Goal: Task Accomplishment & Management: Complete application form

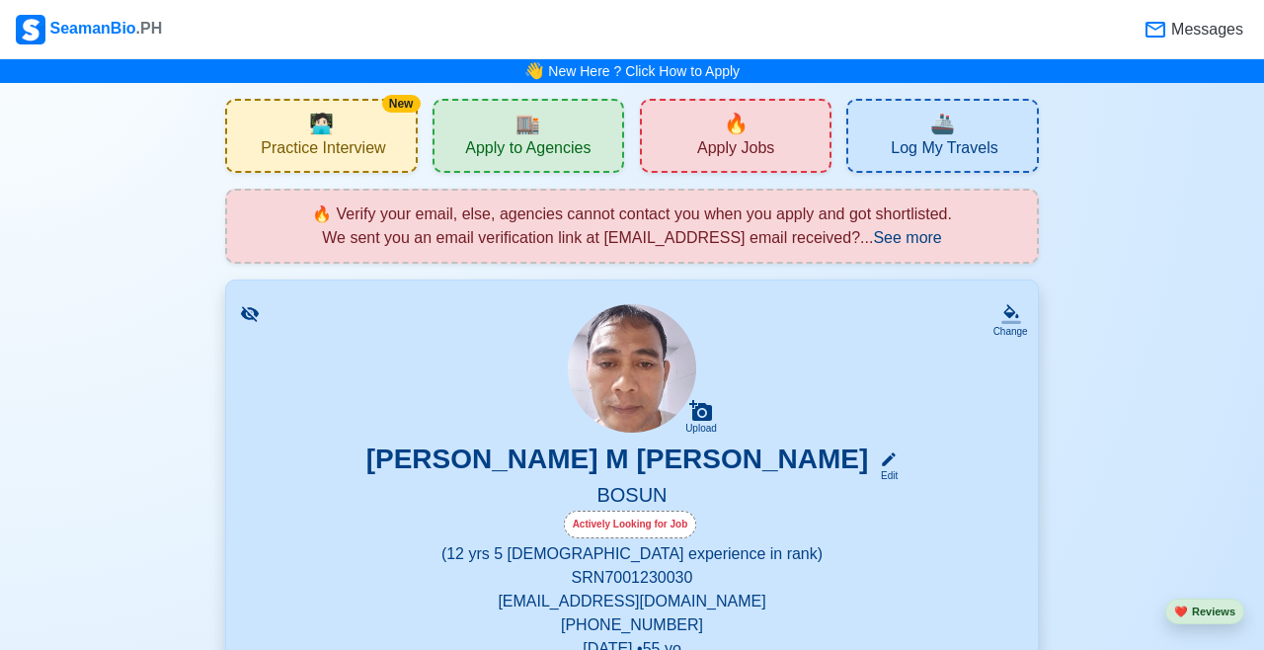
click at [551, 121] on div "🏬 Apply to Agencies" at bounding box center [529, 136] width 192 height 74
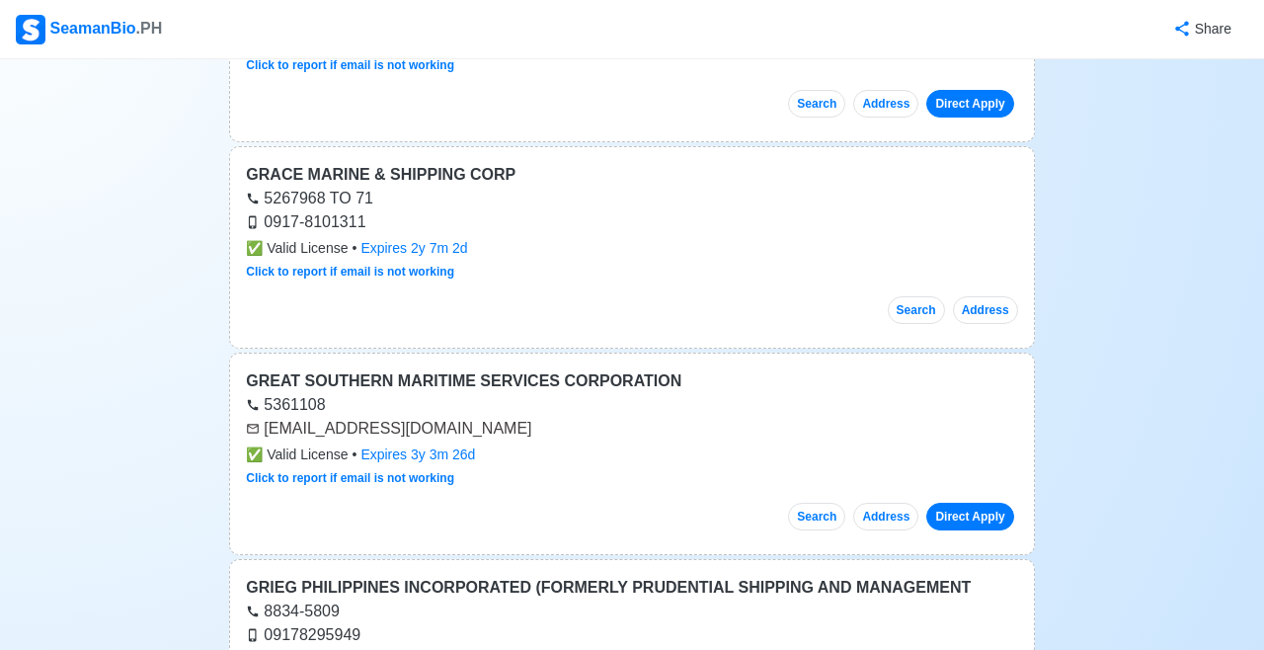
scroll to position [4384, 0]
click at [973, 502] on link "Direct Apply" at bounding box center [969, 516] width 87 height 28
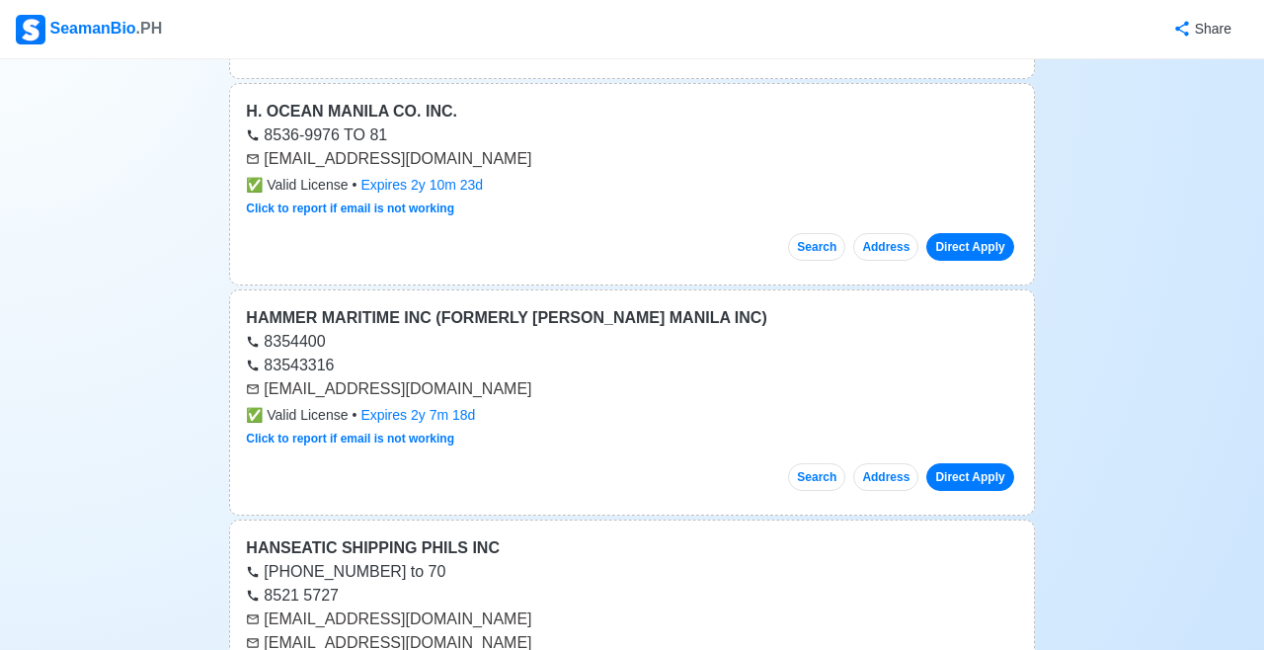
scroll to position [5091, 0]
click at [961, 462] on link "Direct Apply" at bounding box center [969, 476] width 87 height 28
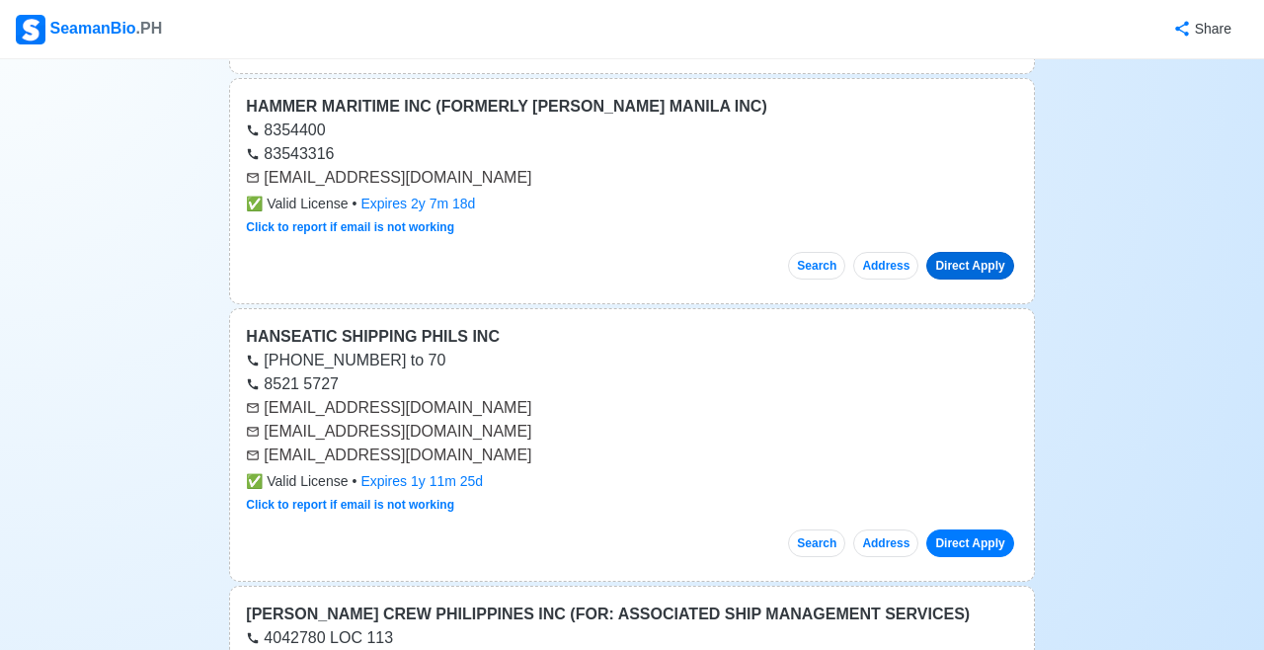
scroll to position [5305, 0]
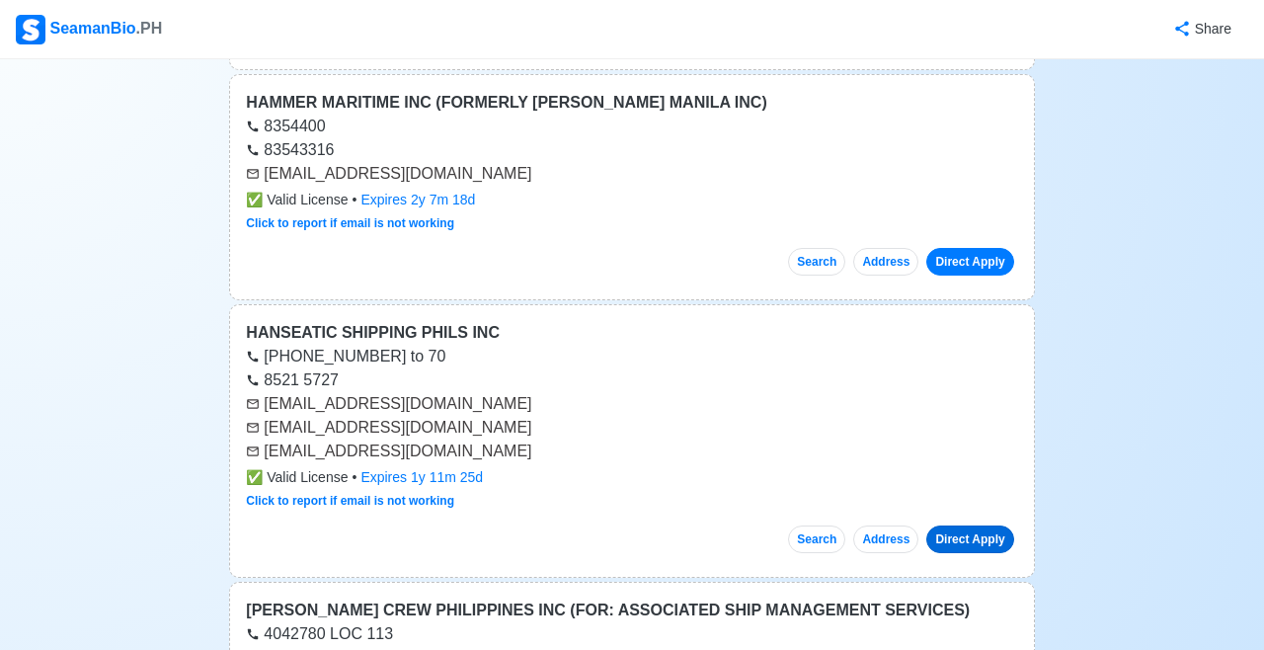
click at [964, 525] on link "Direct Apply" at bounding box center [969, 539] width 87 height 28
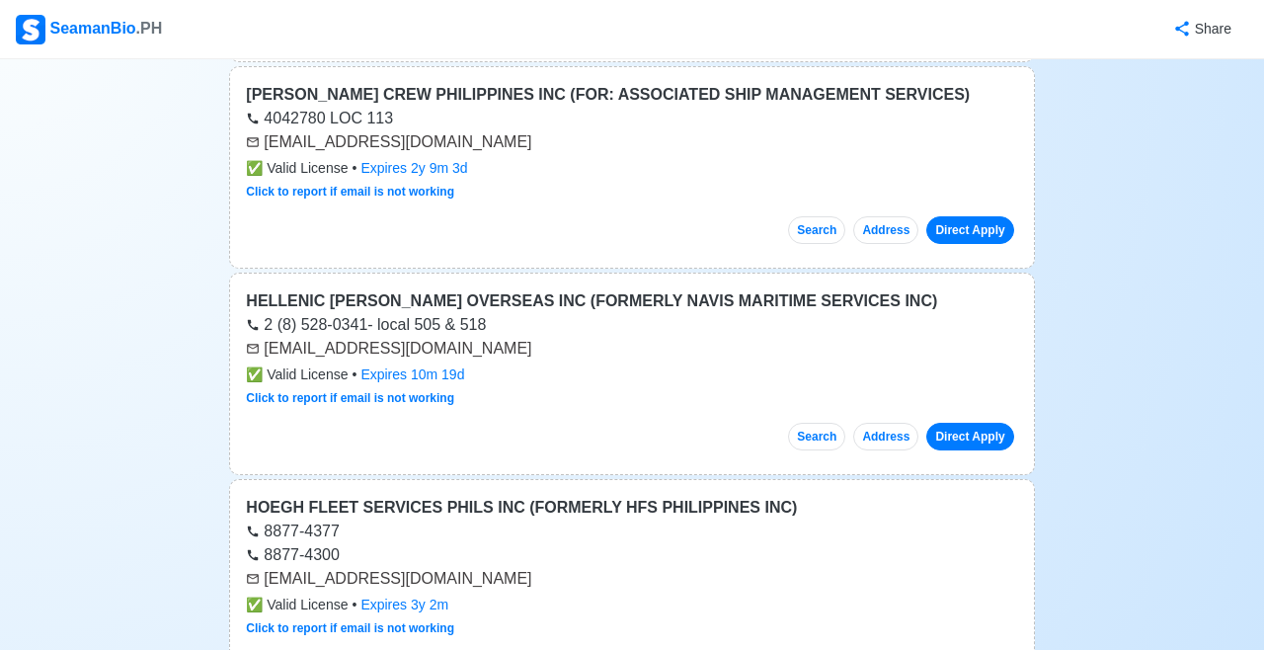
scroll to position [5826, 0]
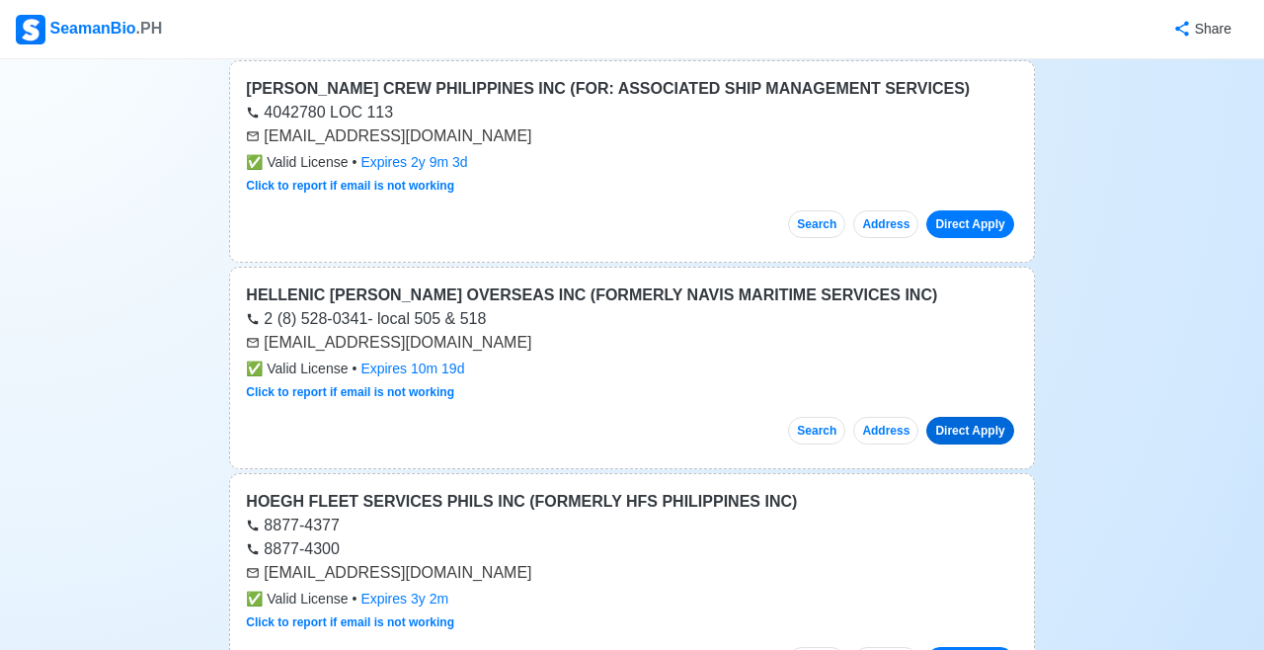
click at [965, 417] on link "Direct Apply" at bounding box center [969, 431] width 87 height 28
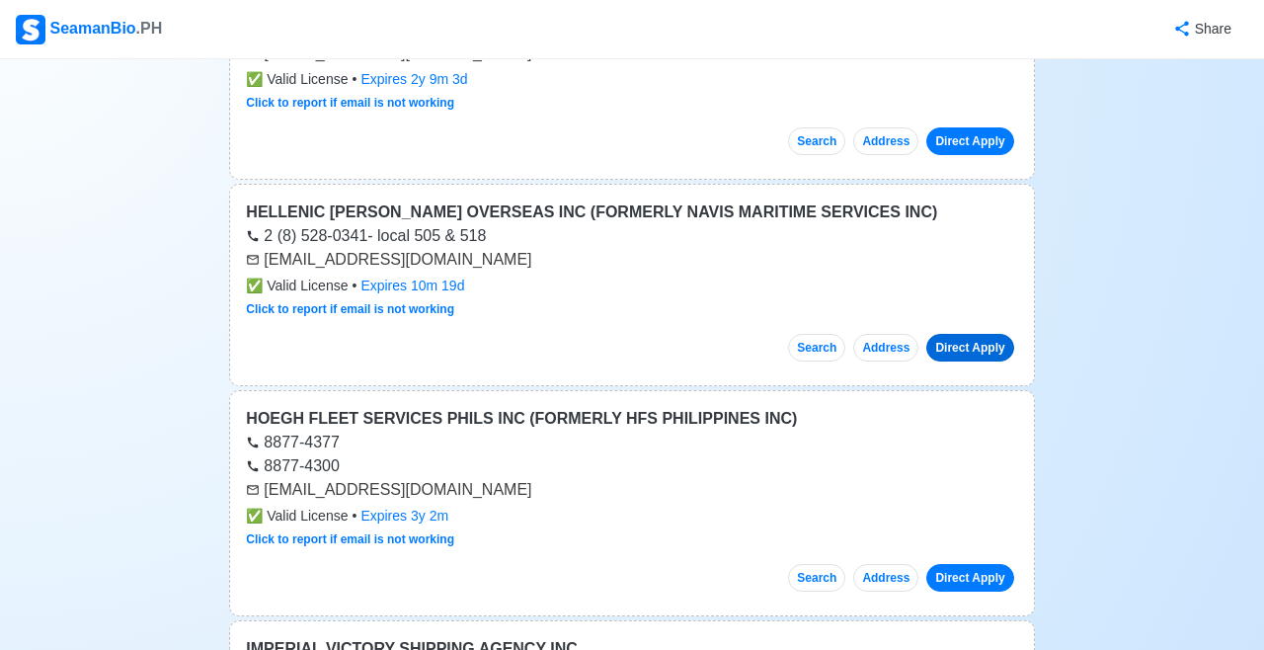
scroll to position [5860, 0]
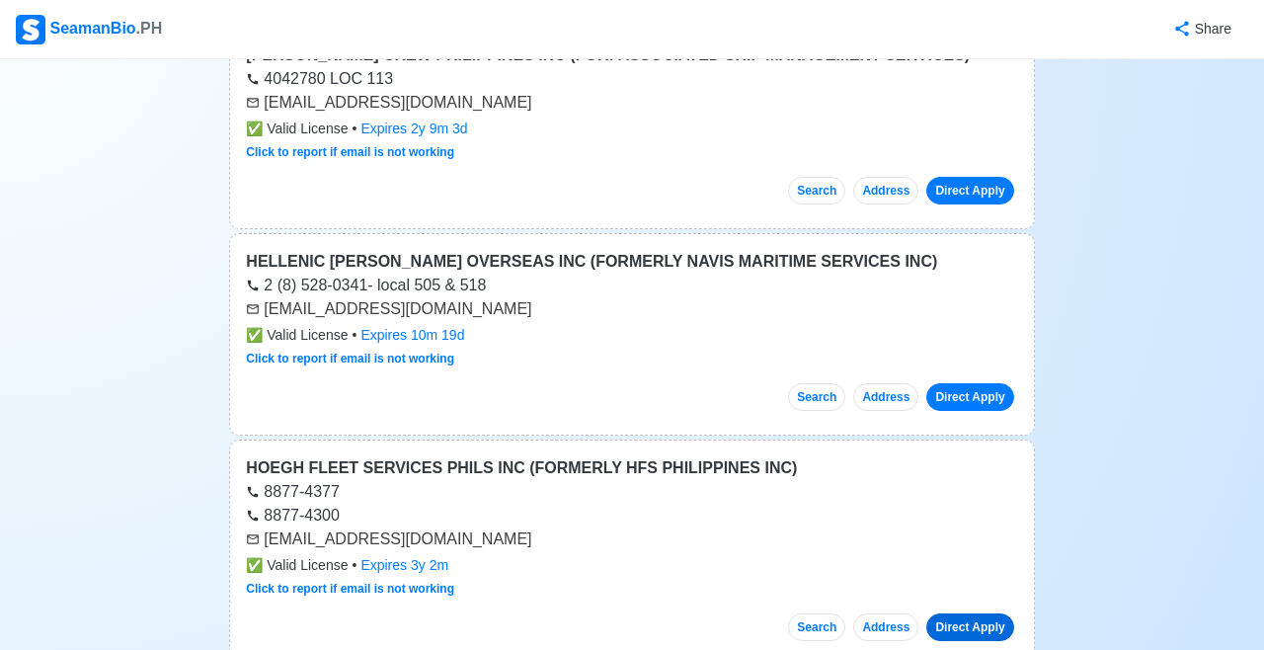
click at [965, 613] on link "Direct Apply" at bounding box center [969, 627] width 87 height 28
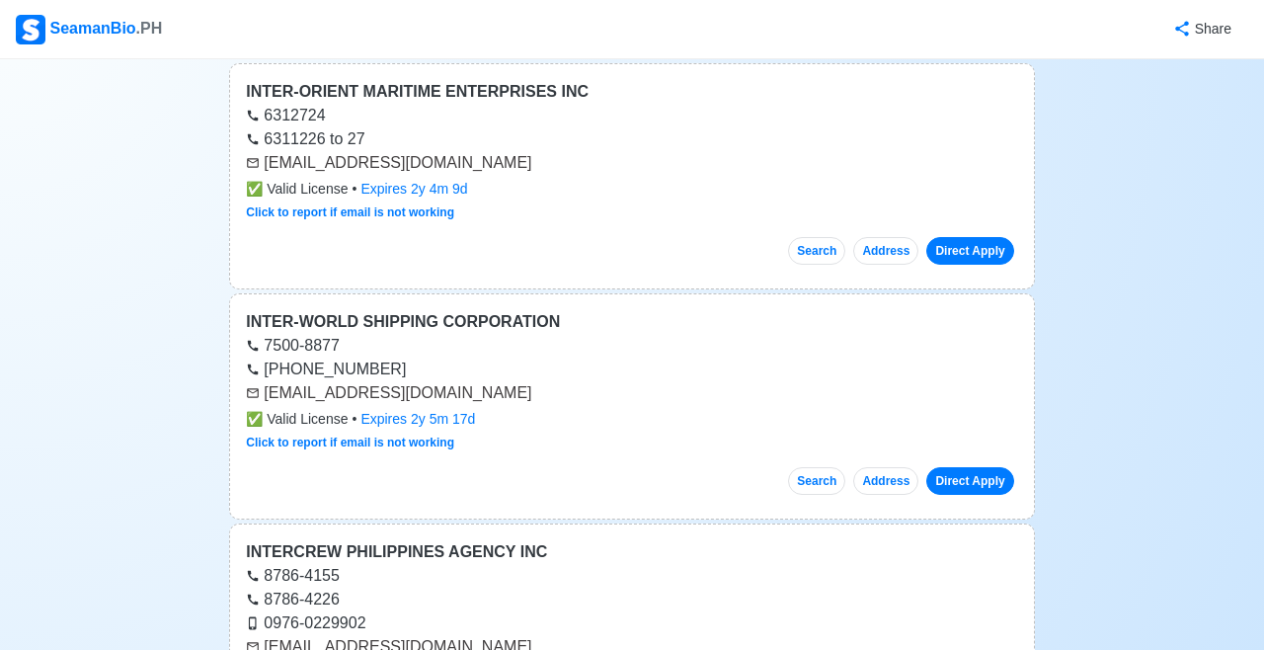
scroll to position [7135, 0]
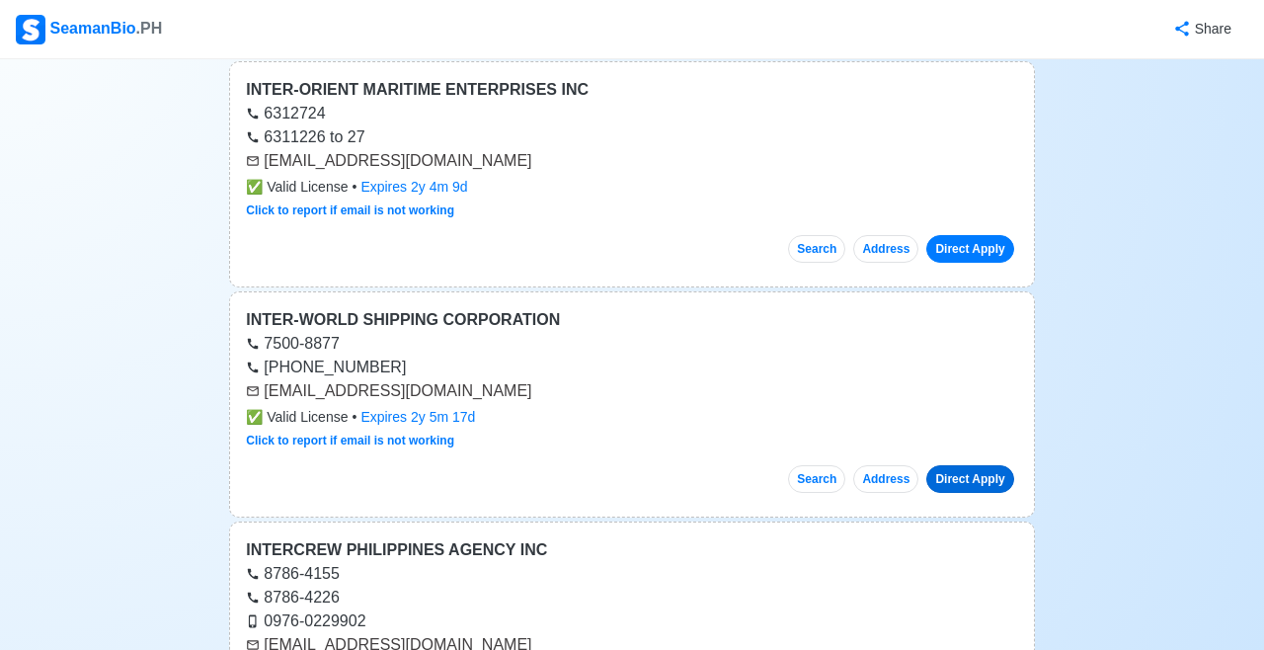
click at [971, 465] on link "Direct Apply" at bounding box center [969, 479] width 87 height 28
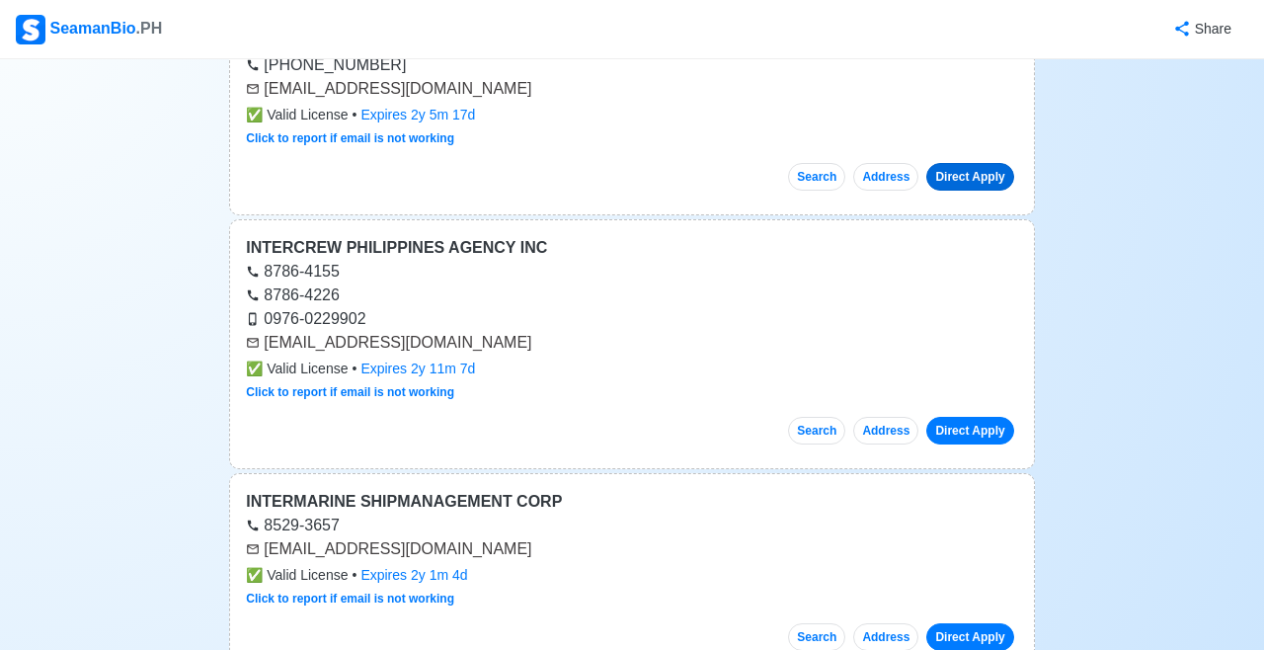
scroll to position [7439, 0]
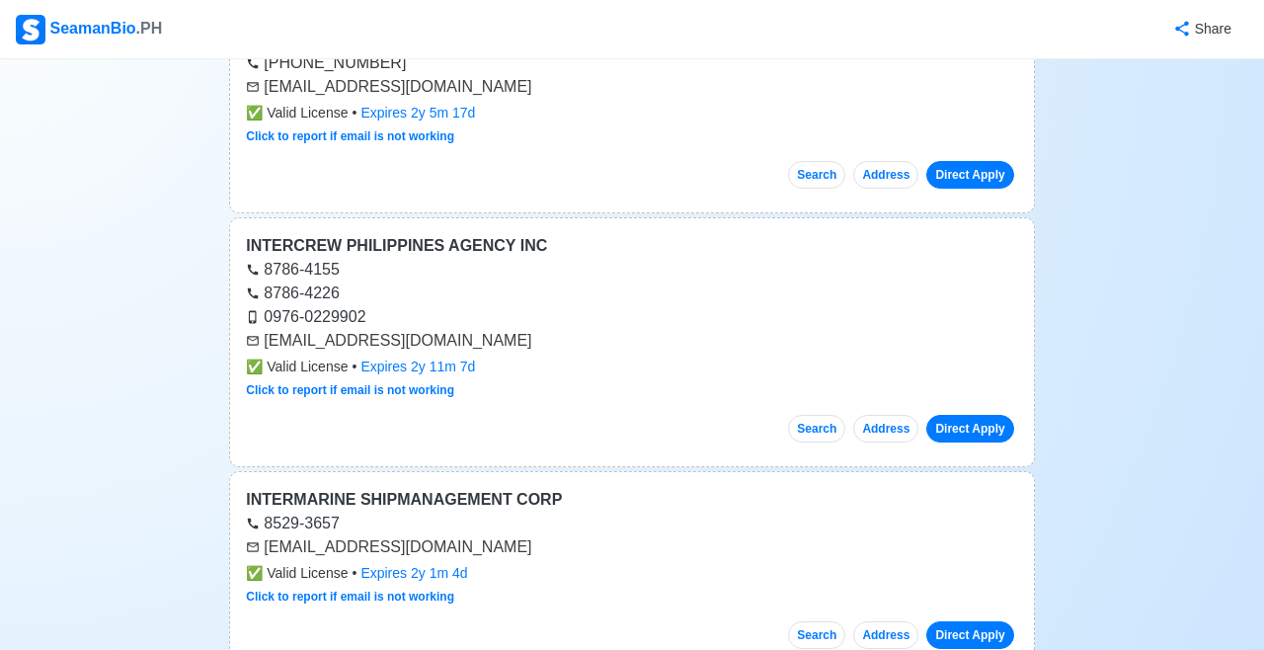
click at [971, 621] on link "Direct Apply" at bounding box center [969, 635] width 87 height 28
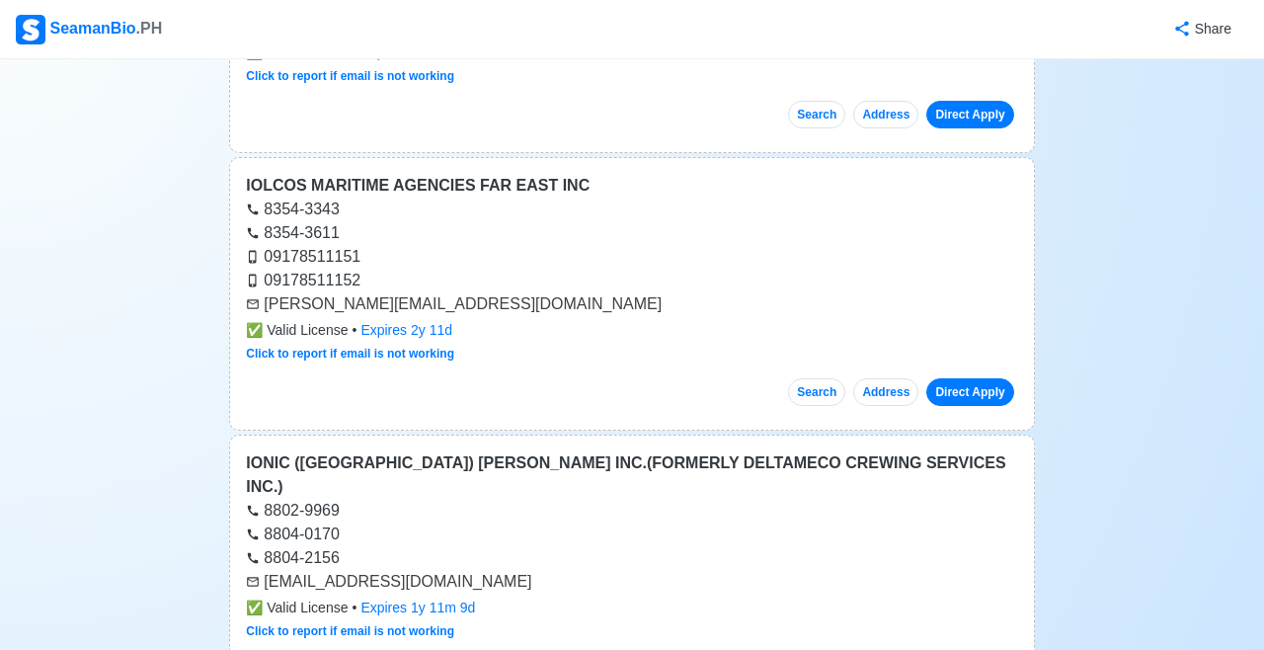
scroll to position [8261, 0]
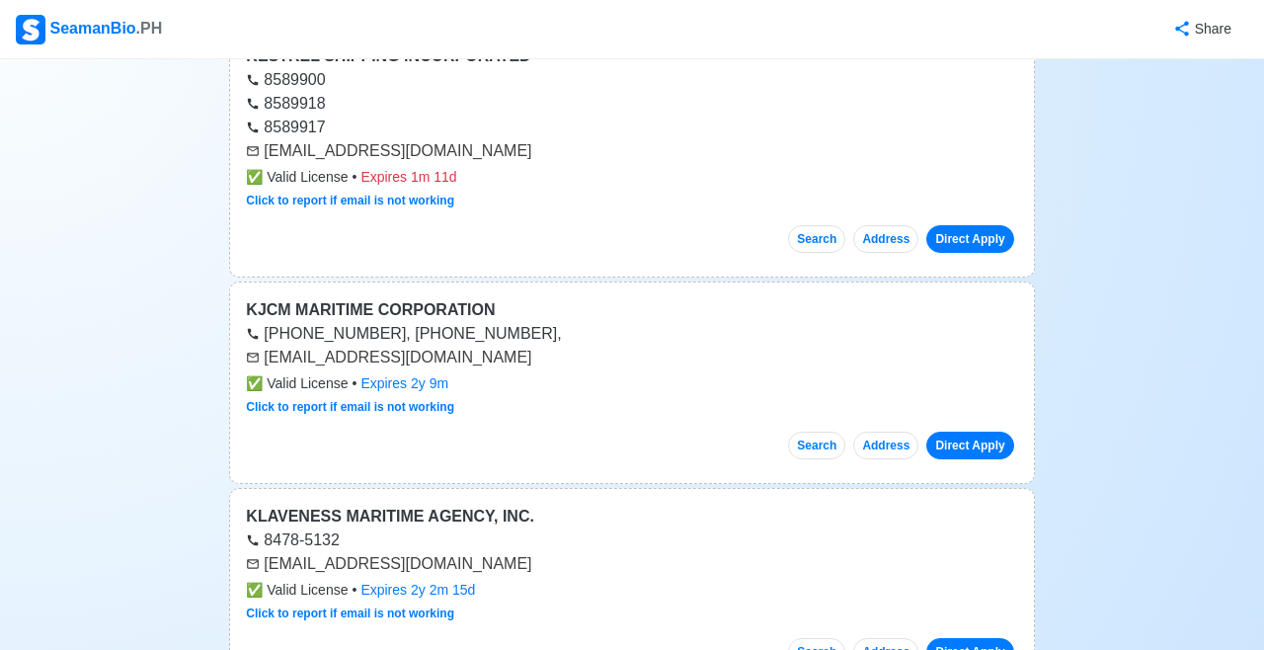
scroll to position [10110, 0]
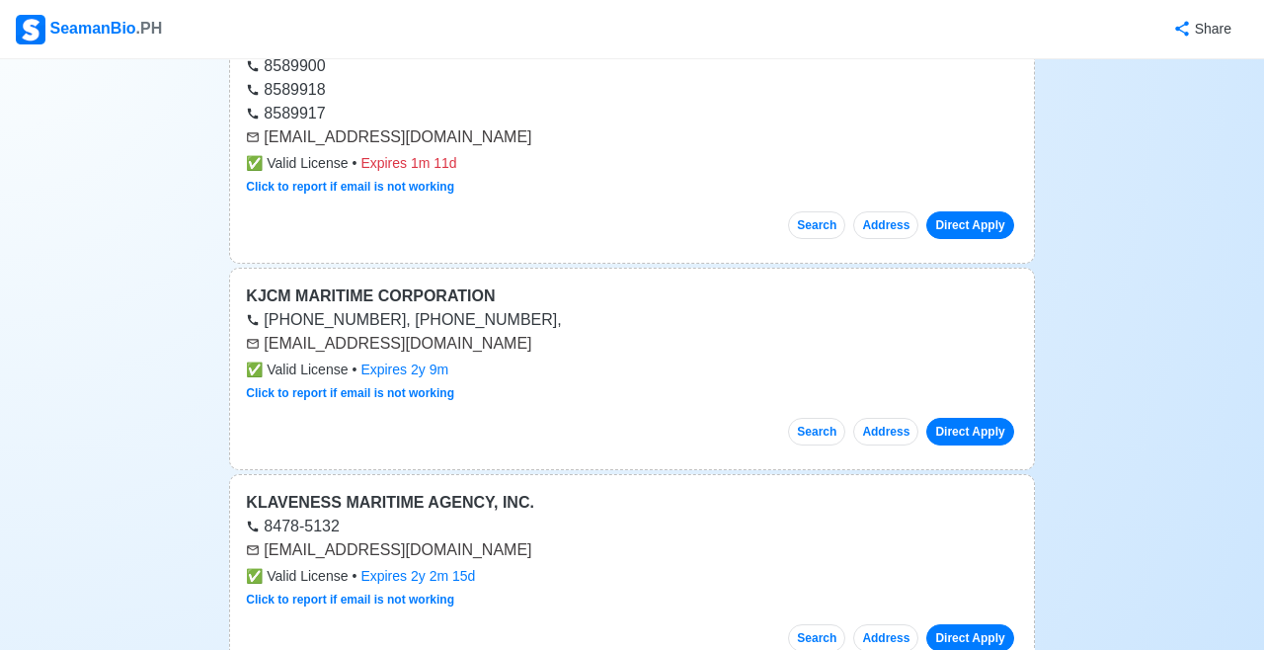
click at [979, 624] on link "Direct Apply" at bounding box center [969, 638] width 87 height 28
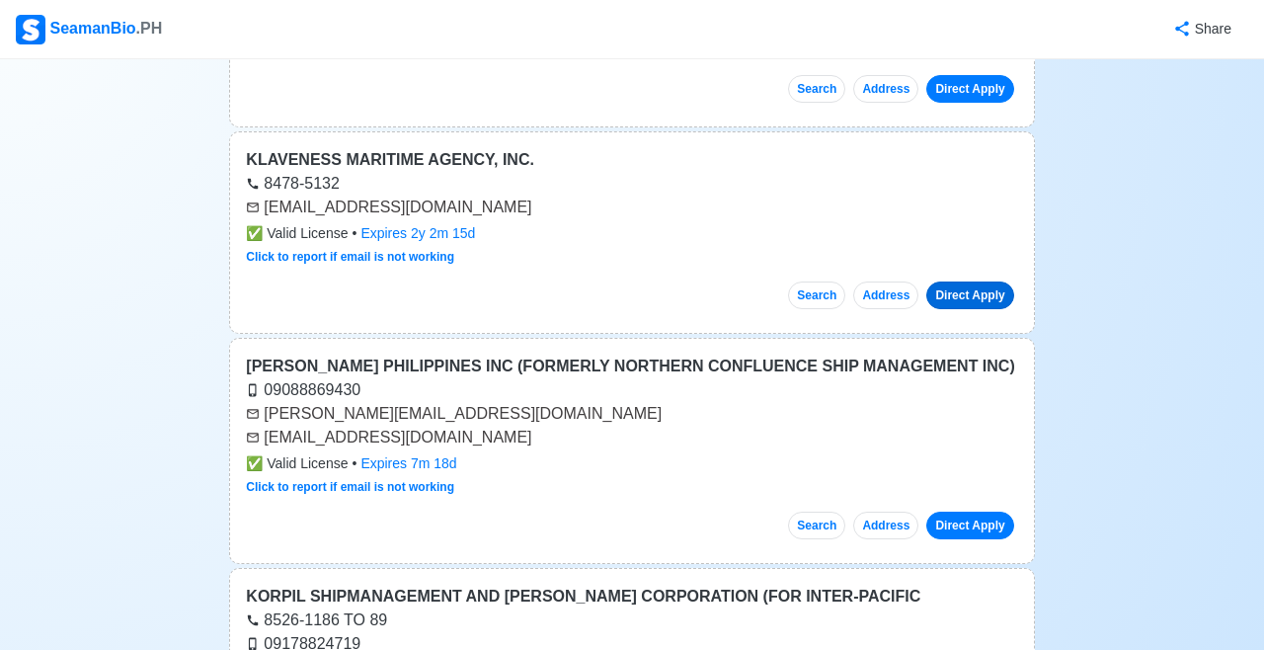
scroll to position [10456, 0]
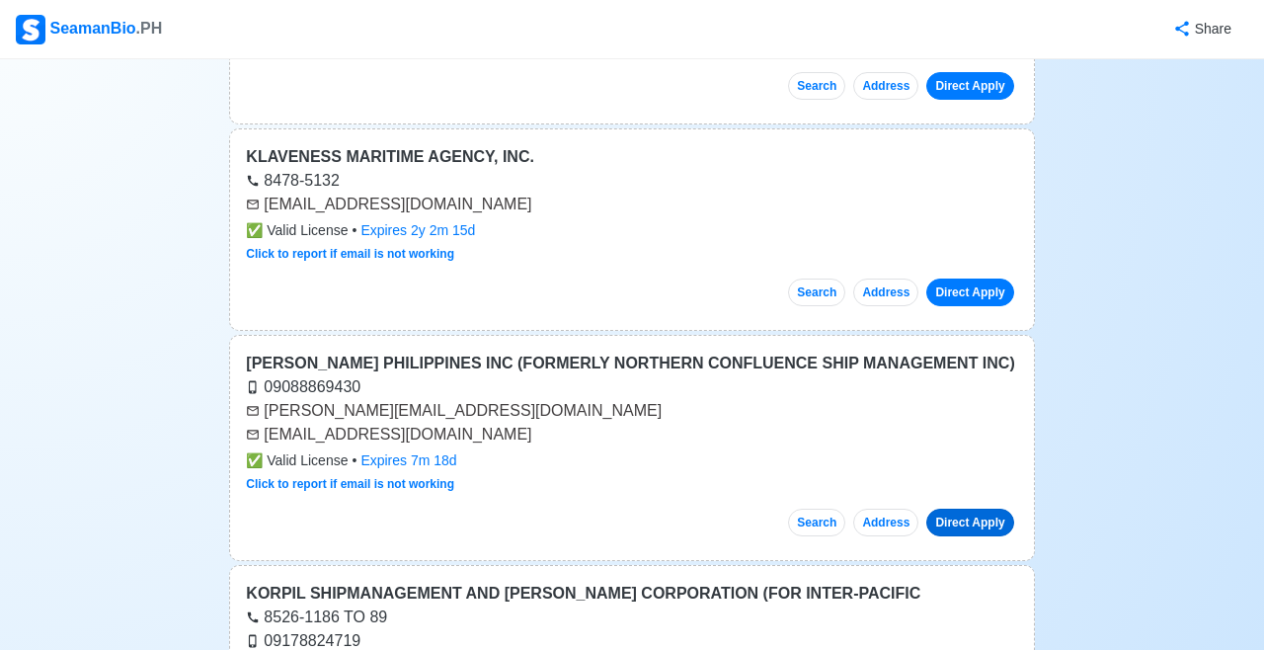
click at [970, 509] on link "Direct Apply" at bounding box center [969, 523] width 87 height 28
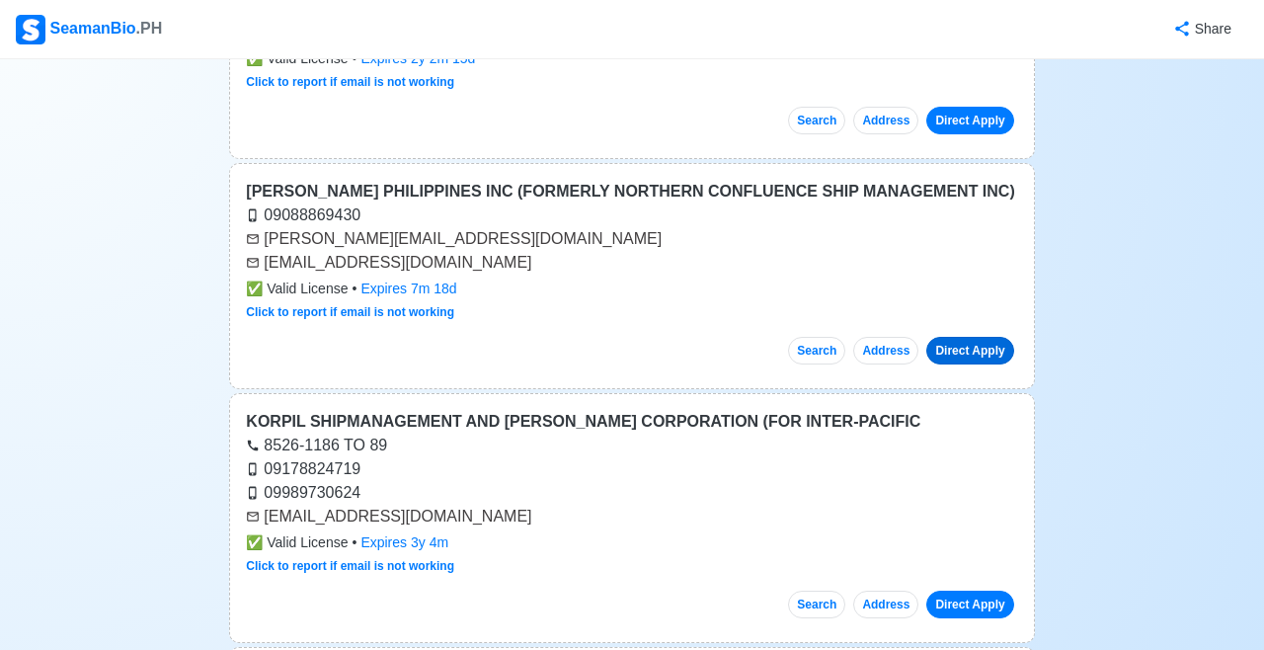
scroll to position [10629, 0]
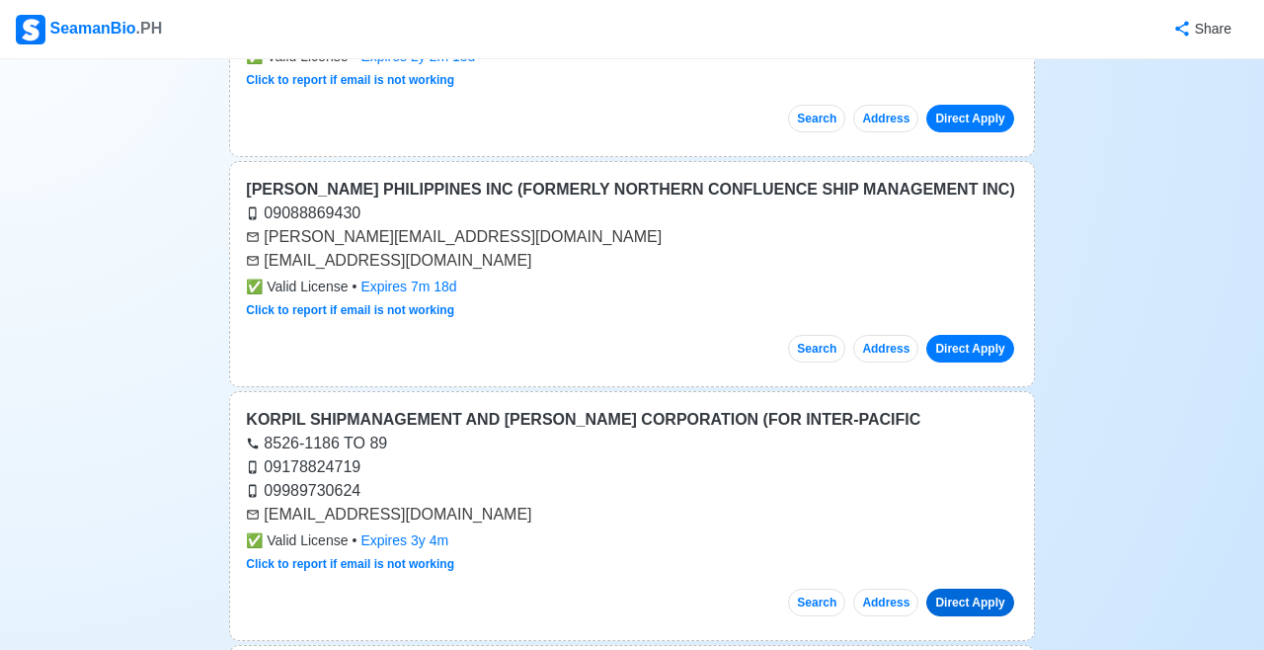
click at [961, 589] on link "Direct Apply" at bounding box center [969, 603] width 87 height 28
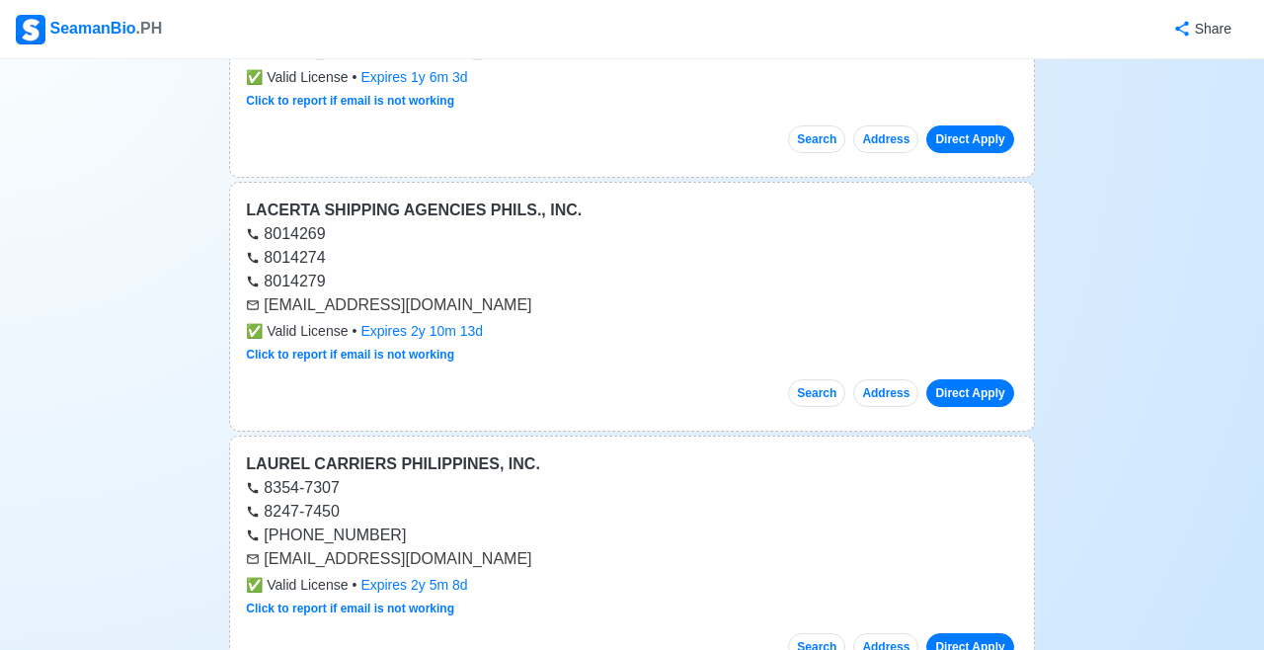
scroll to position [11323, 0]
click at [968, 379] on link "Direct Apply" at bounding box center [969, 393] width 87 height 28
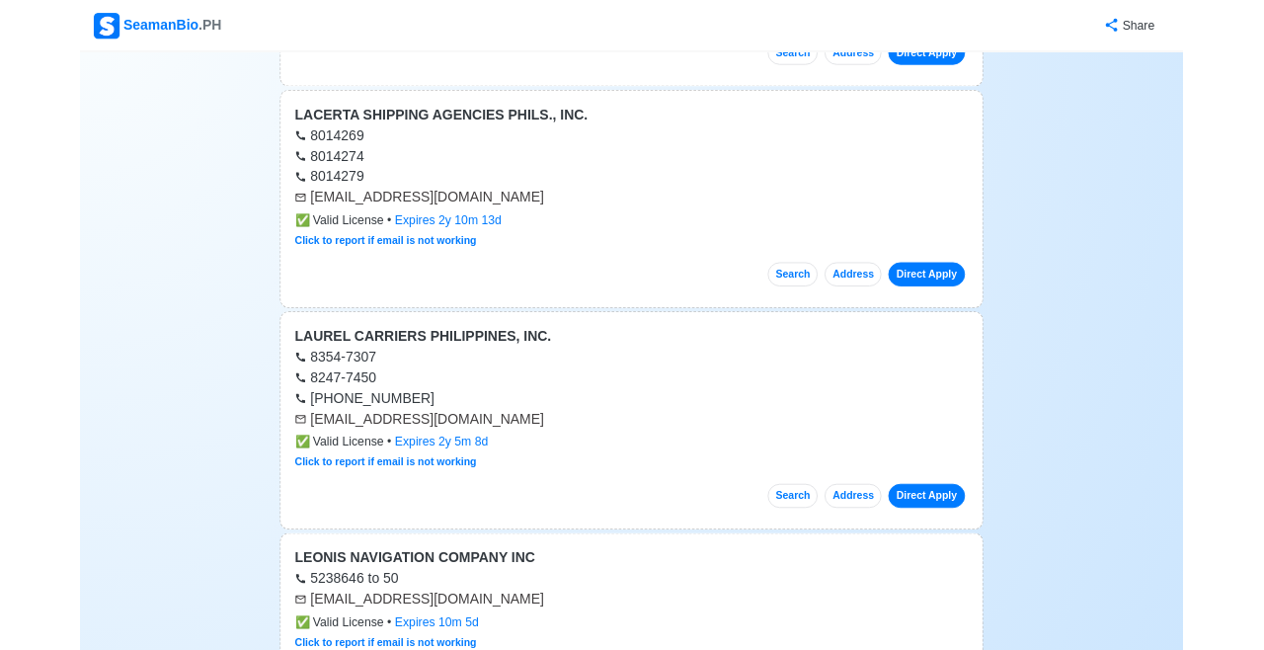
scroll to position [11418, 0]
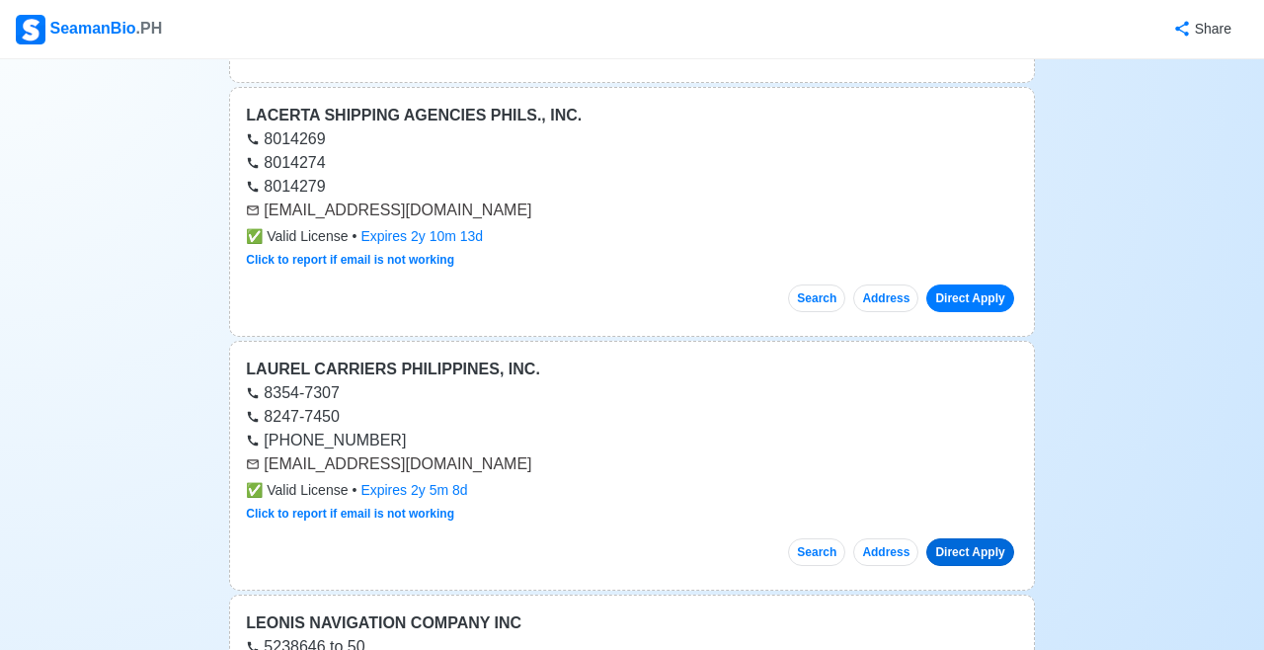
click at [959, 538] on link "Direct Apply" at bounding box center [969, 552] width 87 height 28
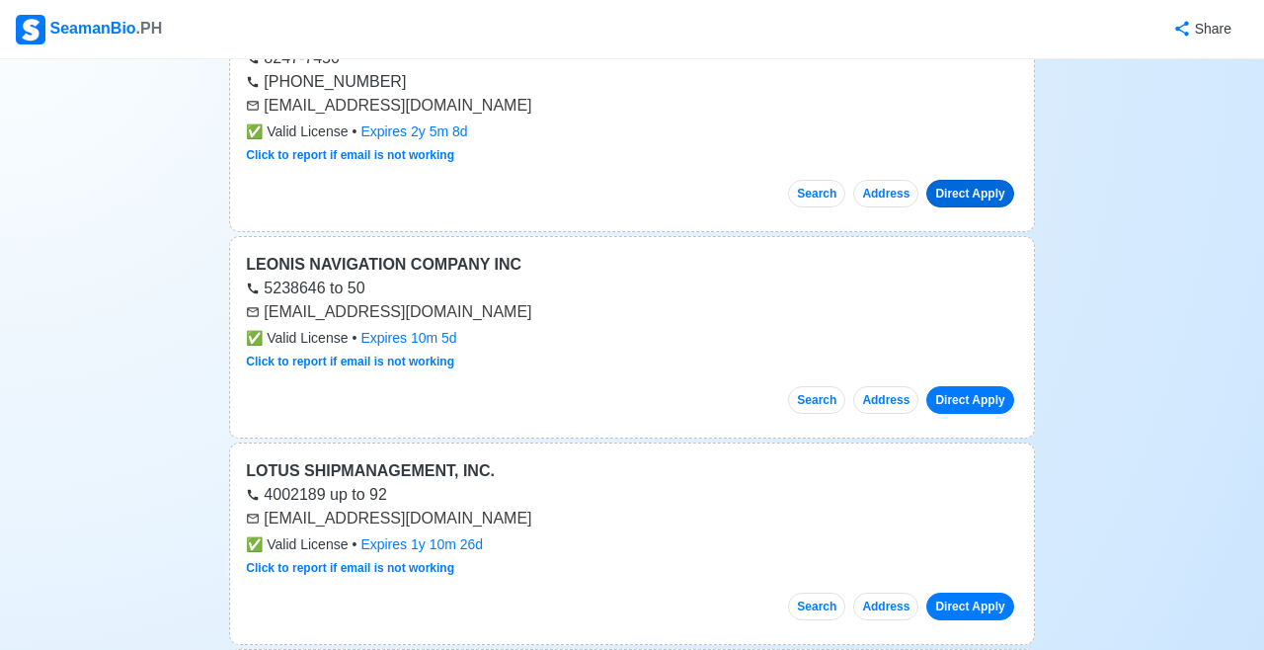
scroll to position [11788, 0]
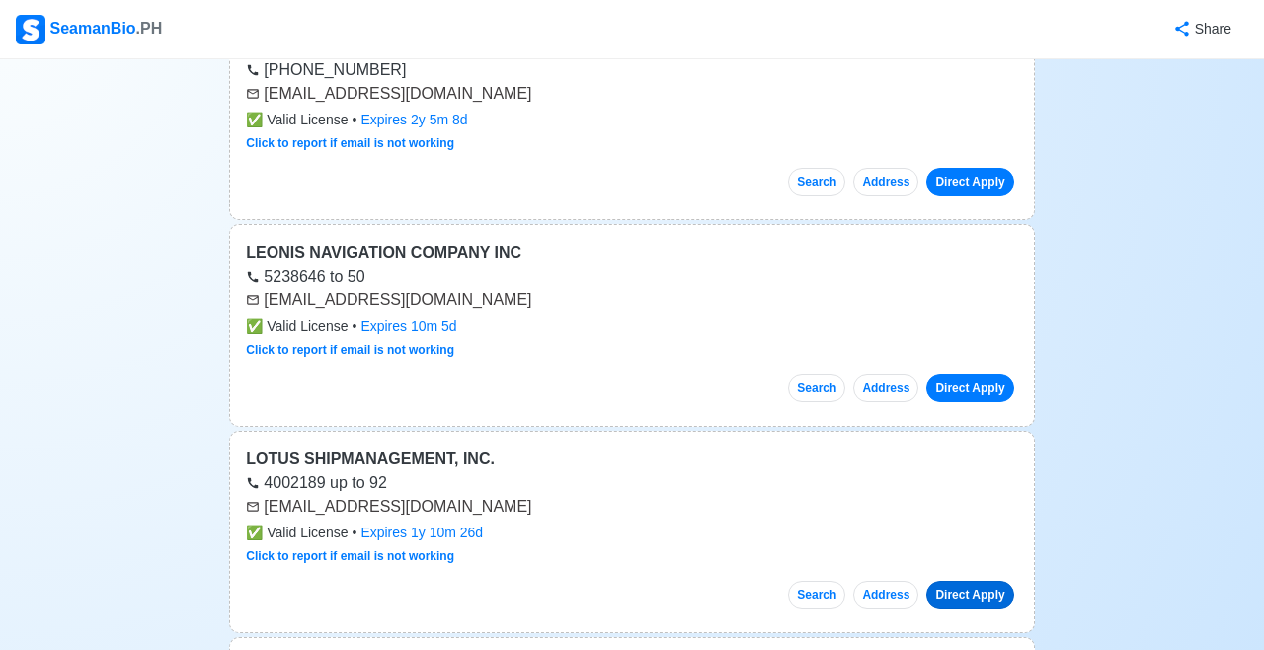
click at [968, 581] on link "Direct Apply" at bounding box center [969, 595] width 87 height 28
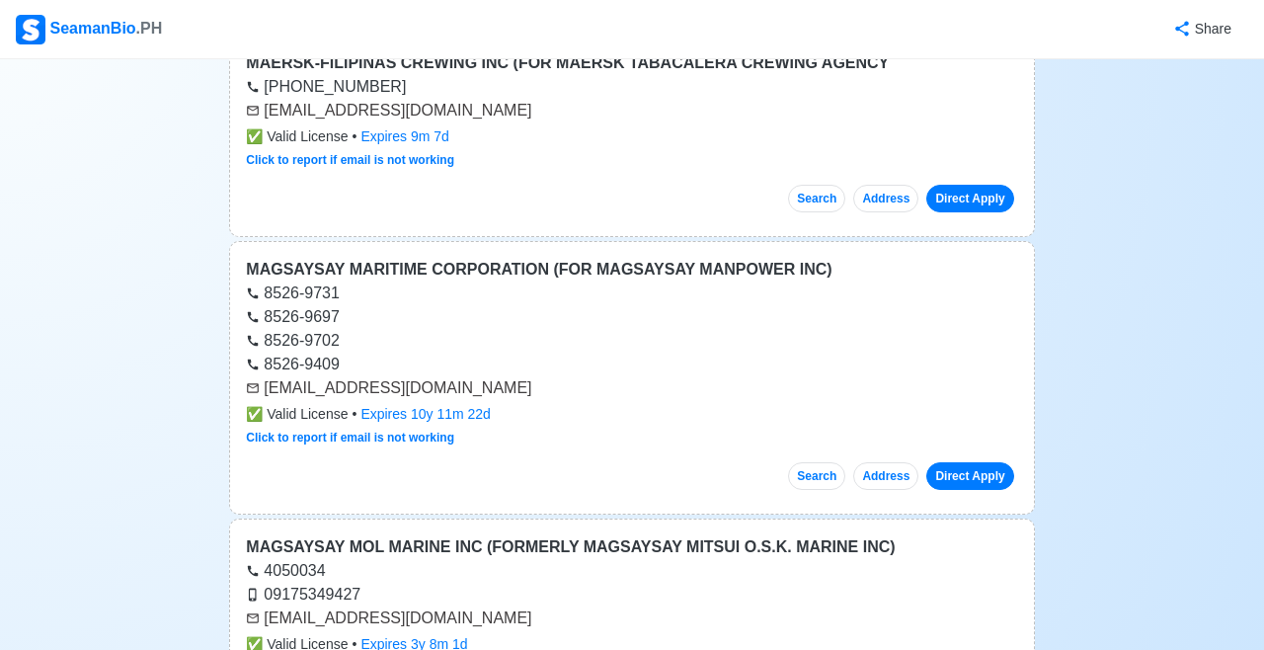
scroll to position [12848, 0]
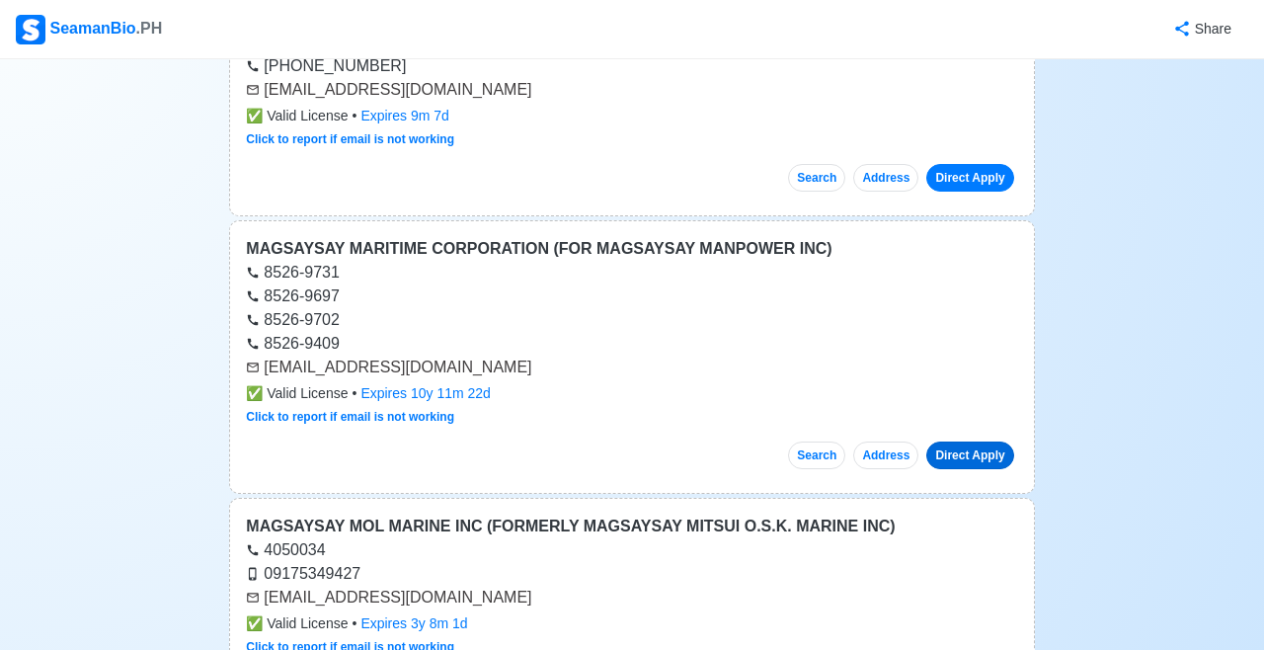
click at [966, 441] on link "Direct Apply" at bounding box center [969, 455] width 87 height 28
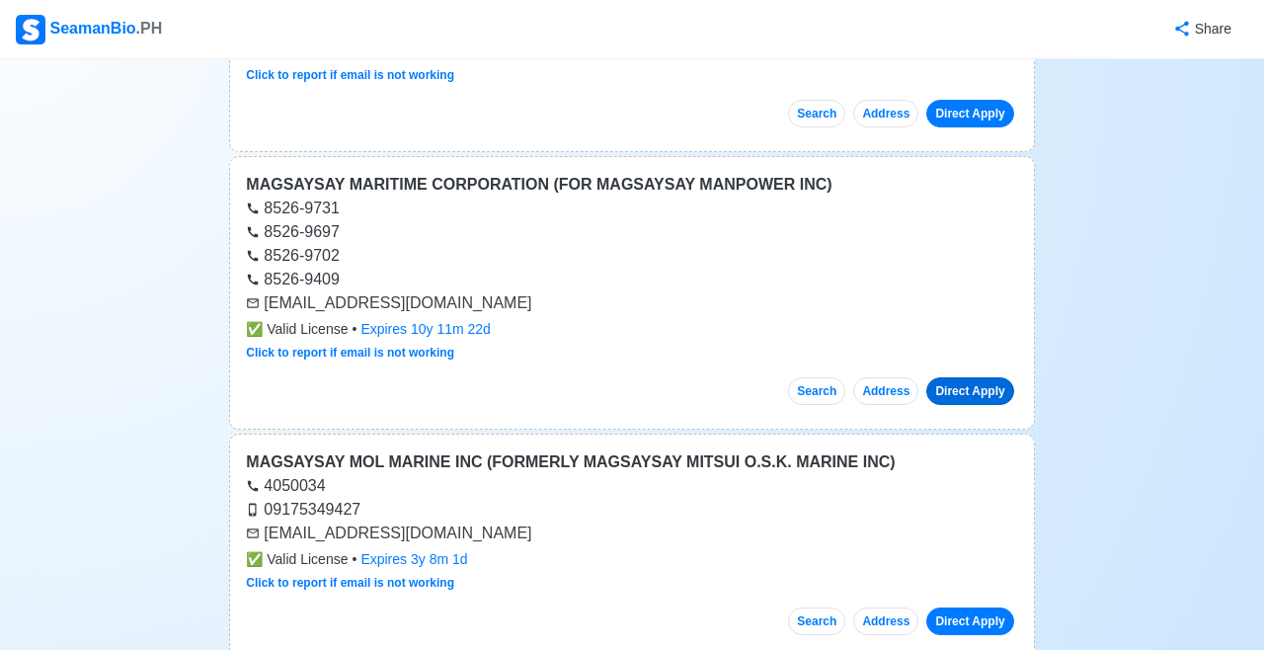
scroll to position [12922, 0]
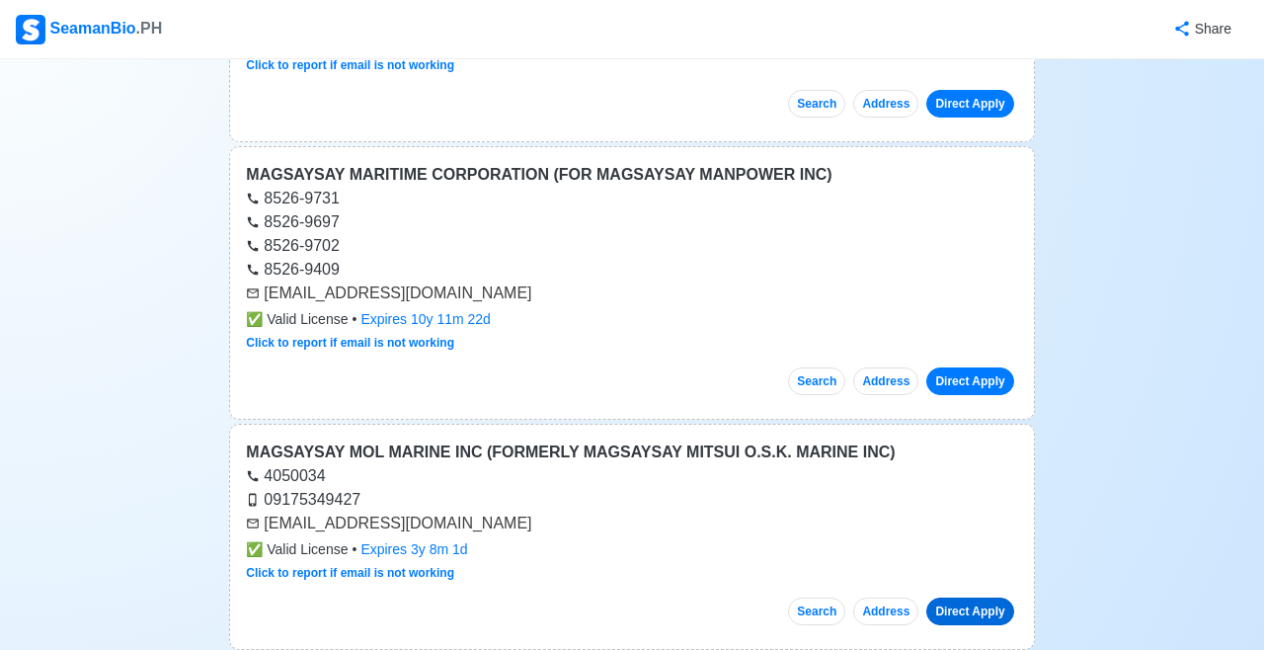
click at [956, 598] on link "Direct Apply" at bounding box center [969, 612] width 87 height 28
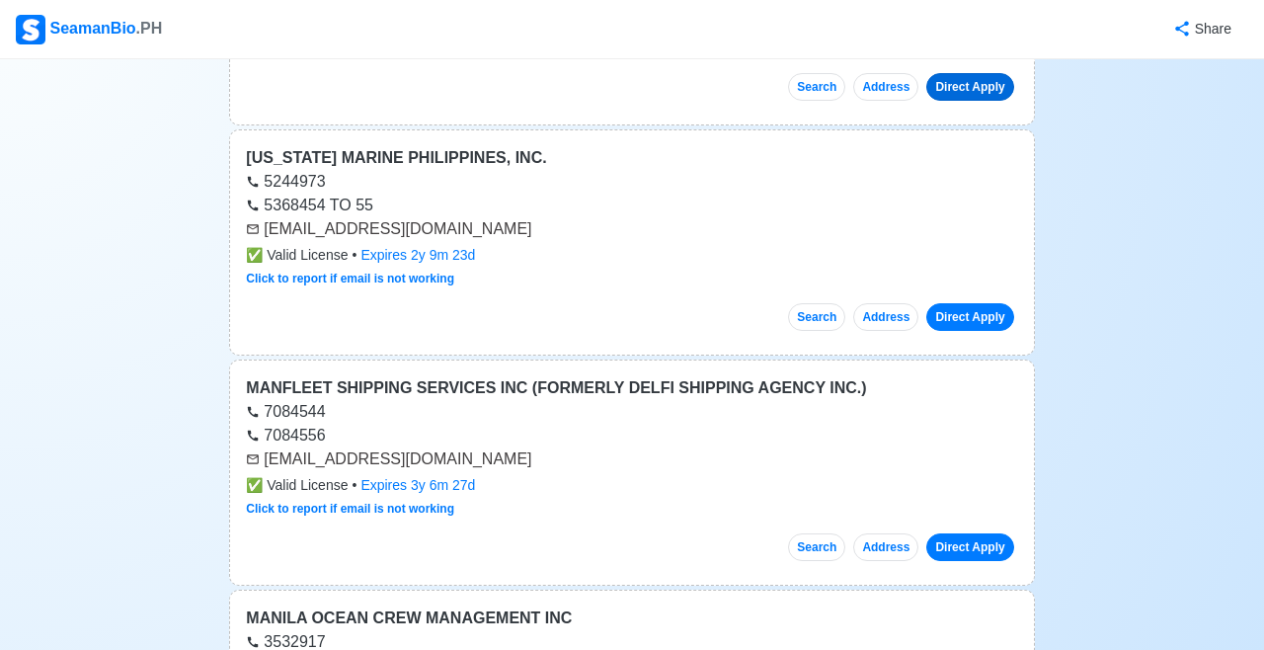
scroll to position [13458, 0]
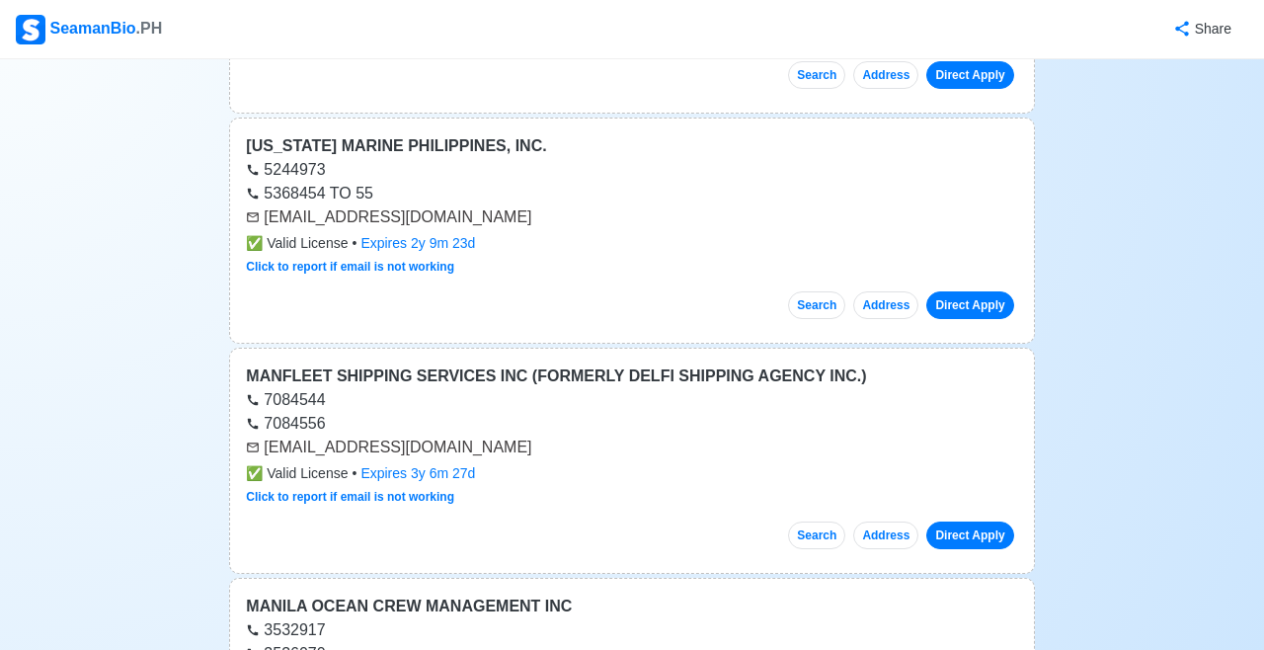
click at [973, 521] on link "Direct Apply" at bounding box center [969, 535] width 87 height 28
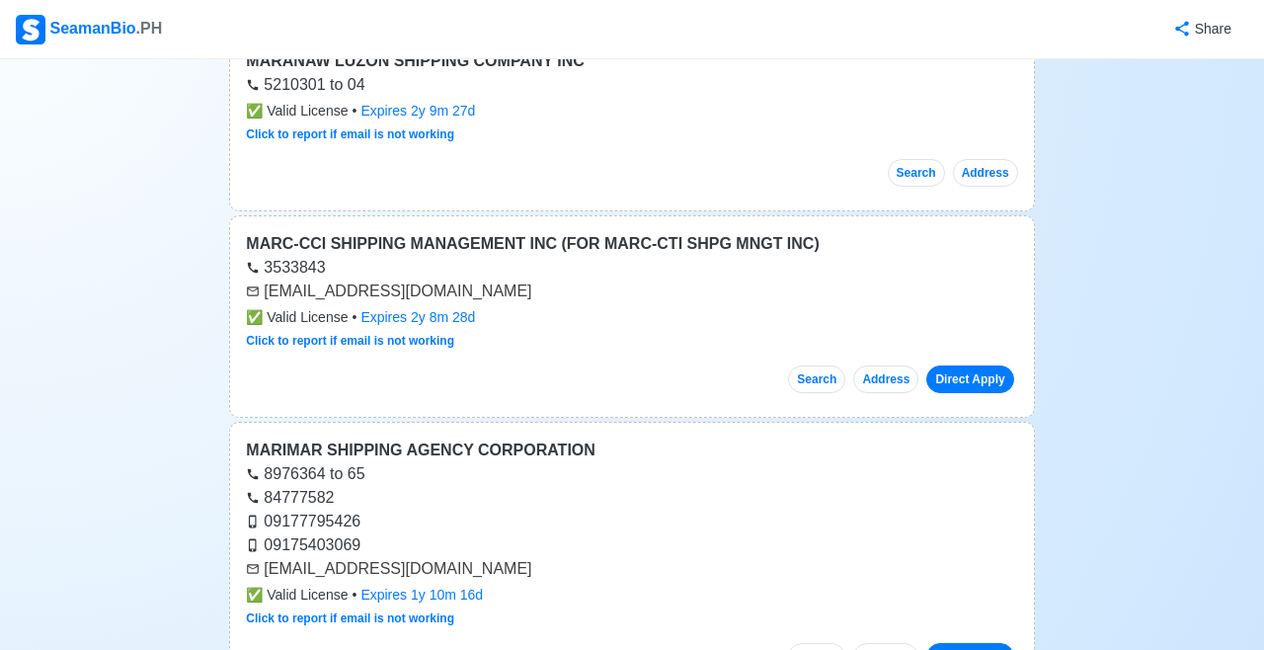
scroll to position [14306, 0]
click at [969, 642] on link "Direct Apply" at bounding box center [969, 656] width 87 height 28
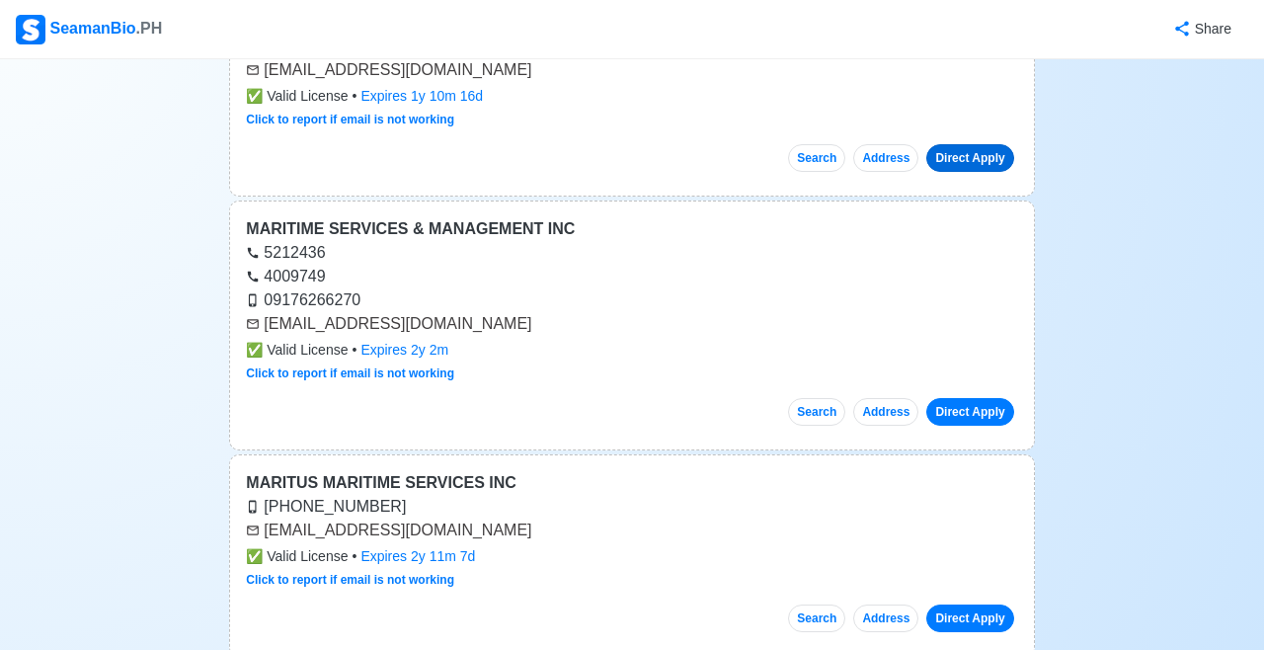
scroll to position [14806, 0]
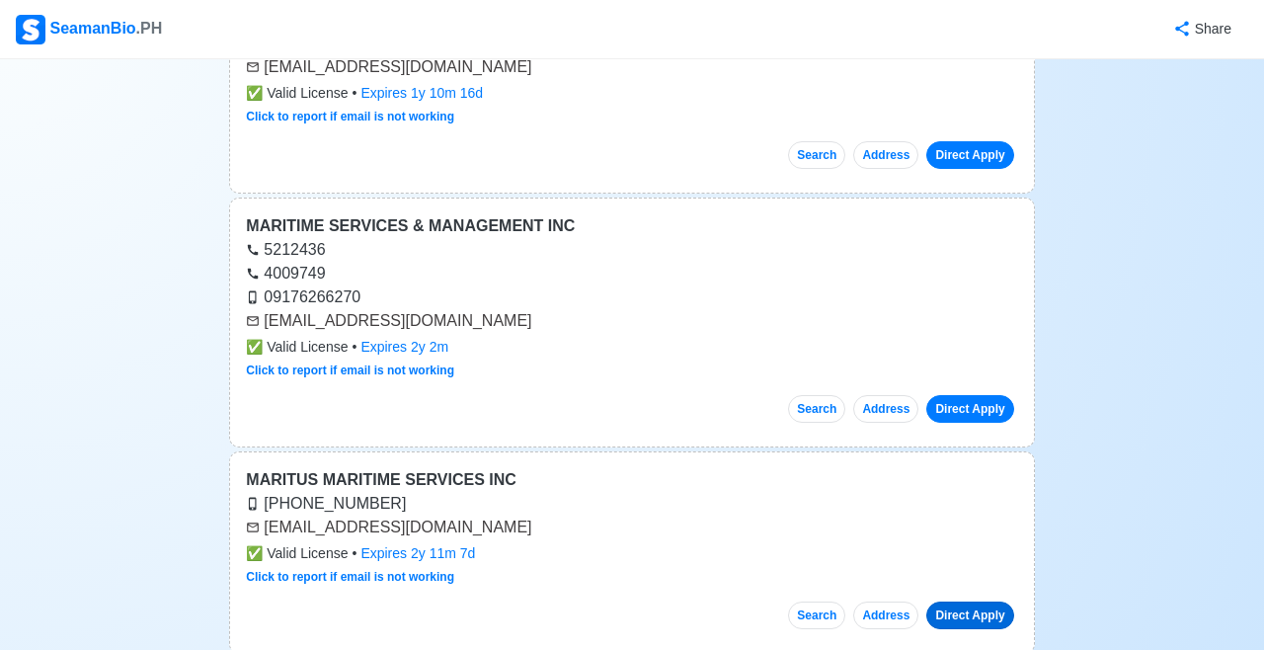
click at [966, 601] on link "Direct Apply" at bounding box center [969, 615] width 87 height 28
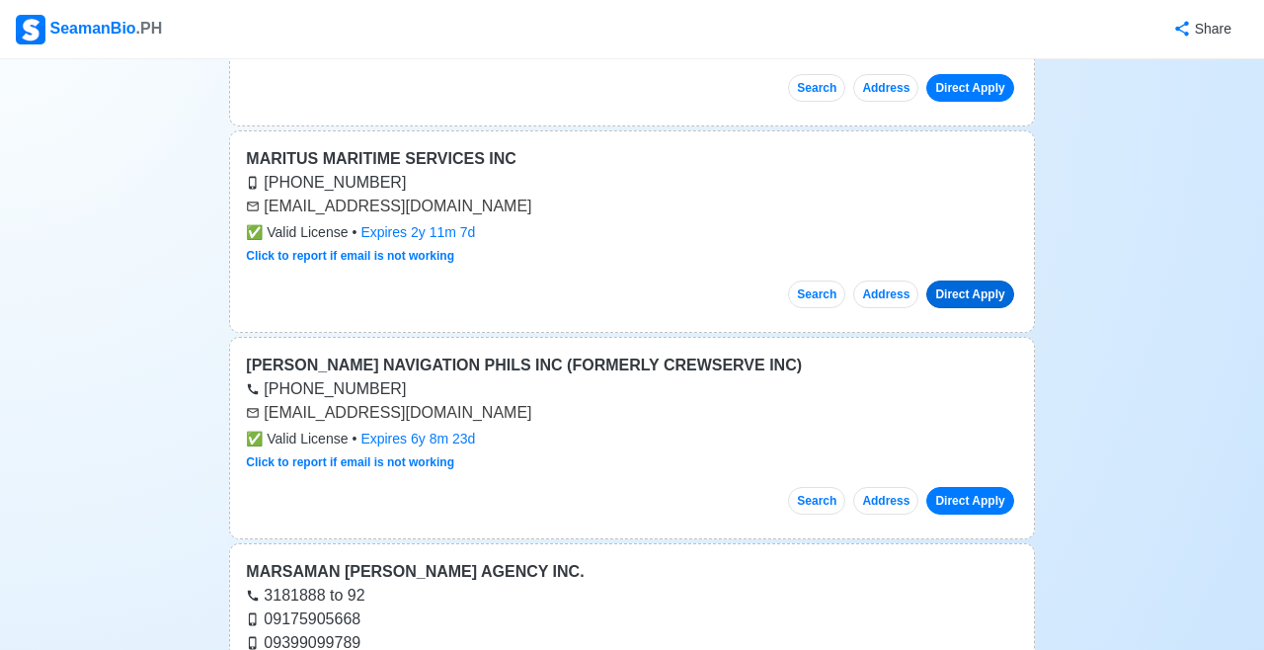
scroll to position [15137, 0]
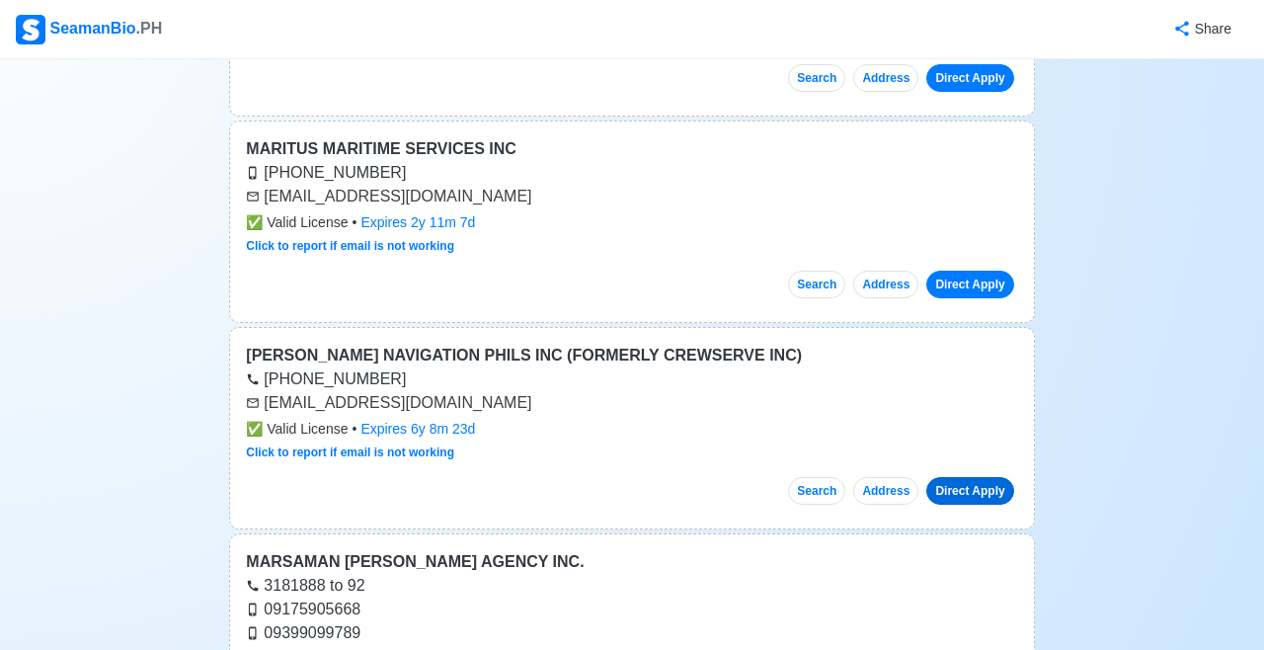
click at [973, 477] on link "Direct Apply" at bounding box center [969, 491] width 87 height 28
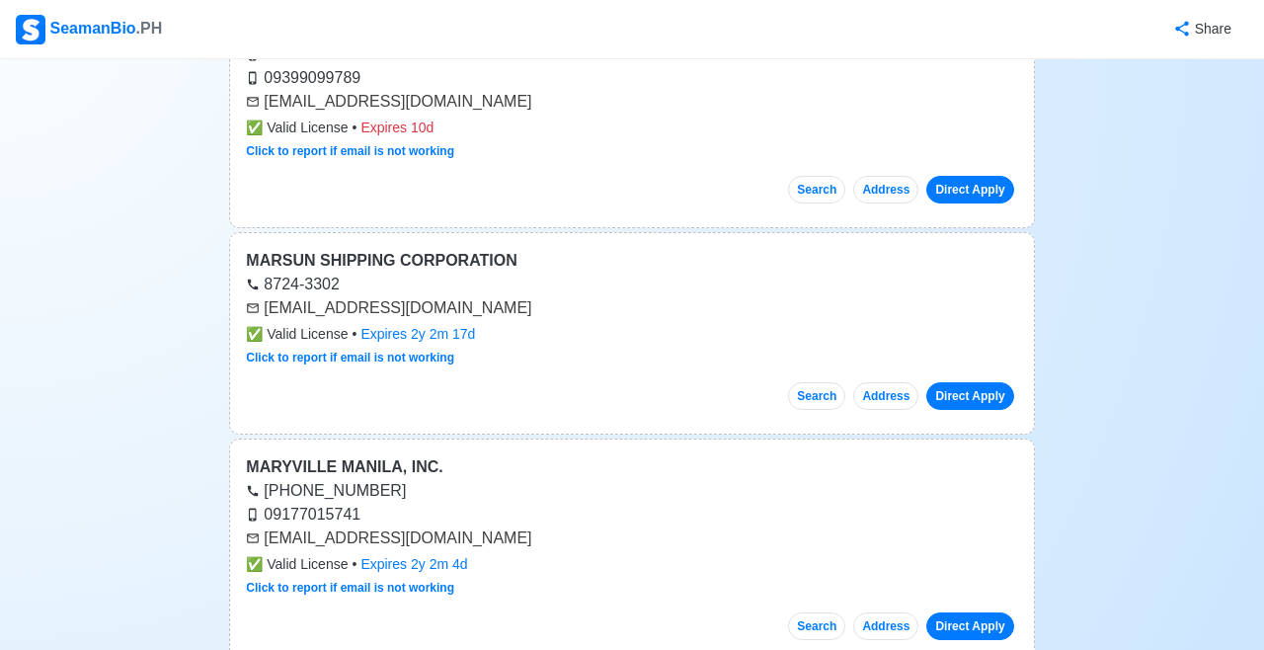
scroll to position [15684, 0]
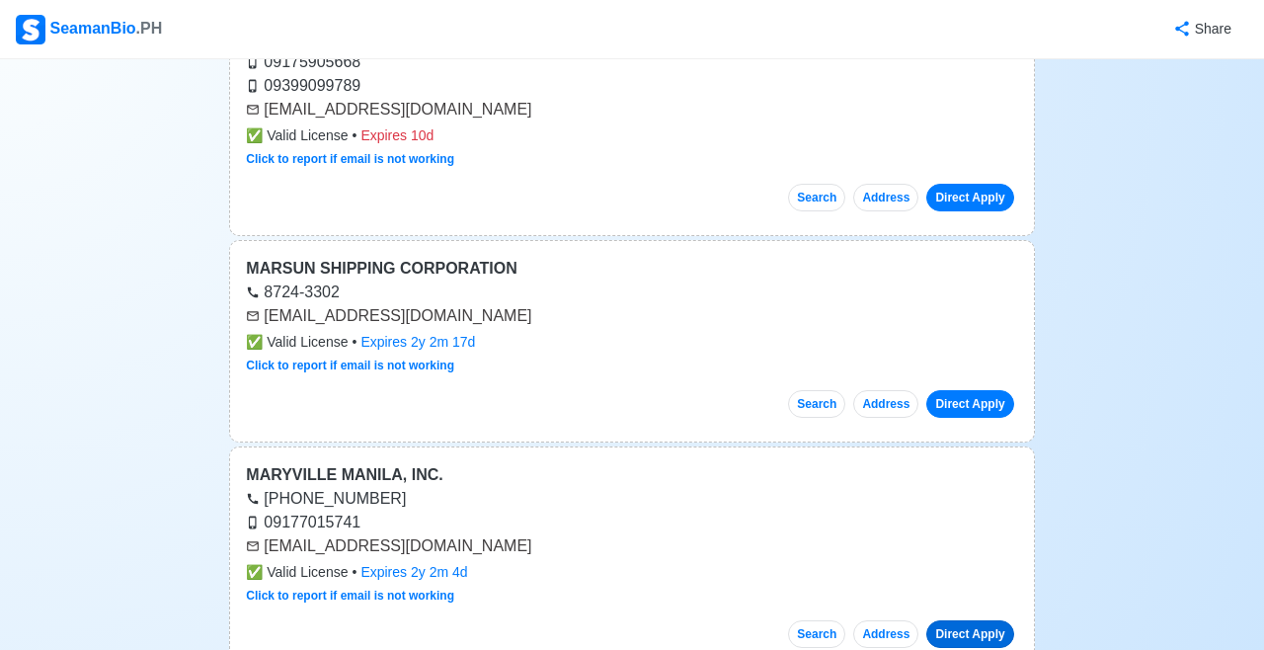
click at [969, 620] on link "Direct Apply" at bounding box center [969, 634] width 87 height 28
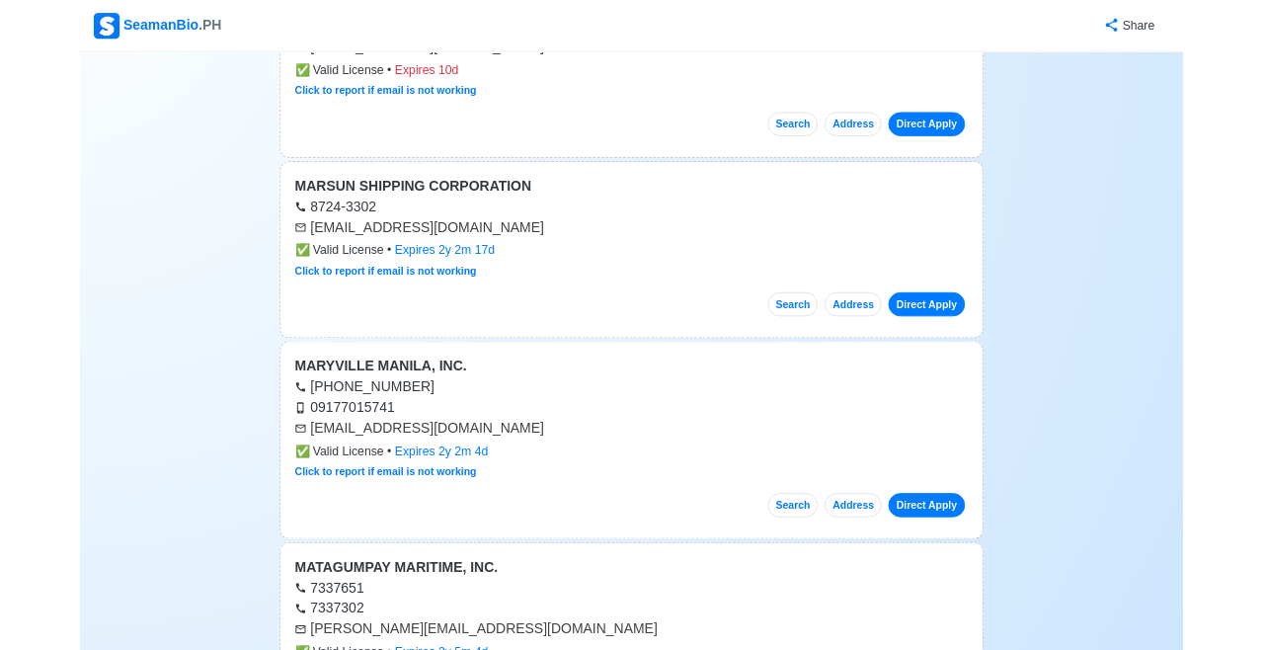
scroll to position [15779, 0]
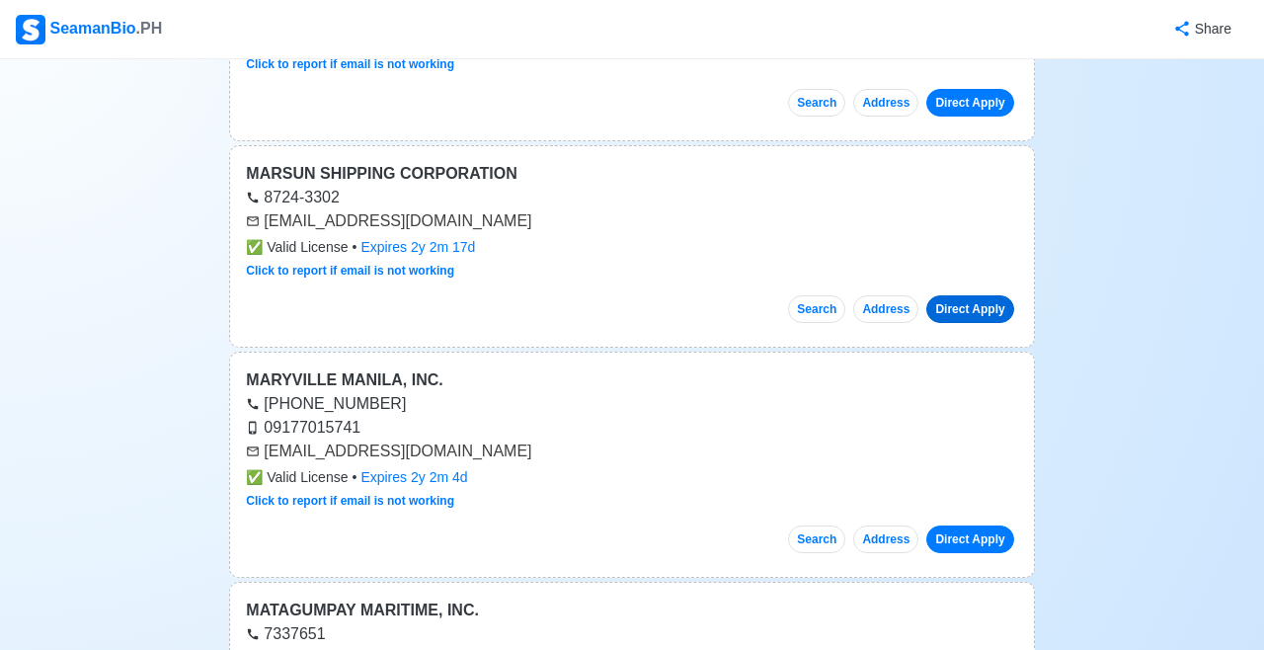
click at [976, 295] on link "Direct Apply" at bounding box center [969, 309] width 87 height 28
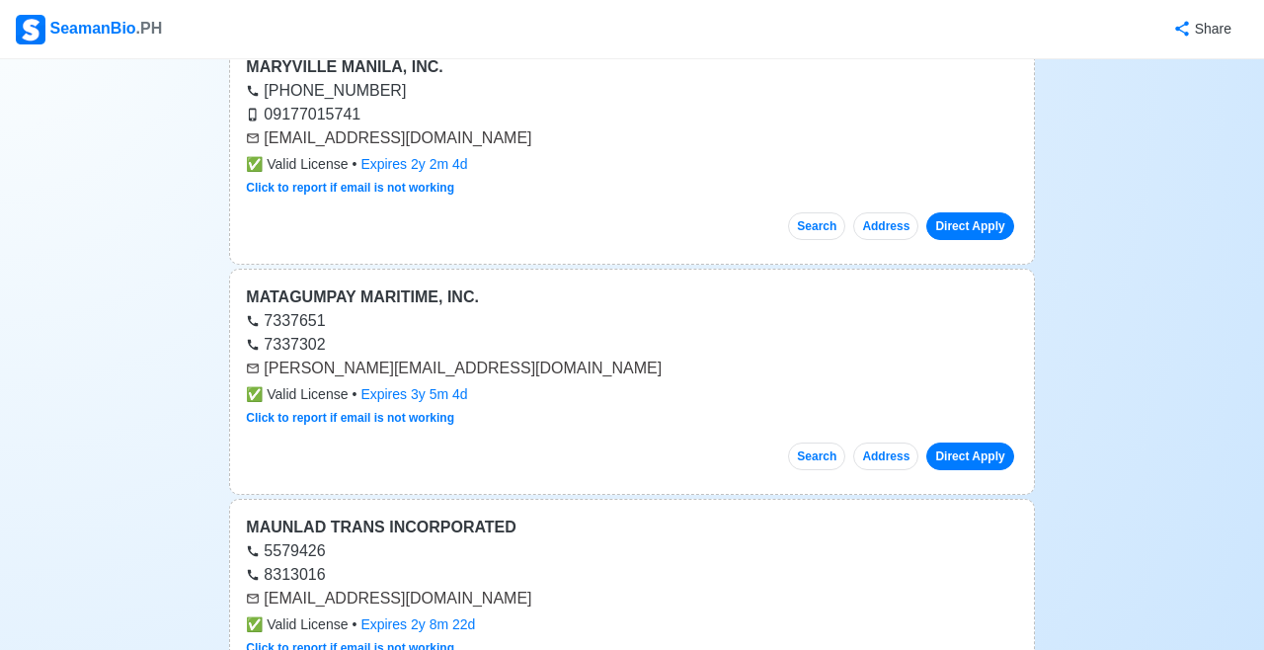
scroll to position [16103, 0]
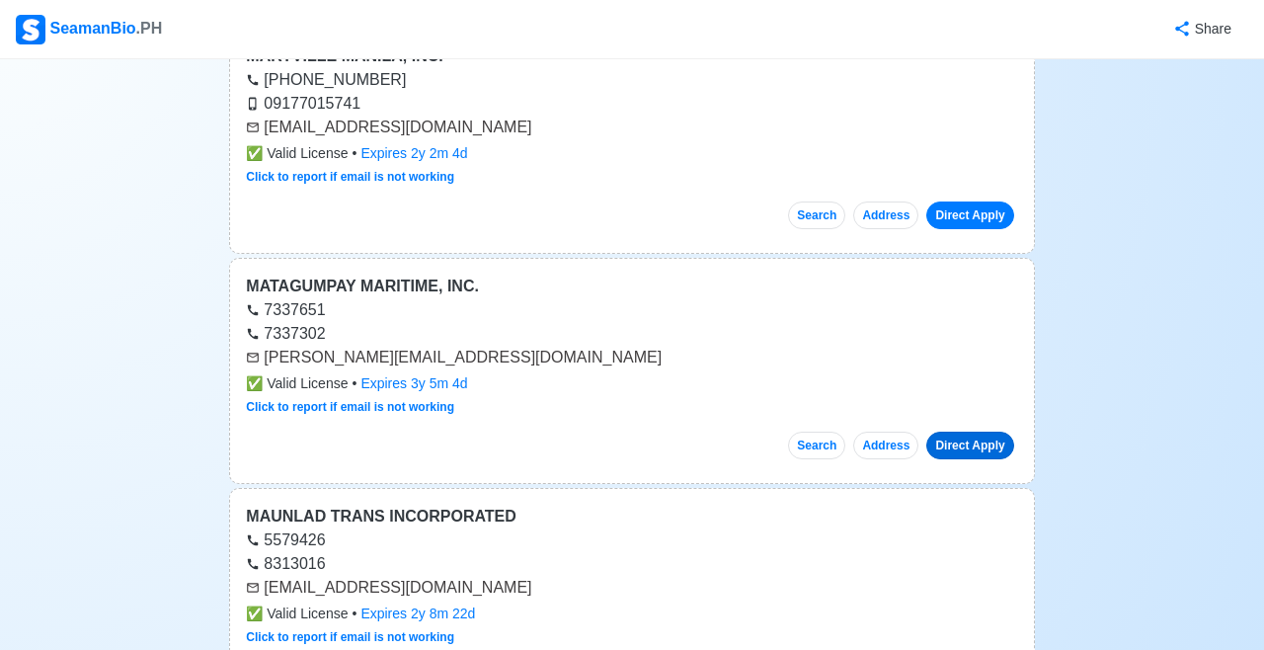
click at [964, 432] on link "Direct Apply" at bounding box center [969, 446] width 87 height 28
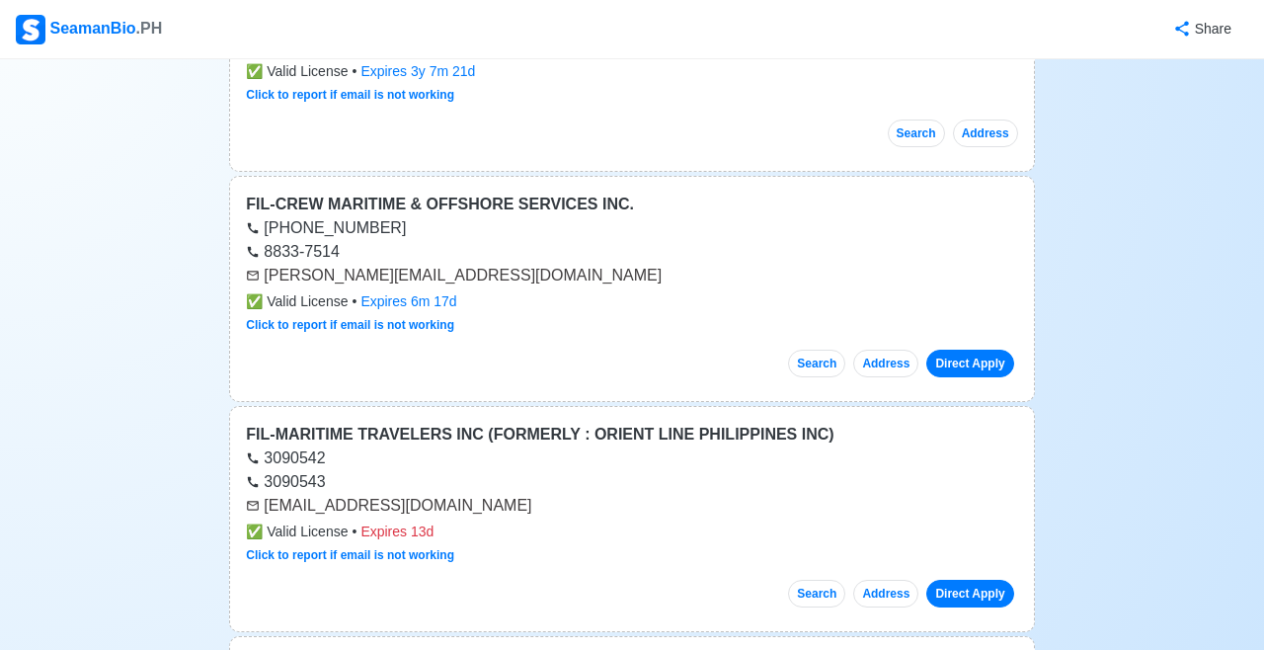
scroll to position [601, 0]
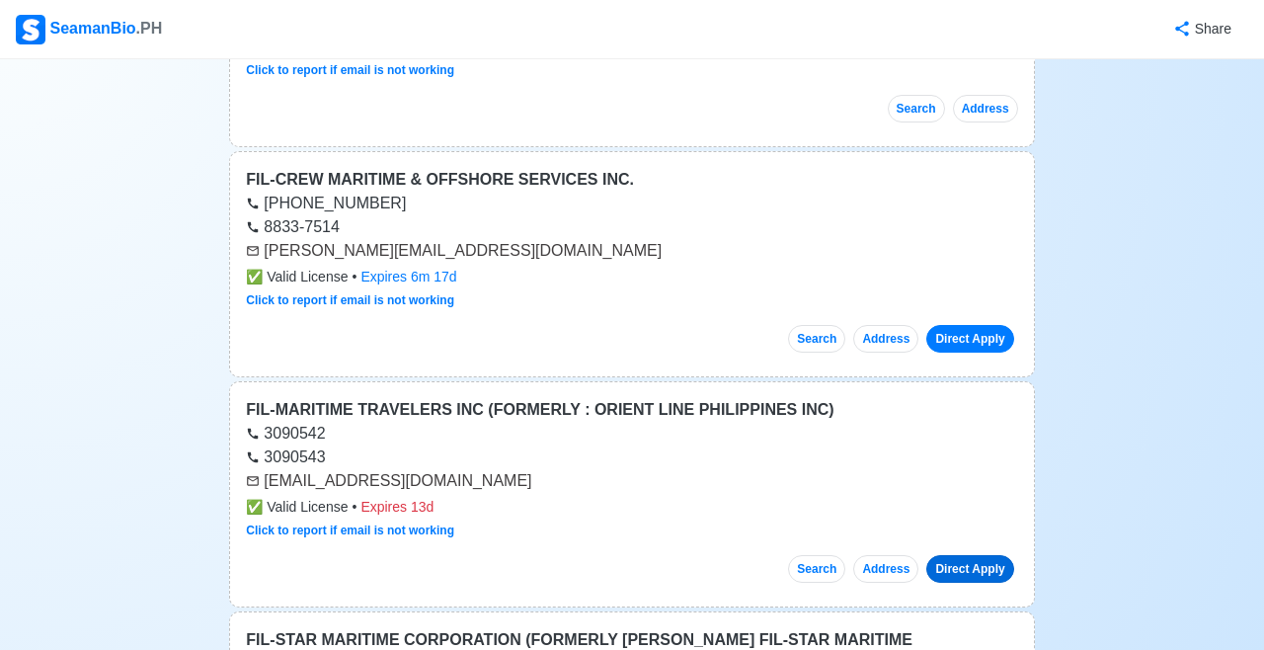
click at [967, 564] on link "Direct Apply" at bounding box center [969, 569] width 87 height 28
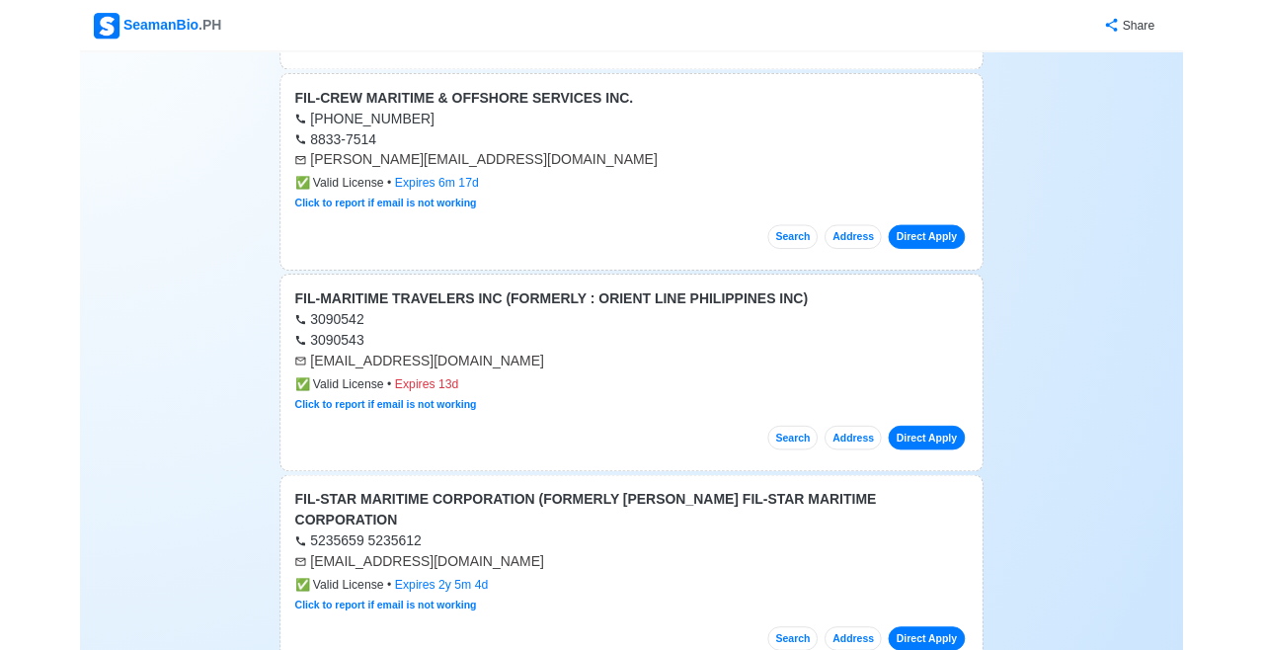
scroll to position [696, 0]
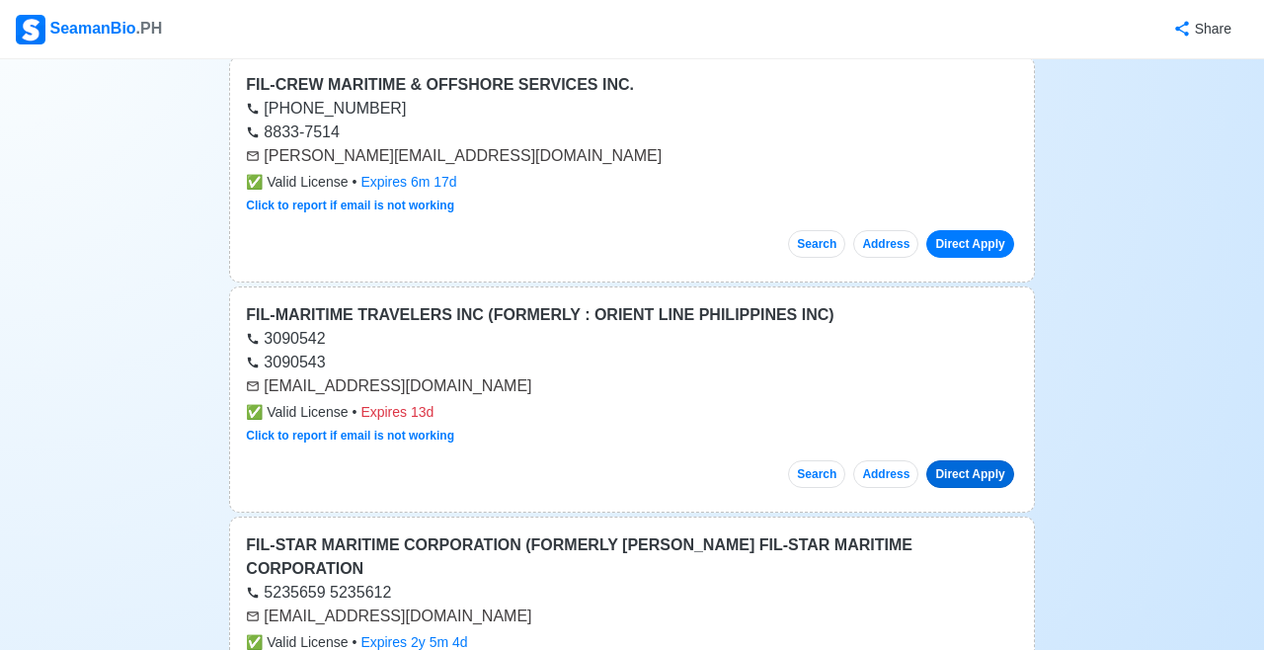
click at [968, 473] on link "Direct Apply" at bounding box center [969, 474] width 87 height 28
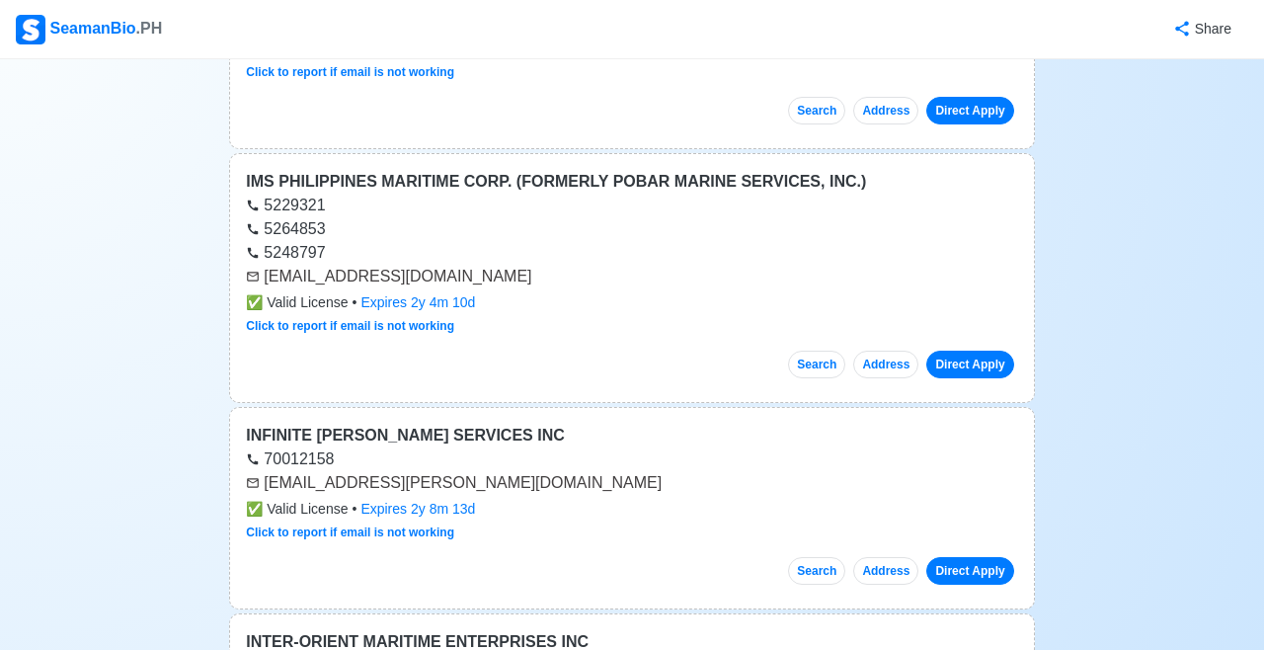
scroll to position [6590, 0]
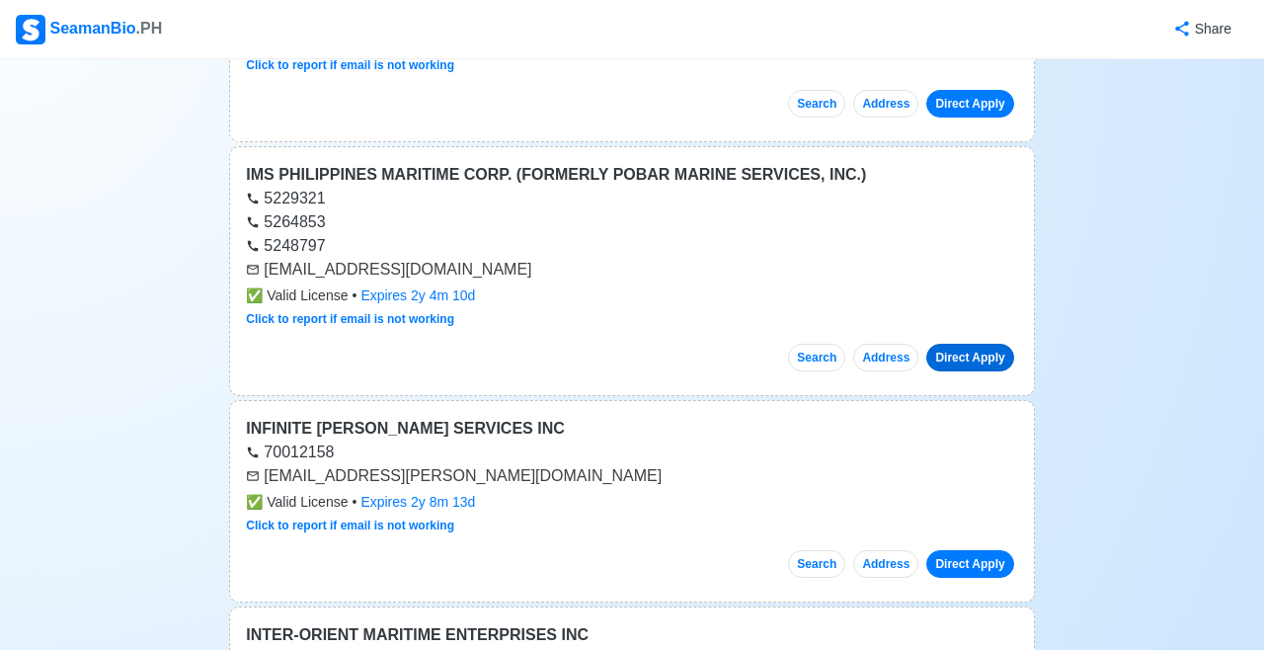
click at [973, 344] on link "Direct Apply" at bounding box center [969, 358] width 87 height 28
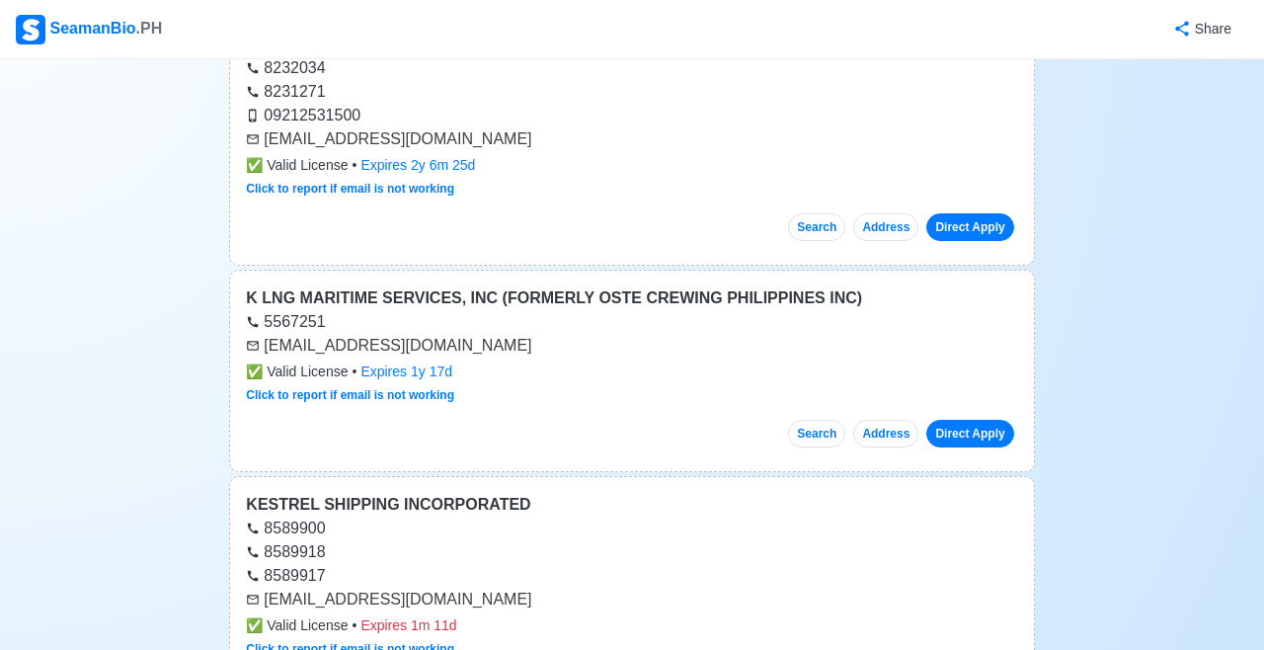
scroll to position [9650, 0]
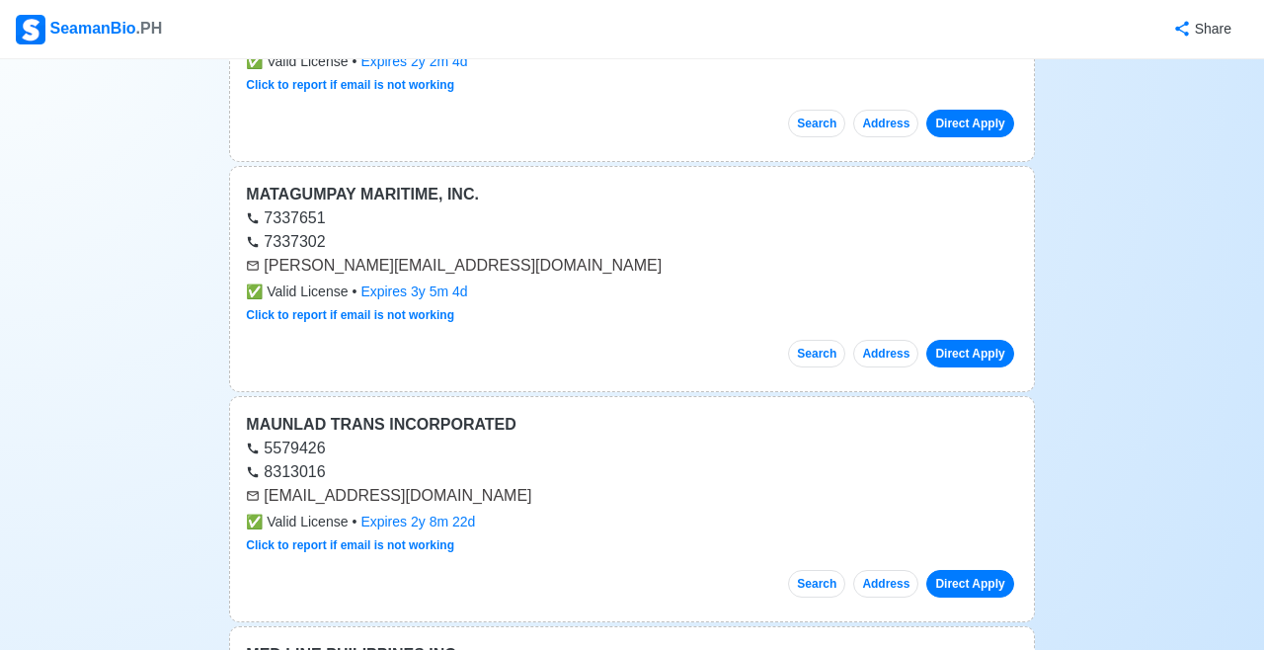
scroll to position [16204, 0]
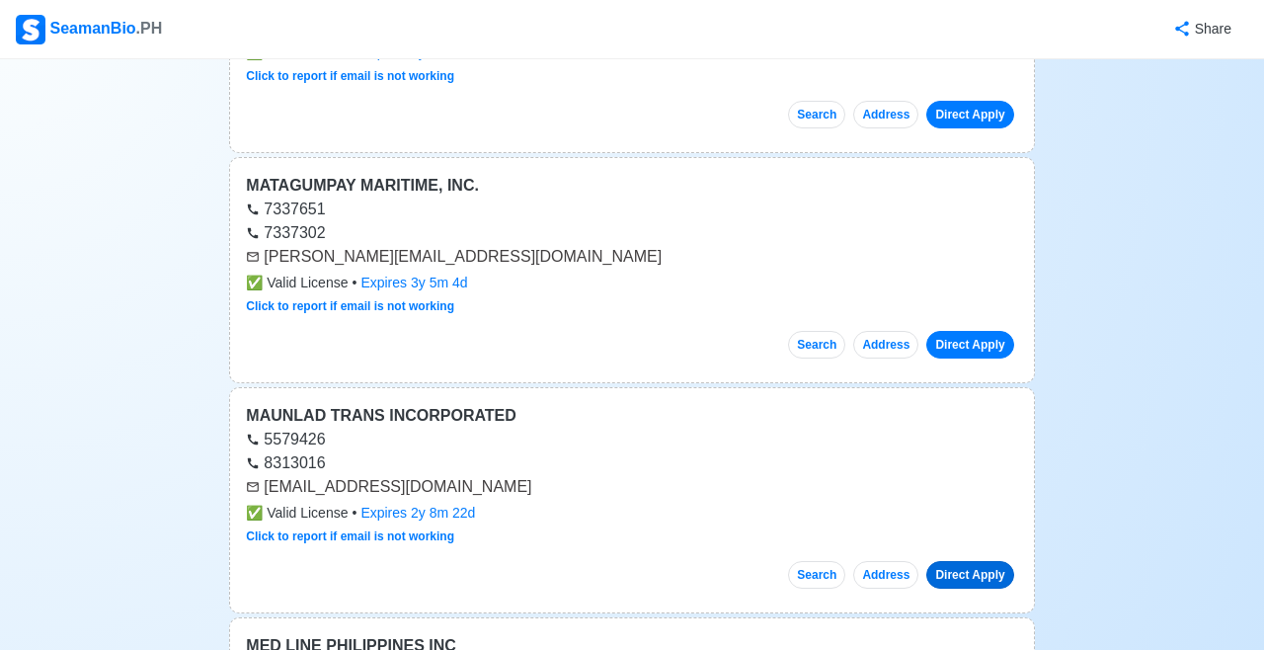
click at [975, 561] on link "Direct Apply" at bounding box center [969, 575] width 87 height 28
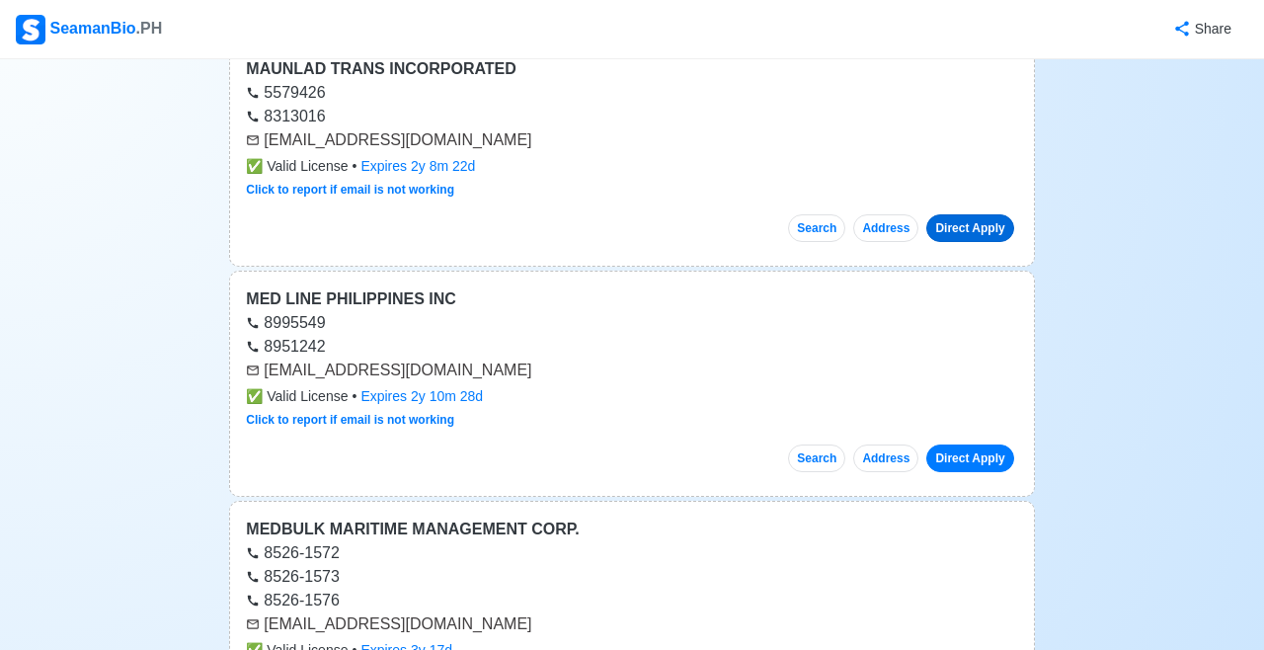
scroll to position [16556, 0]
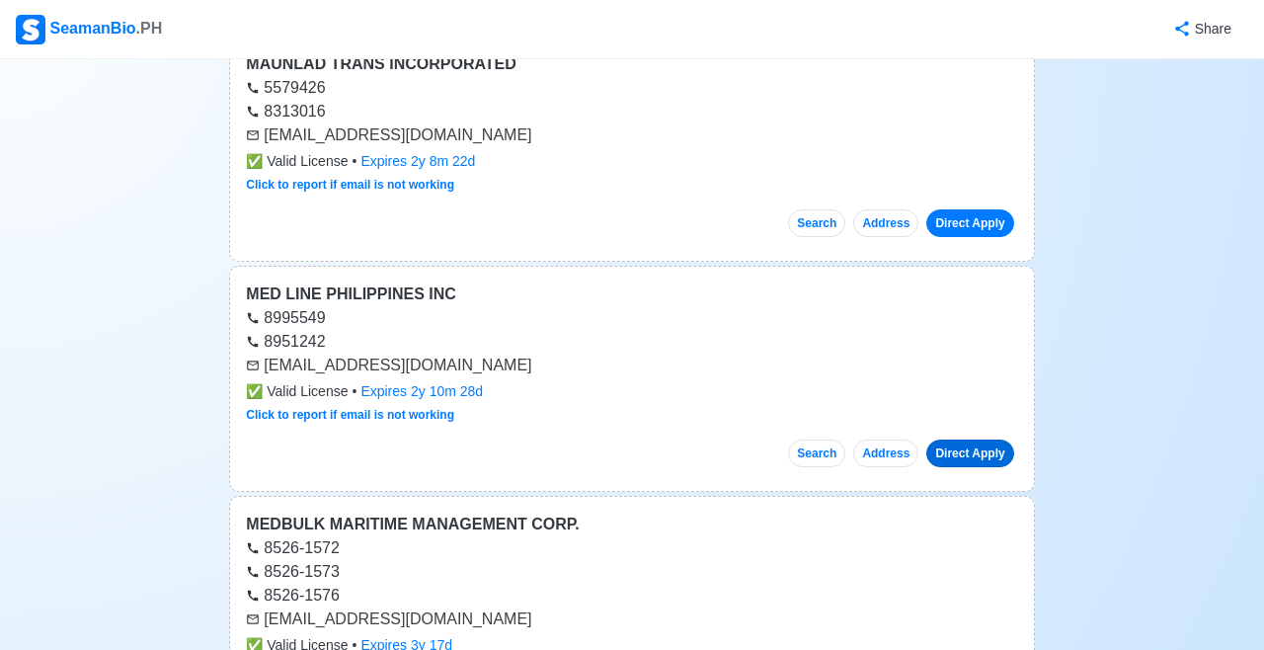
click at [970, 440] on link "Direct Apply" at bounding box center [969, 454] width 87 height 28
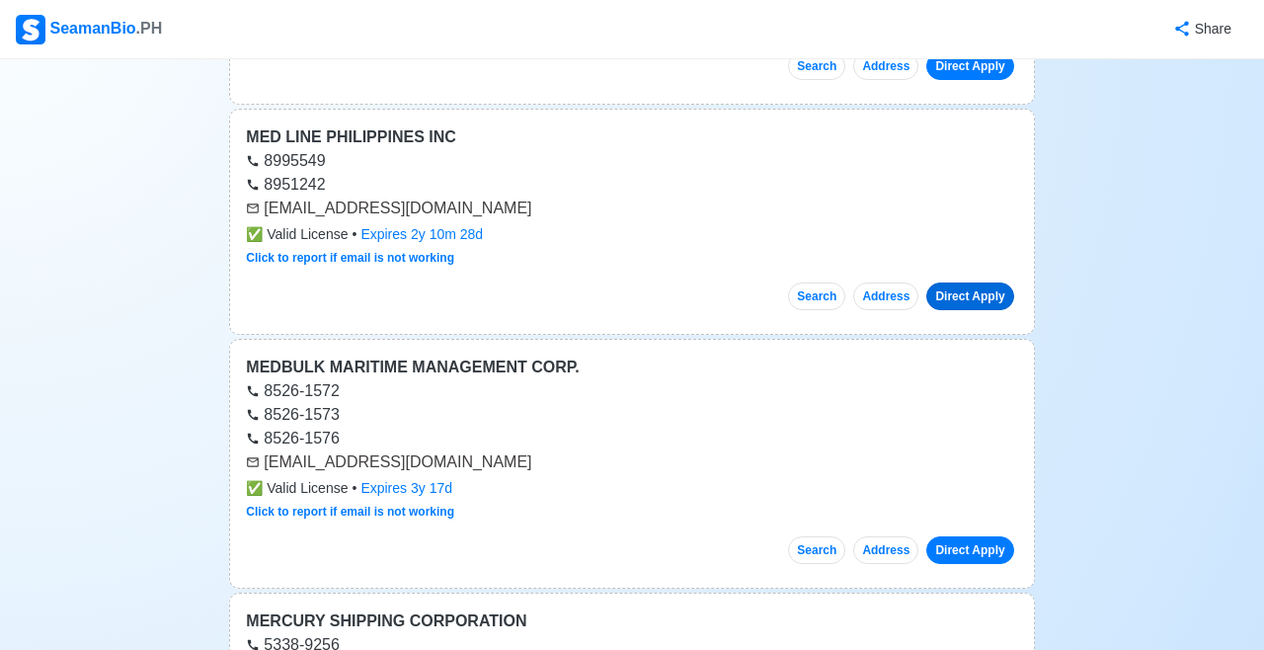
scroll to position [16716, 0]
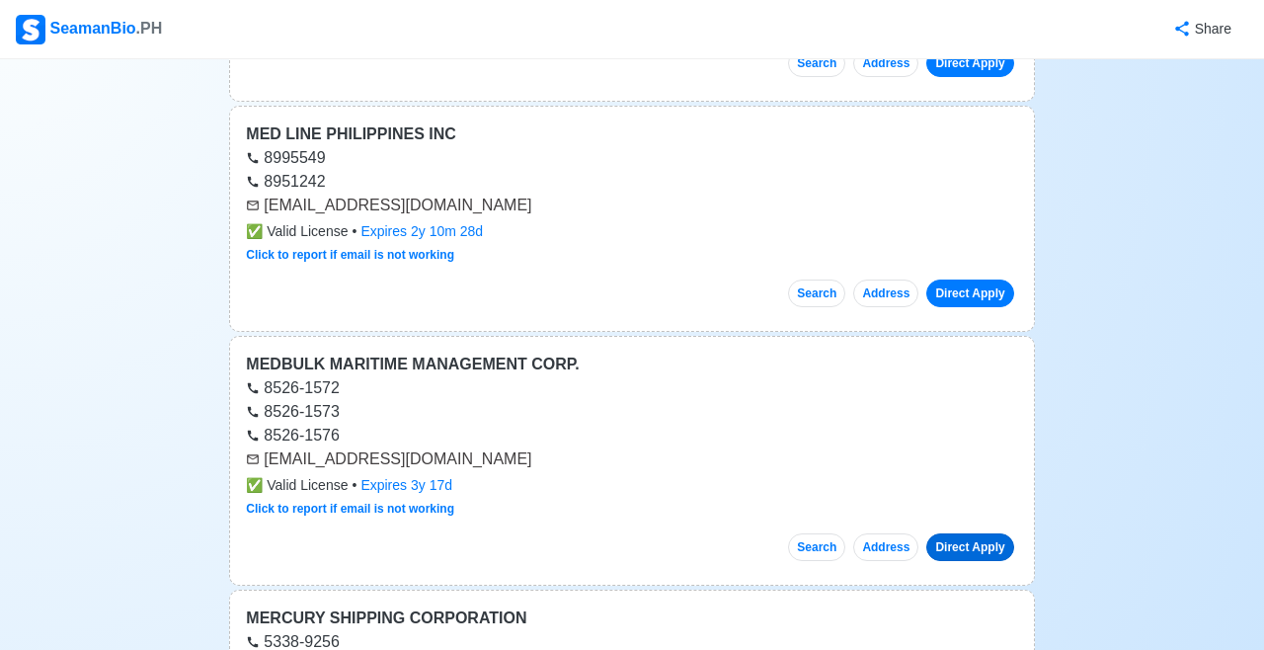
click at [976, 533] on link "Direct Apply" at bounding box center [969, 547] width 87 height 28
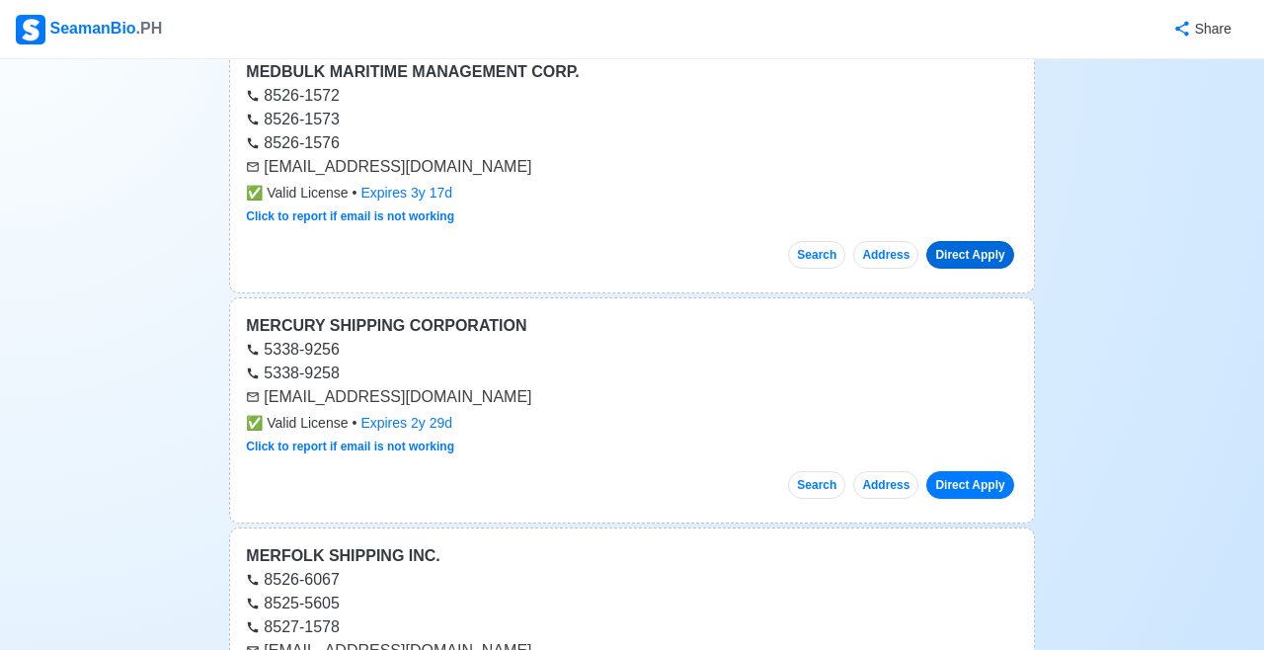
scroll to position [17008, 0]
click at [975, 471] on link "Direct Apply" at bounding box center [969, 485] width 87 height 28
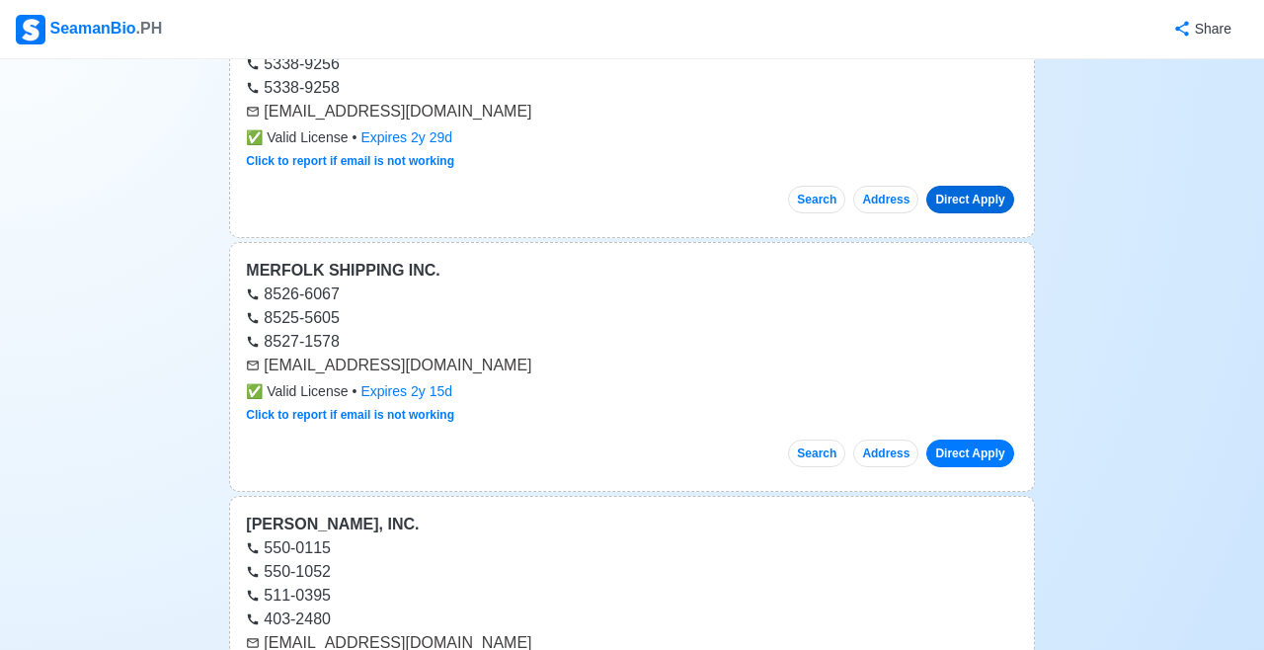
scroll to position [17294, 0]
click at [964, 439] on link "Direct Apply" at bounding box center [969, 453] width 87 height 28
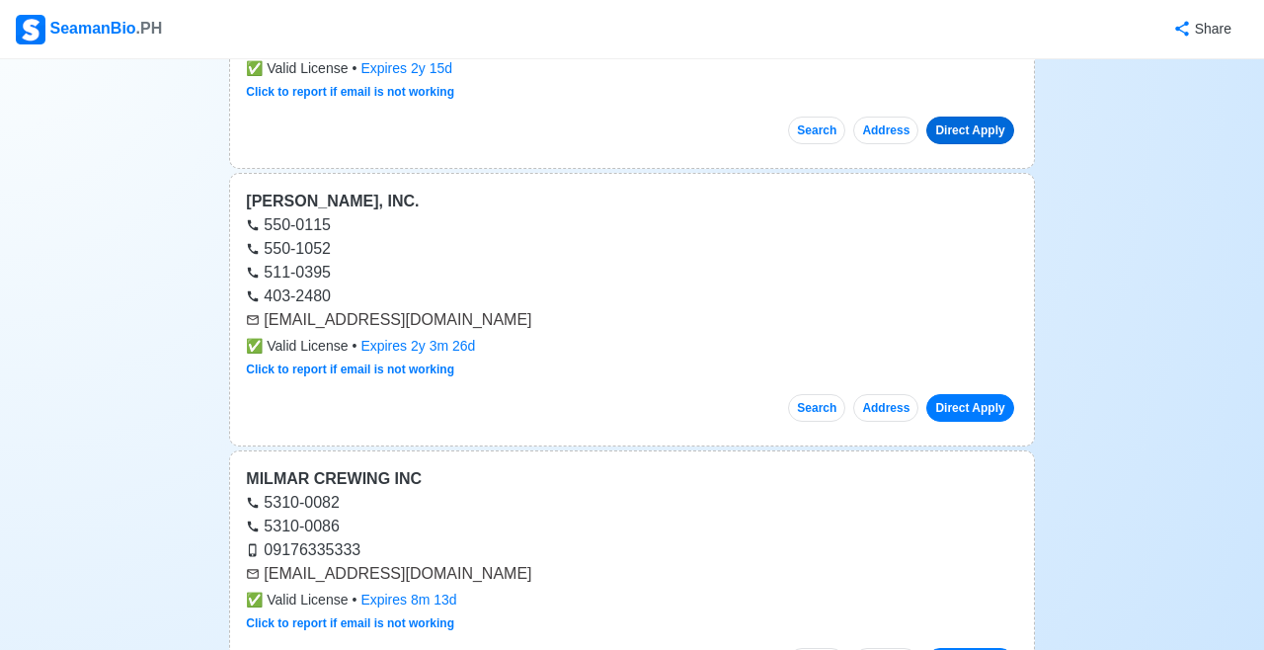
scroll to position [17628, 0]
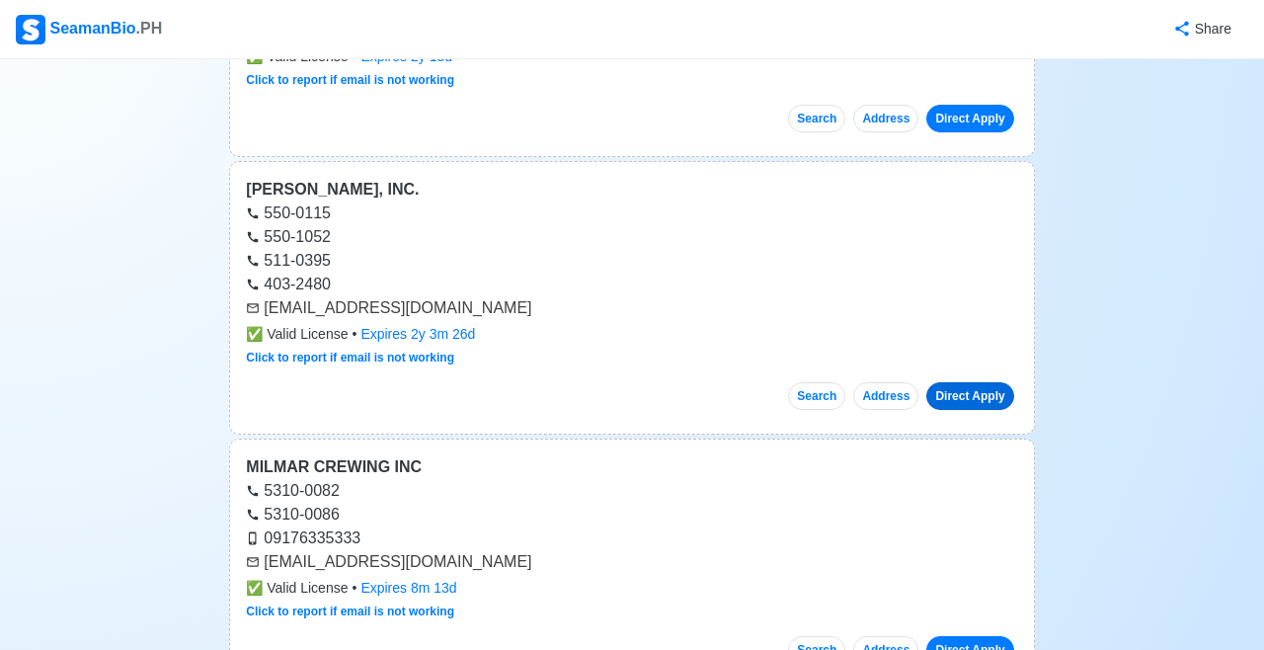
click at [972, 382] on link "Direct Apply" at bounding box center [969, 396] width 87 height 28
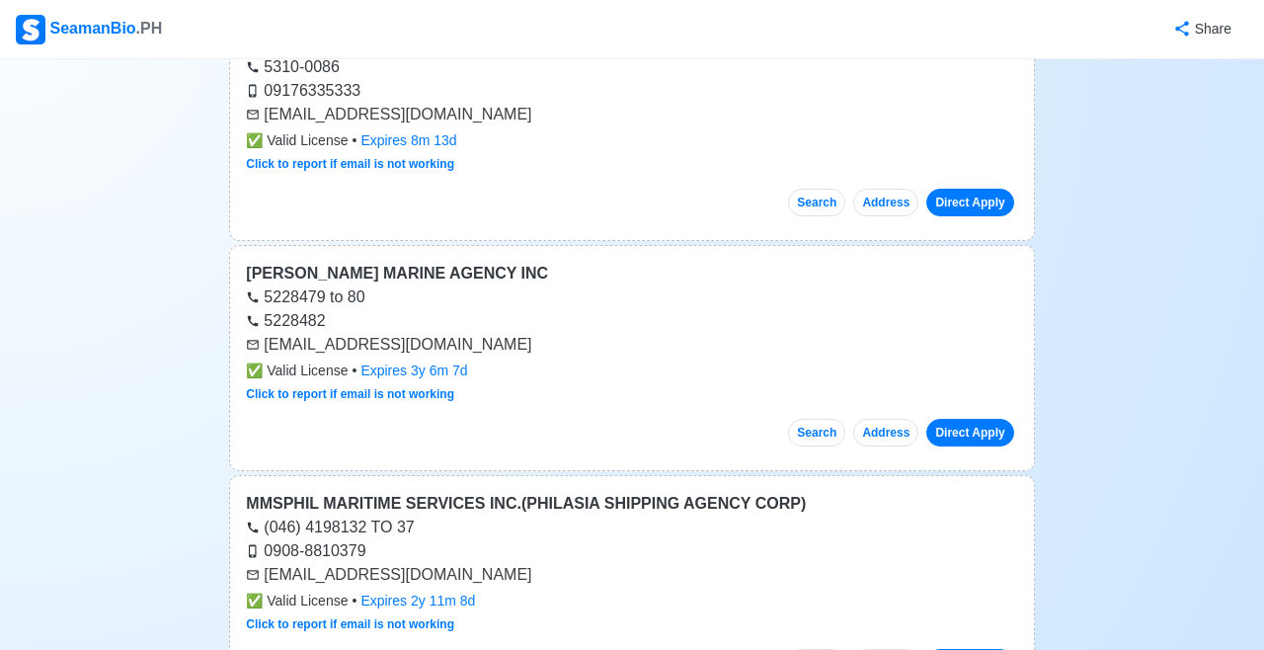
scroll to position [18077, 0]
click at [970, 418] on link "Direct Apply" at bounding box center [969, 432] width 87 height 28
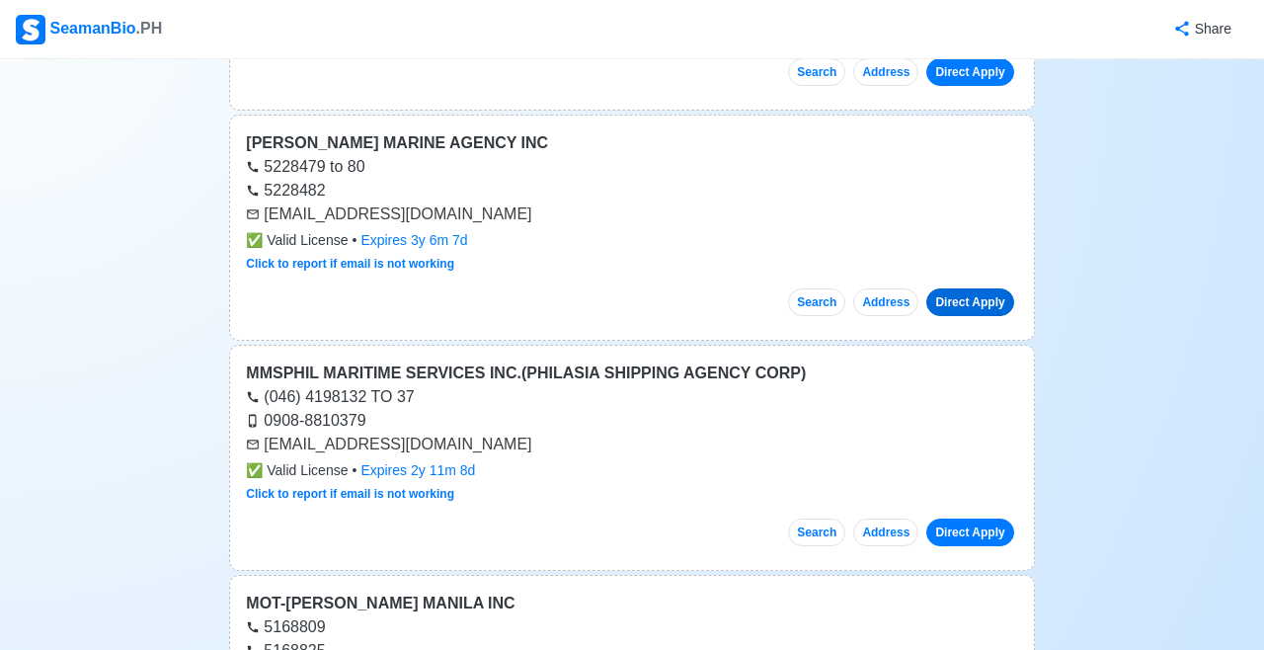
scroll to position [18204, 0]
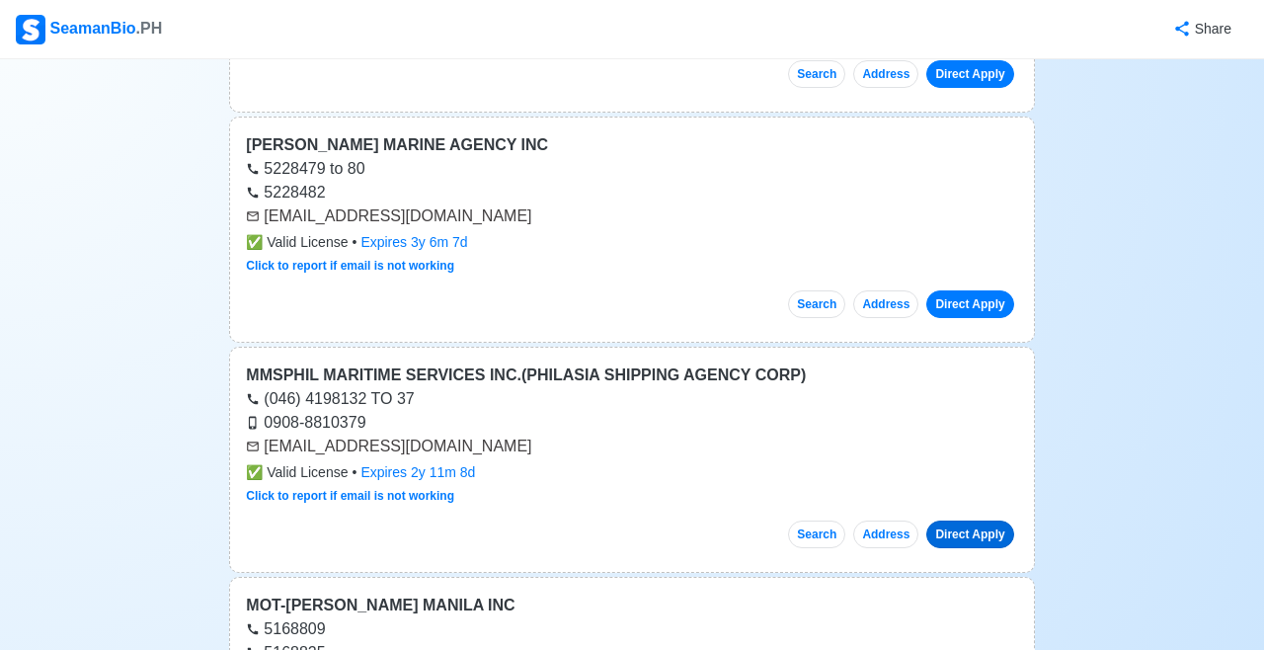
click at [965, 521] on link "Direct Apply" at bounding box center [969, 535] width 87 height 28
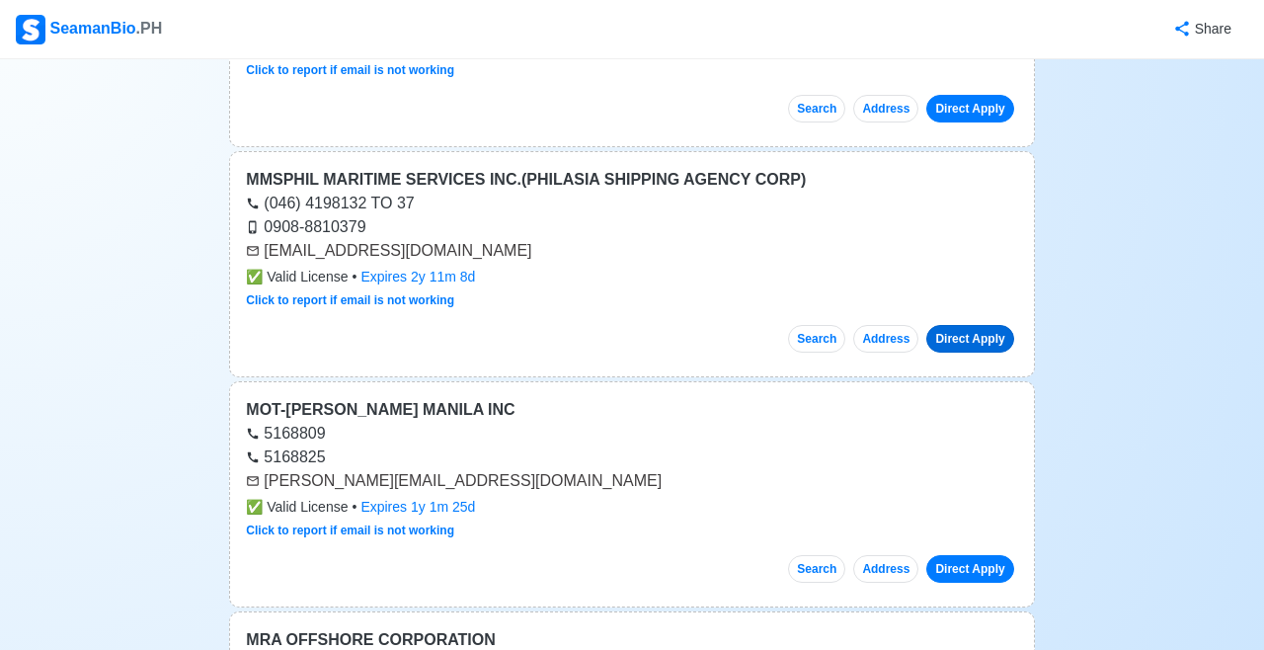
scroll to position [18398, 0]
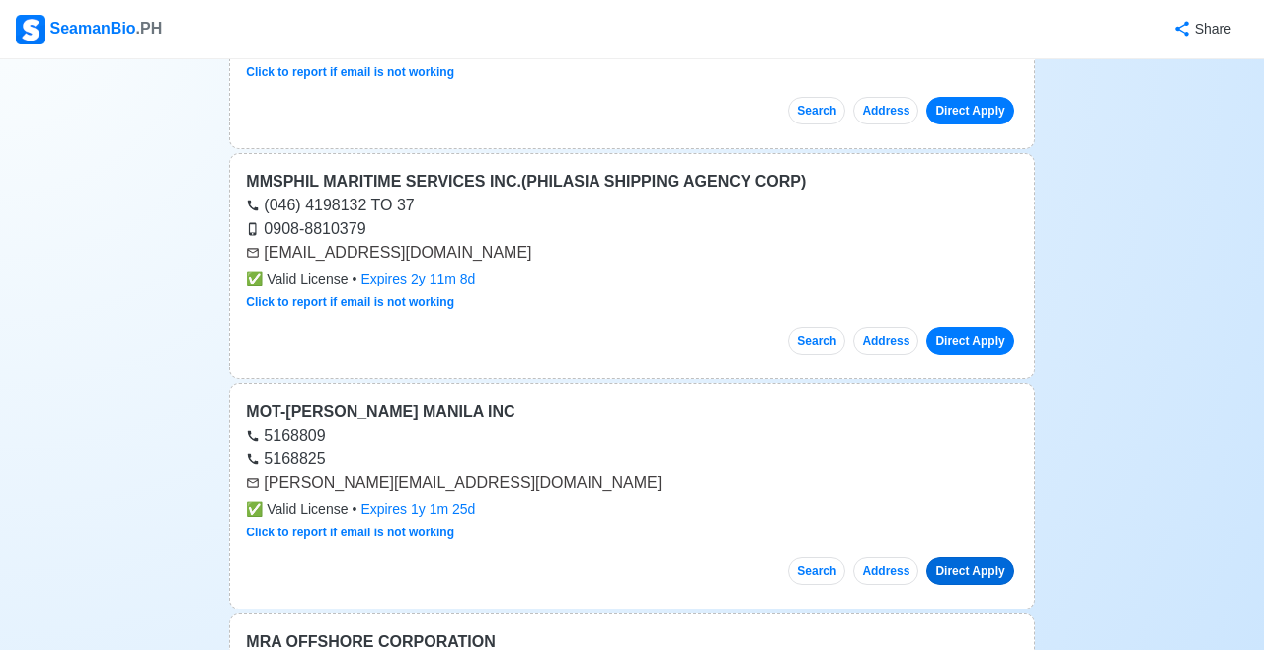
click at [976, 557] on link "Direct Apply" at bounding box center [969, 571] width 87 height 28
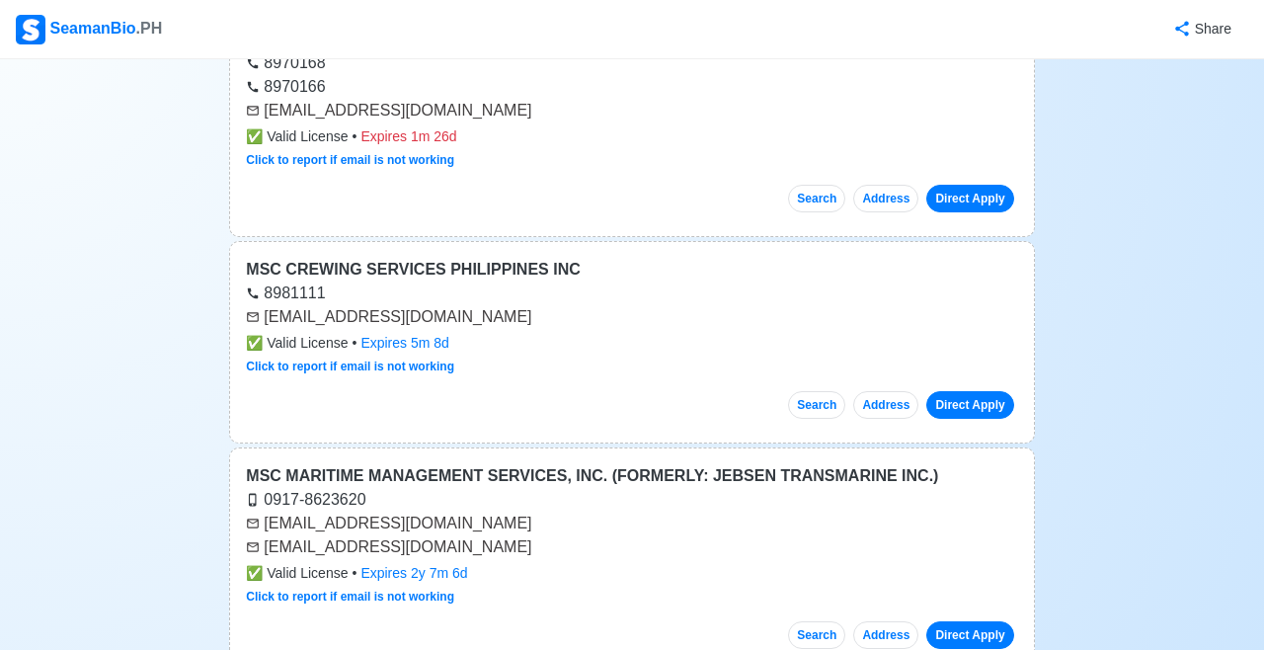
scroll to position [19029, 0]
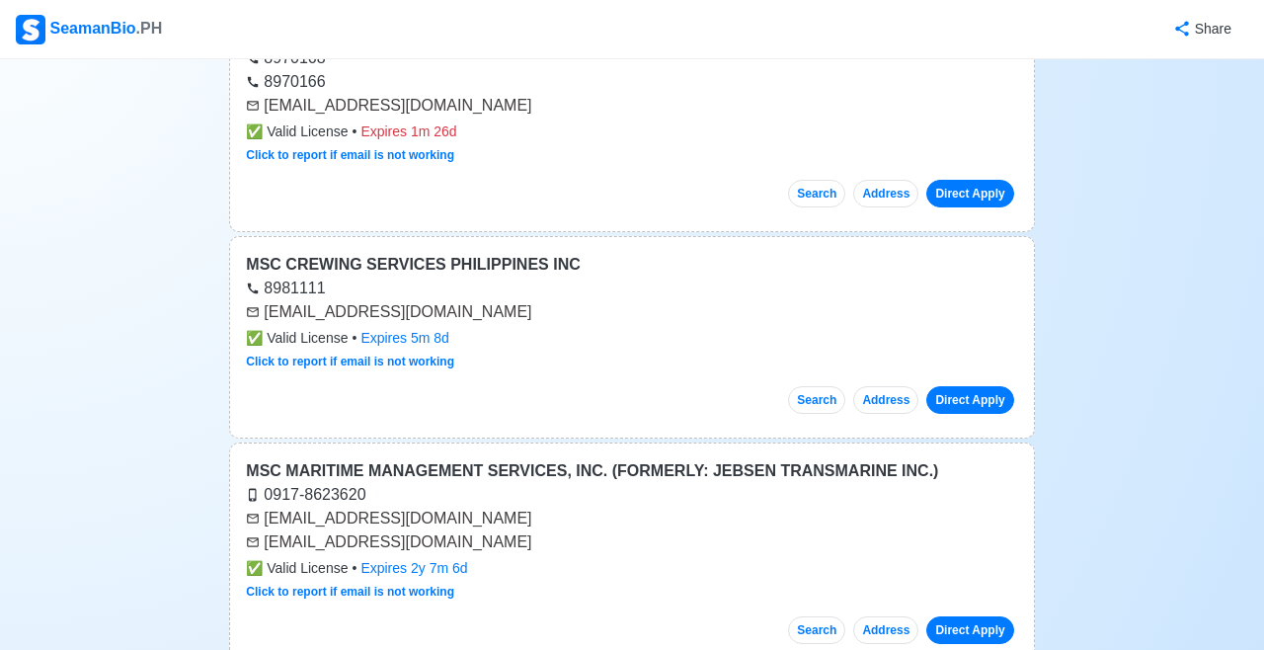
click at [968, 386] on link "Direct Apply" at bounding box center [969, 400] width 87 height 28
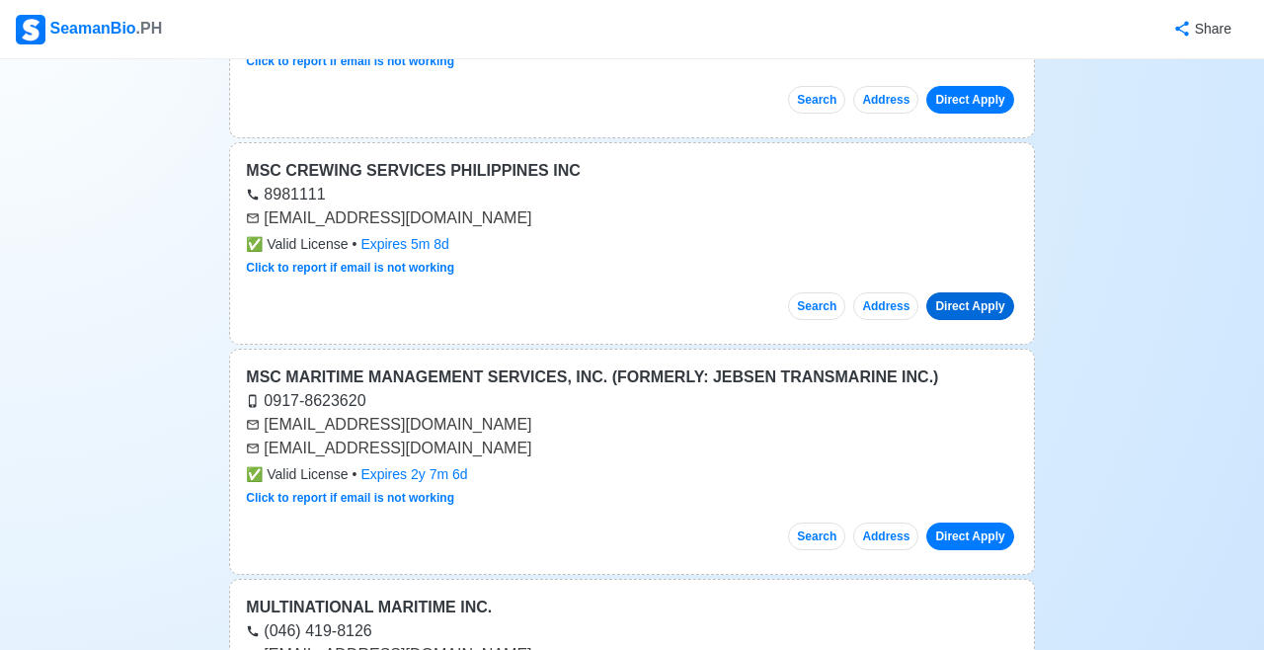
scroll to position [19124, 0]
click at [974, 521] on link "Direct Apply" at bounding box center [969, 535] width 87 height 28
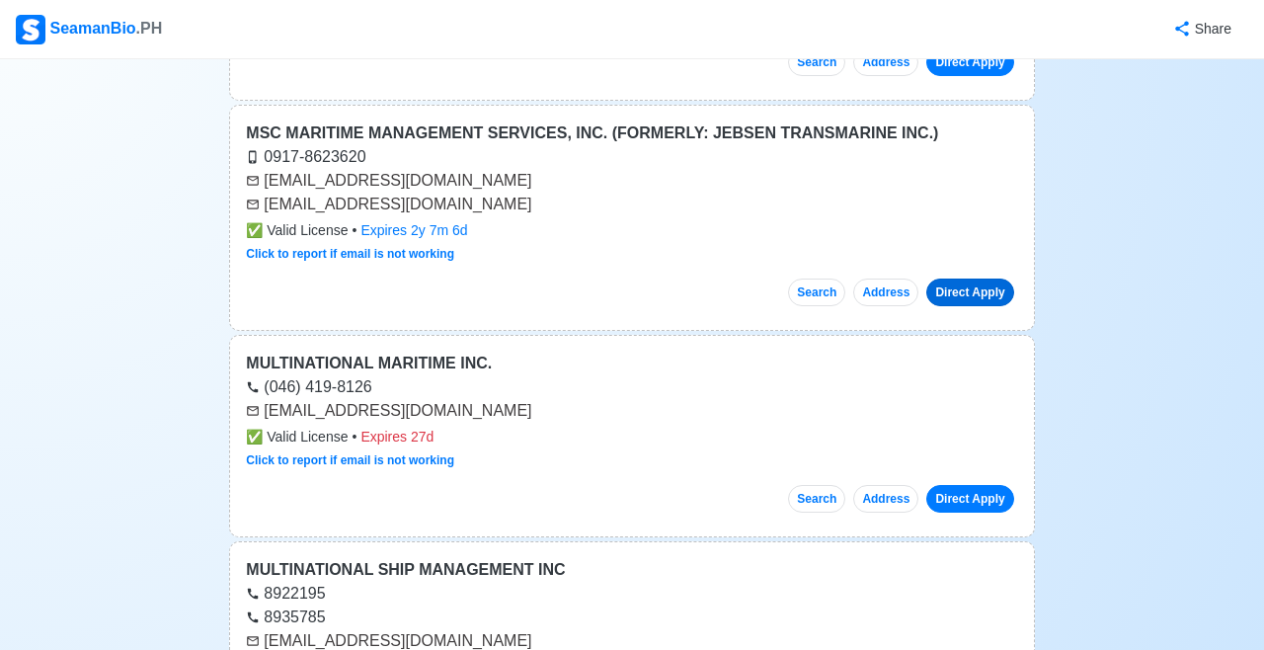
scroll to position [19378, 0]
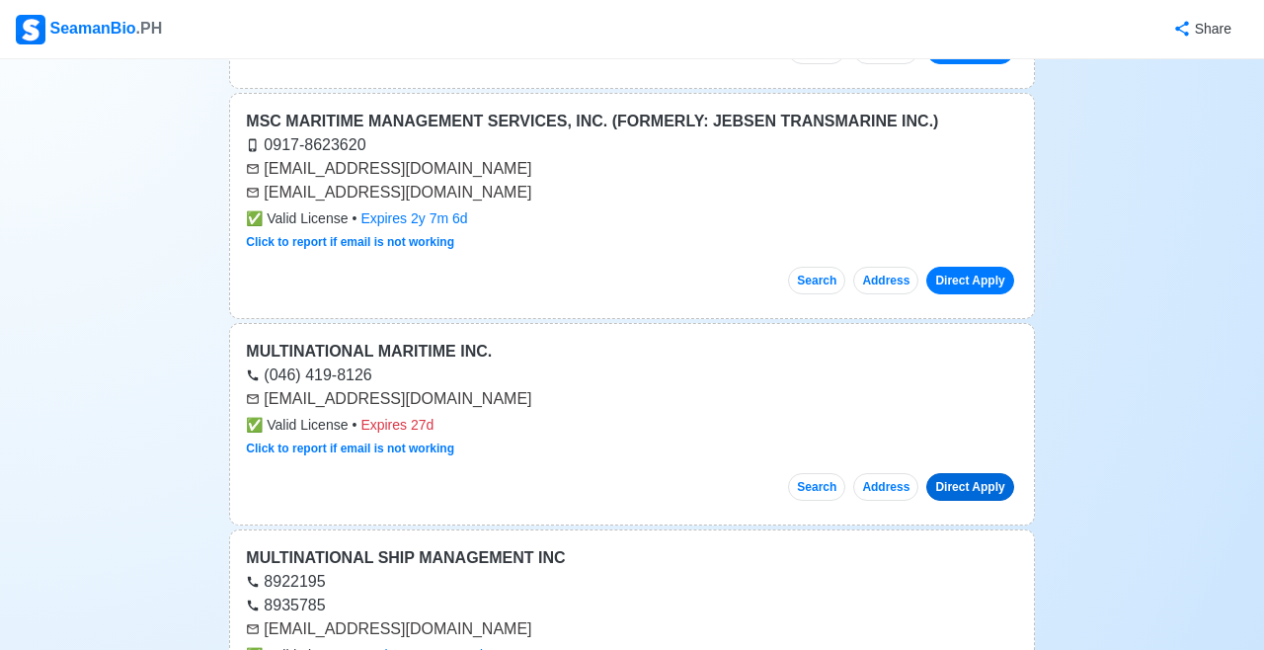
click at [975, 473] on link "Direct Apply" at bounding box center [969, 487] width 87 height 28
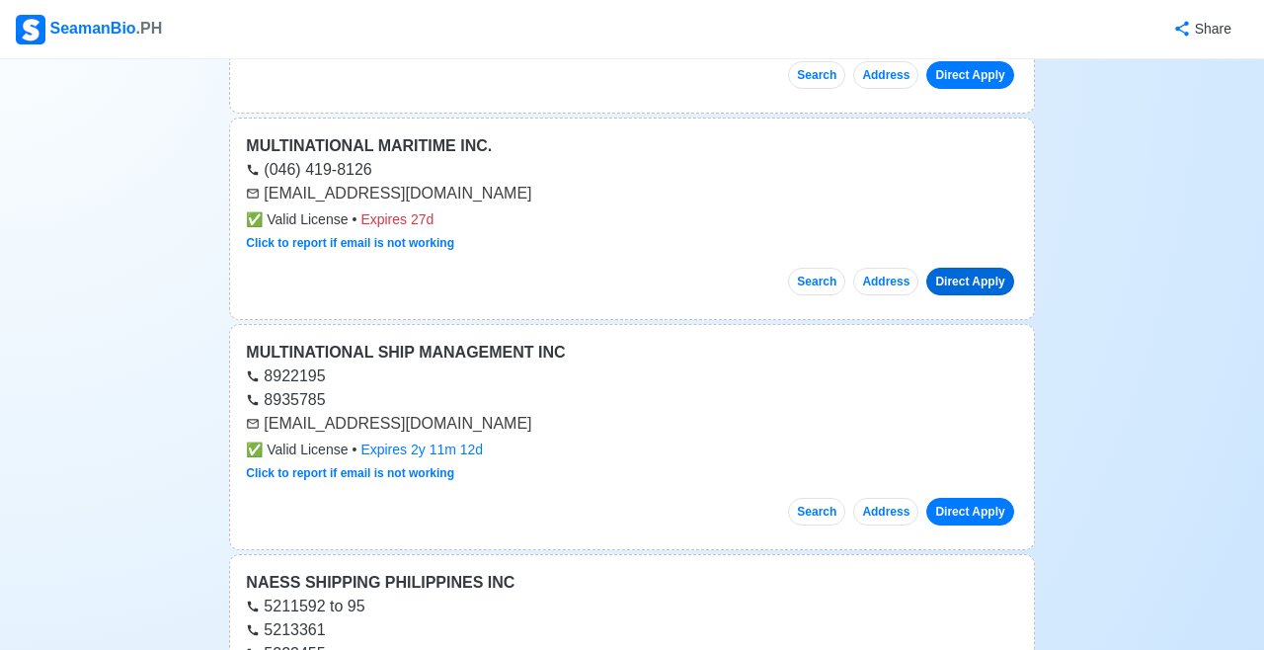
scroll to position [19598, 0]
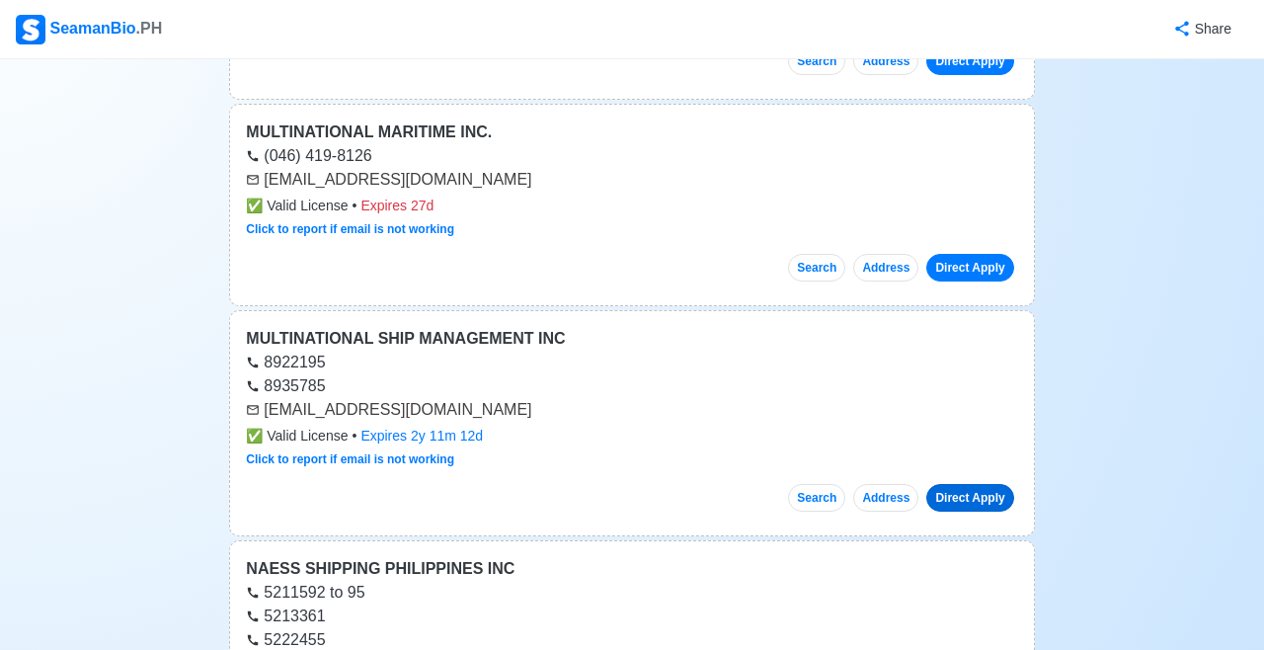
click at [967, 484] on link "Direct Apply" at bounding box center [969, 498] width 87 height 28
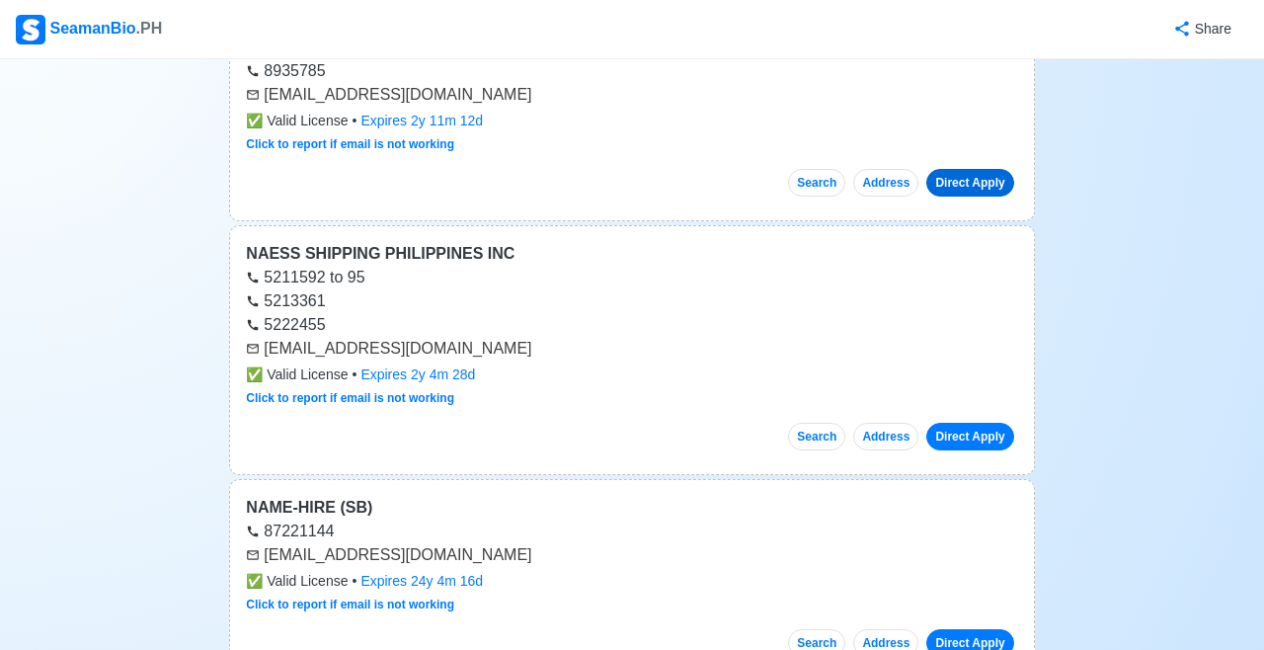
scroll to position [19916, 0]
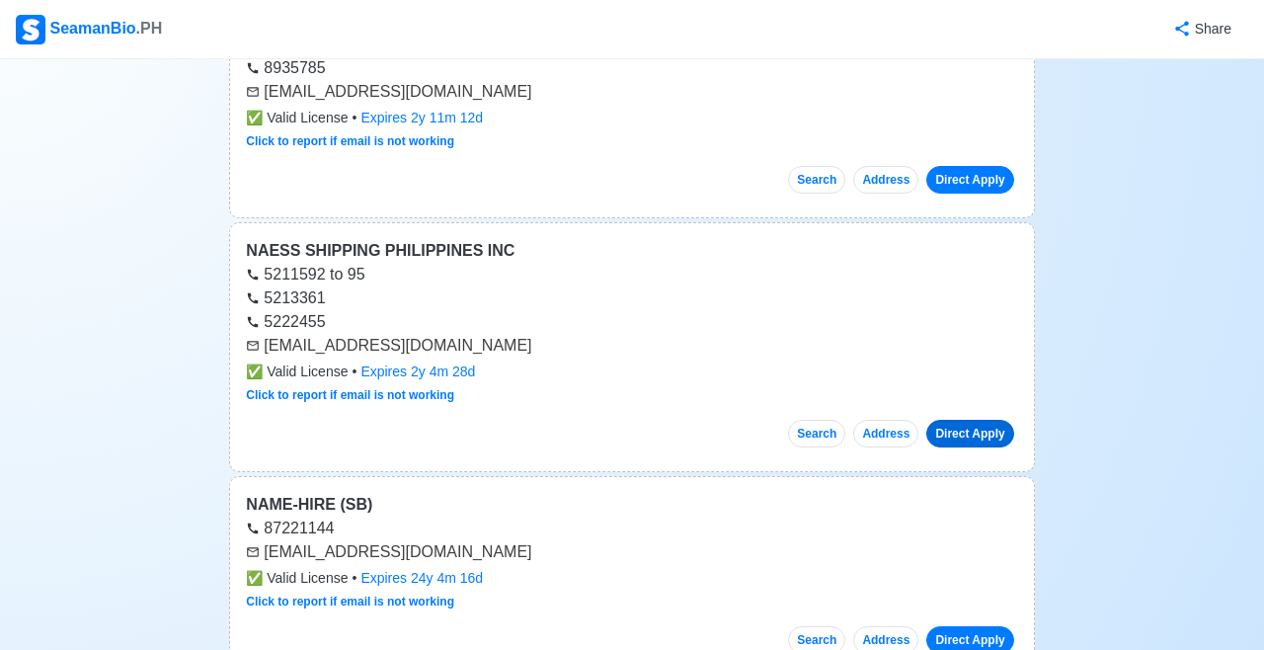
click at [967, 420] on link "Direct Apply" at bounding box center [969, 434] width 87 height 28
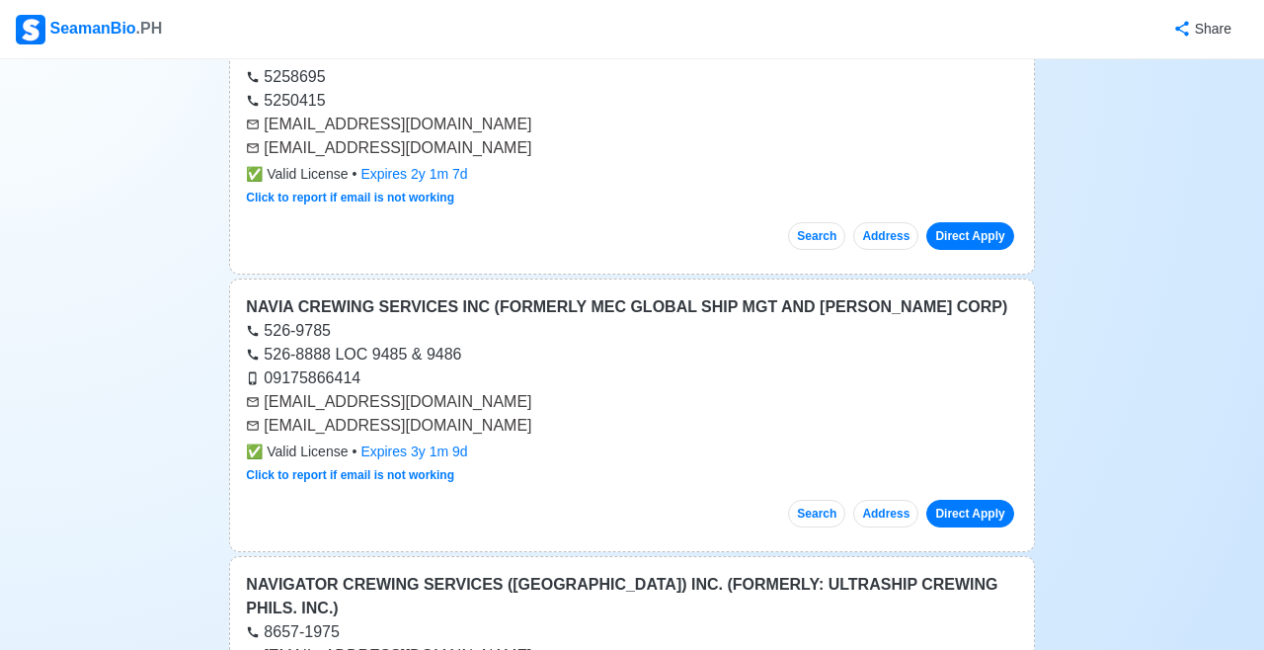
scroll to position [20586, 0]
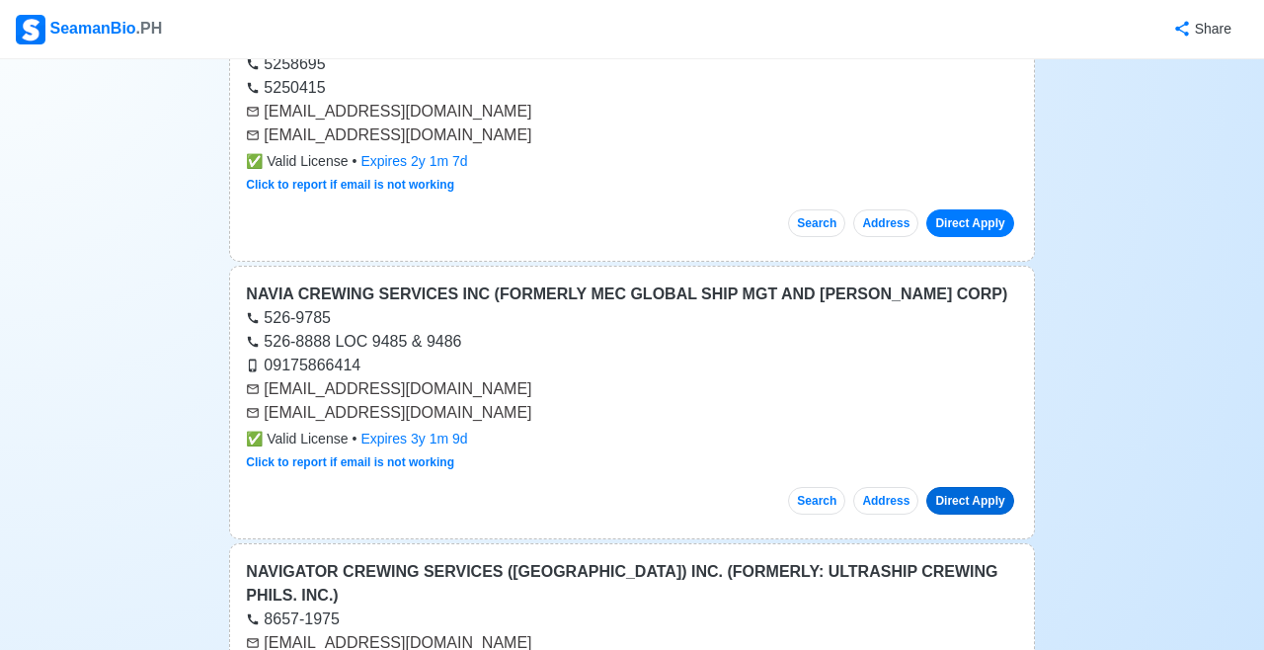
click at [972, 487] on link "Direct Apply" at bounding box center [969, 501] width 87 height 28
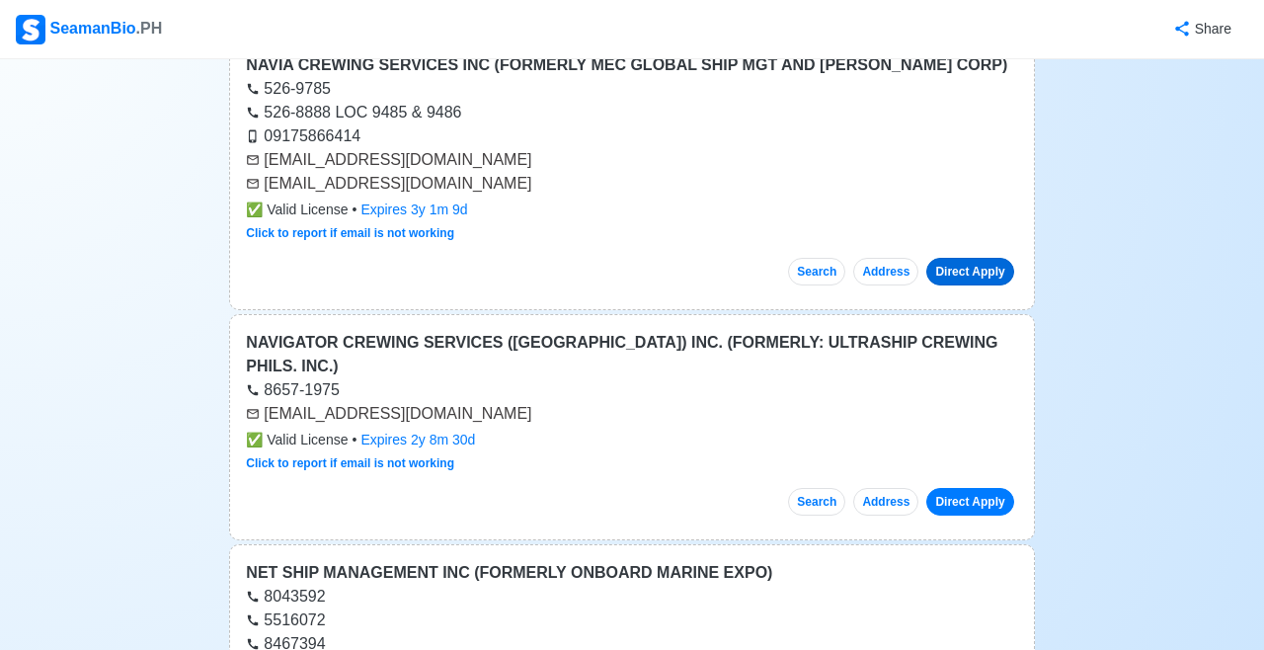
scroll to position [20817, 0]
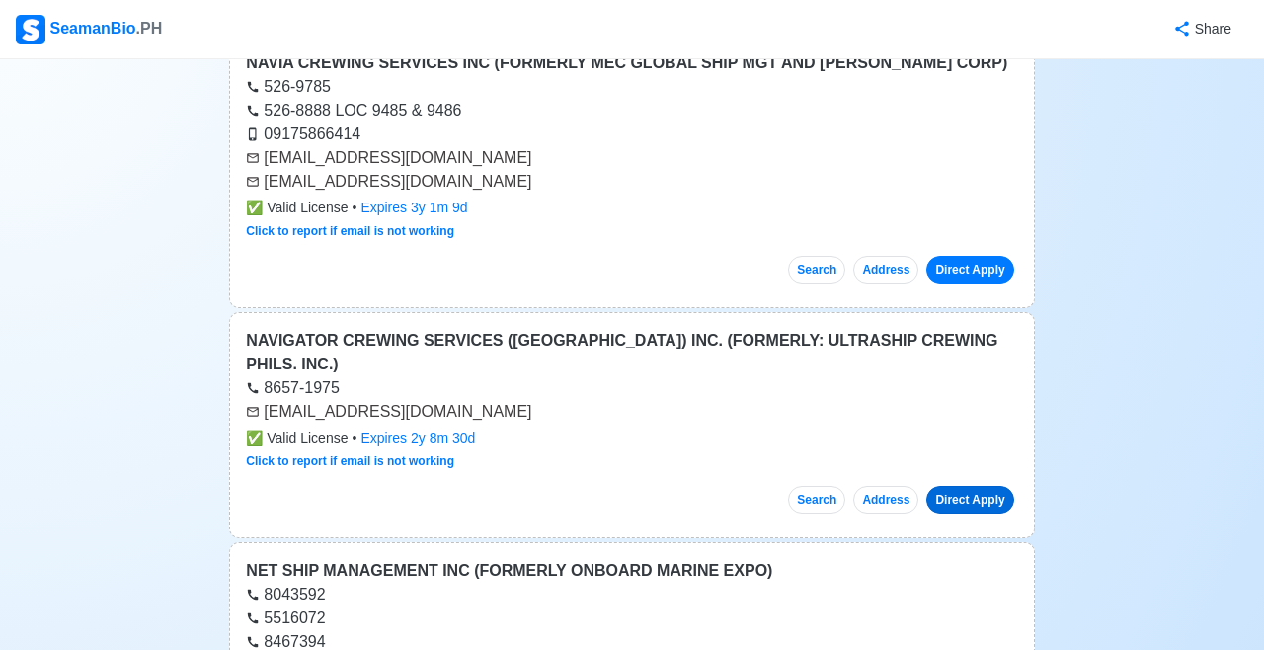
click at [968, 486] on link "Direct Apply" at bounding box center [969, 500] width 87 height 28
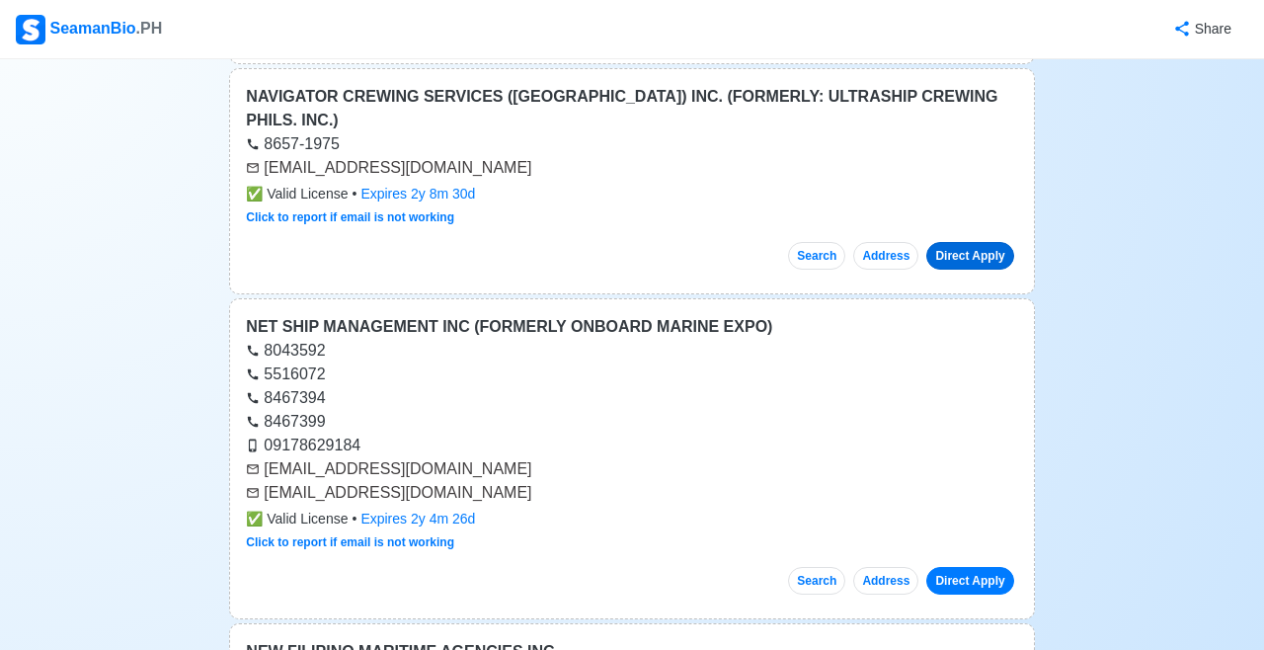
scroll to position [21066, 0]
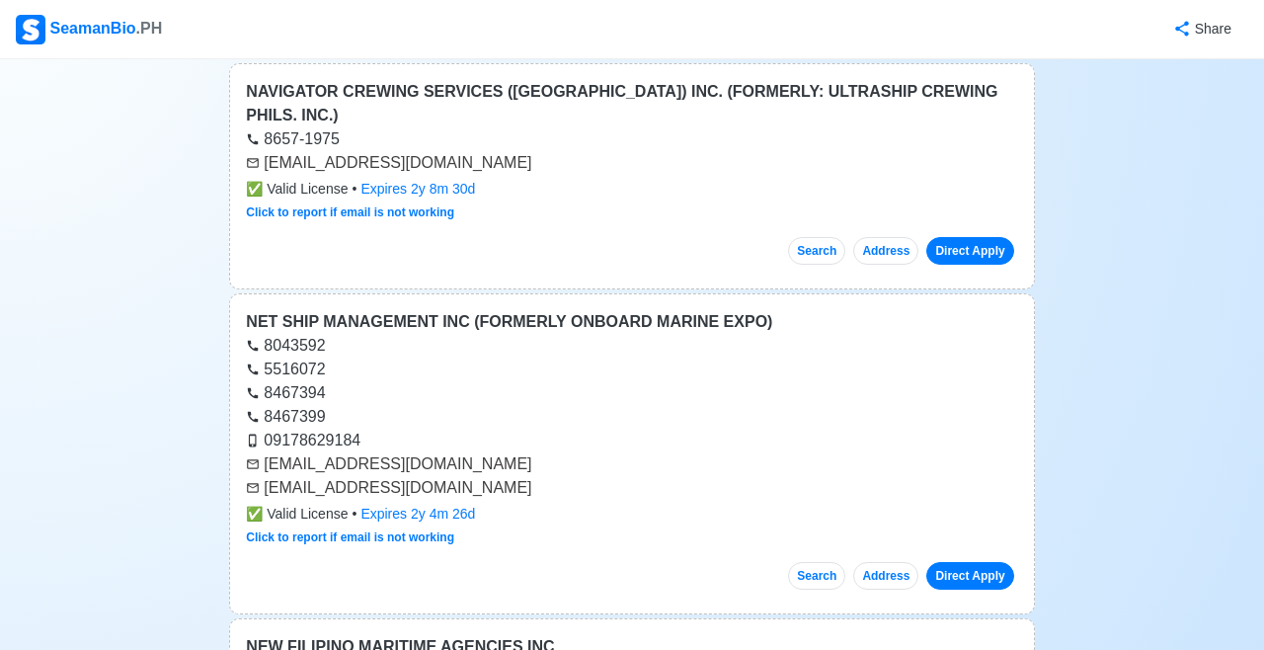
click at [972, 562] on link "Direct Apply" at bounding box center [969, 576] width 87 height 28
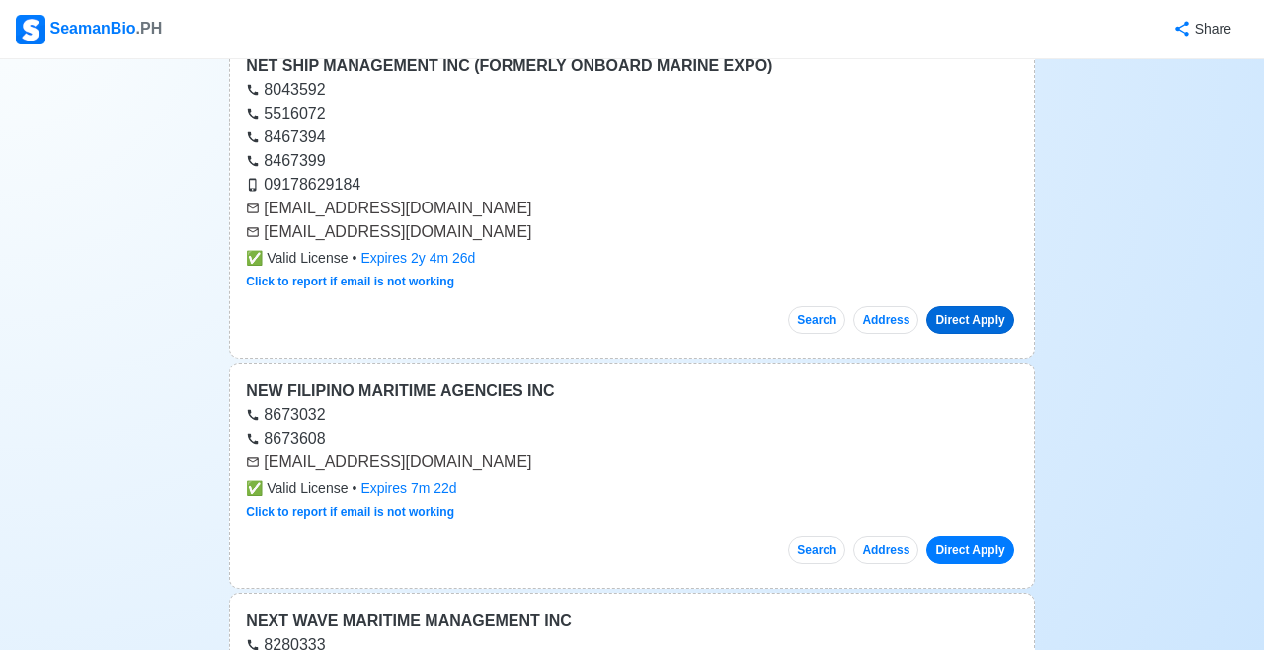
scroll to position [21327, 0]
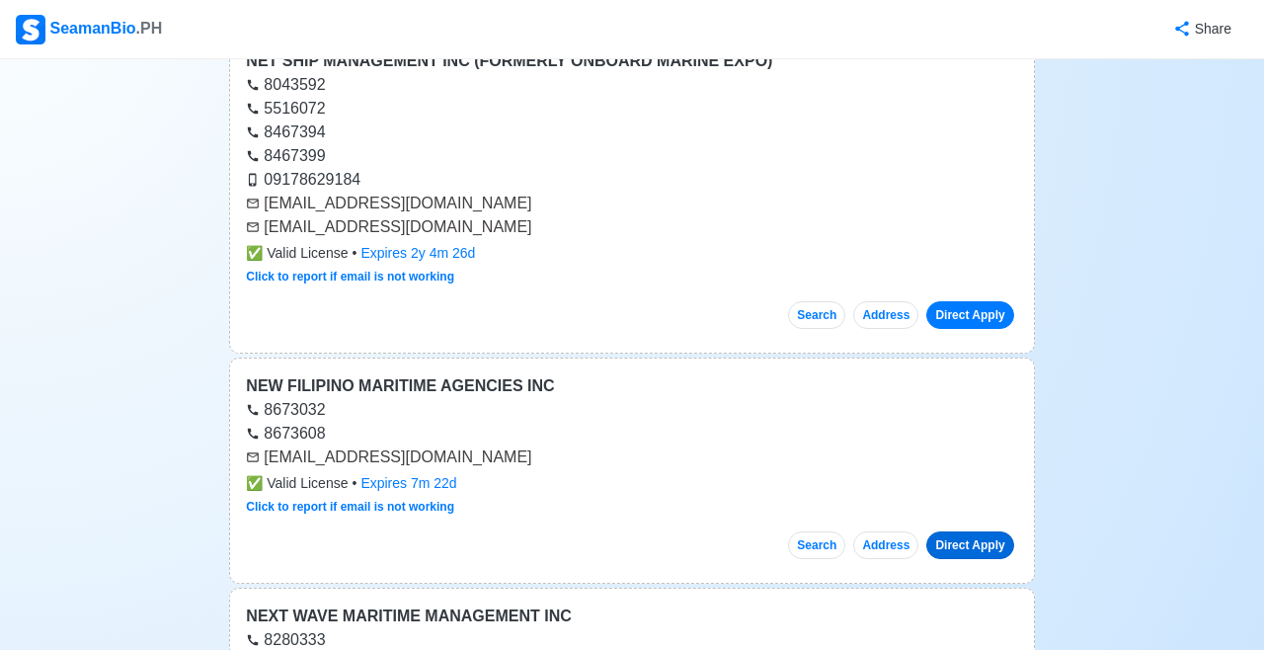
click at [974, 531] on link "Direct Apply" at bounding box center [969, 545] width 87 height 28
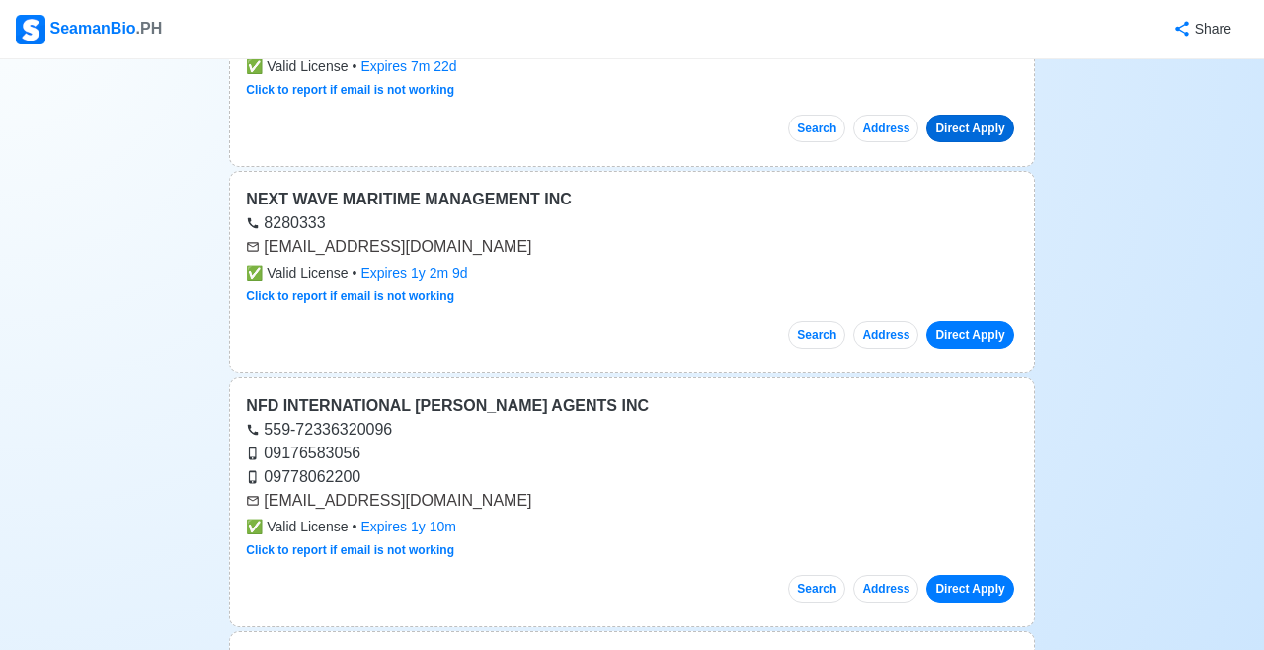
scroll to position [21718, 0]
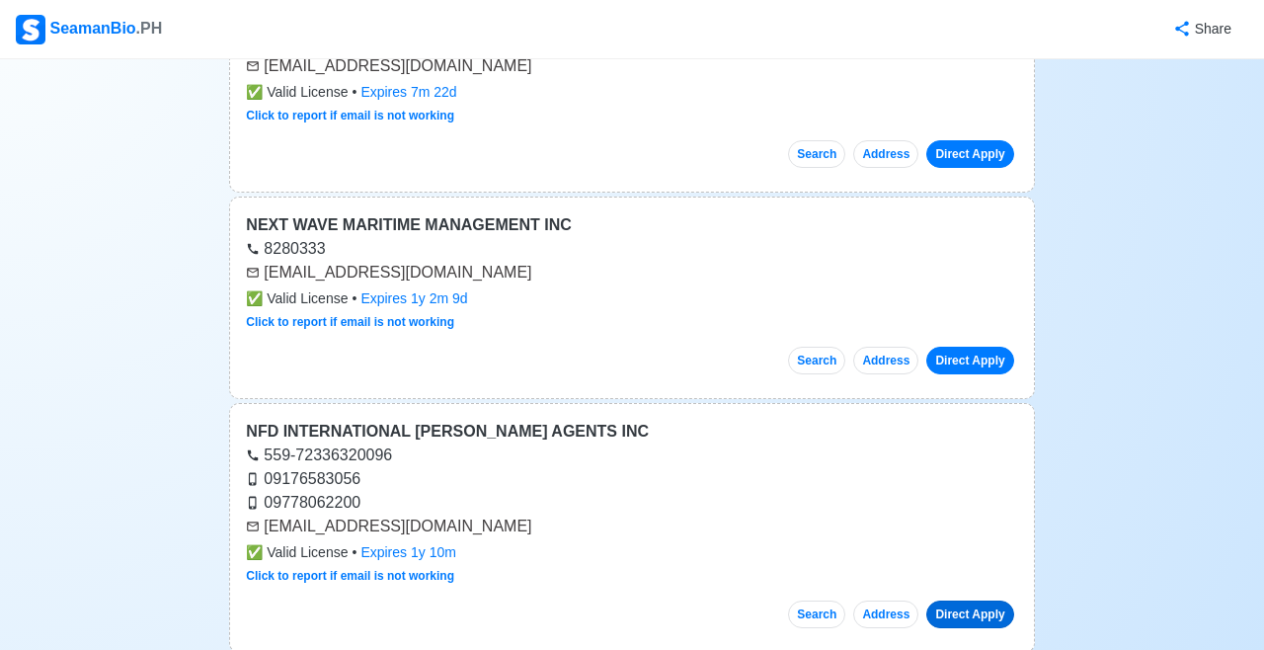
click at [973, 601] on link "Direct Apply" at bounding box center [969, 615] width 87 height 28
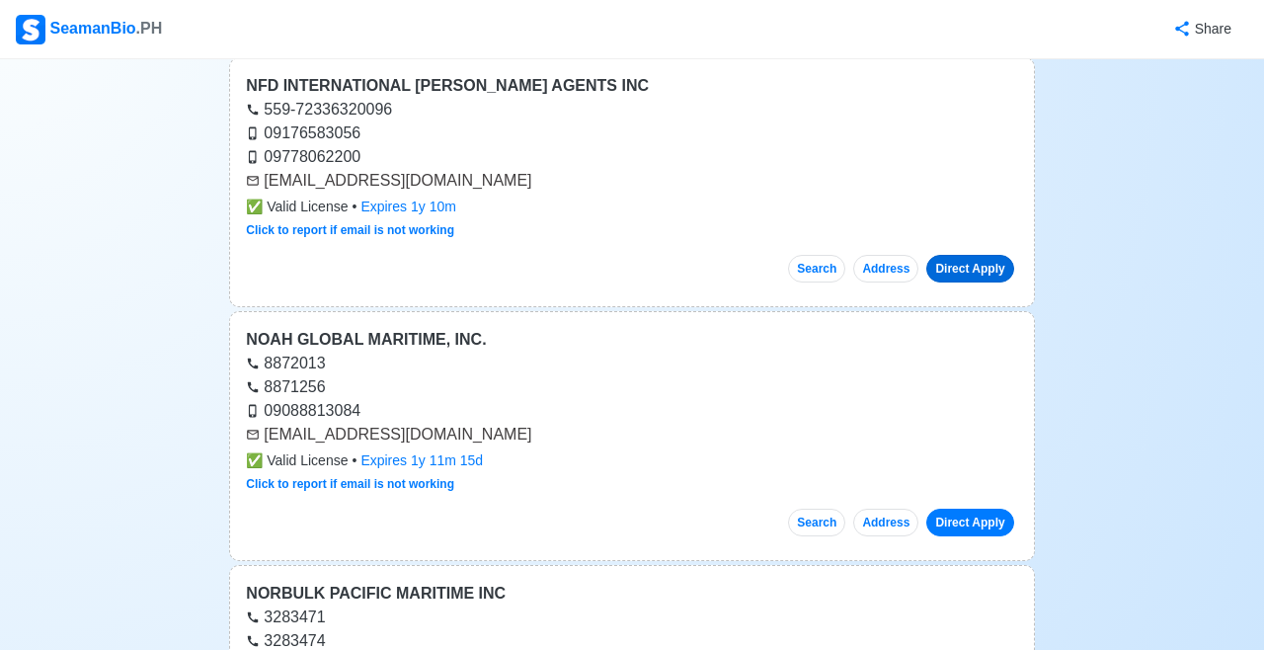
scroll to position [22066, 0]
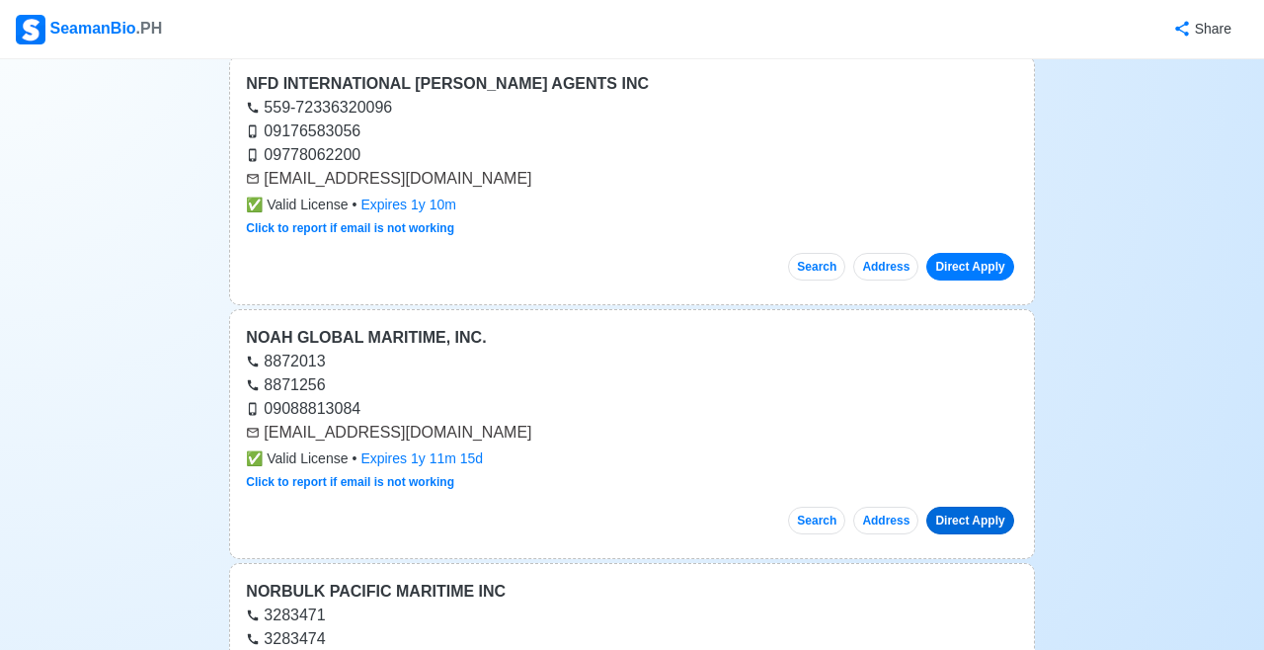
click at [968, 507] on link "Direct Apply" at bounding box center [969, 521] width 87 height 28
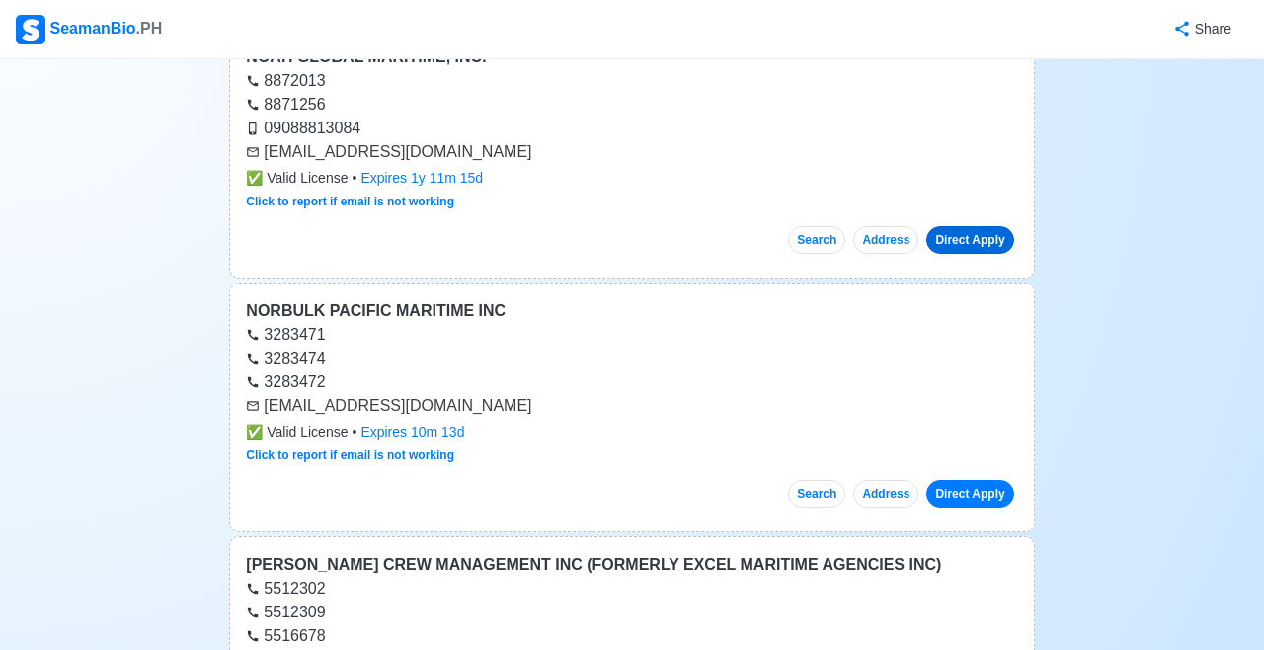
scroll to position [22344, 0]
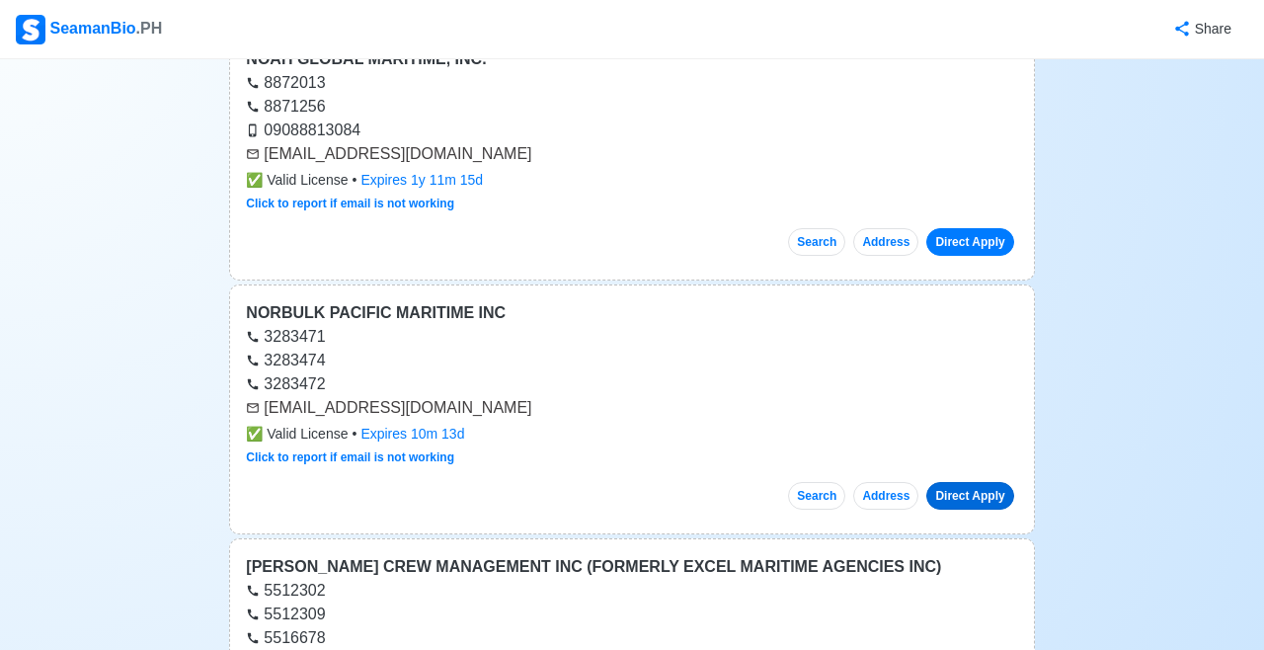
click at [973, 482] on link "Direct Apply" at bounding box center [969, 496] width 87 height 28
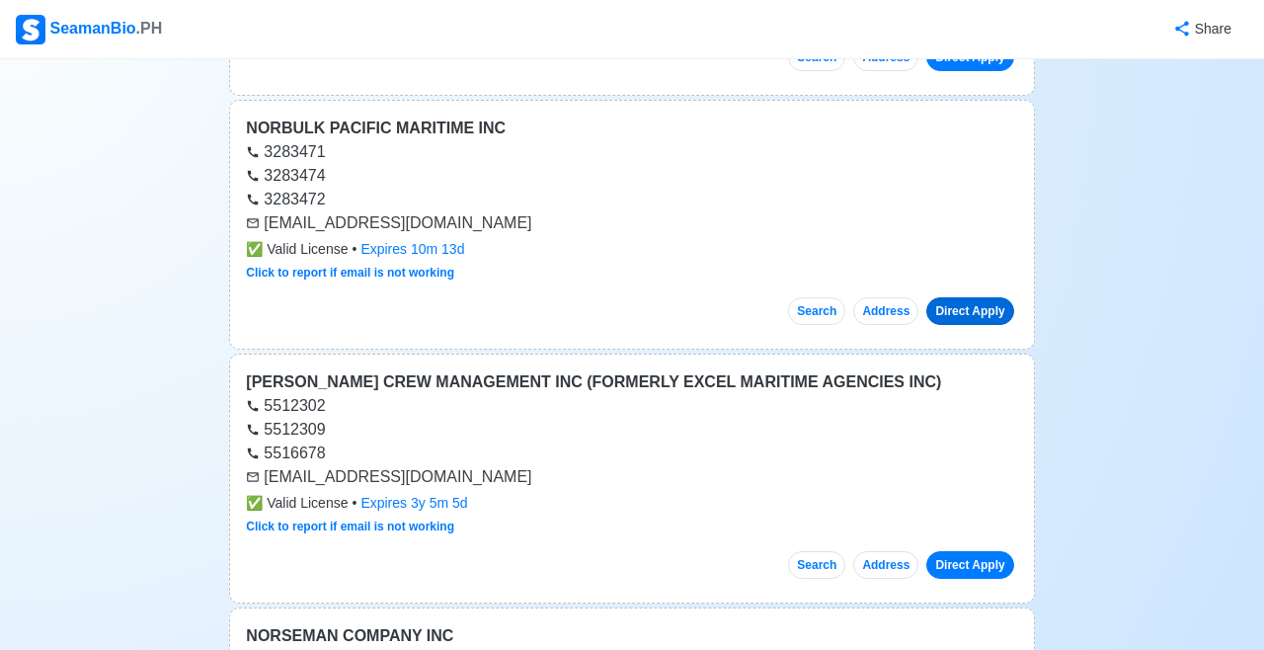
scroll to position [22511, 0]
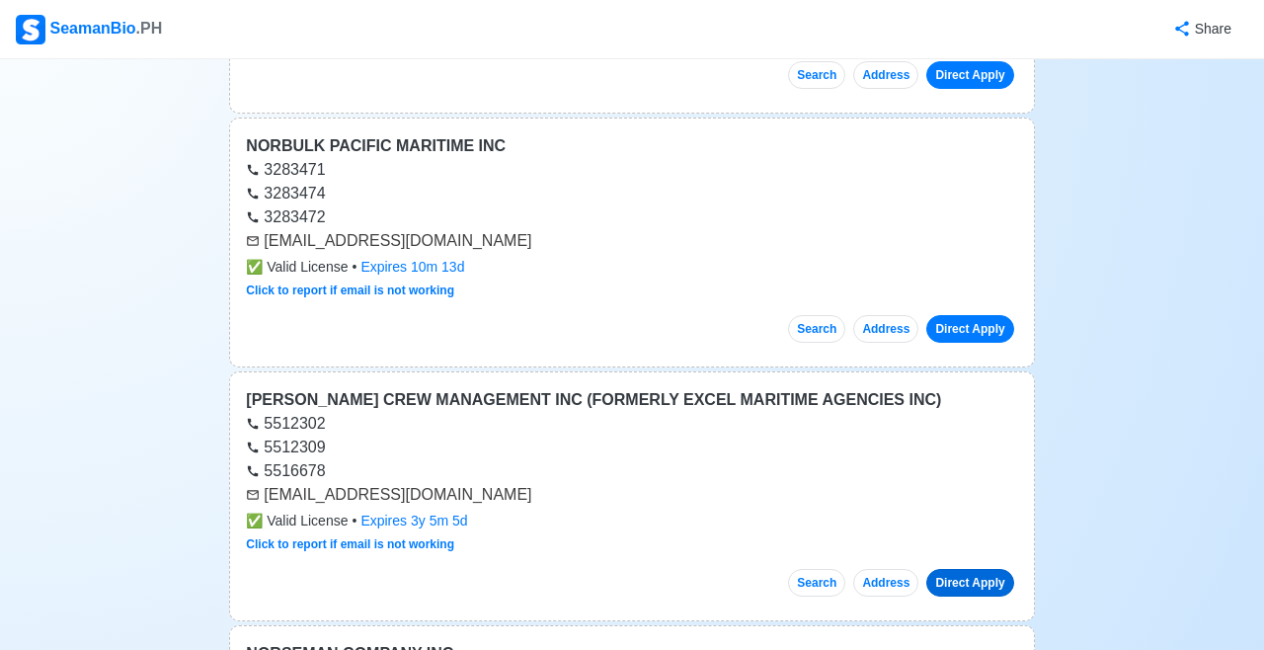
click at [968, 569] on link "Direct Apply" at bounding box center [969, 583] width 87 height 28
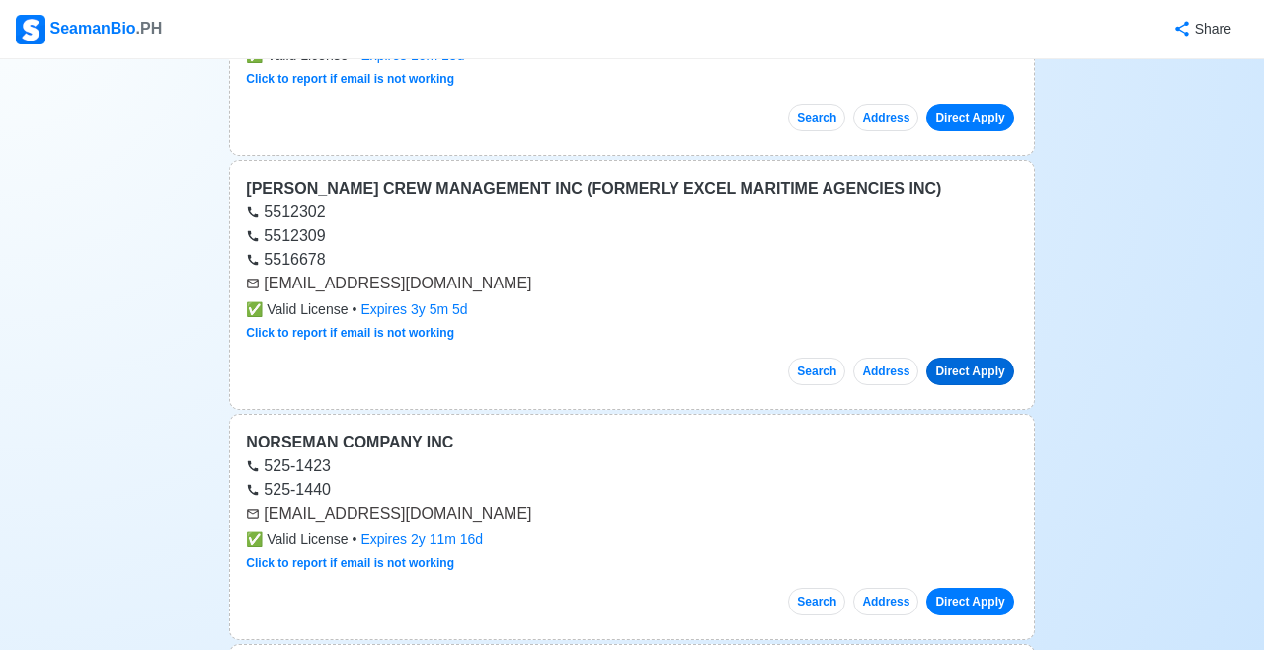
scroll to position [22715, 0]
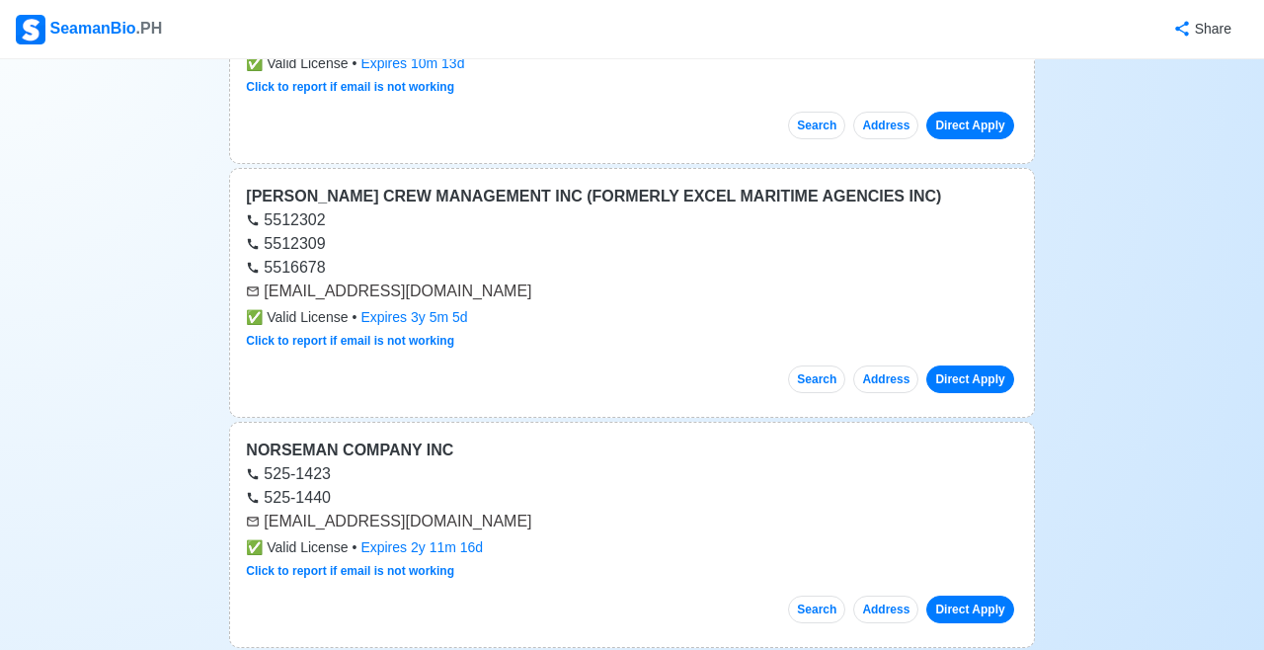
click at [973, 596] on link "Direct Apply" at bounding box center [969, 610] width 87 height 28
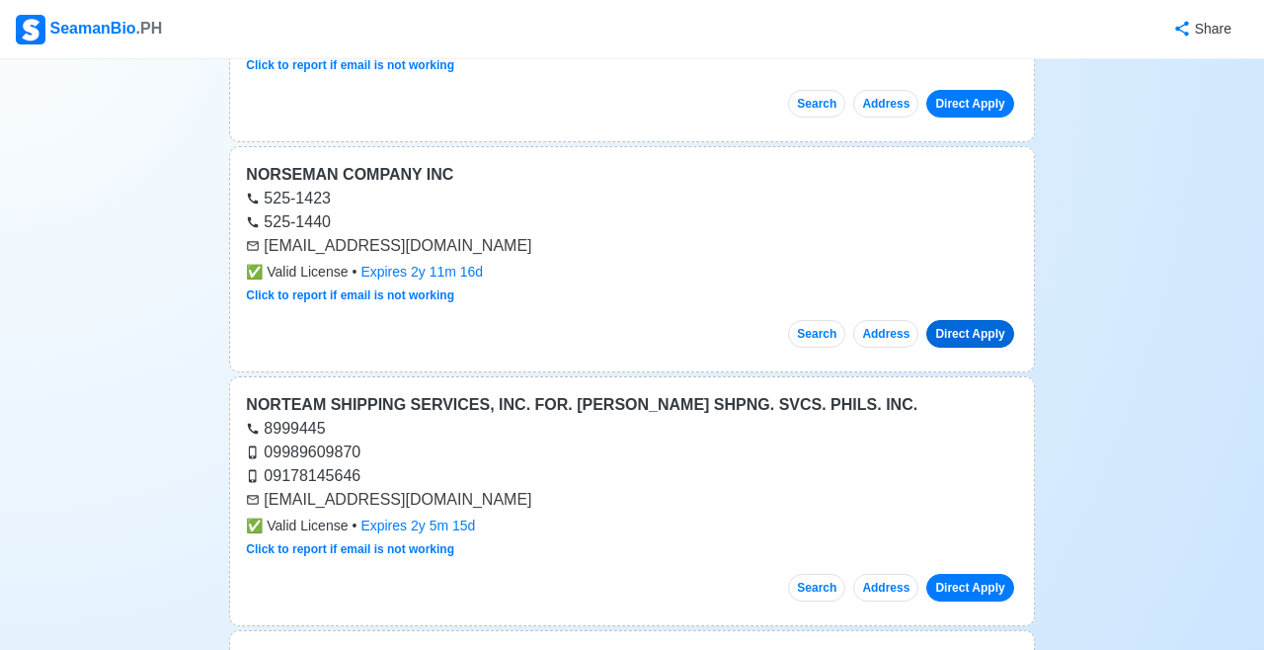
scroll to position [22991, 0]
click at [973, 573] on link "Direct Apply" at bounding box center [969, 587] width 87 height 28
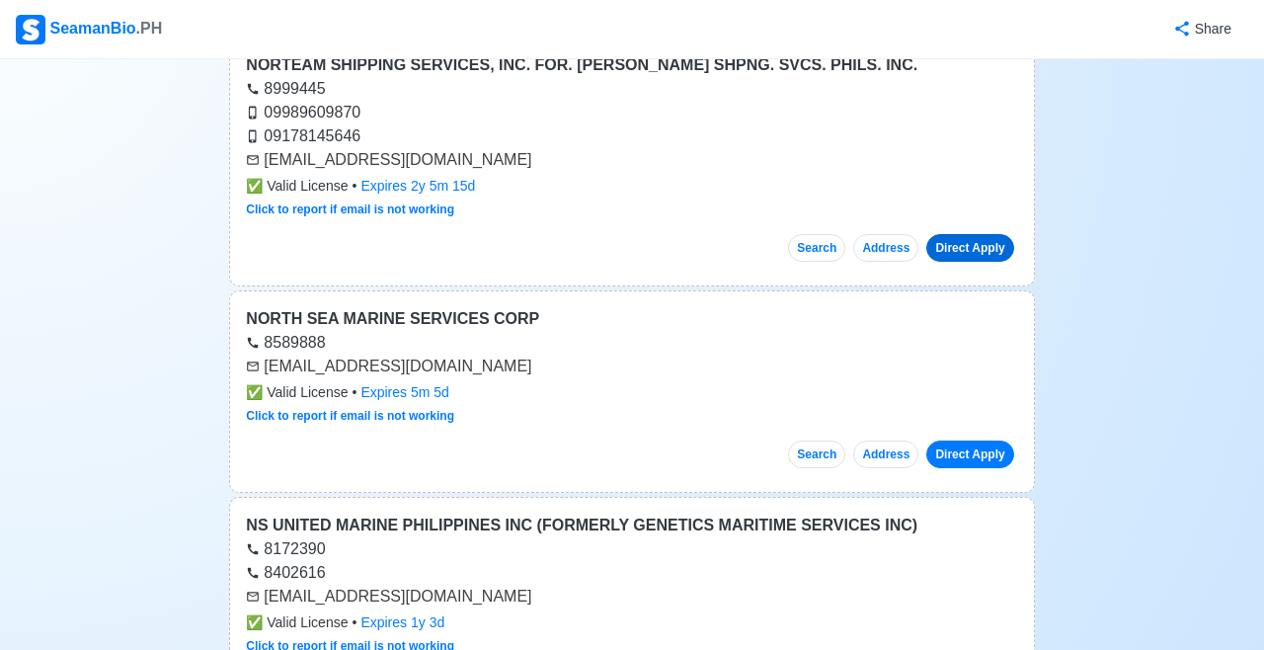
scroll to position [23335, 0]
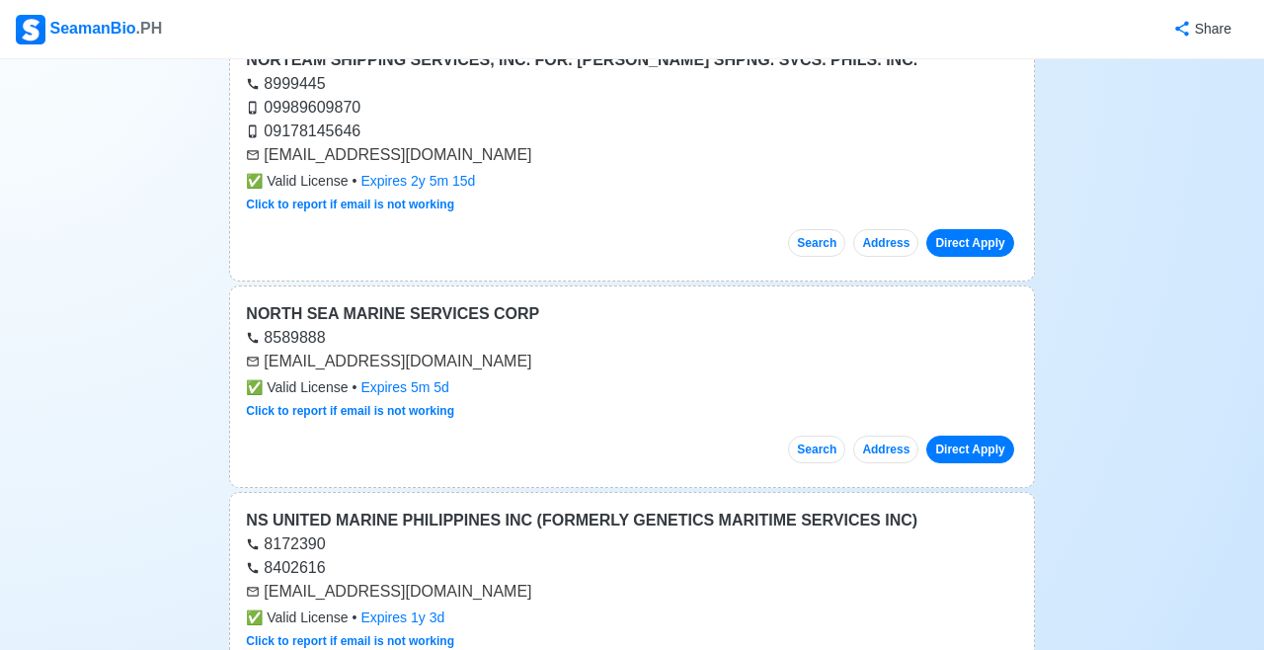
click at [976, 436] on link "Direct Apply" at bounding box center [969, 450] width 87 height 28
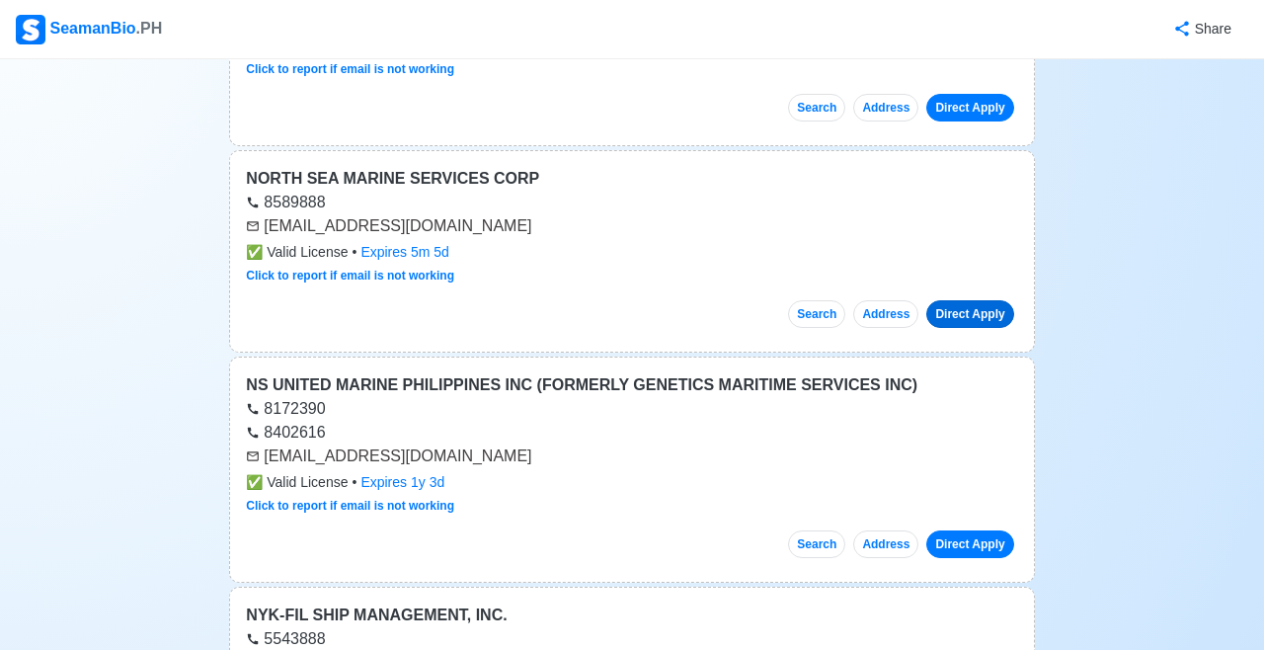
scroll to position [23479, 0]
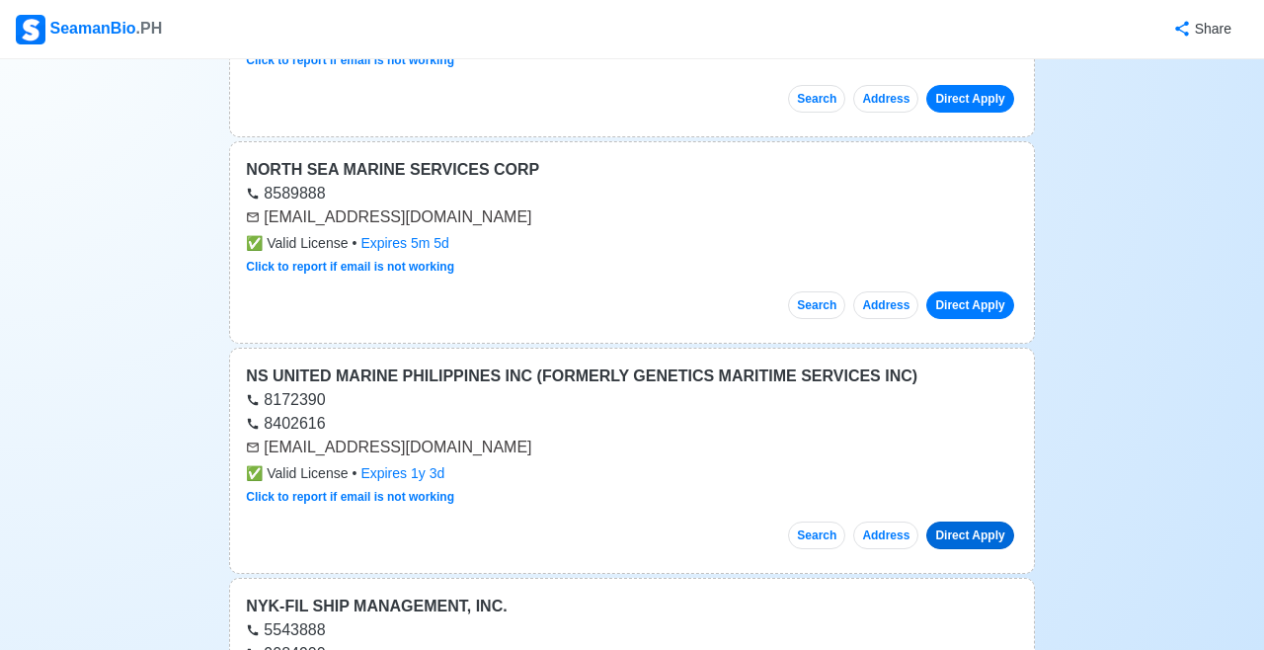
click at [977, 521] on link "Direct Apply" at bounding box center [969, 535] width 87 height 28
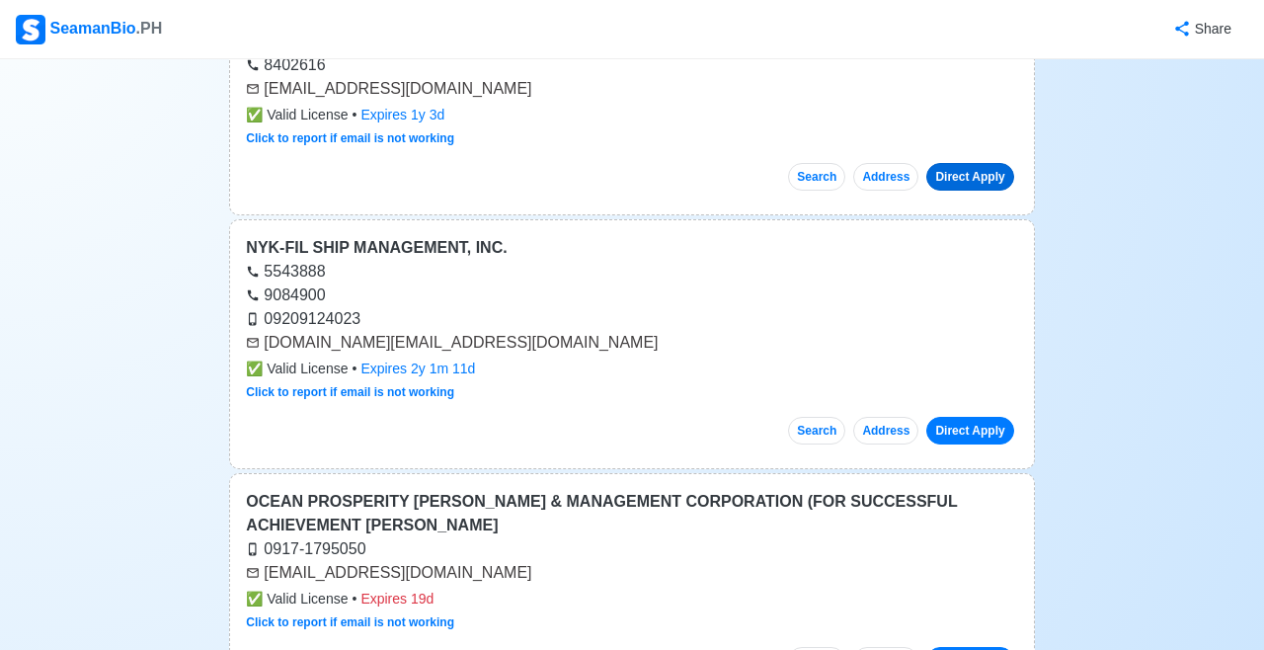
scroll to position [23838, 0]
click at [970, 647] on link "Direct Apply" at bounding box center [969, 661] width 87 height 28
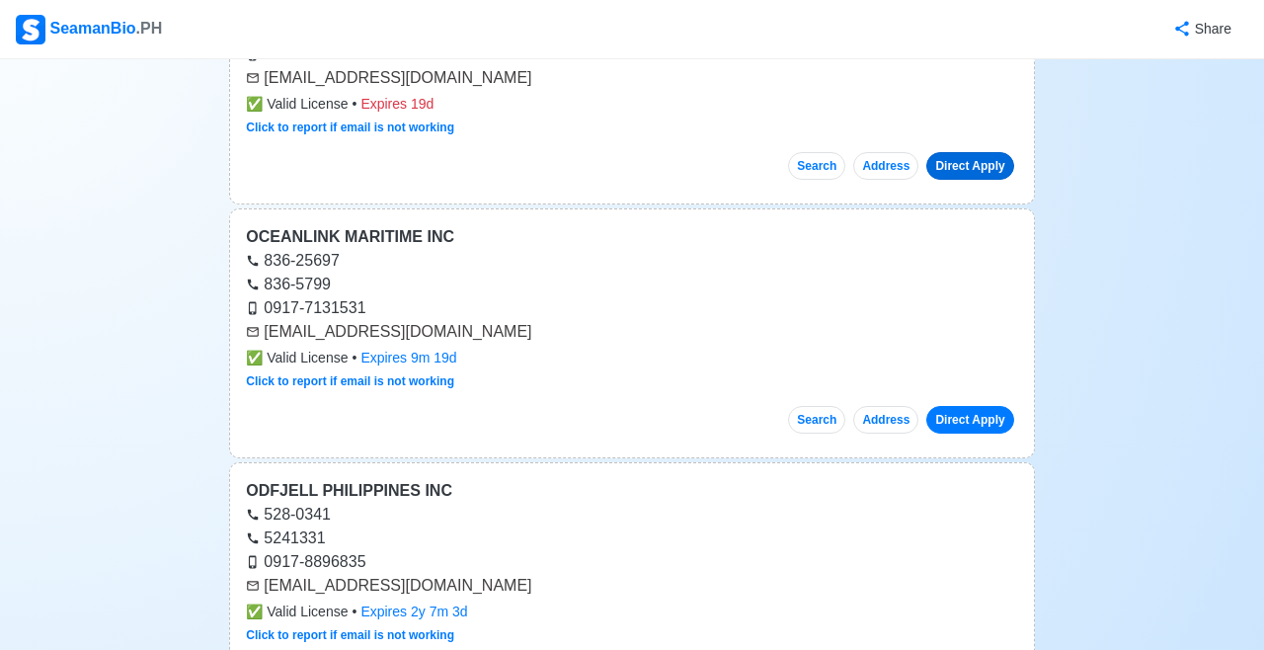
scroll to position [24351, 0]
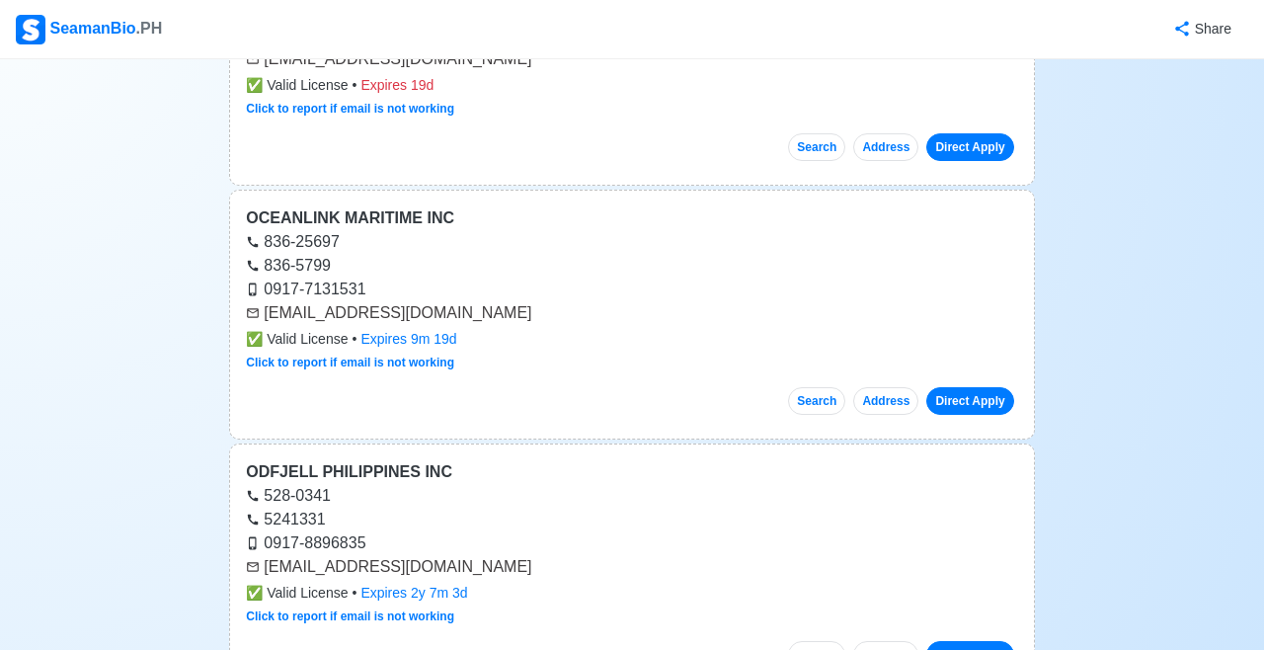
click at [975, 387] on link "Direct Apply" at bounding box center [969, 401] width 87 height 28
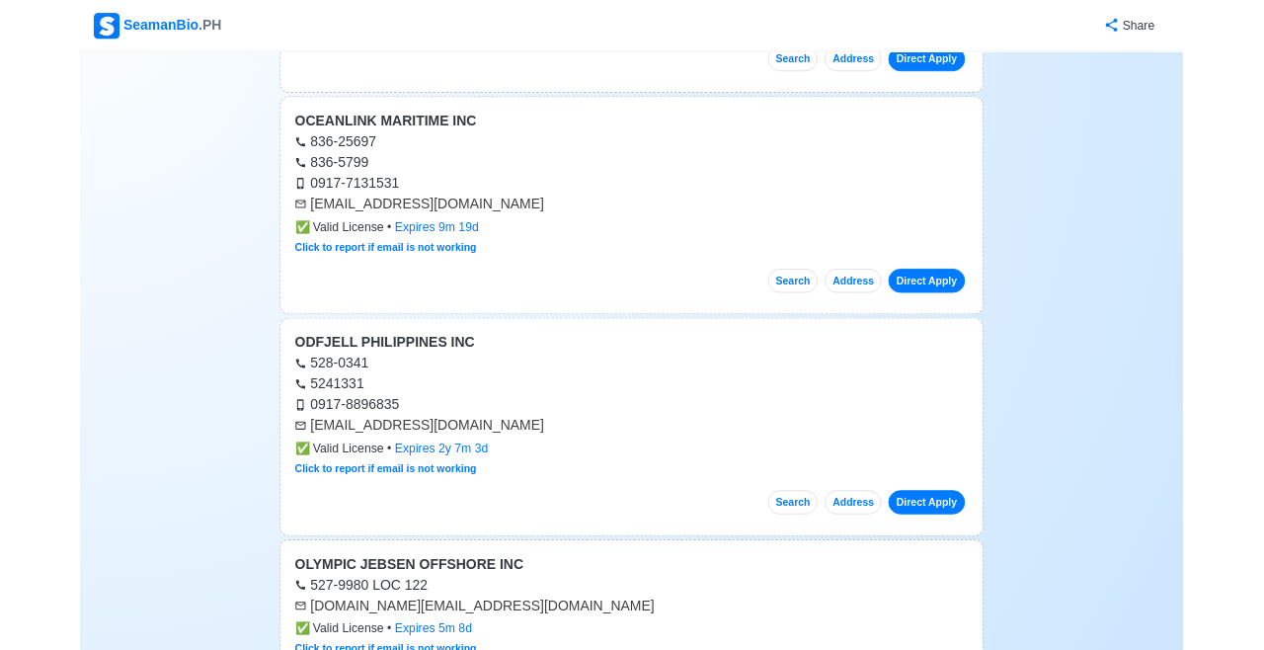
scroll to position [24446, 0]
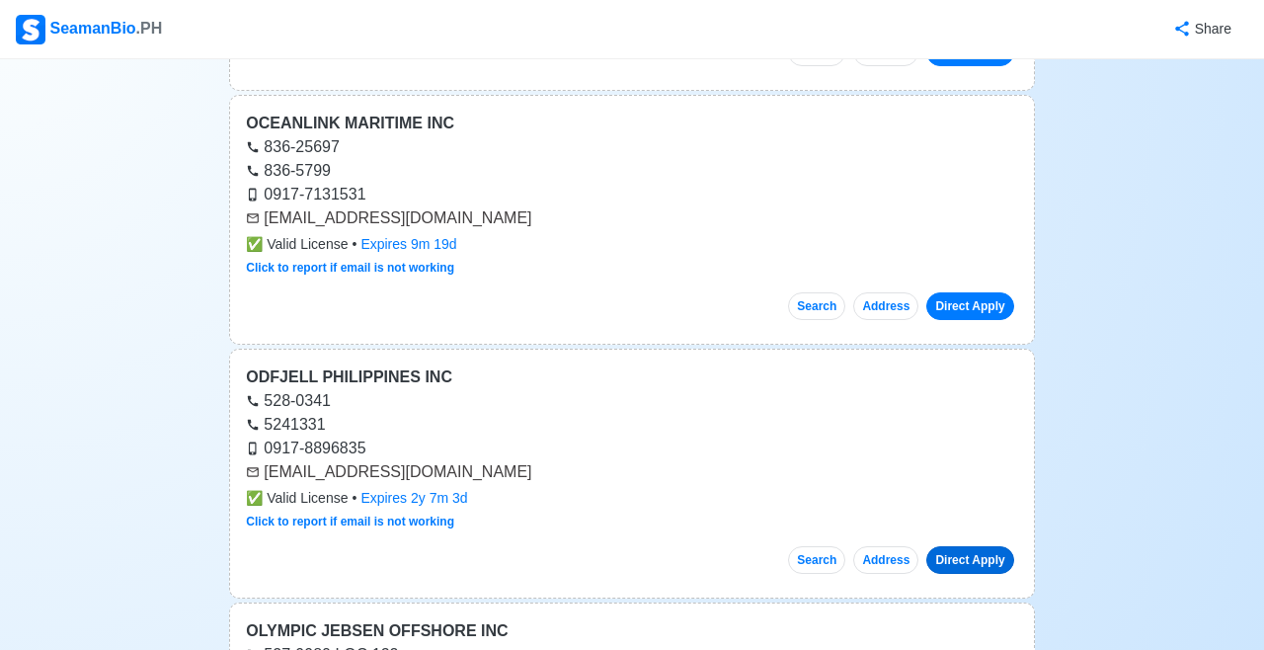
click at [969, 546] on link "Direct Apply" at bounding box center [969, 560] width 87 height 28
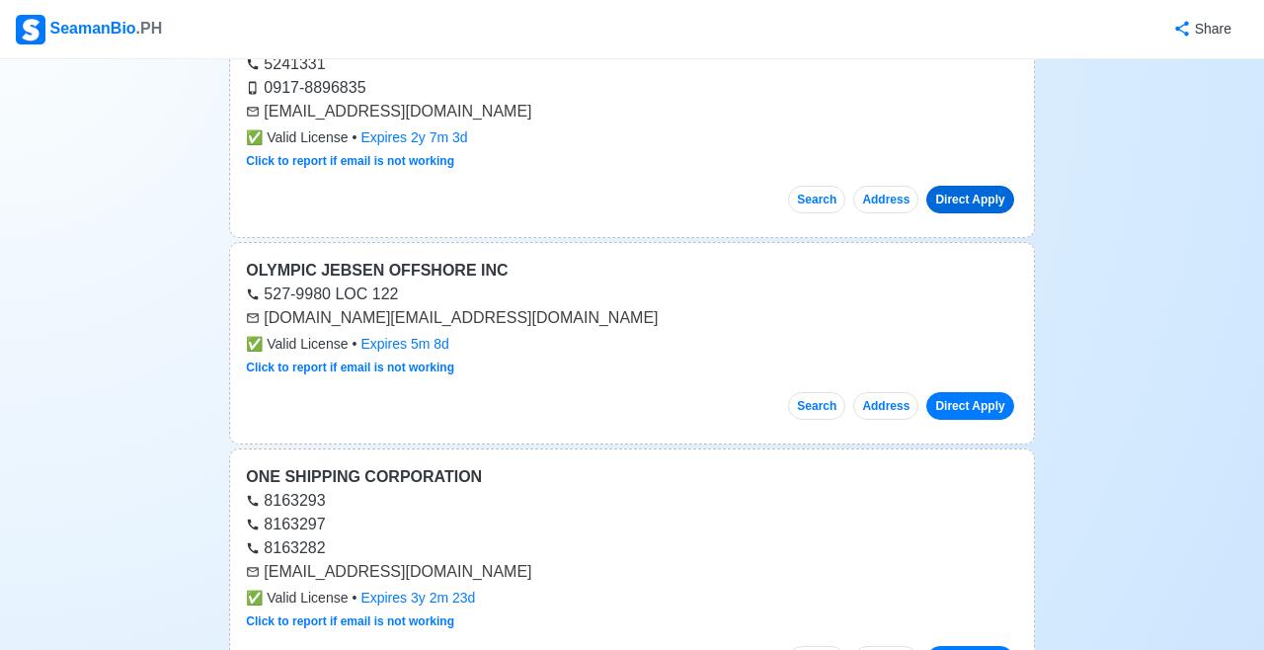
scroll to position [24807, 0]
click at [968, 646] on link "Direct Apply" at bounding box center [969, 660] width 87 height 28
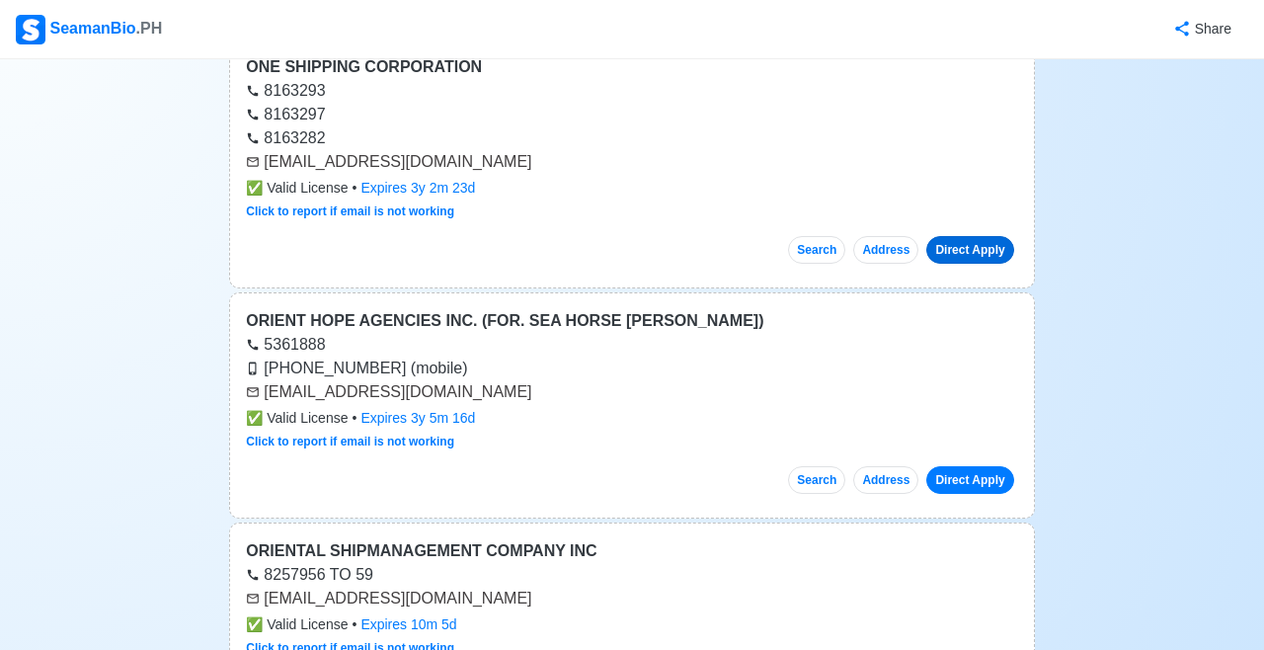
scroll to position [25217, 0]
click at [977, 465] on link "Direct Apply" at bounding box center [969, 479] width 87 height 28
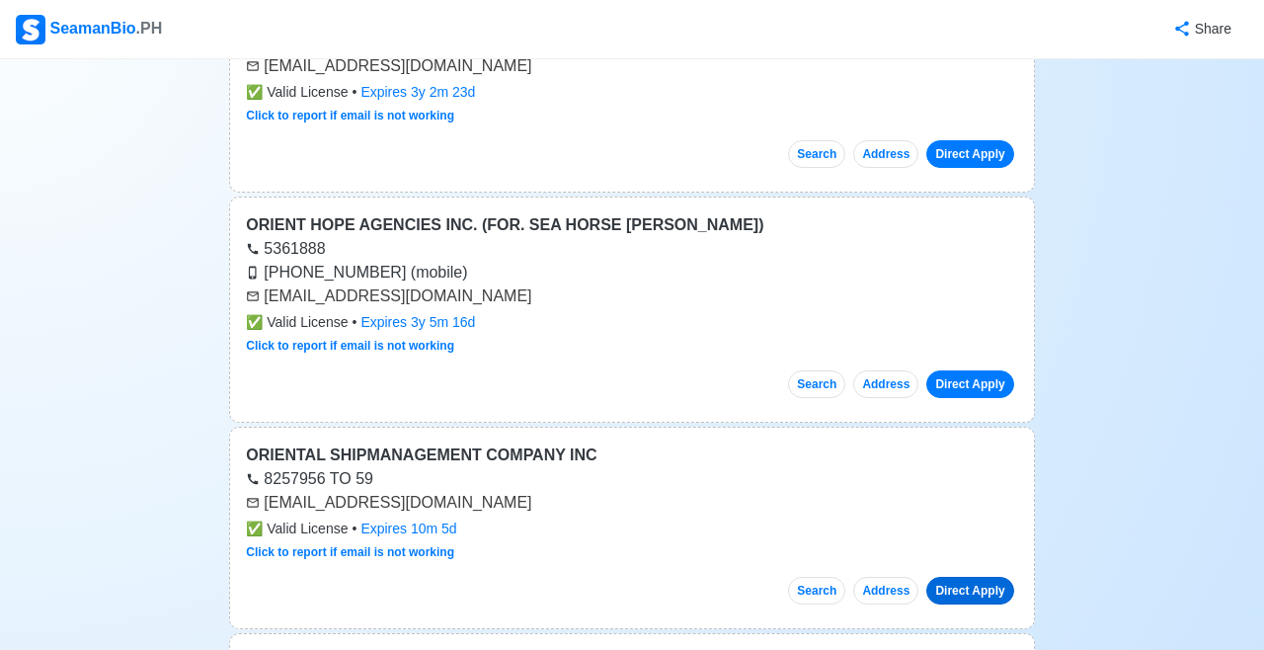
click at [959, 577] on link "Direct Apply" at bounding box center [969, 591] width 87 height 28
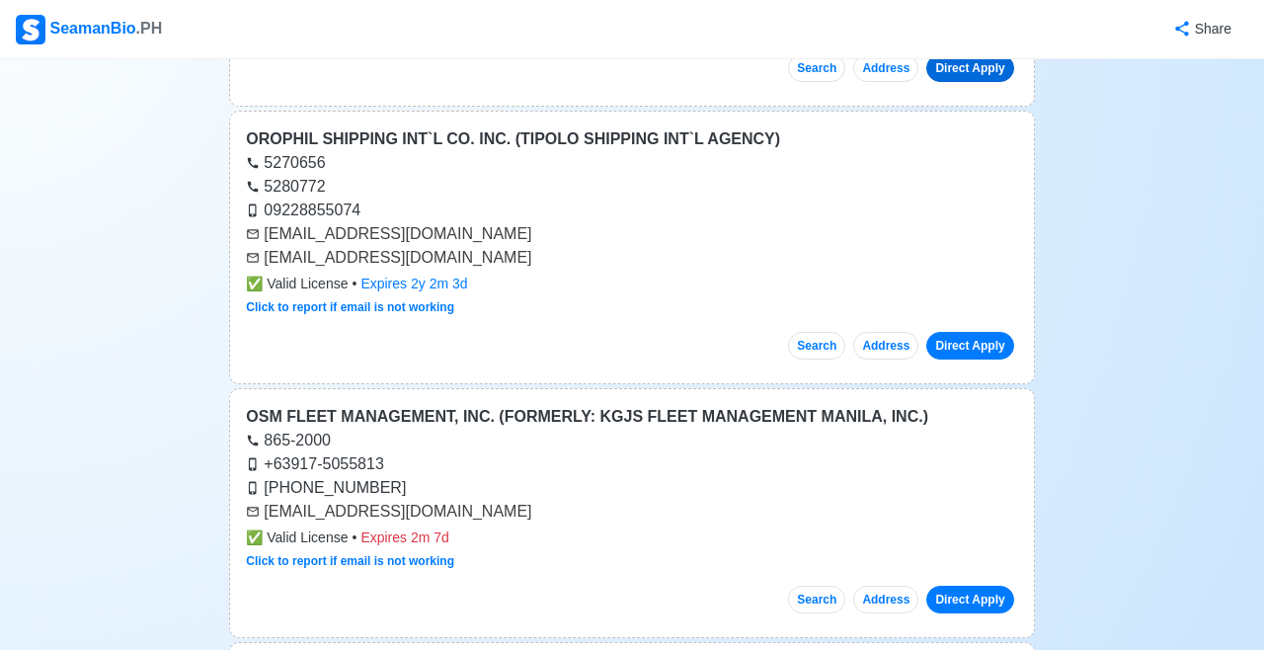
scroll to position [25838, 0]
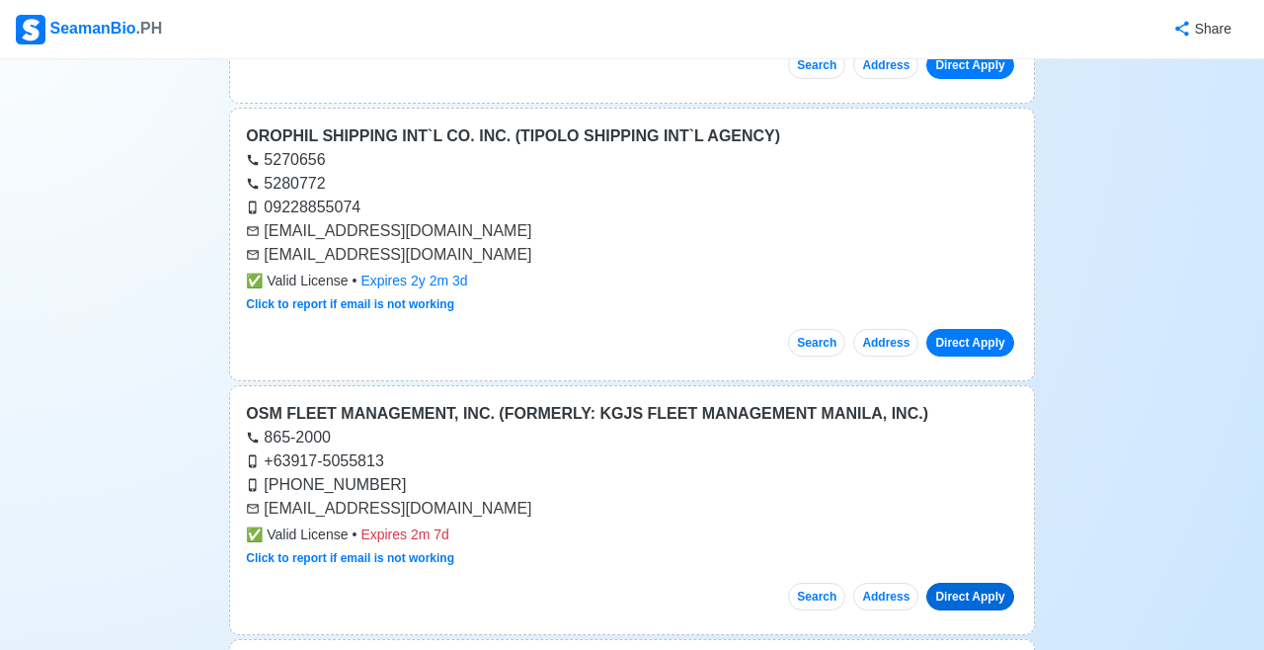
click at [961, 583] on link "Direct Apply" at bounding box center [969, 597] width 87 height 28
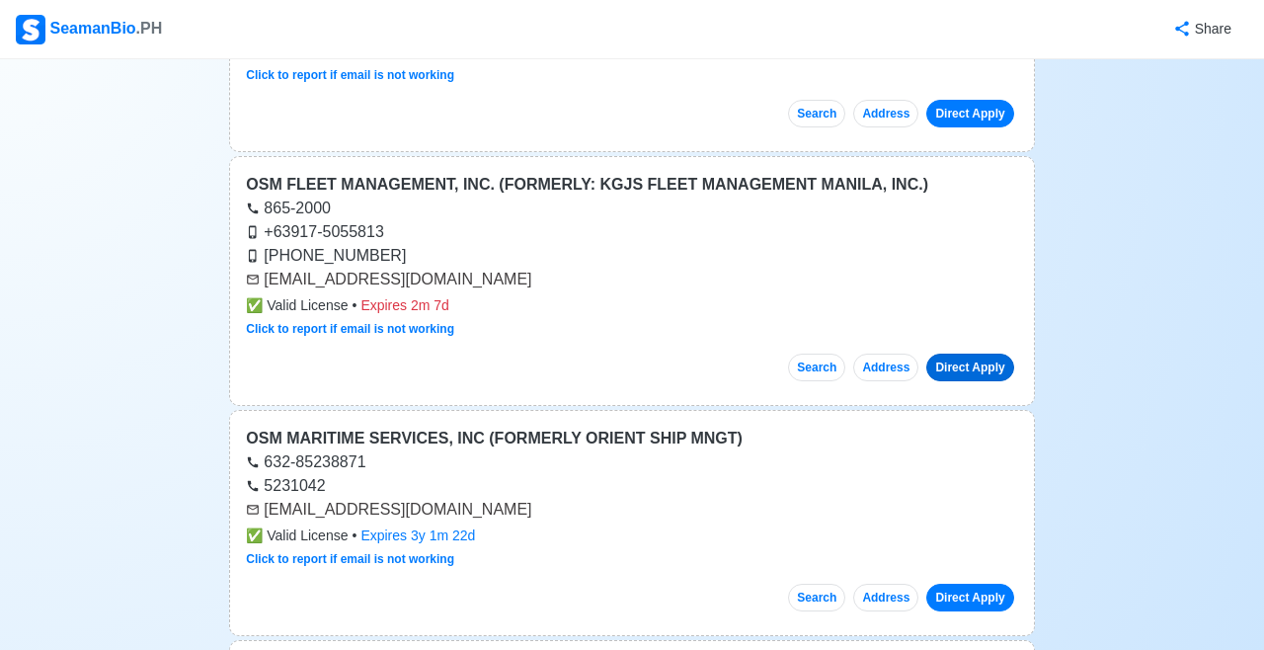
scroll to position [26039, 0]
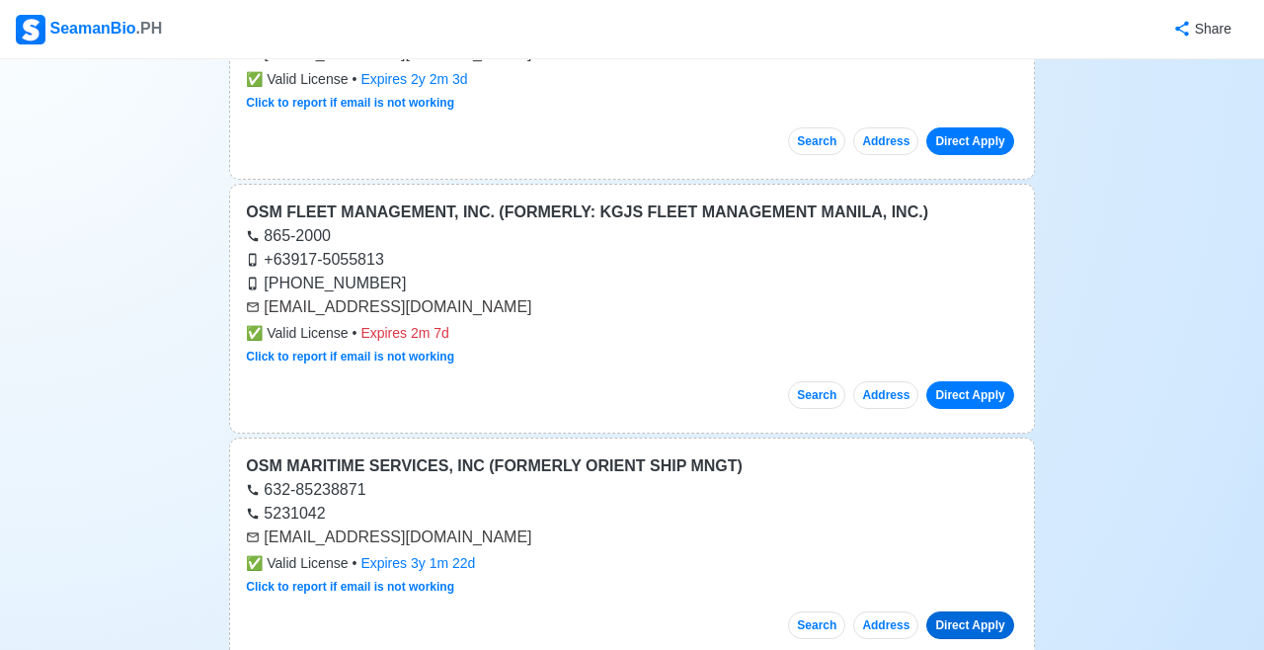
click at [962, 611] on link "Direct Apply" at bounding box center [969, 625] width 87 height 28
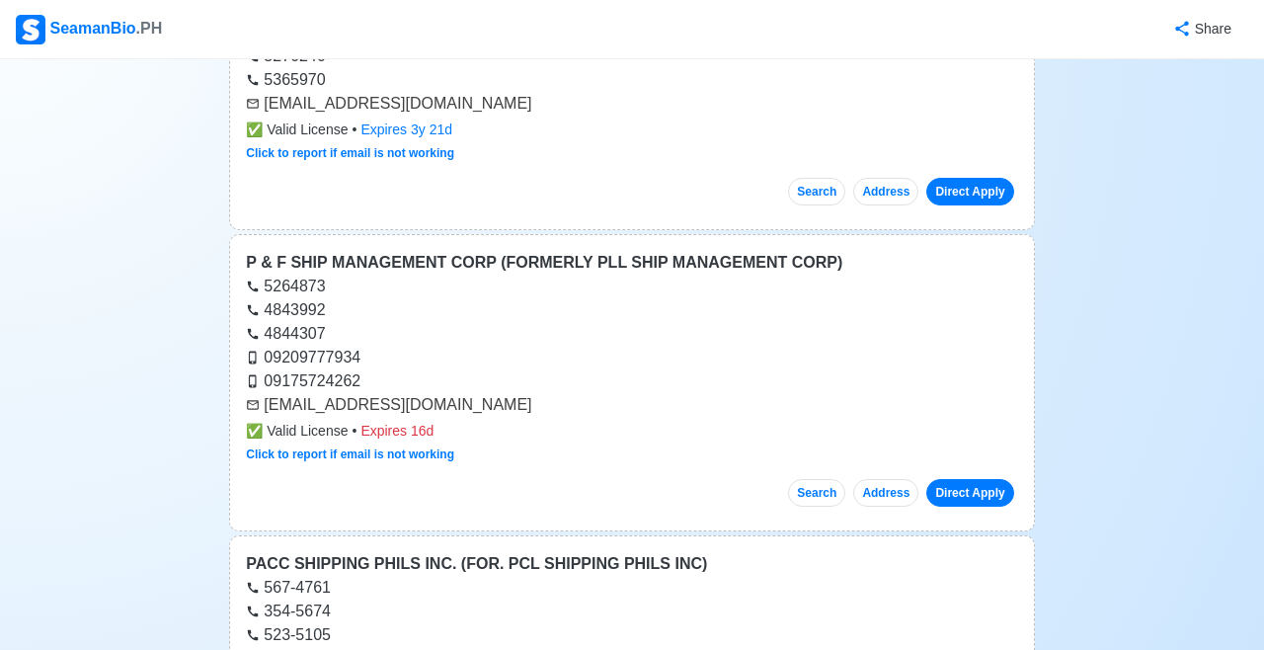
scroll to position [26730, 0]
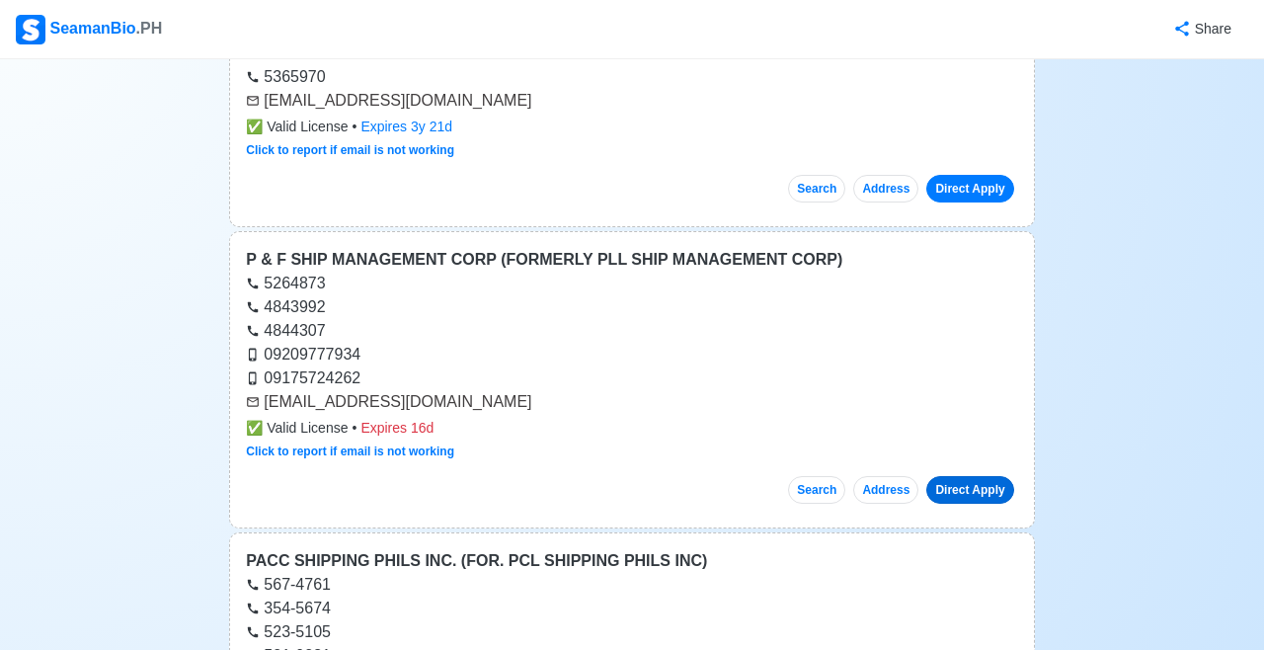
click at [975, 476] on link "Direct Apply" at bounding box center [969, 490] width 87 height 28
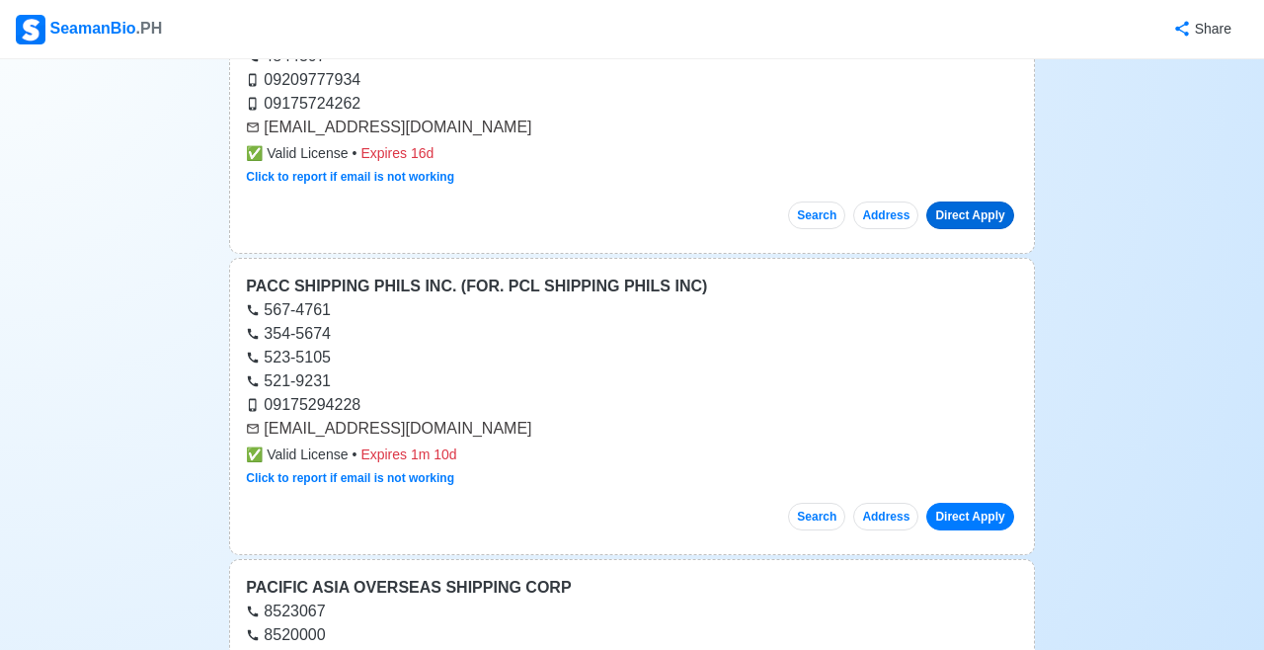
scroll to position [27002, 0]
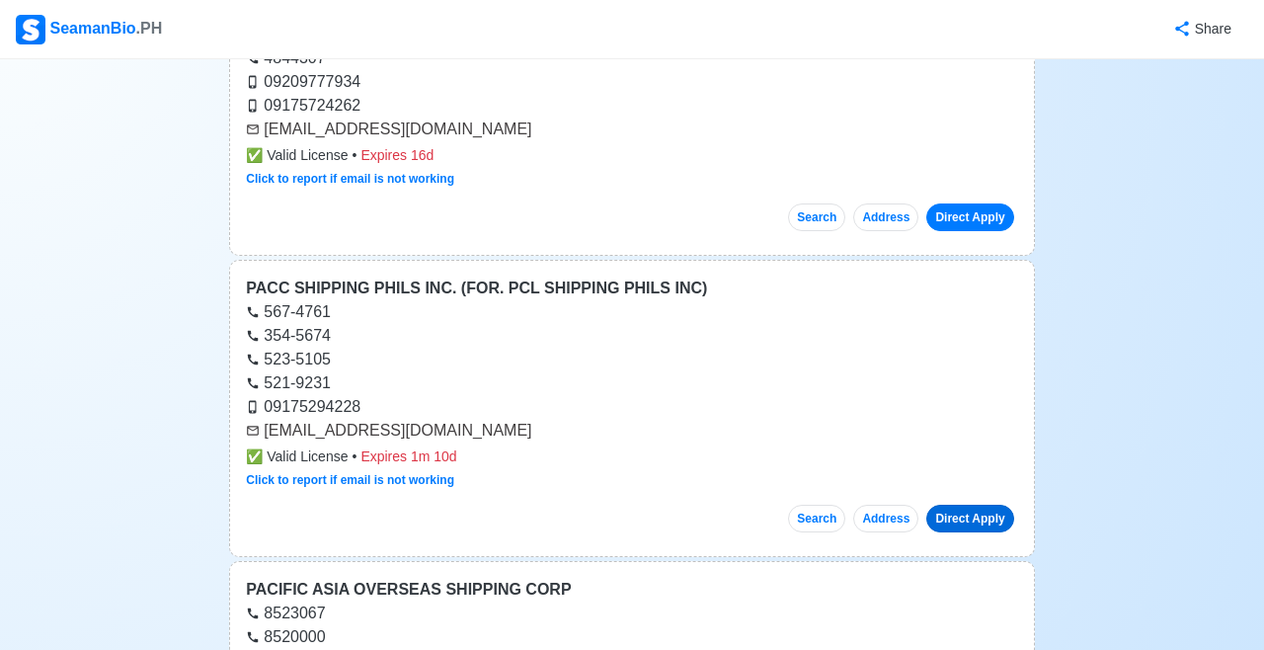
click at [974, 505] on link "Direct Apply" at bounding box center [969, 519] width 87 height 28
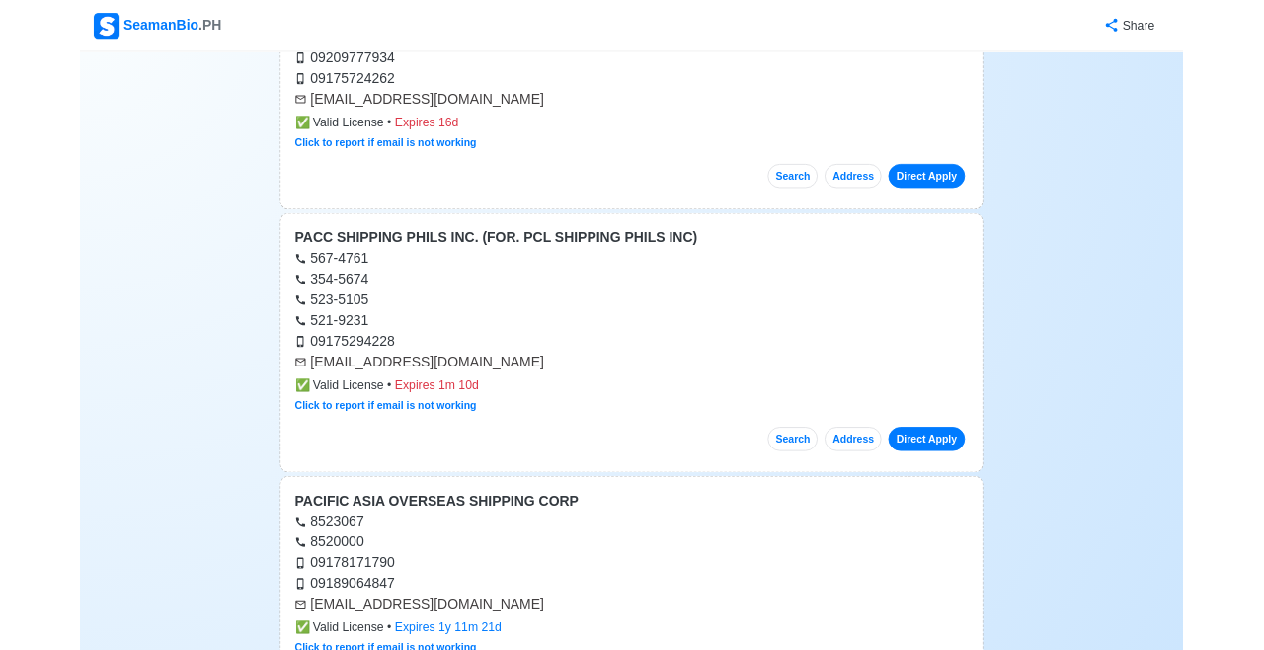
scroll to position [27097, 0]
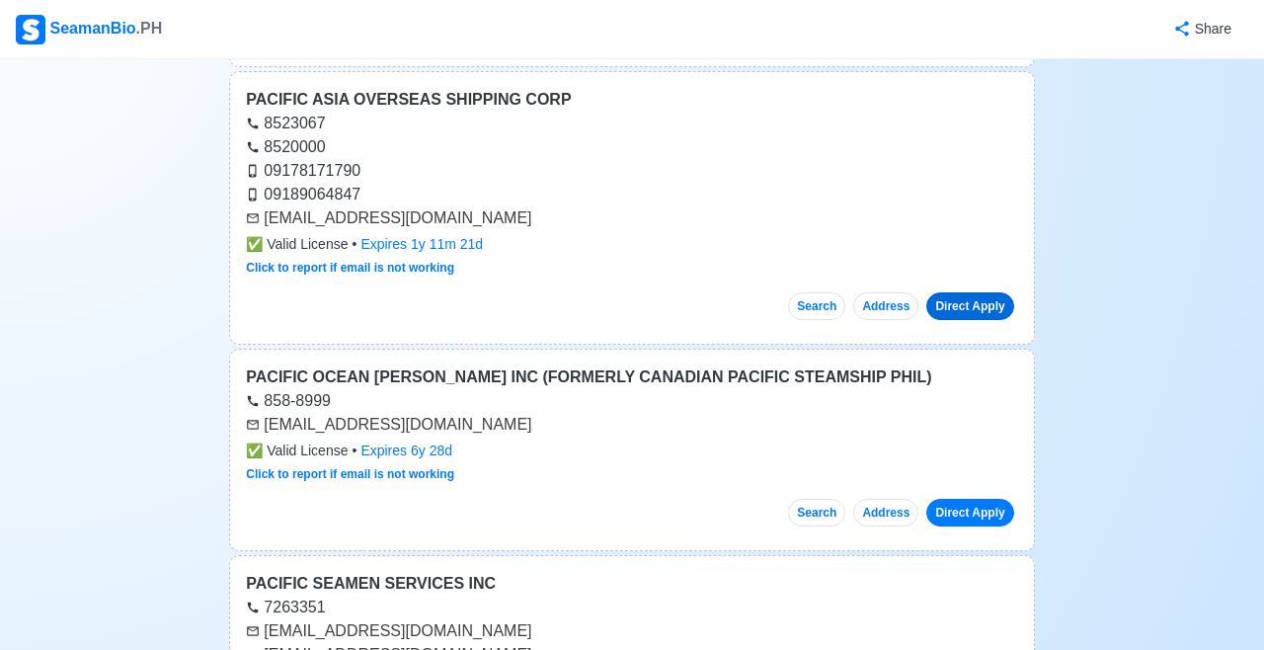
scroll to position [27496, 0]
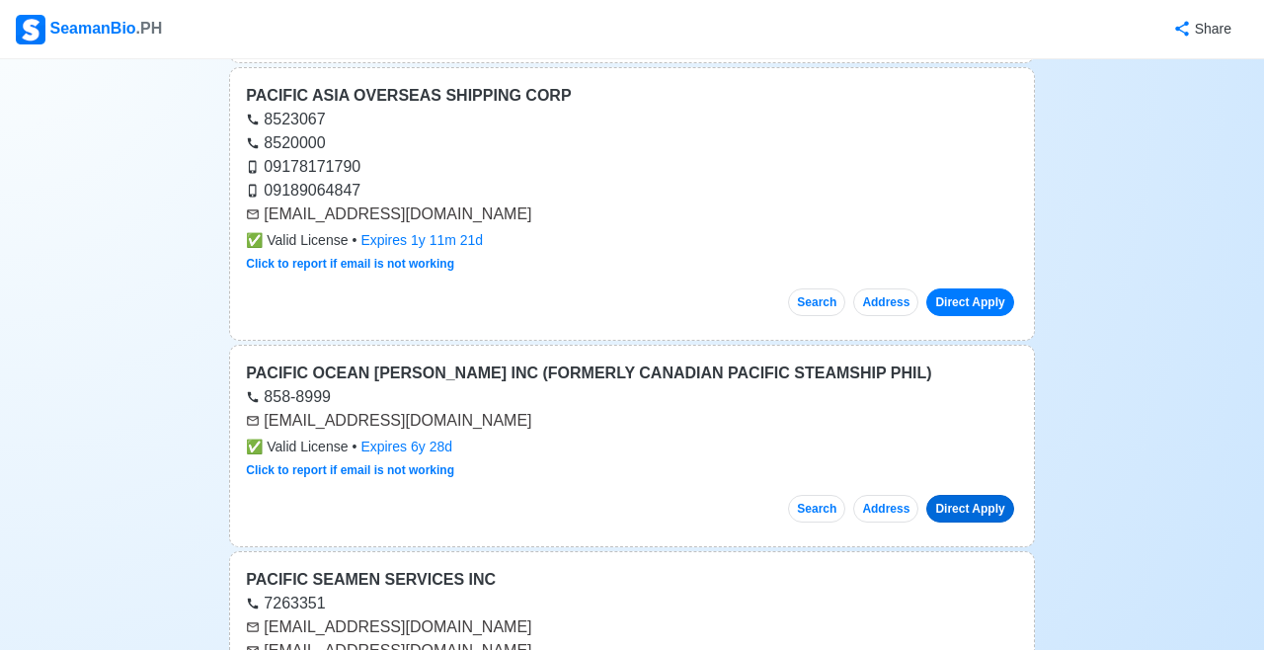
click at [969, 495] on link "Direct Apply" at bounding box center [969, 509] width 87 height 28
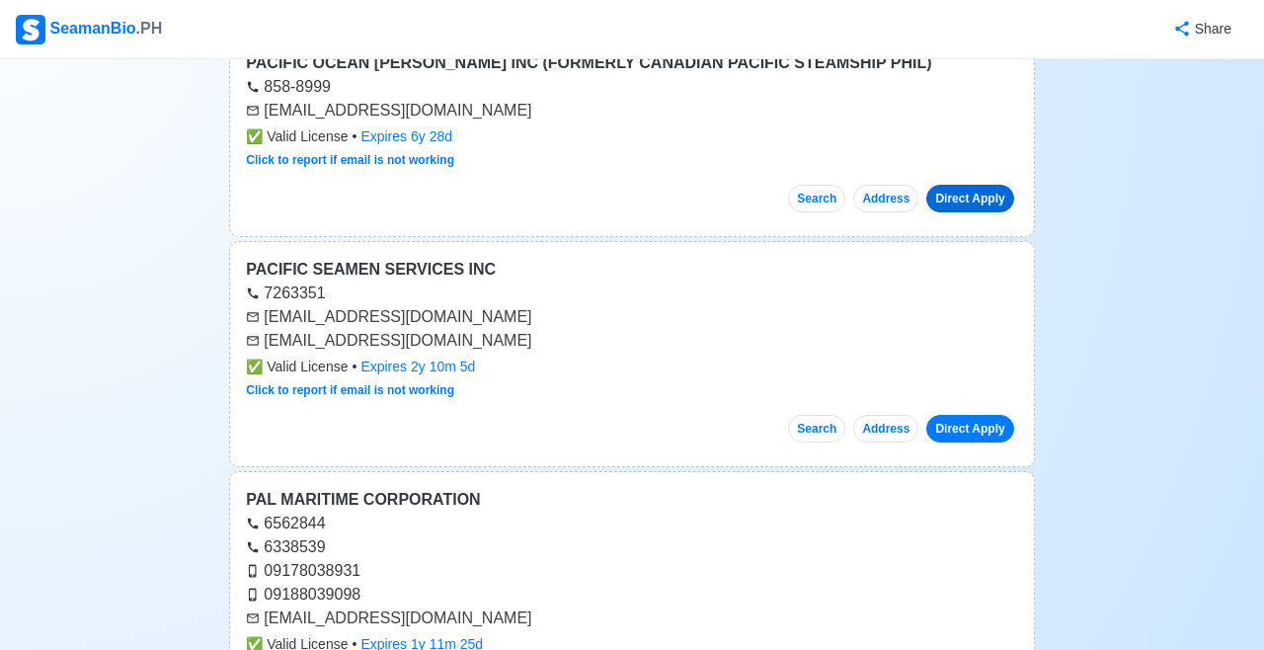
scroll to position [27806, 0]
click at [972, 415] on link "Direct Apply" at bounding box center [969, 429] width 87 height 28
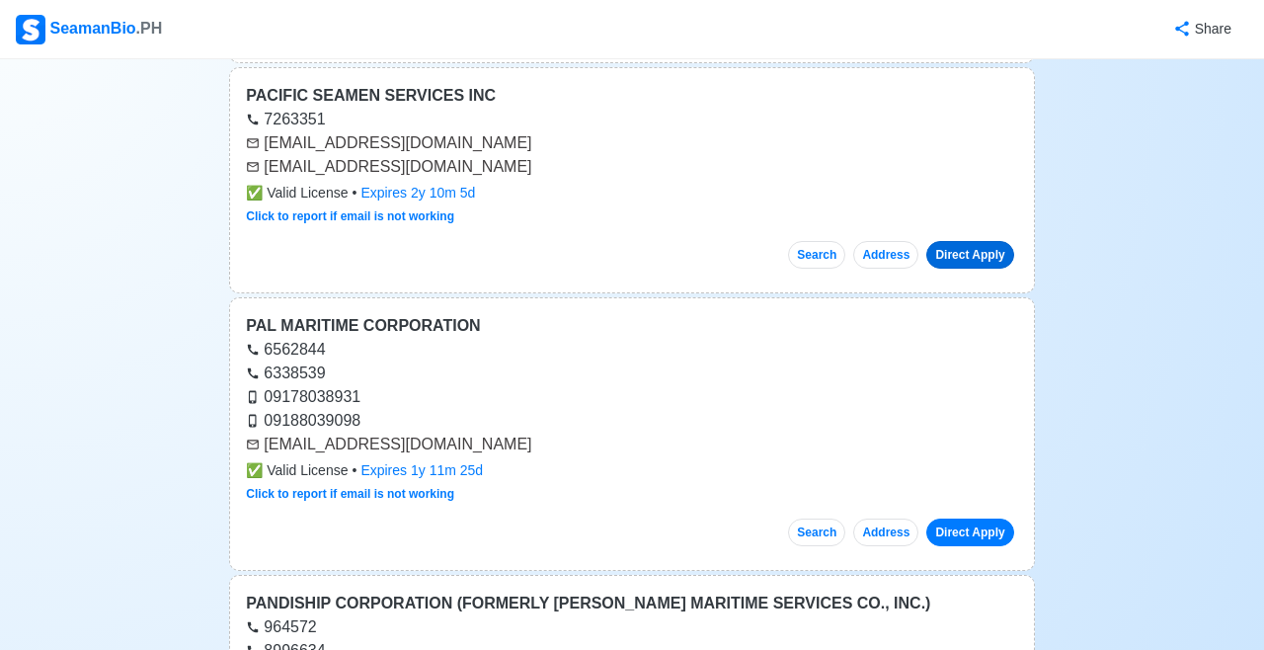
scroll to position [27980, 0]
click at [976, 519] on link "Direct Apply" at bounding box center [969, 533] width 87 height 28
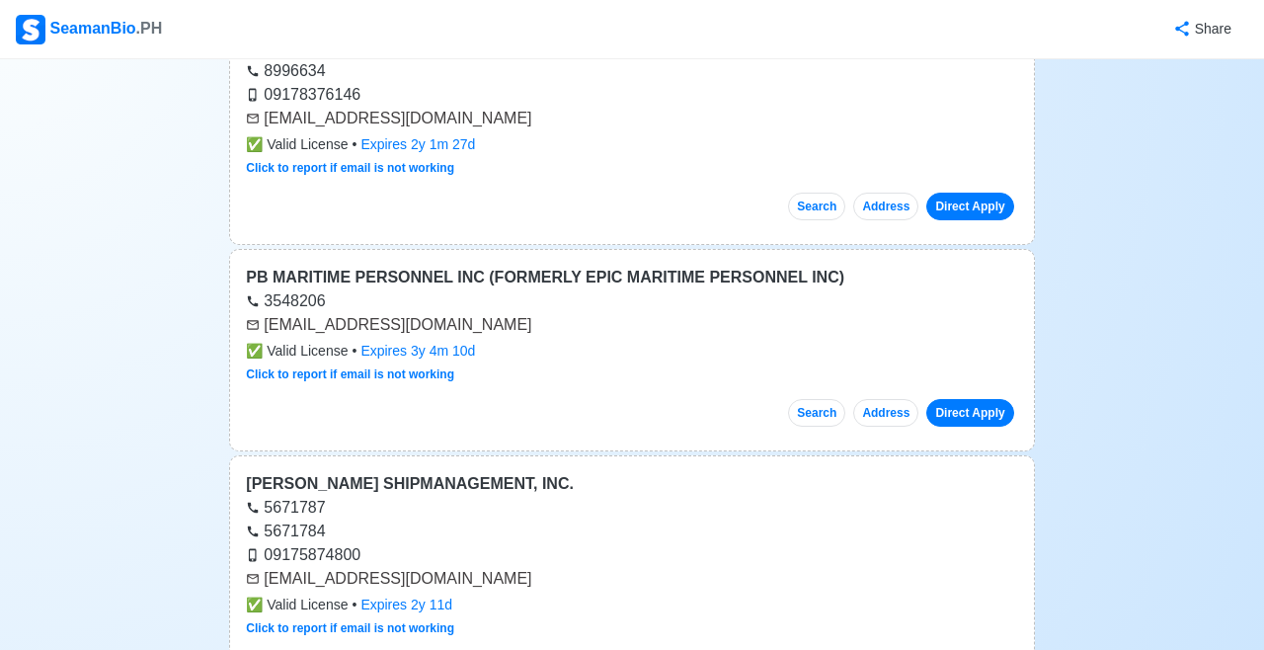
scroll to position [28569, 0]
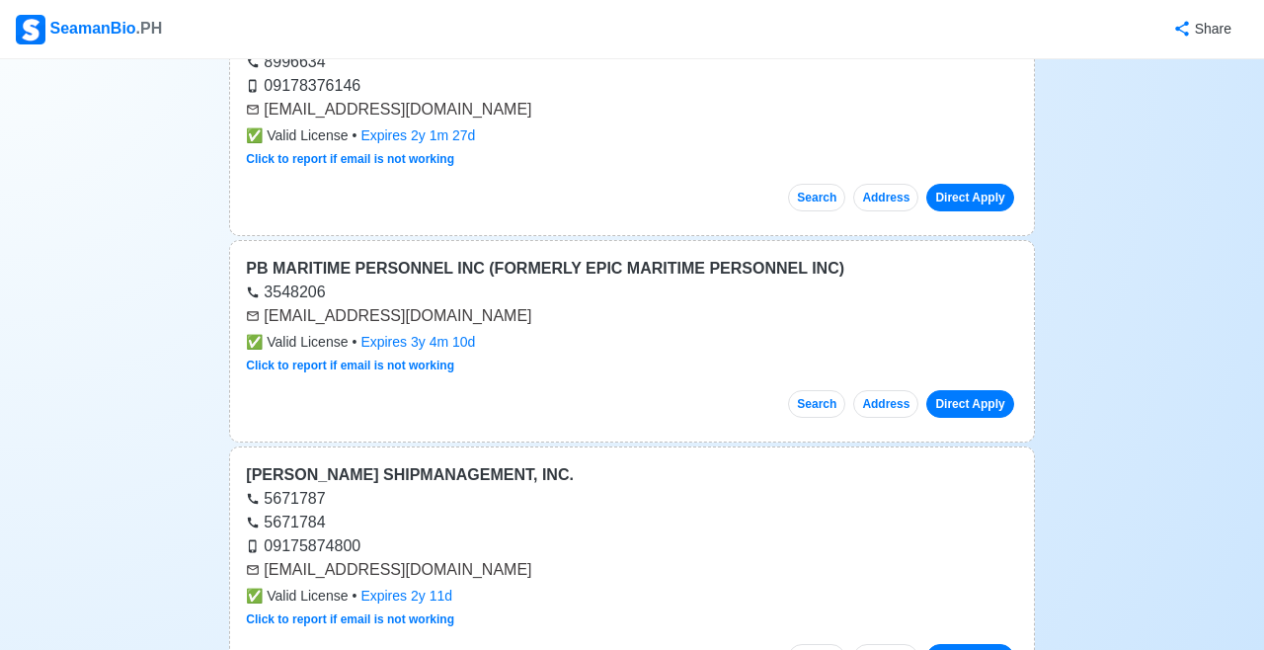
click at [972, 644] on link "Direct Apply" at bounding box center [969, 658] width 87 height 28
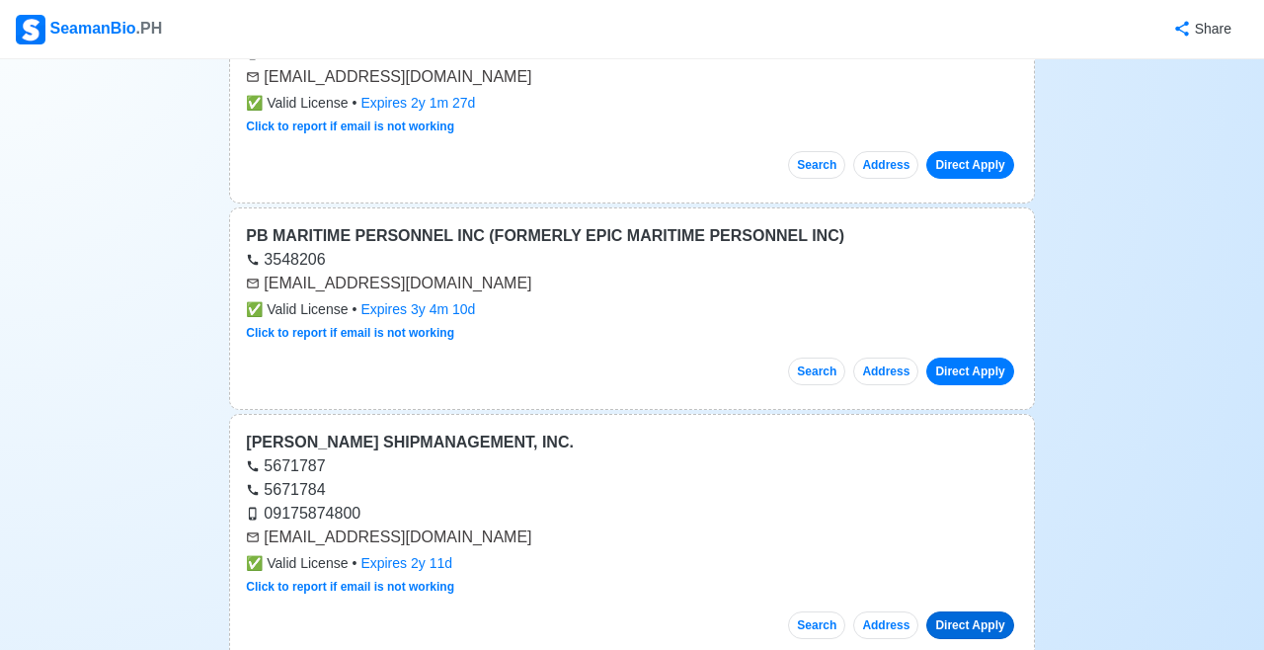
scroll to position [28717, 0]
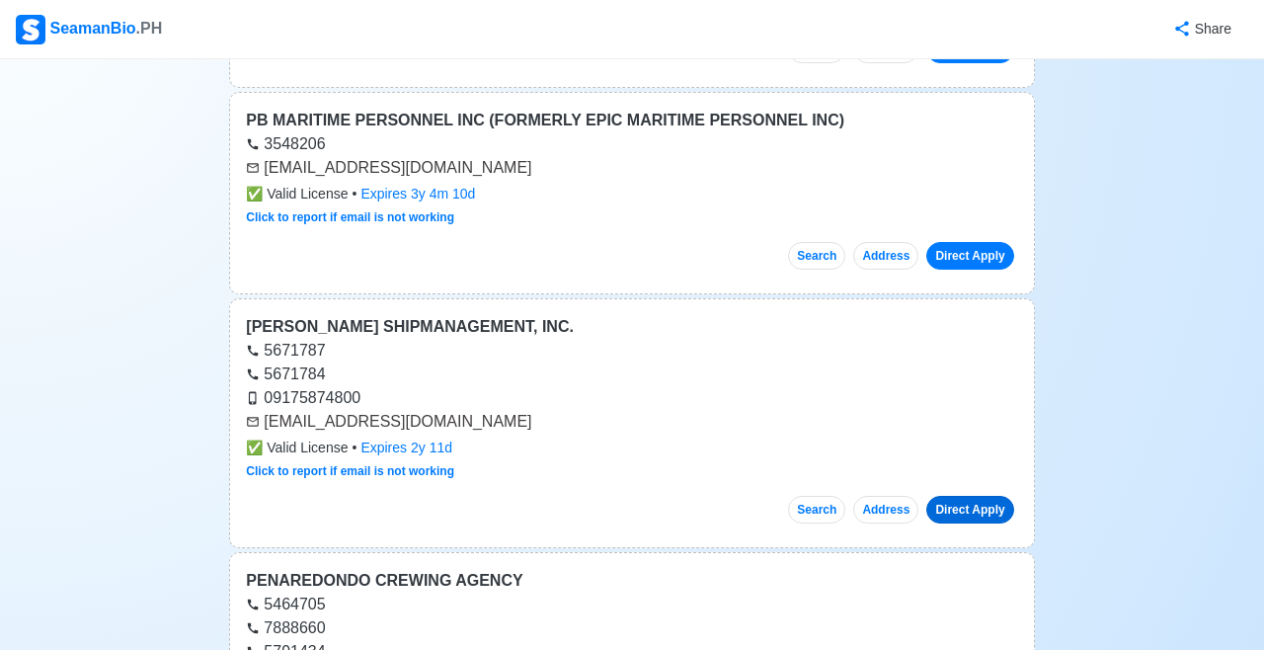
click at [972, 496] on link "Direct Apply" at bounding box center [969, 510] width 87 height 28
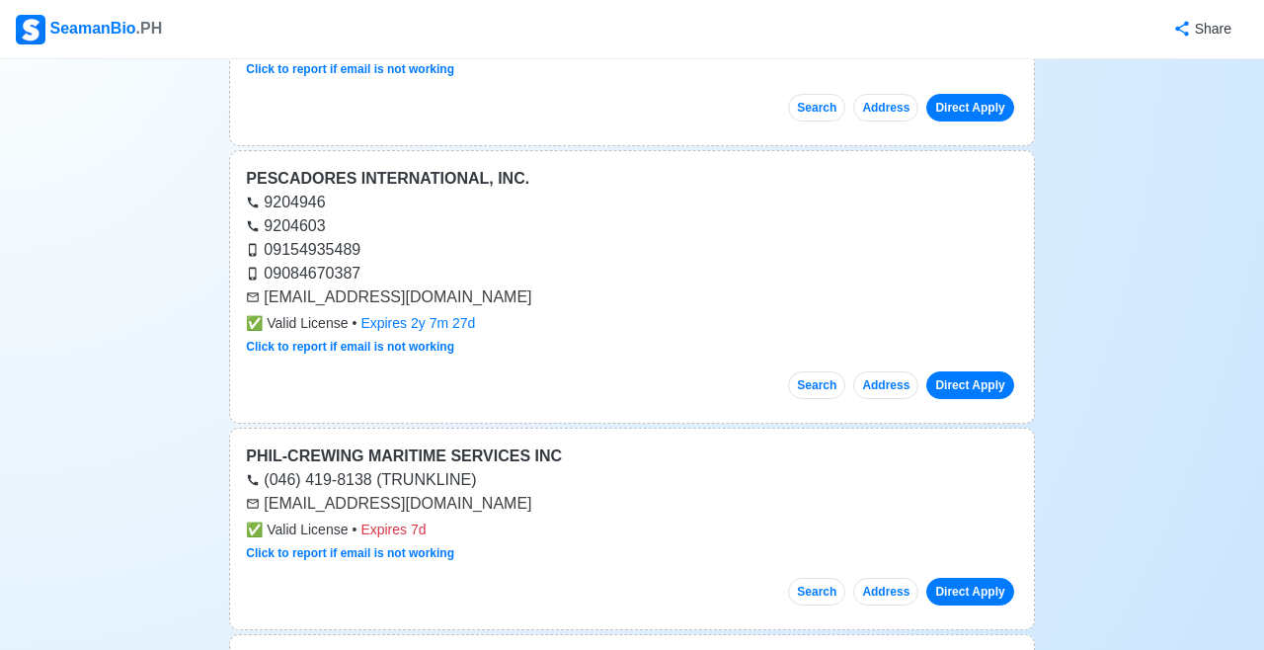
scroll to position [29378, 0]
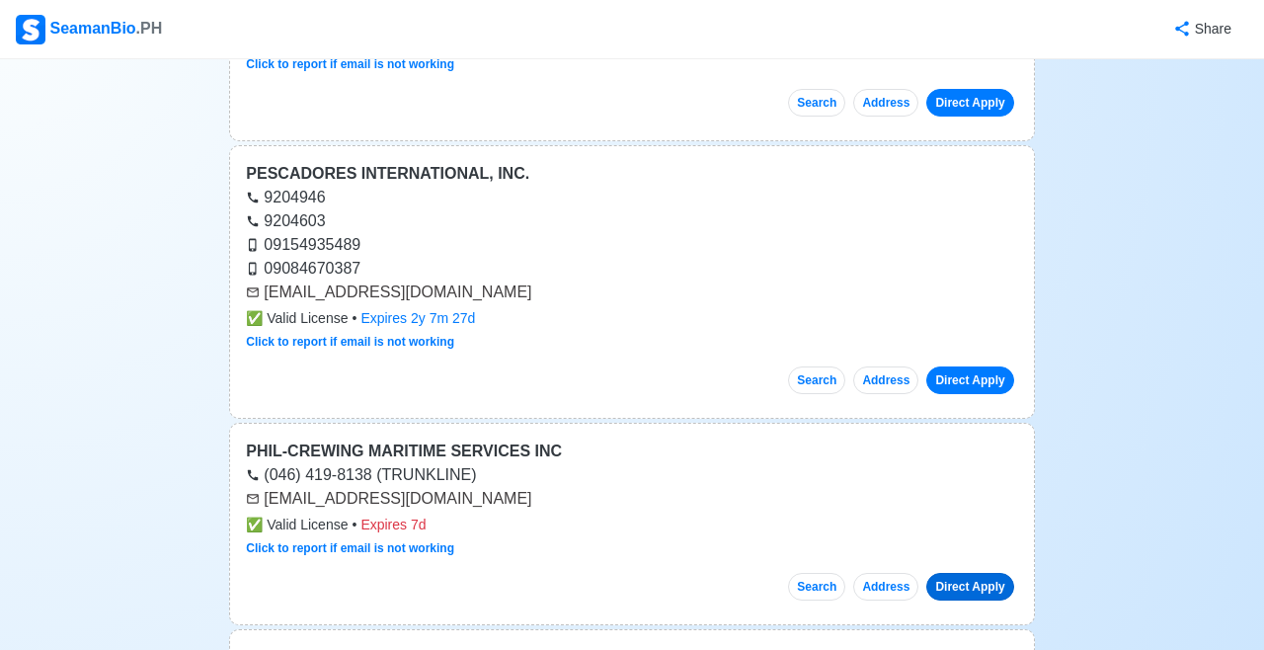
click at [968, 573] on link "Direct Apply" at bounding box center [969, 587] width 87 height 28
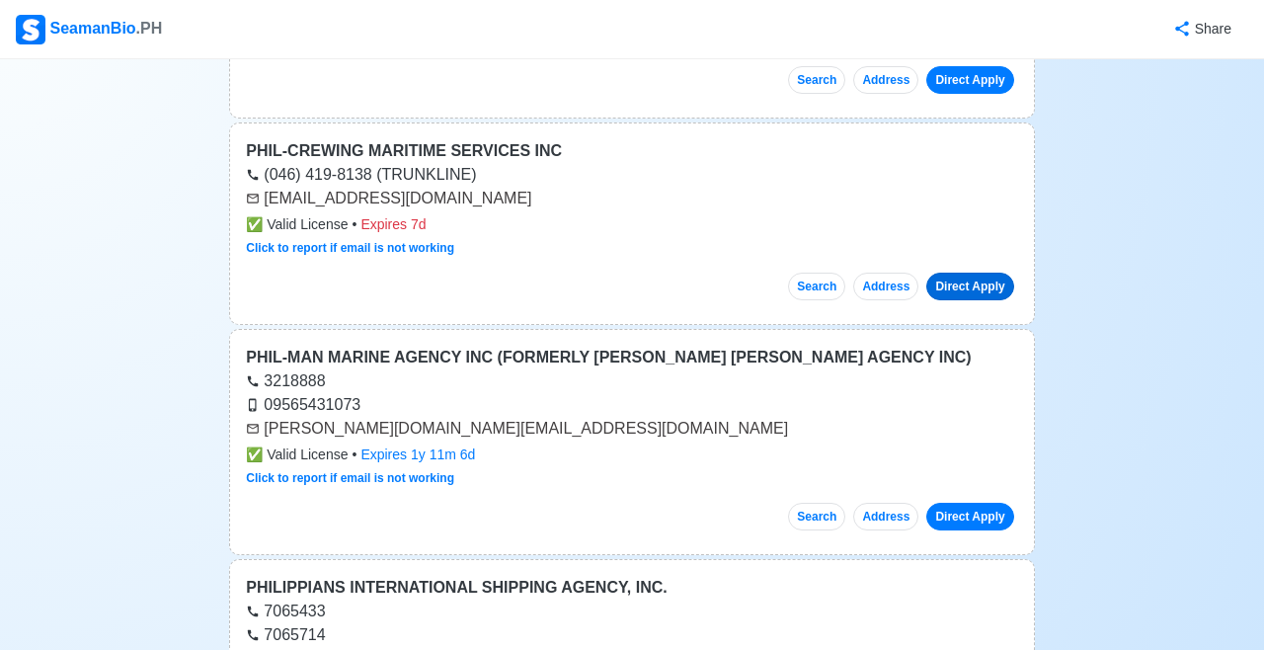
scroll to position [29705, 0]
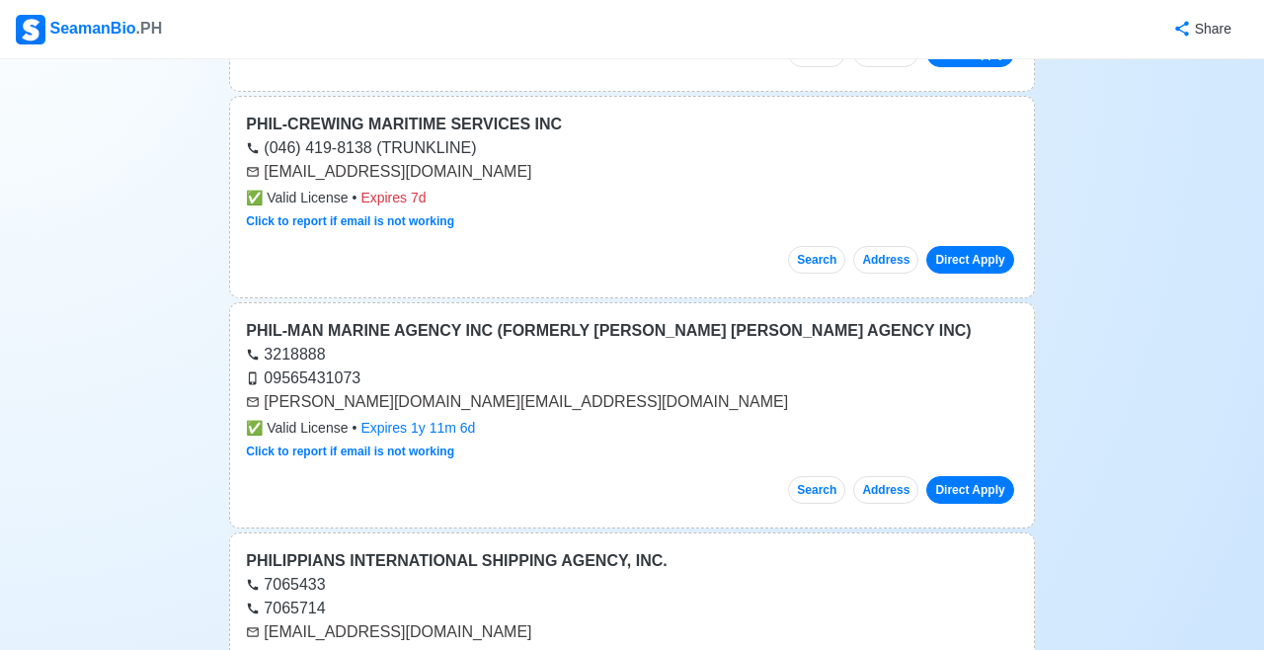
click at [964, 476] on link "Direct Apply" at bounding box center [969, 490] width 87 height 28
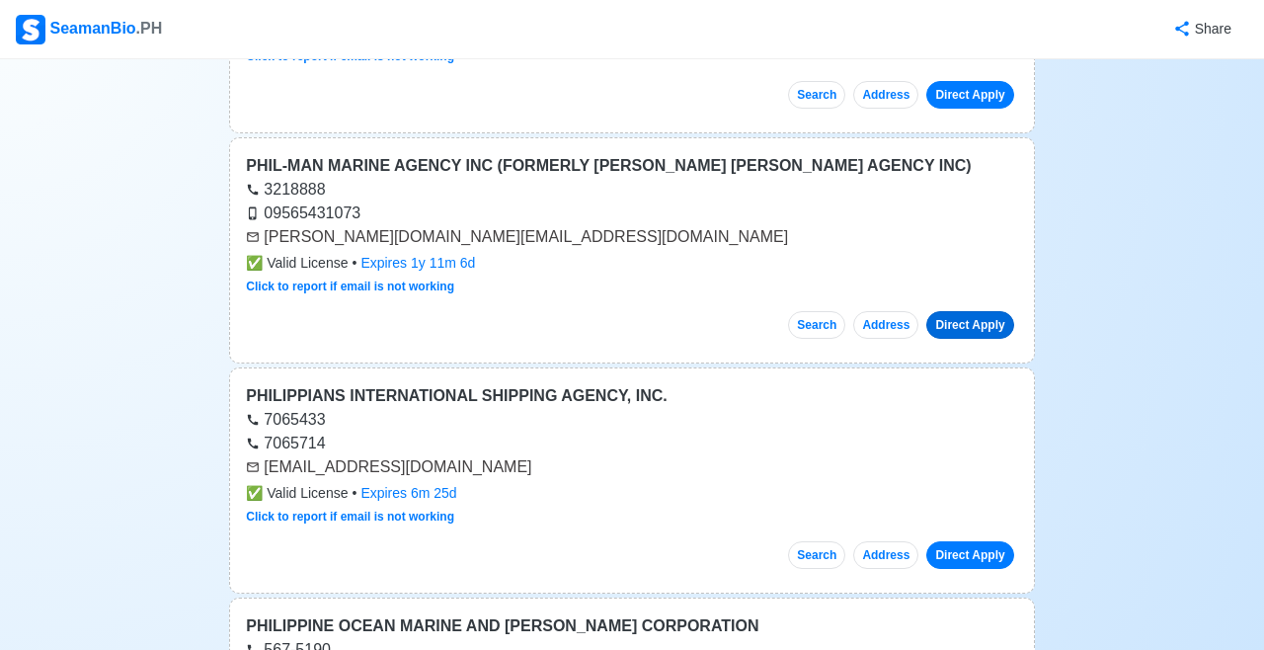
scroll to position [29873, 0]
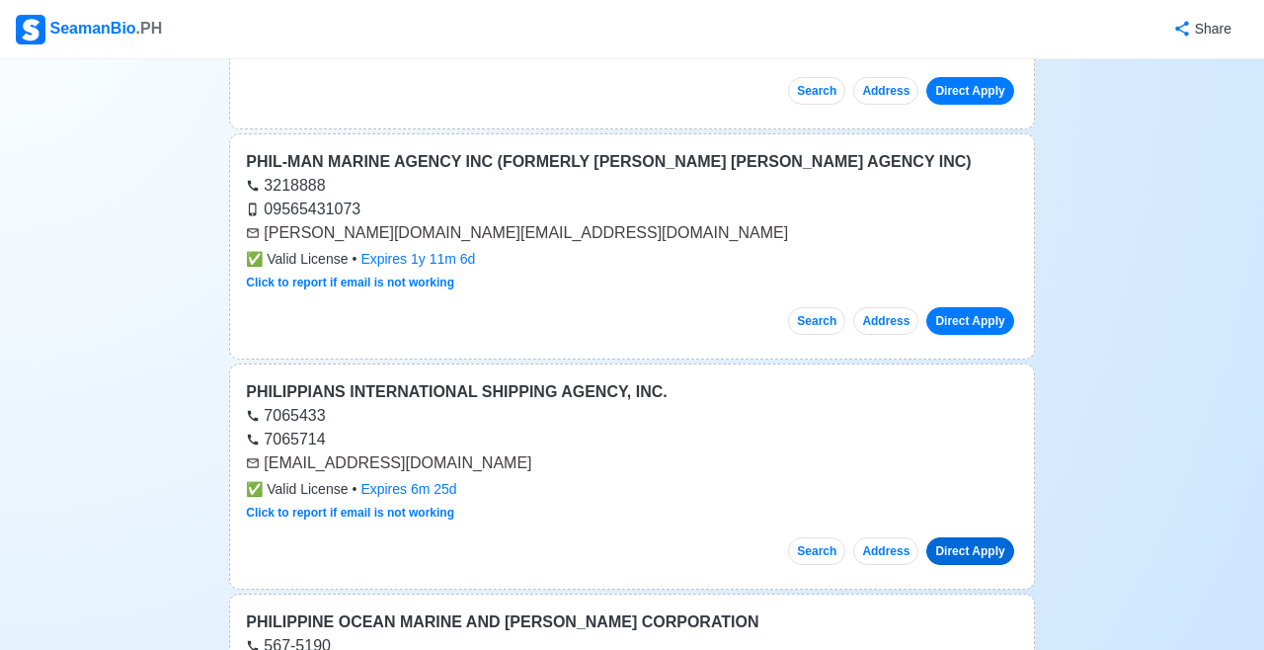
click at [969, 537] on link "Direct Apply" at bounding box center [969, 551] width 87 height 28
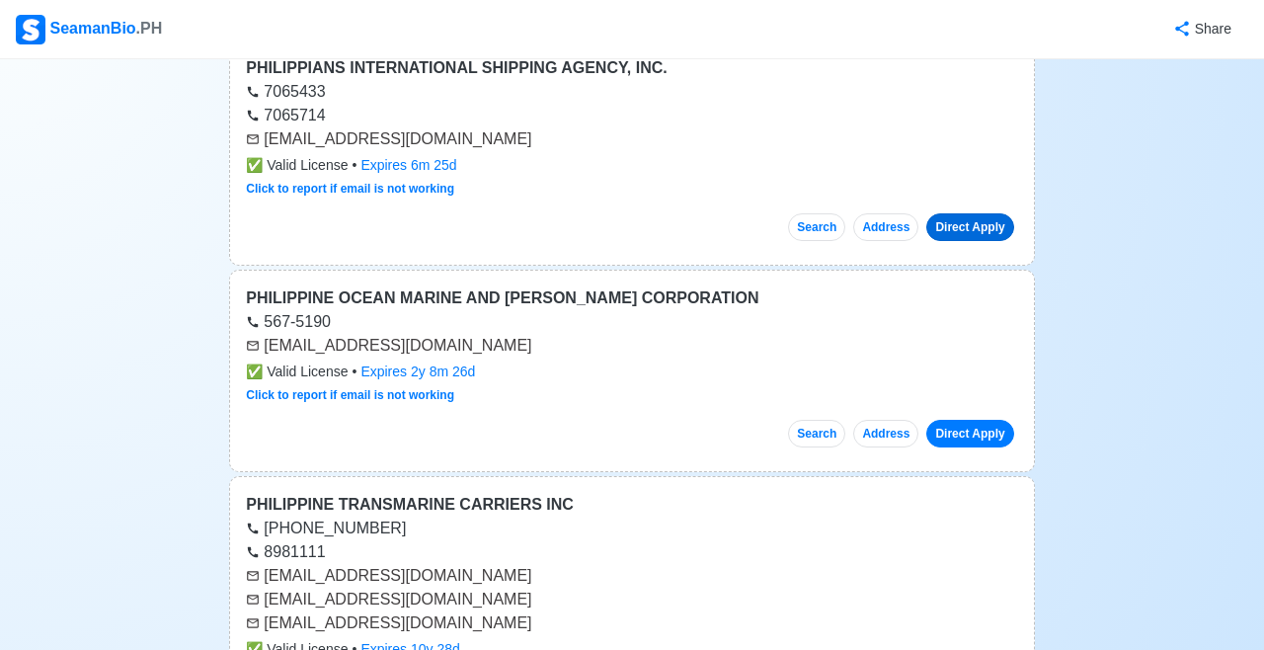
scroll to position [30210, 0]
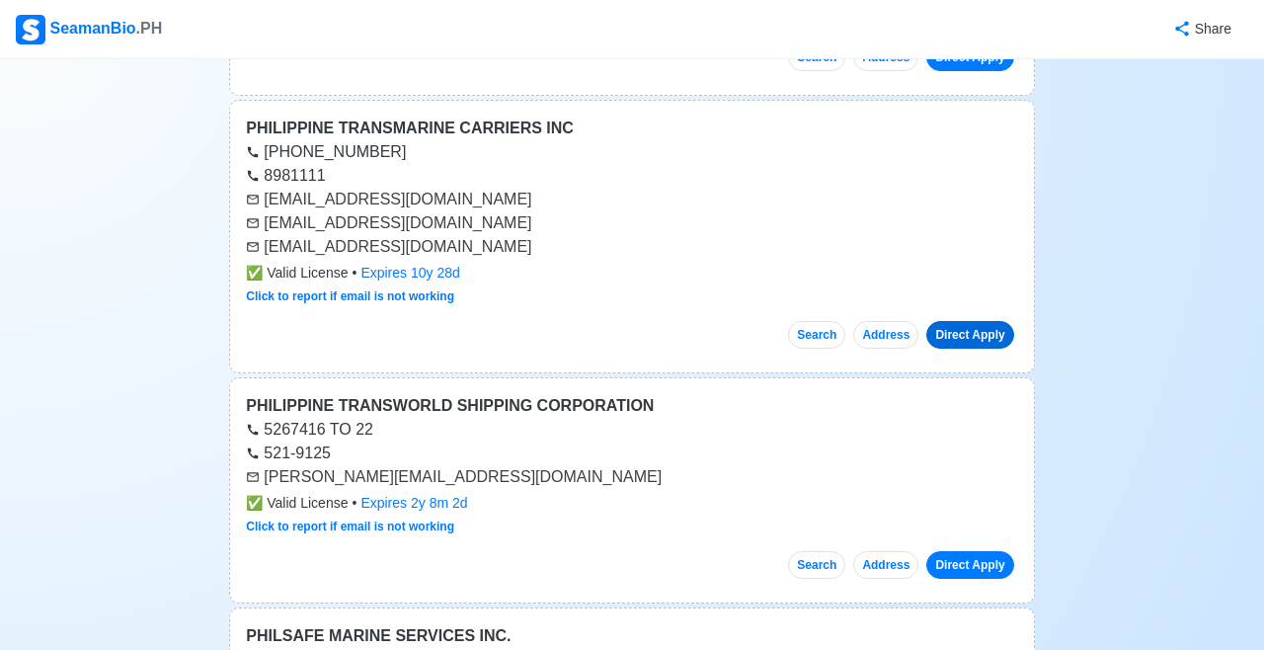
scroll to position [30578, 0]
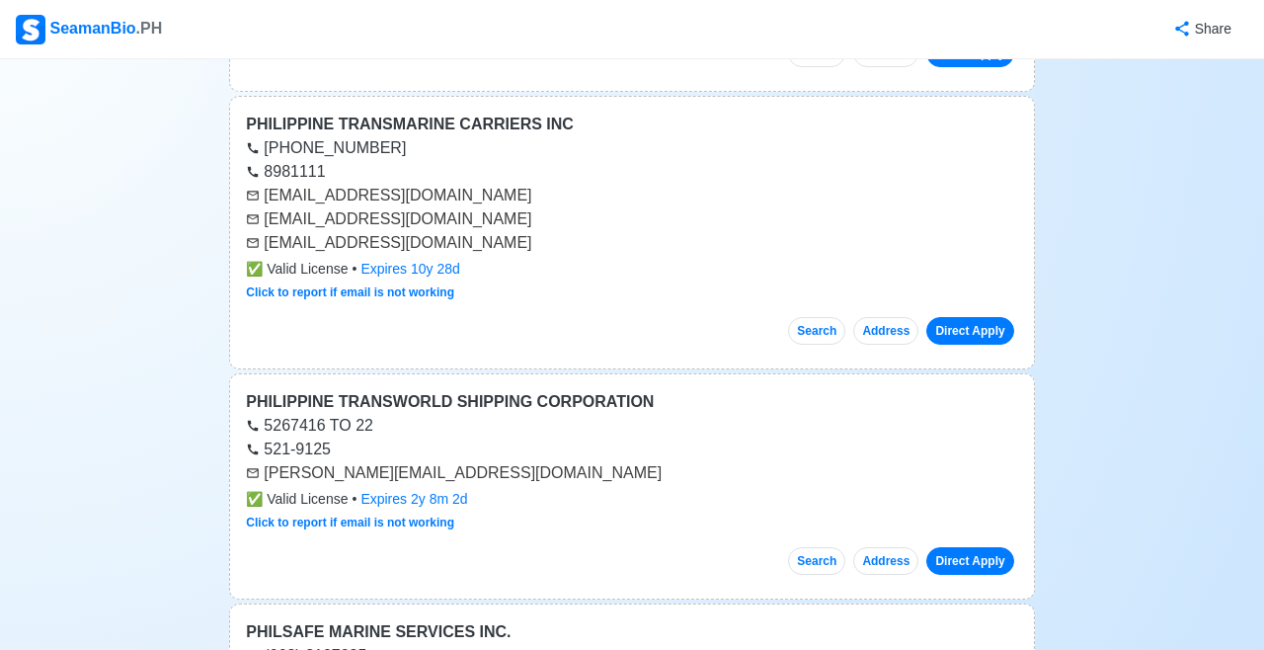
click at [971, 547] on link "Direct Apply" at bounding box center [969, 561] width 87 height 28
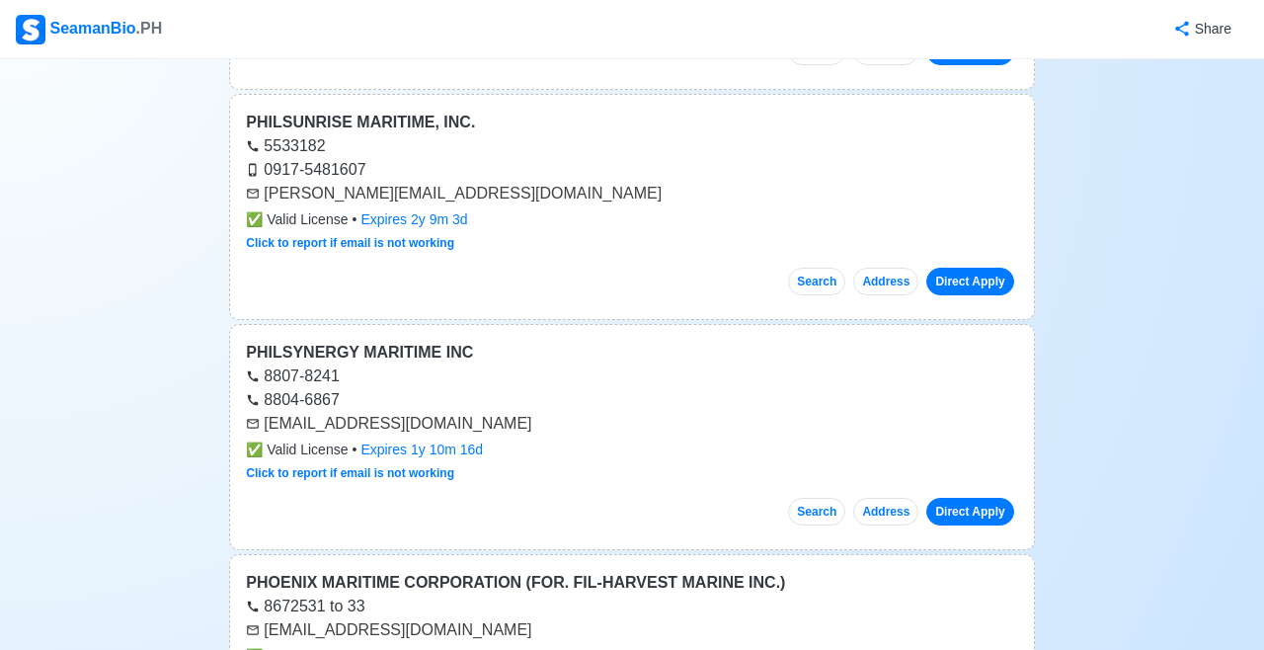
scroll to position [31294, 0]
click at [966, 498] on link "Direct Apply" at bounding box center [969, 512] width 87 height 28
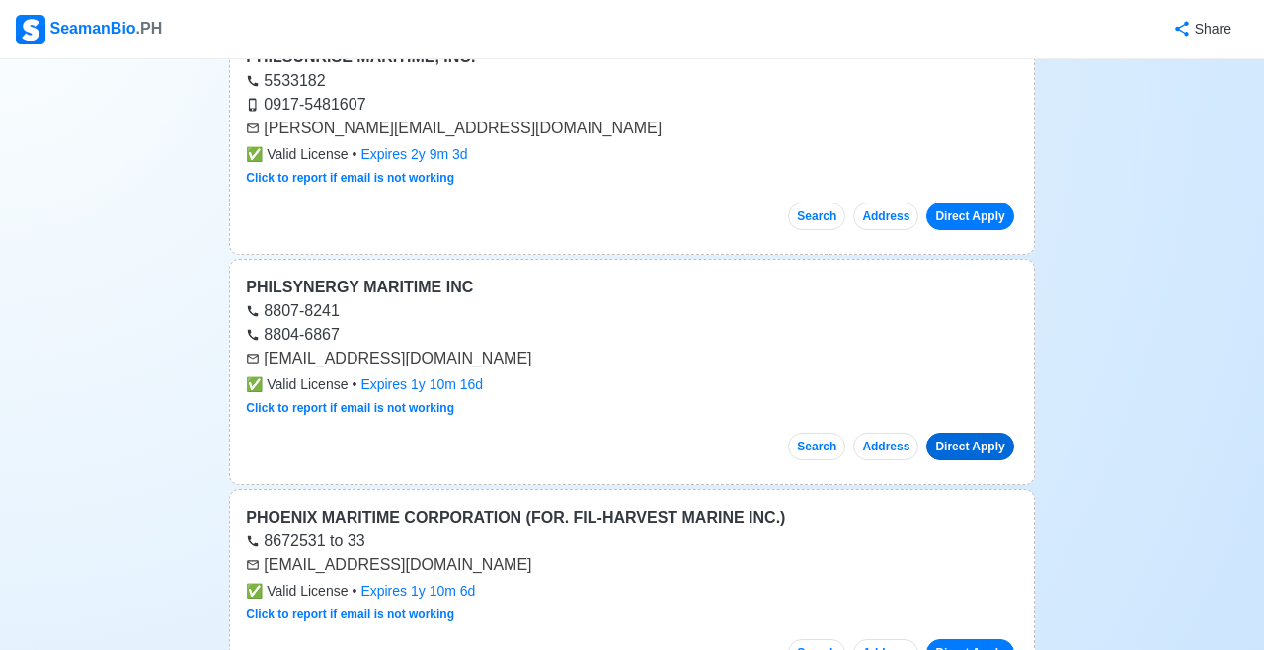
scroll to position [31361, 0]
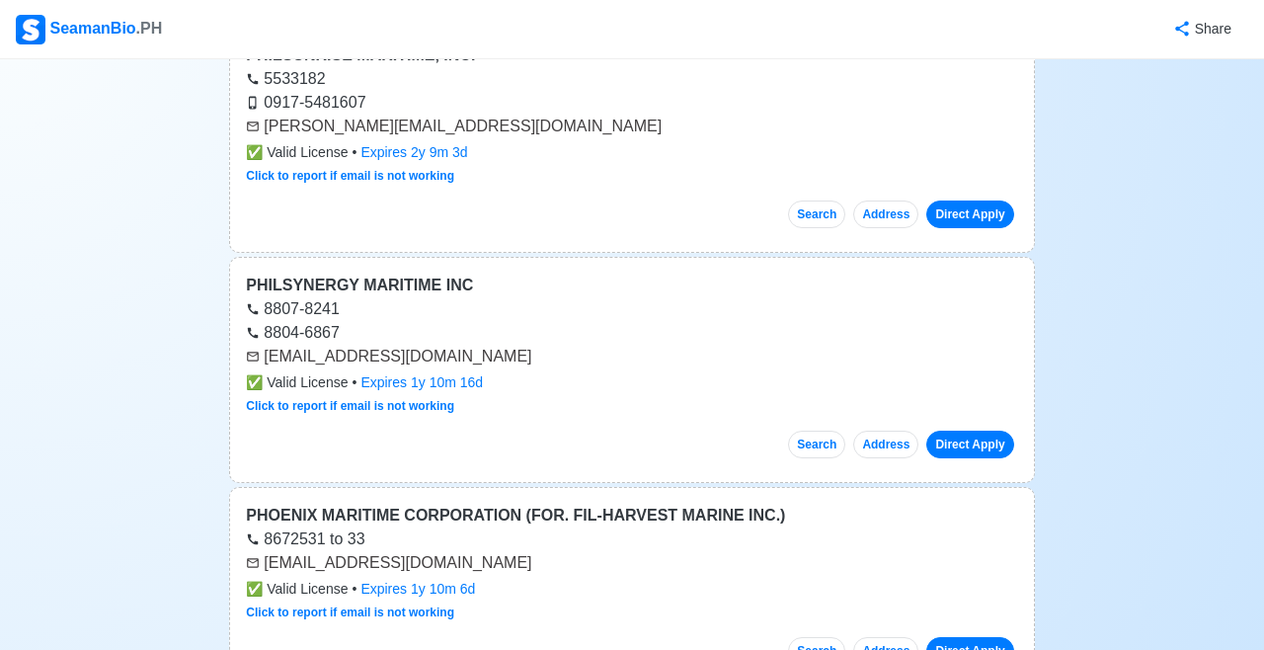
click at [970, 637] on link "Direct Apply" at bounding box center [969, 651] width 87 height 28
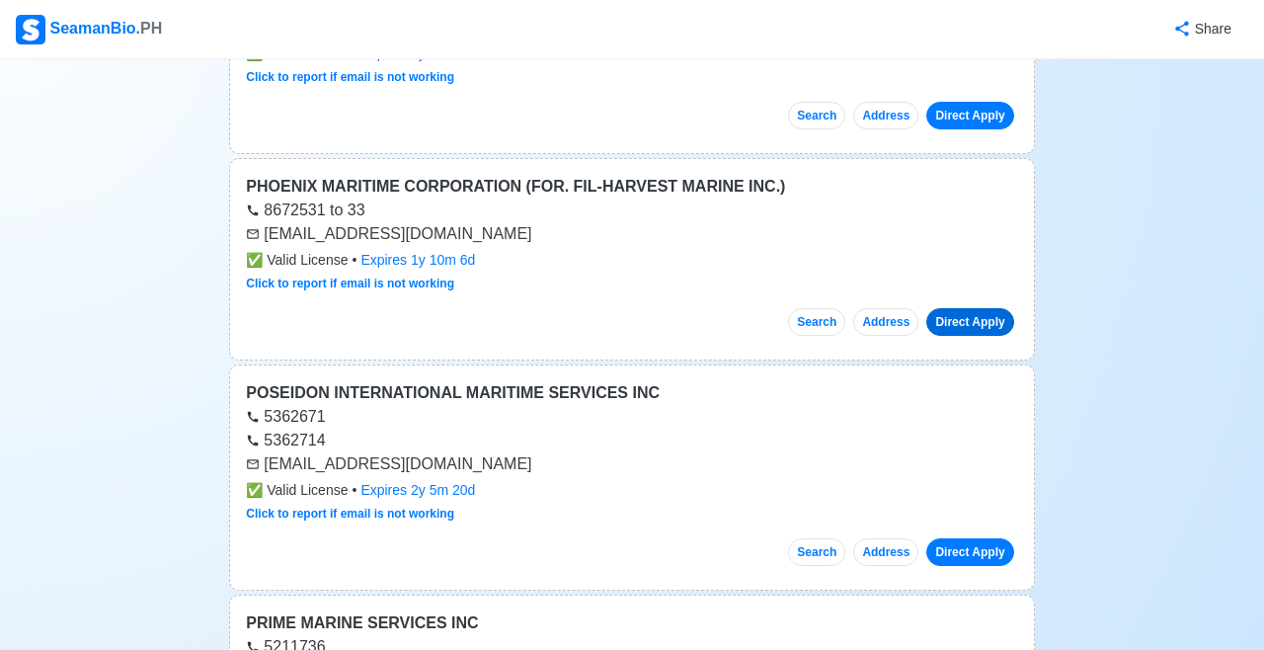
scroll to position [31691, 0]
click at [972, 537] on link "Direct Apply" at bounding box center [969, 551] width 87 height 28
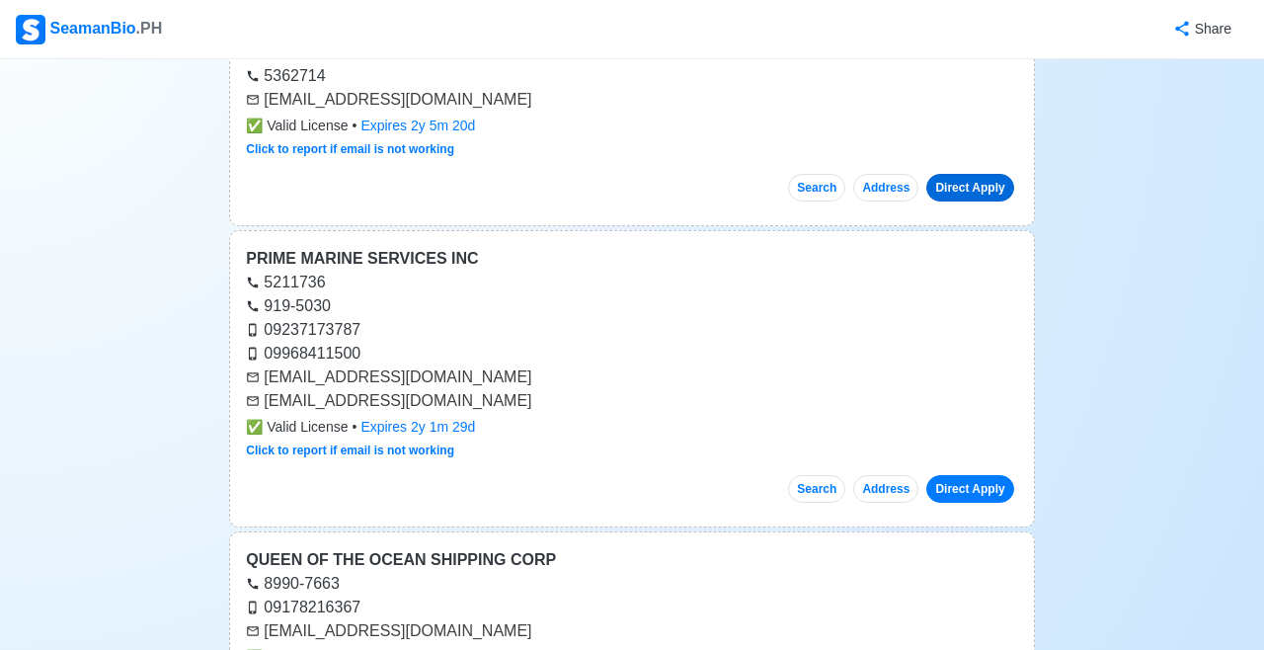
scroll to position [32056, 0]
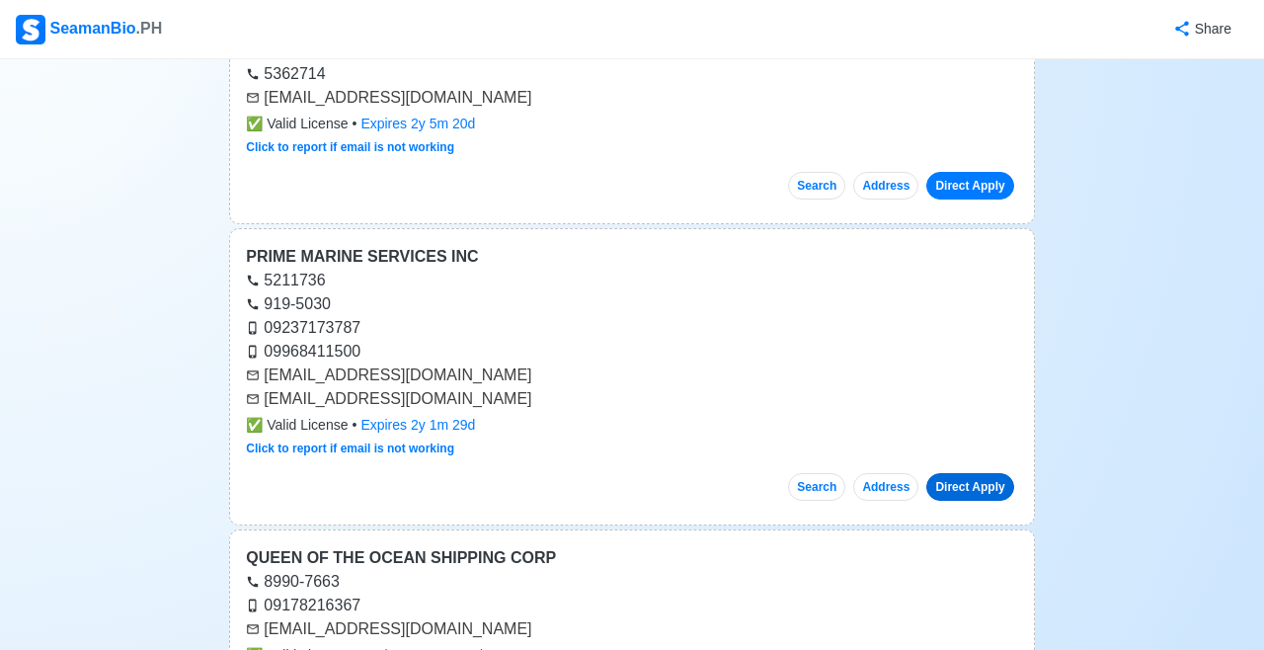
click at [970, 473] on link "Direct Apply" at bounding box center [969, 487] width 87 height 28
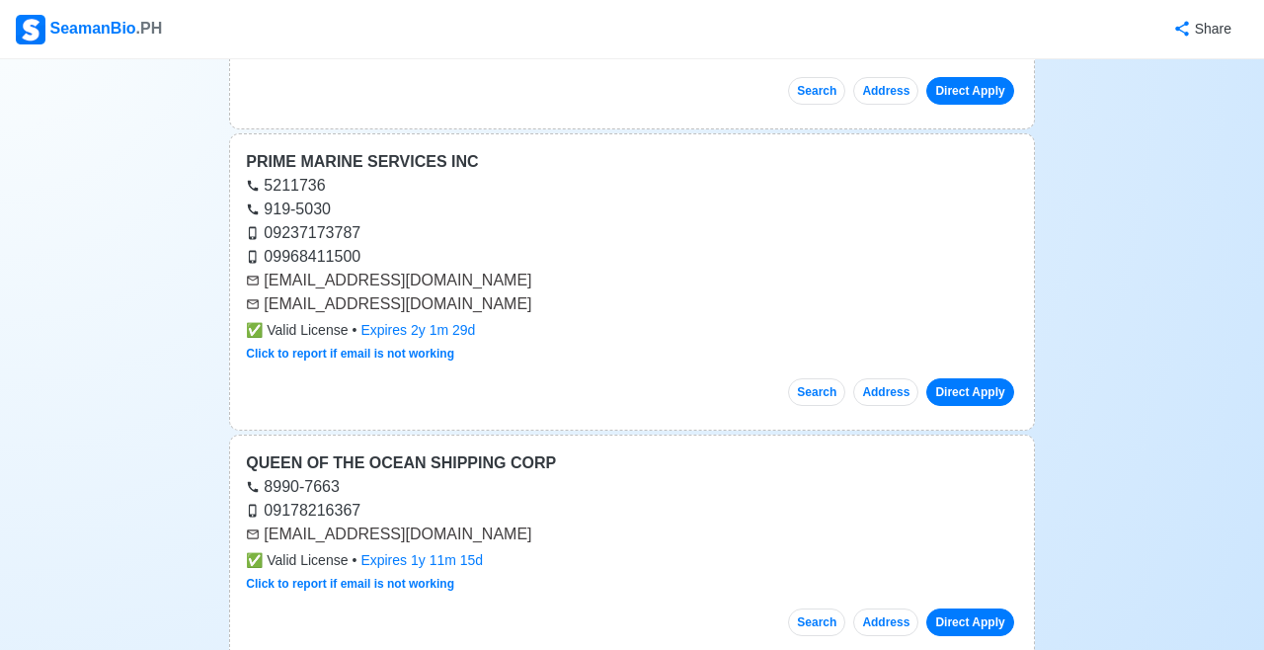
click at [967, 608] on link "Direct Apply" at bounding box center [969, 622] width 87 height 28
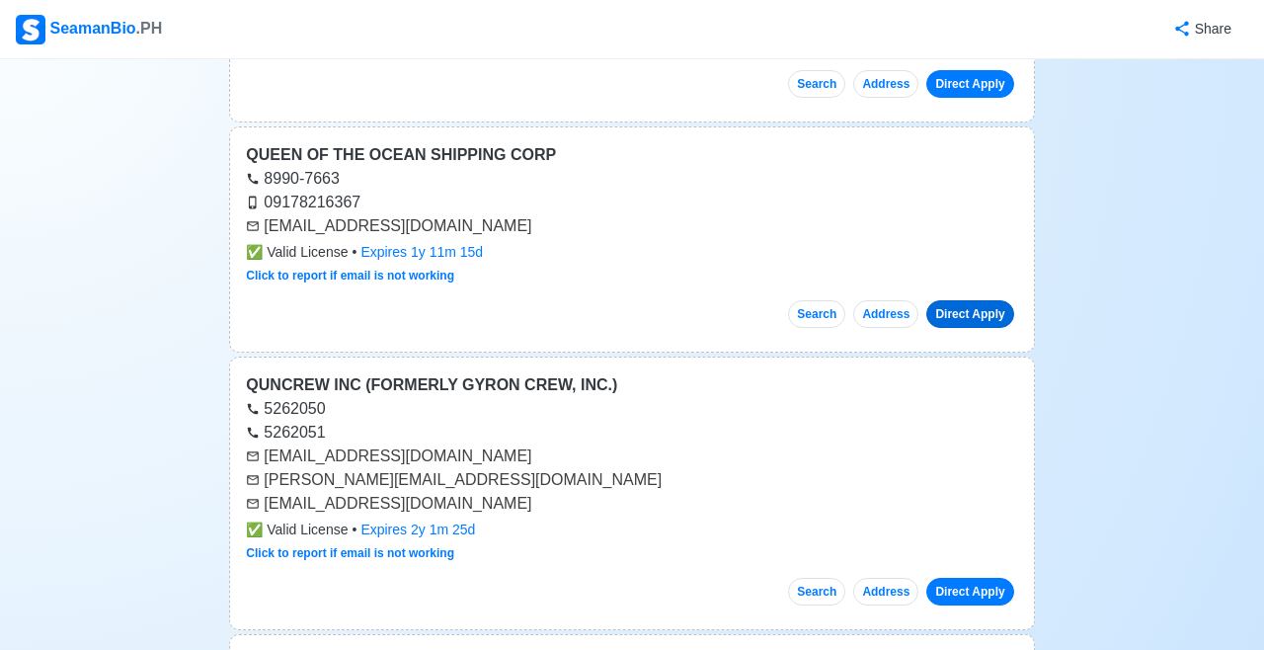
scroll to position [32462, 0]
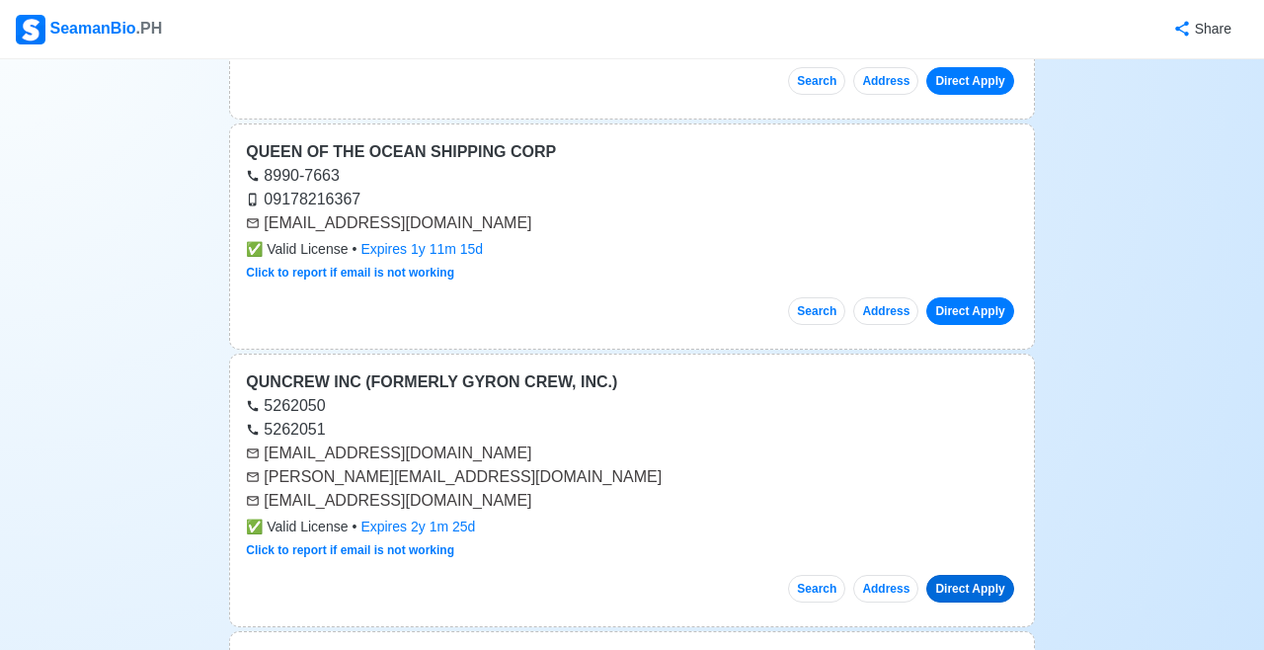
click at [974, 575] on link "Direct Apply" at bounding box center [969, 589] width 87 height 28
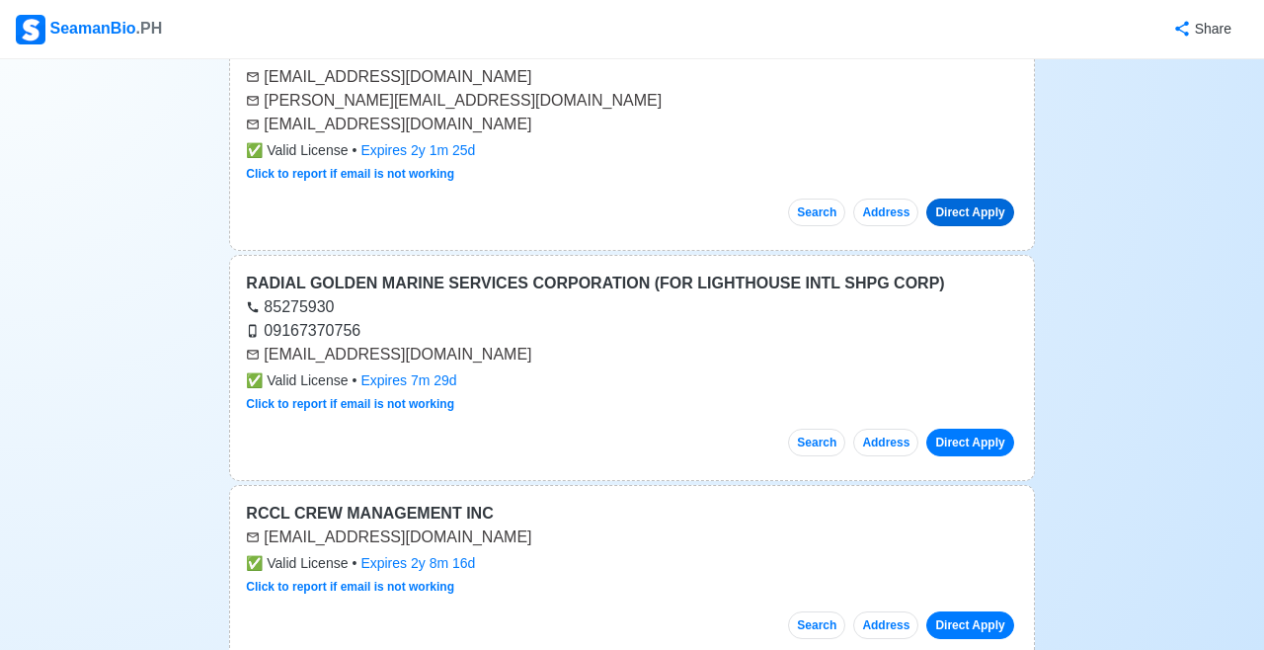
scroll to position [32839, 0]
click at [970, 428] on link "Direct Apply" at bounding box center [969, 442] width 87 height 28
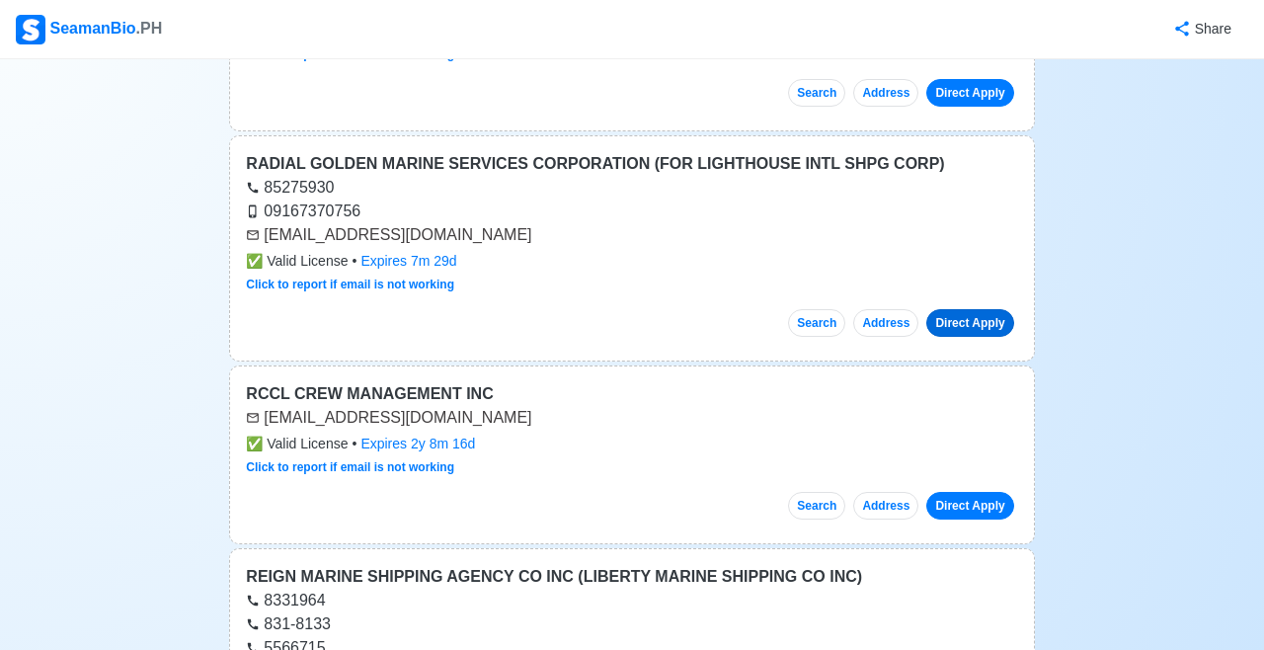
scroll to position [32958, 0]
click at [964, 492] on link "Direct Apply" at bounding box center [969, 506] width 87 height 28
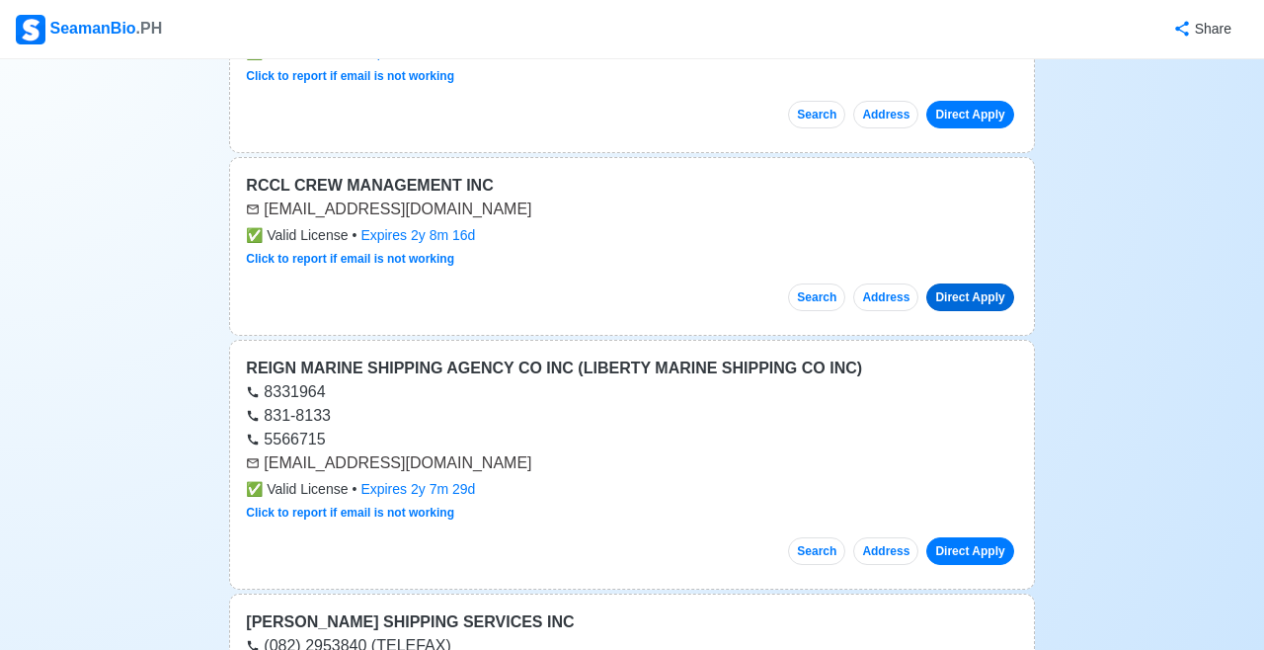
scroll to position [33167, 0]
click at [960, 536] on link "Direct Apply" at bounding box center [969, 550] width 87 height 28
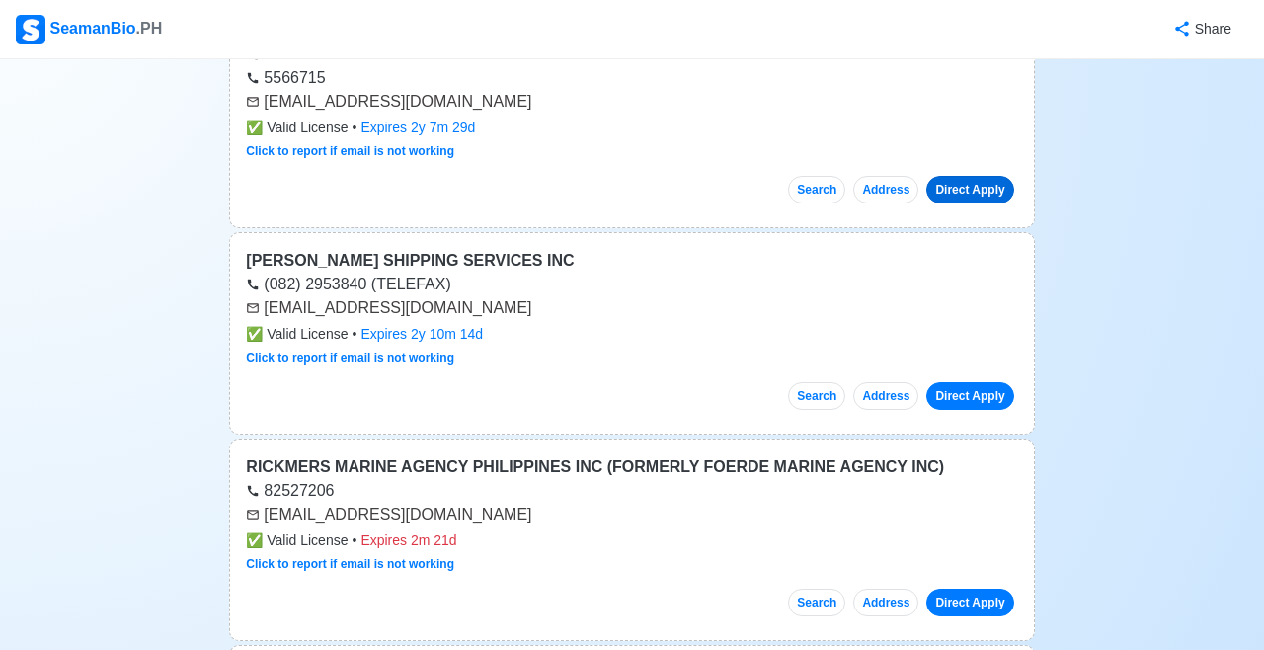
scroll to position [33540, 0]
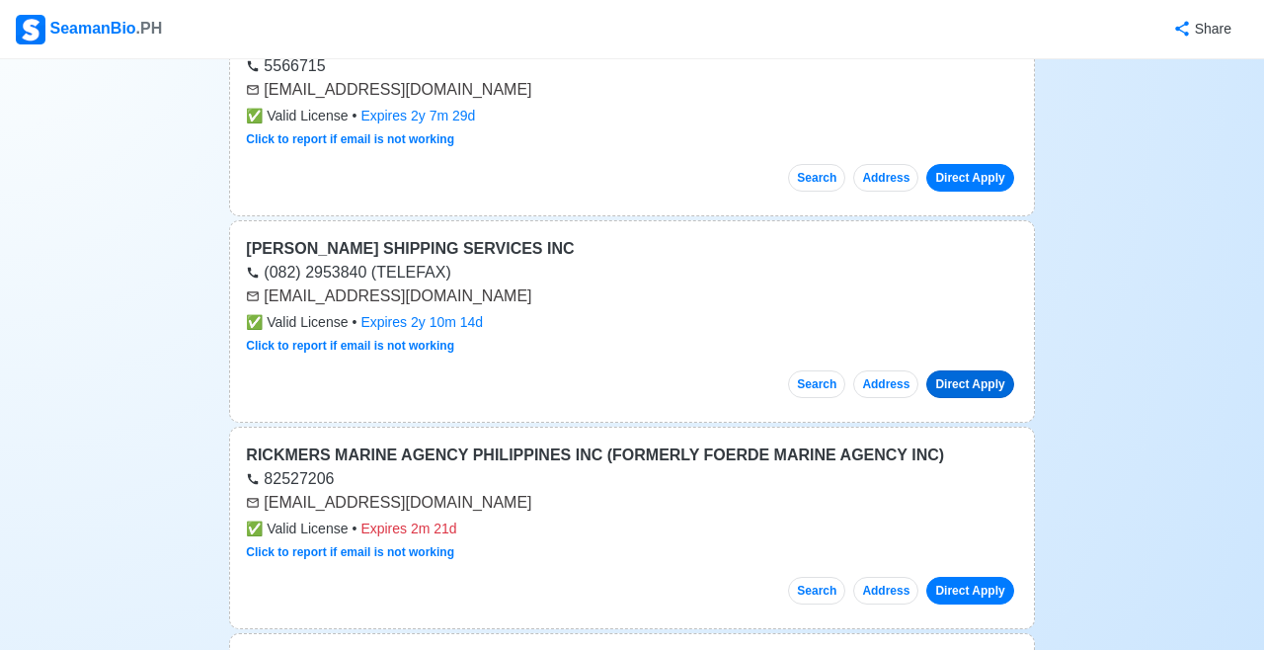
click at [973, 370] on link "Direct Apply" at bounding box center [969, 384] width 87 height 28
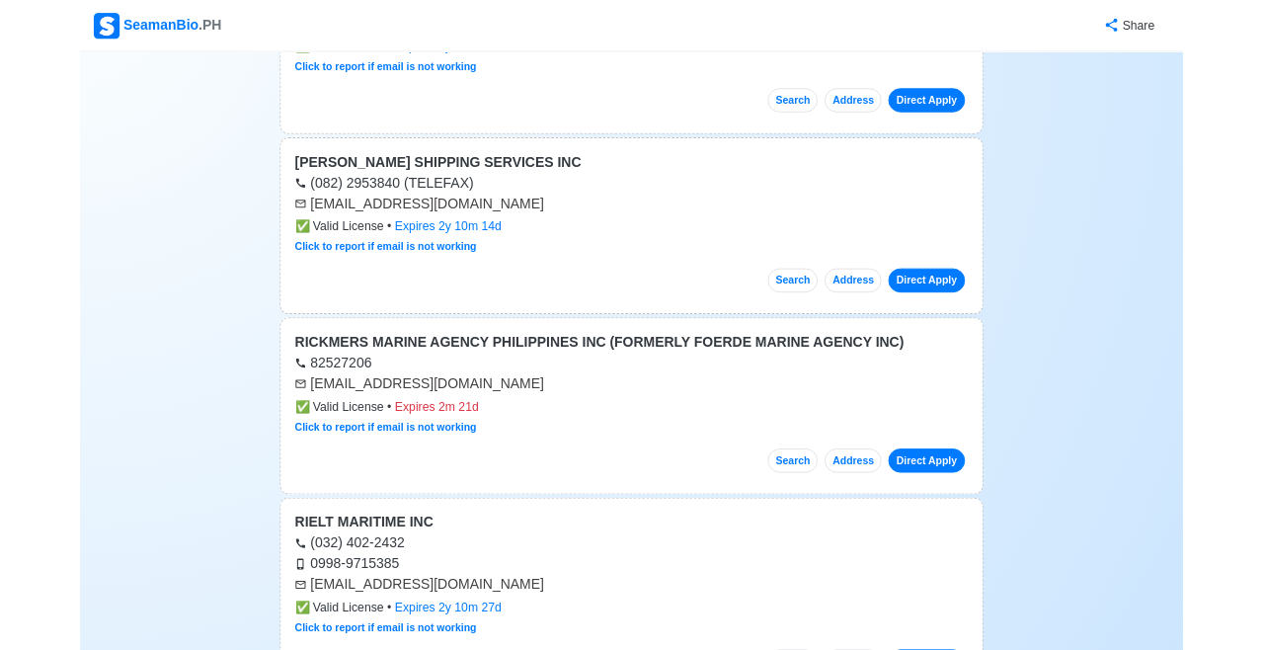
scroll to position [33635, 0]
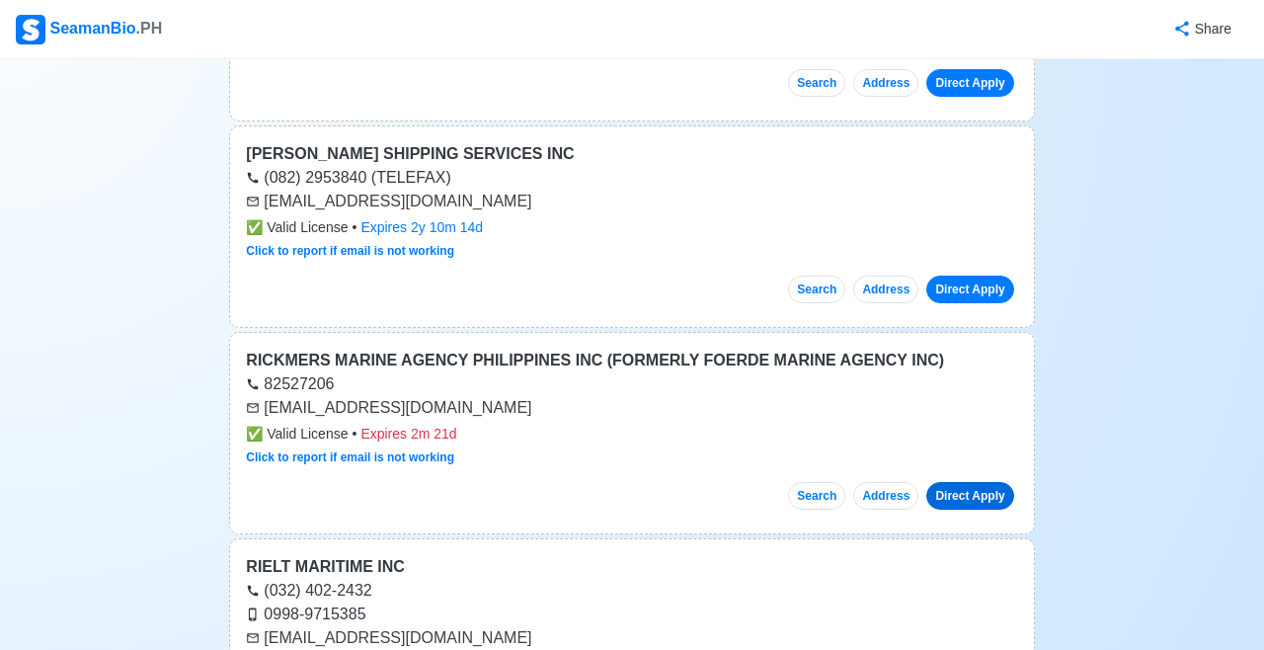
click at [970, 482] on link "Direct Apply" at bounding box center [969, 496] width 87 height 28
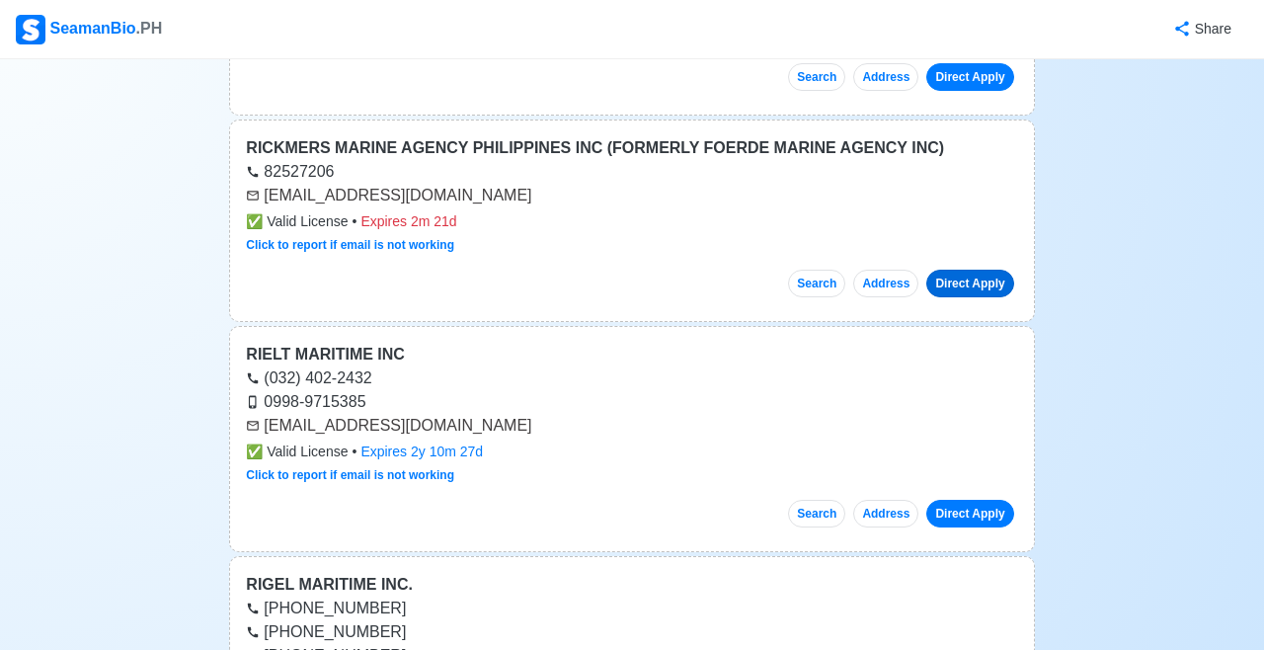
scroll to position [33848, 0]
click at [970, 499] on link "Direct Apply" at bounding box center [969, 513] width 87 height 28
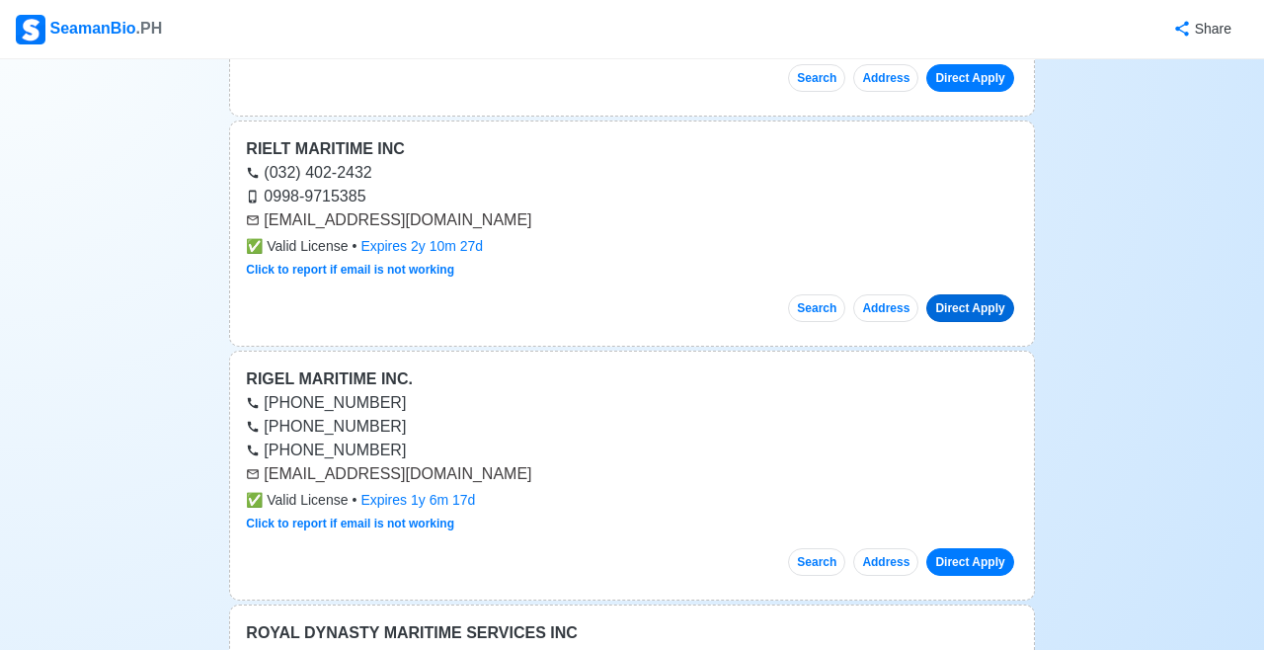
scroll to position [34055, 0]
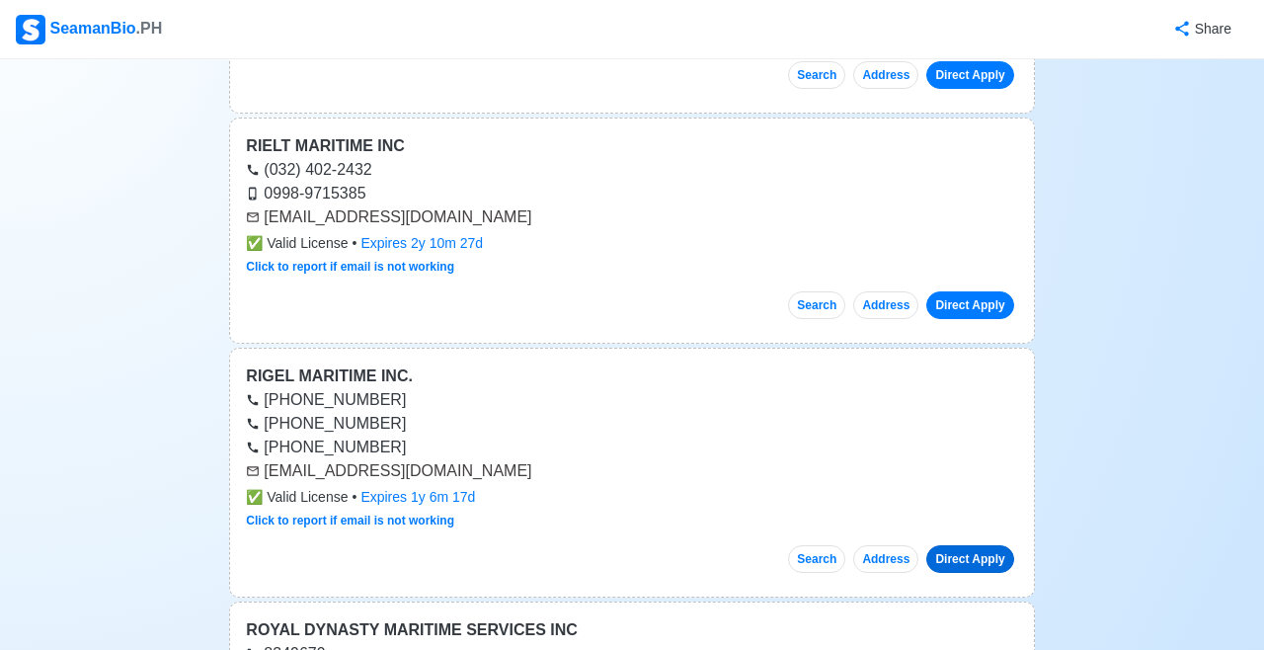
click at [973, 545] on link "Direct Apply" at bounding box center [969, 559] width 87 height 28
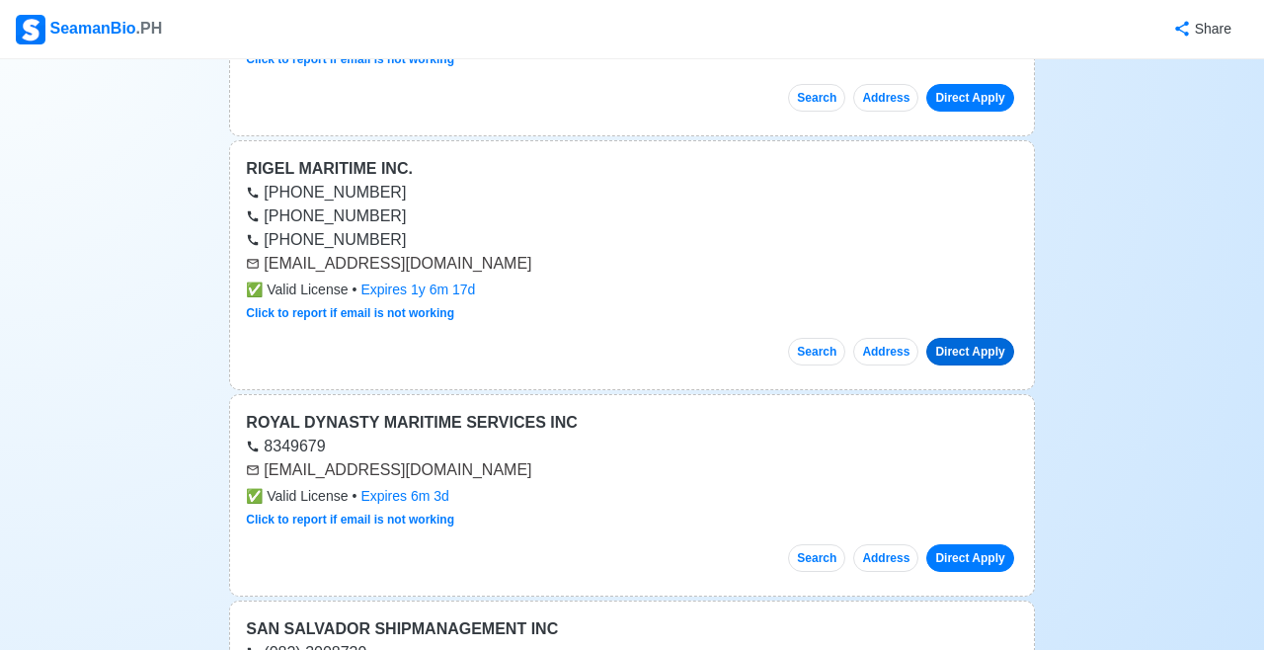
scroll to position [34264, 0]
click at [971, 543] on link "Direct Apply" at bounding box center [969, 557] width 87 height 28
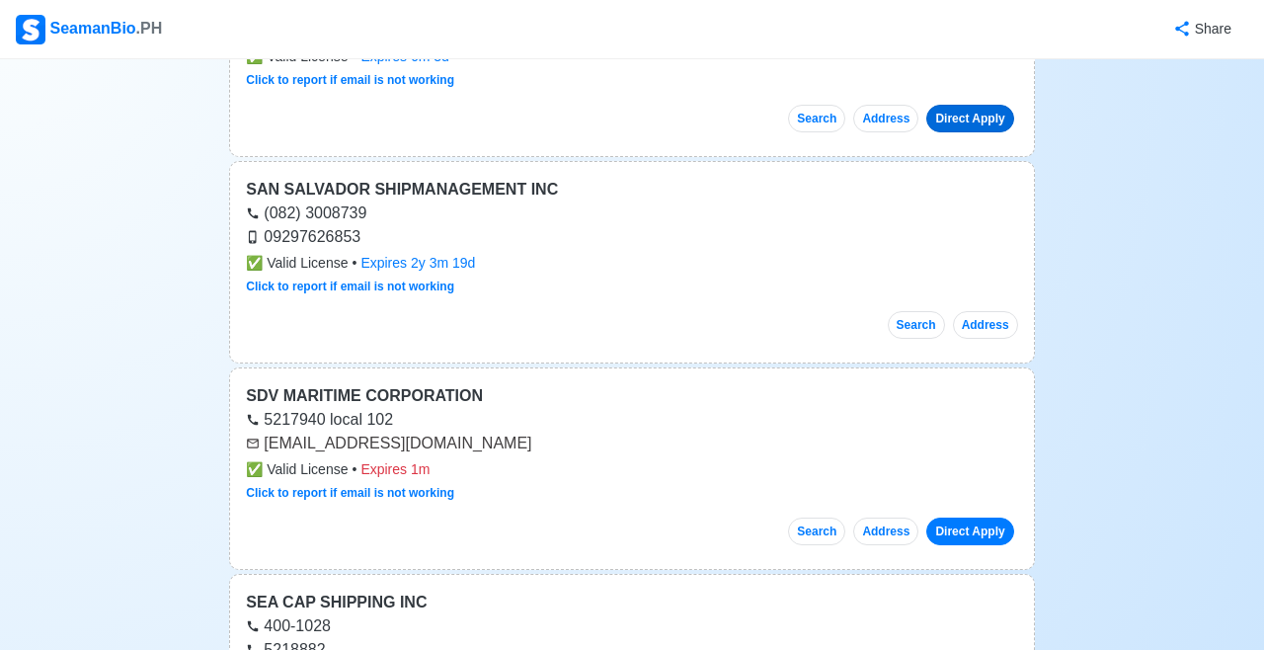
scroll to position [34701, 0]
click at [974, 519] on link "Direct Apply" at bounding box center [969, 533] width 87 height 28
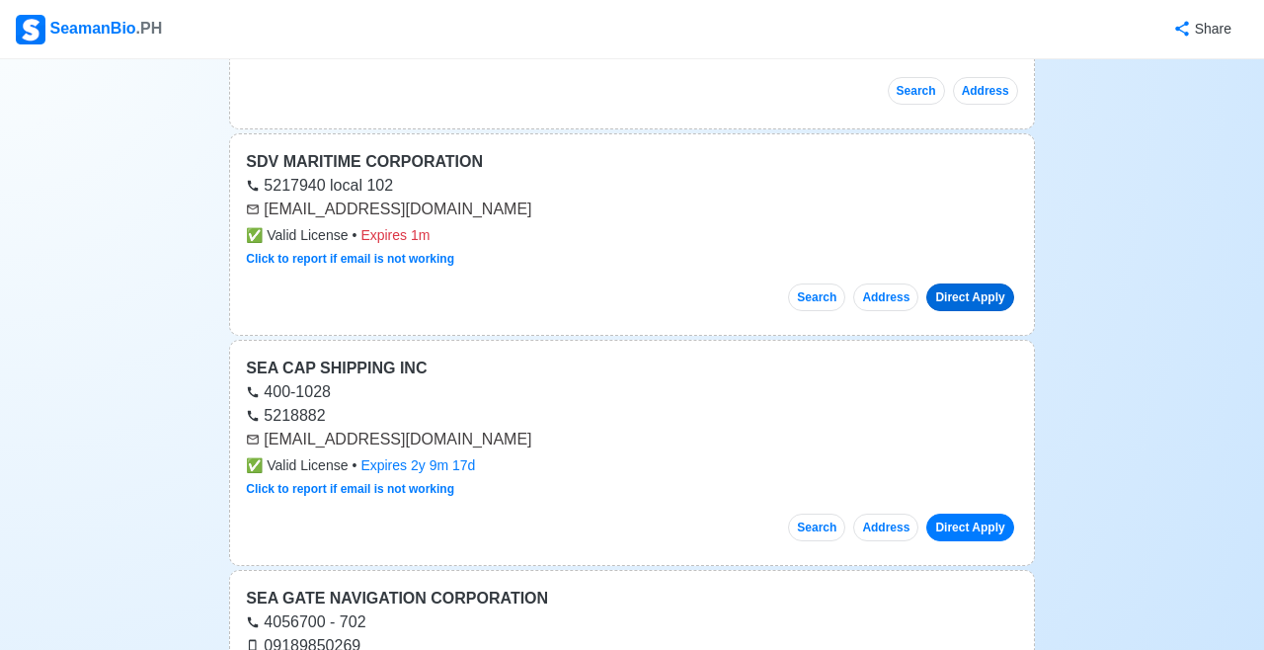
scroll to position [34937, 0]
click at [972, 513] on link "Direct Apply" at bounding box center [969, 527] width 87 height 28
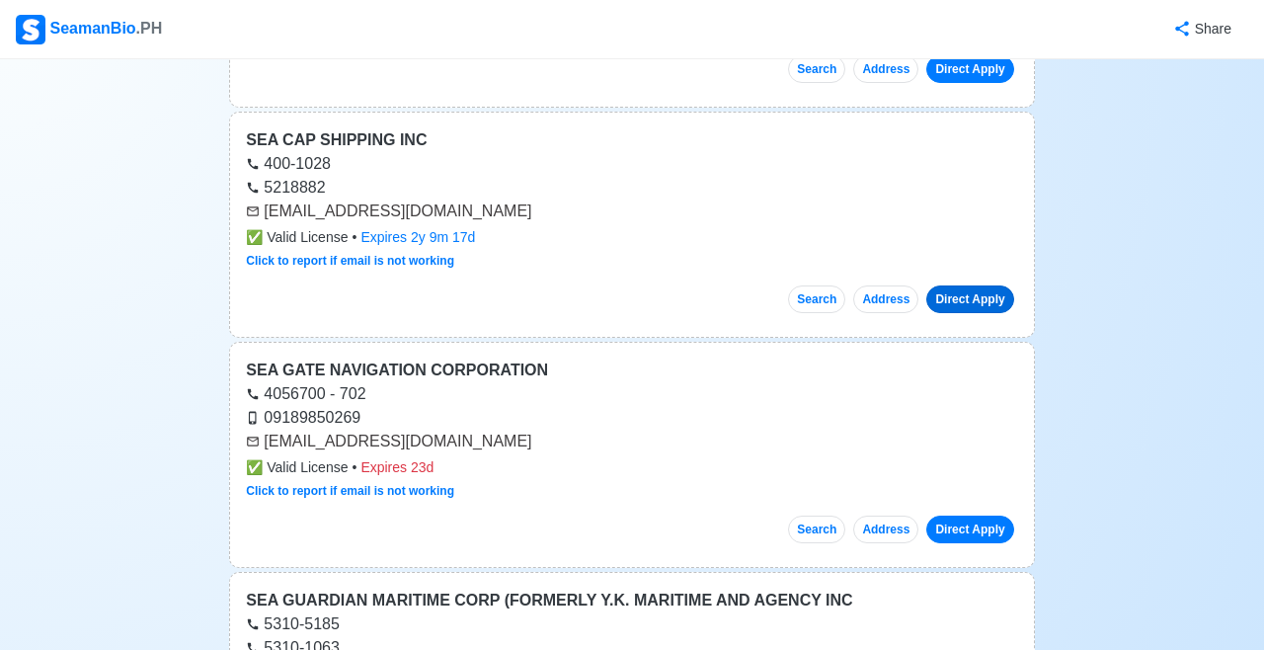
scroll to position [35166, 0]
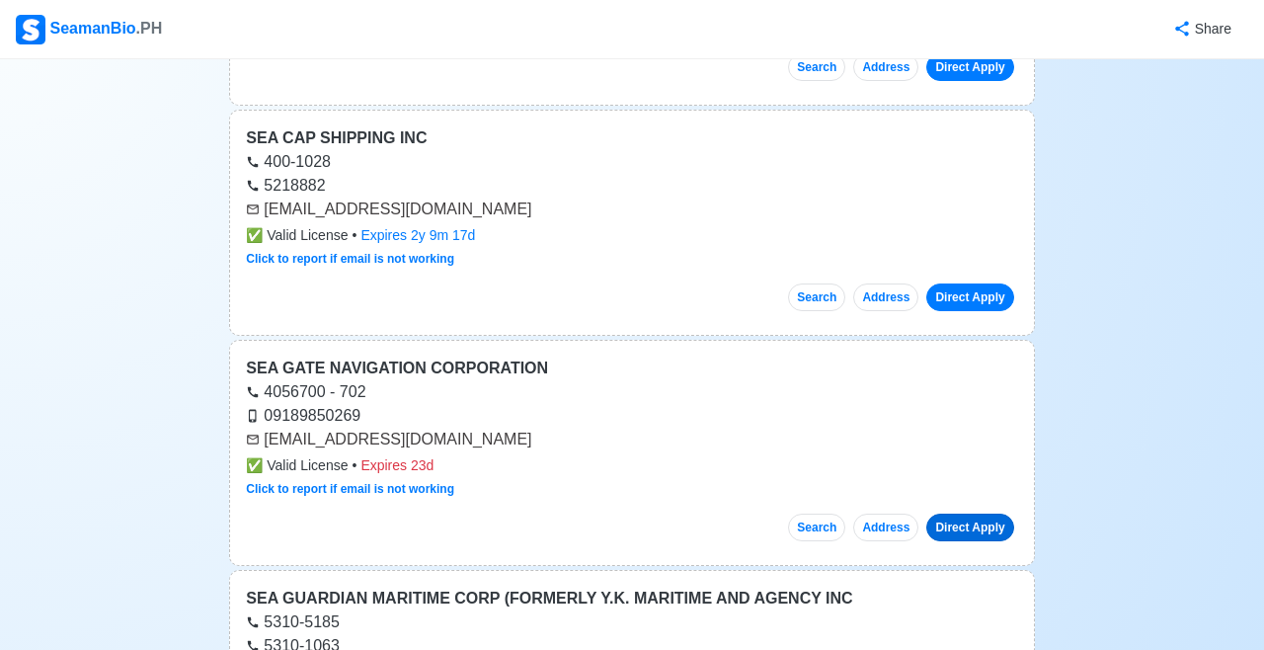
click at [968, 514] on link "Direct Apply" at bounding box center [969, 528] width 87 height 28
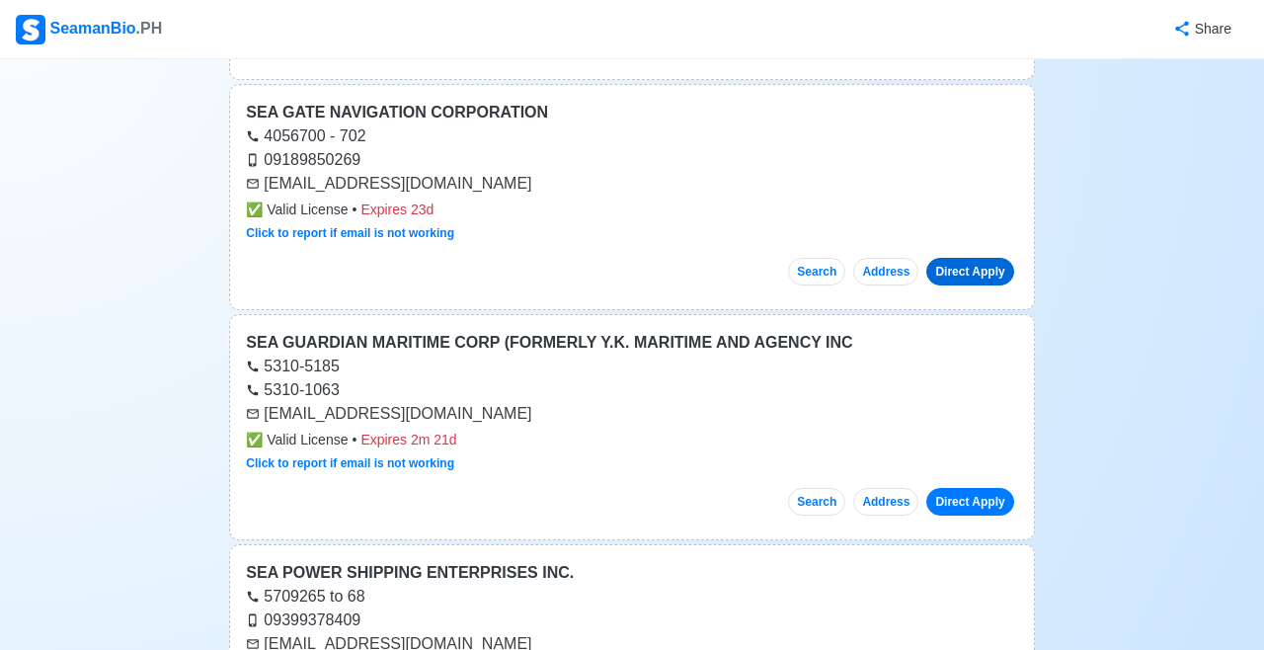
scroll to position [35423, 0]
click at [967, 487] on link "Direct Apply" at bounding box center [969, 501] width 87 height 28
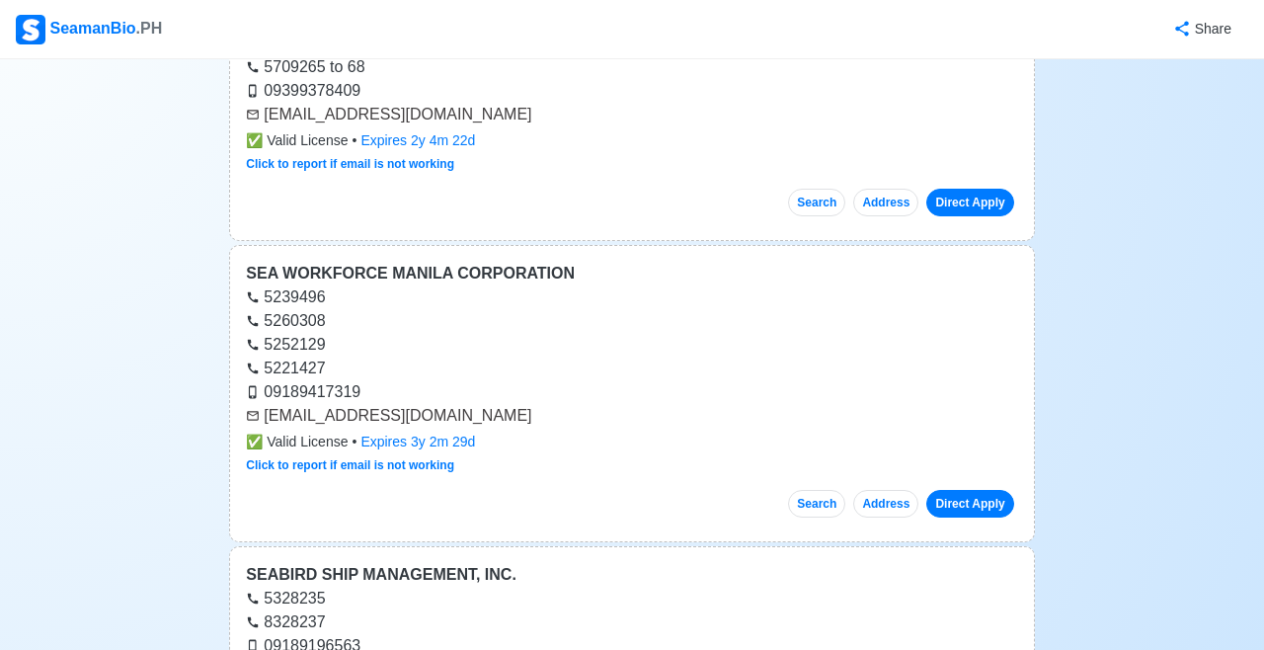
scroll to position [35953, 0]
click at [983, 489] on link "Direct Apply" at bounding box center [969, 503] width 87 height 28
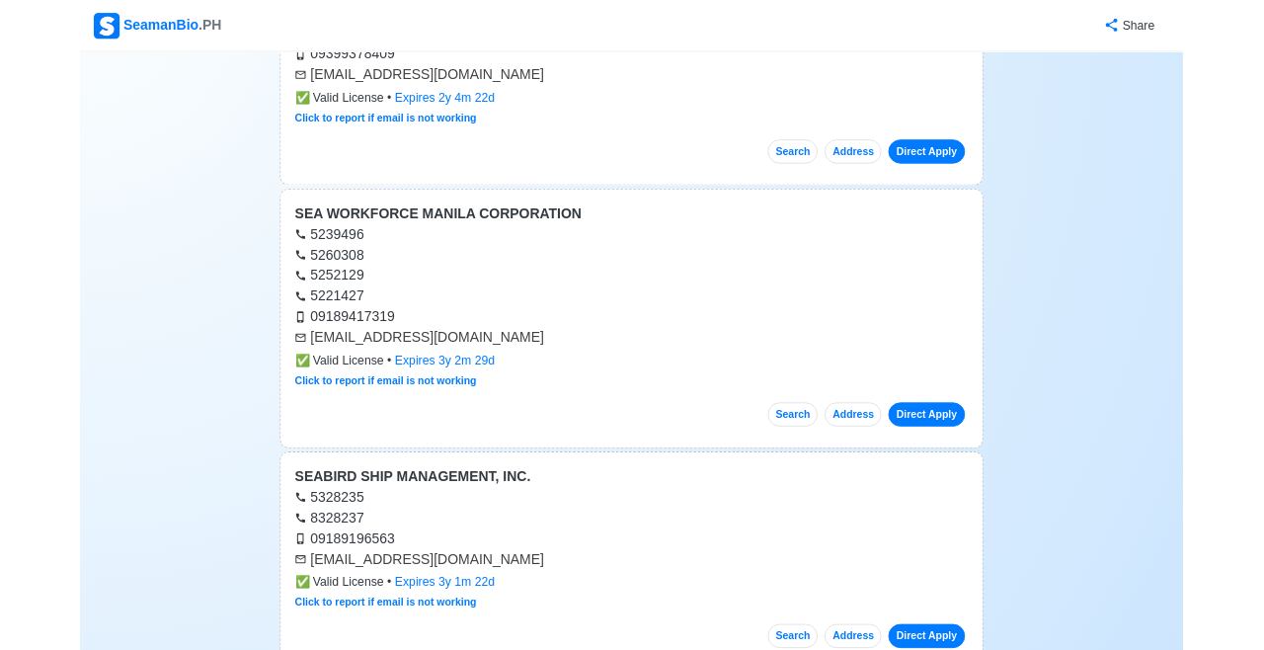
scroll to position [36047, 0]
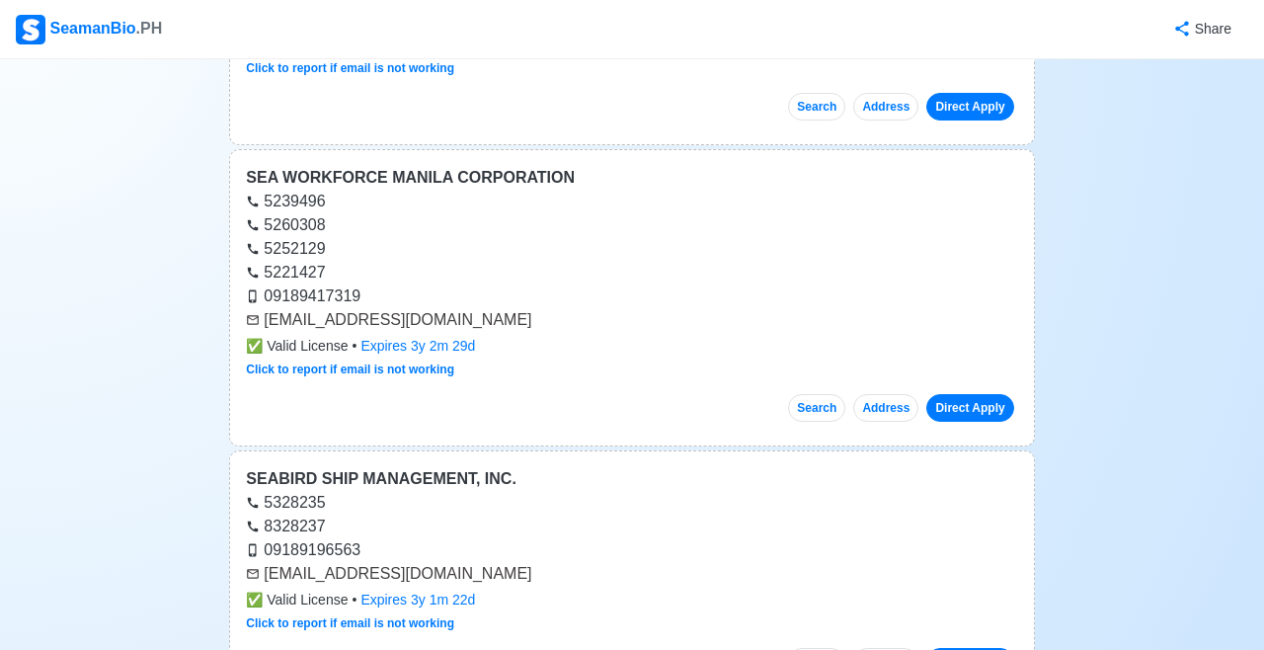
click at [975, 648] on link "Direct Apply" at bounding box center [969, 662] width 87 height 28
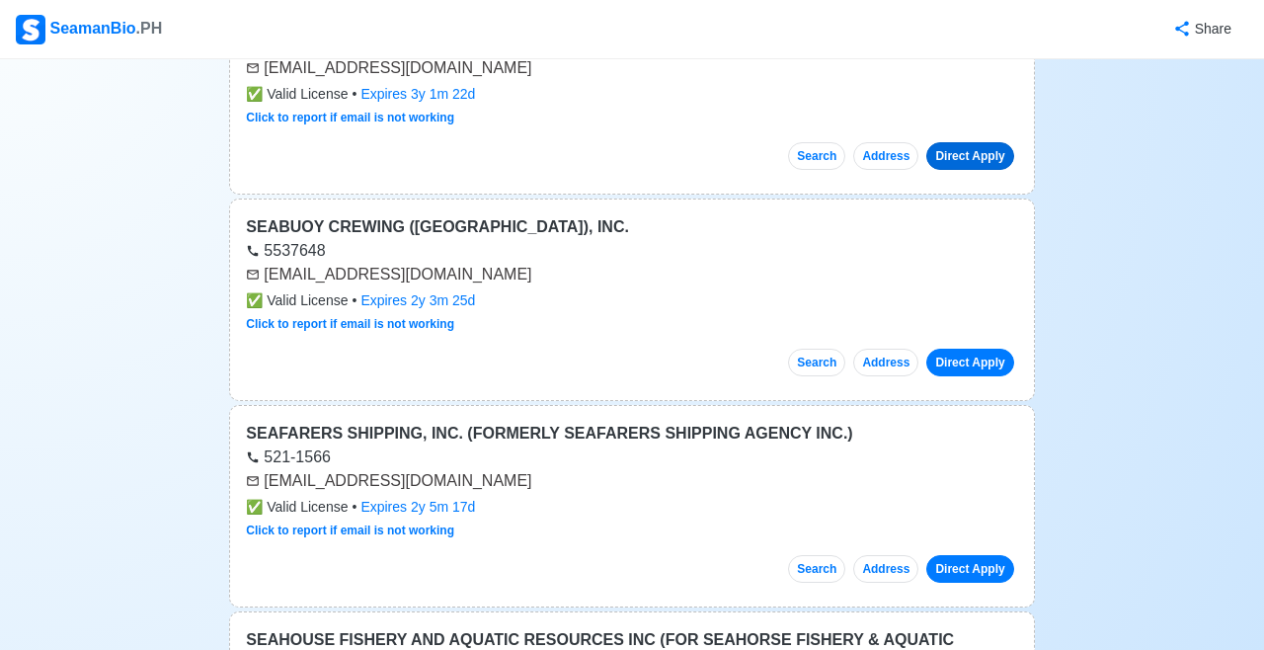
scroll to position [36552, 0]
click at [971, 350] on link "Direct Apply" at bounding box center [969, 364] width 87 height 28
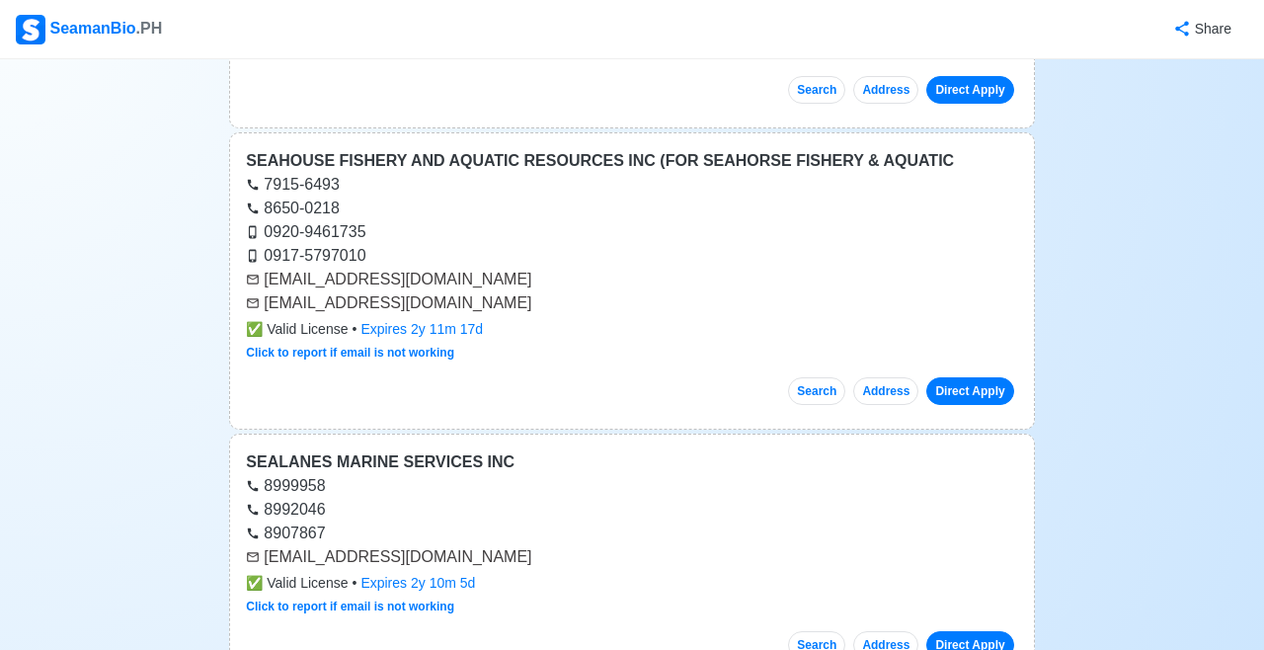
scroll to position [37035, 0]
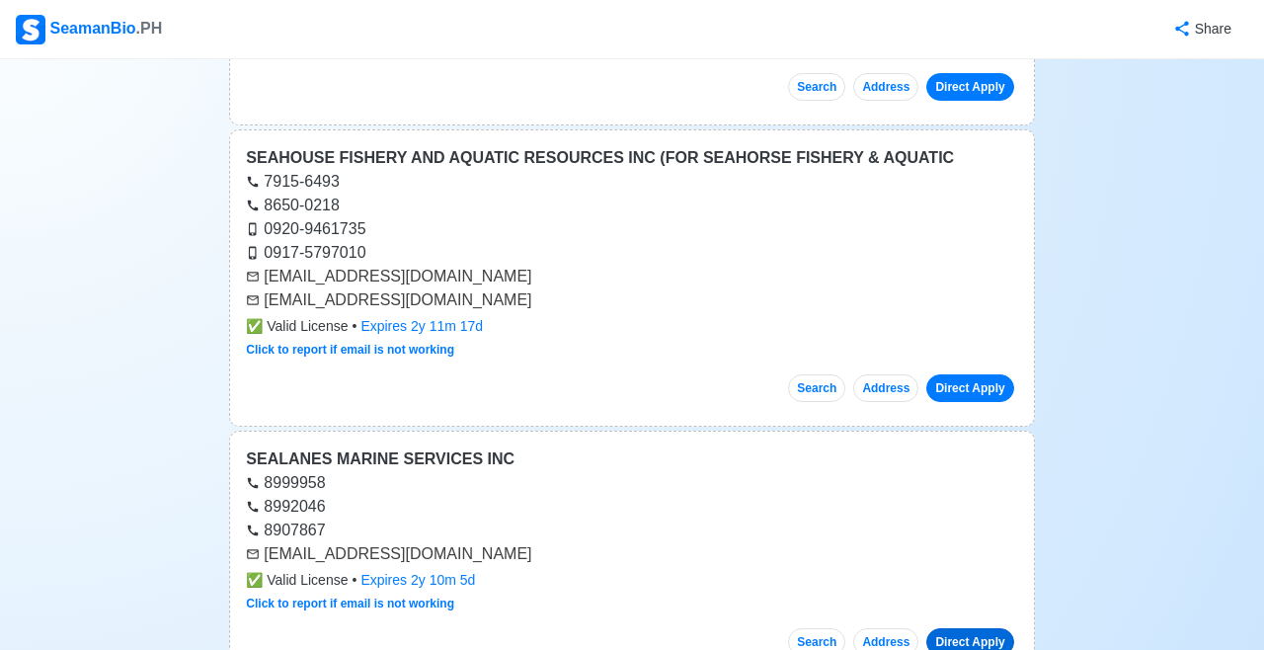
click at [969, 628] on link "Direct Apply" at bounding box center [969, 642] width 87 height 28
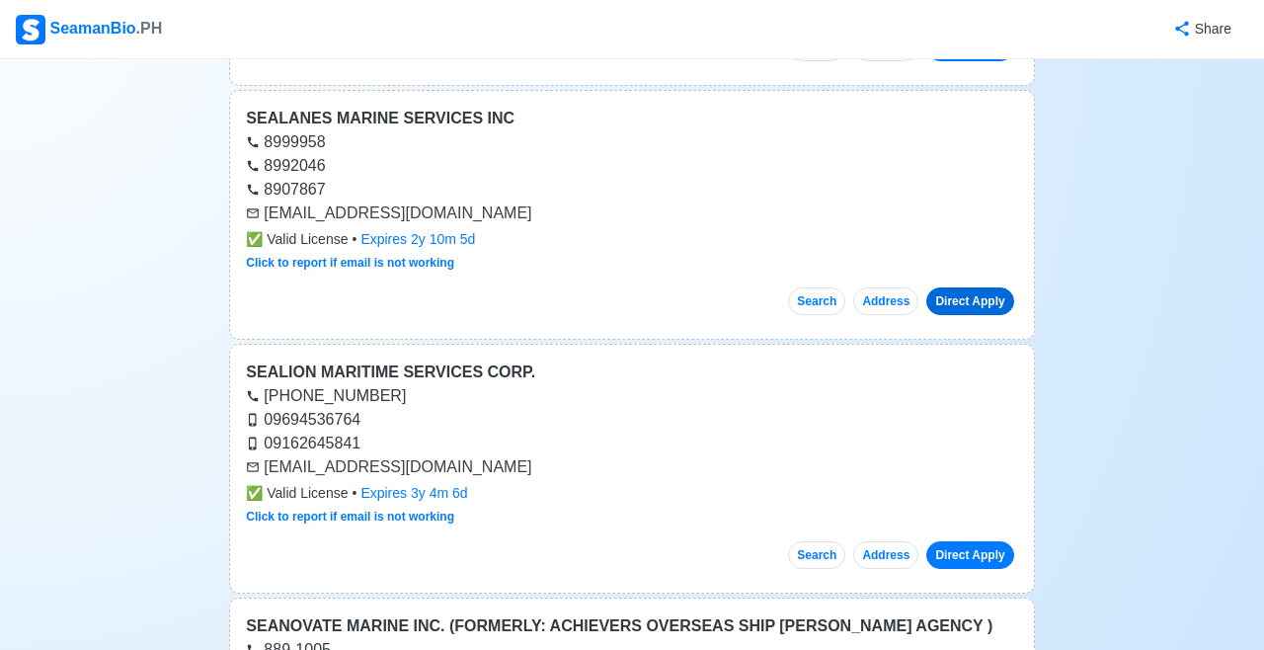
scroll to position [37377, 0]
click at [975, 540] on link "Direct Apply" at bounding box center [969, 554] width 87 height 28
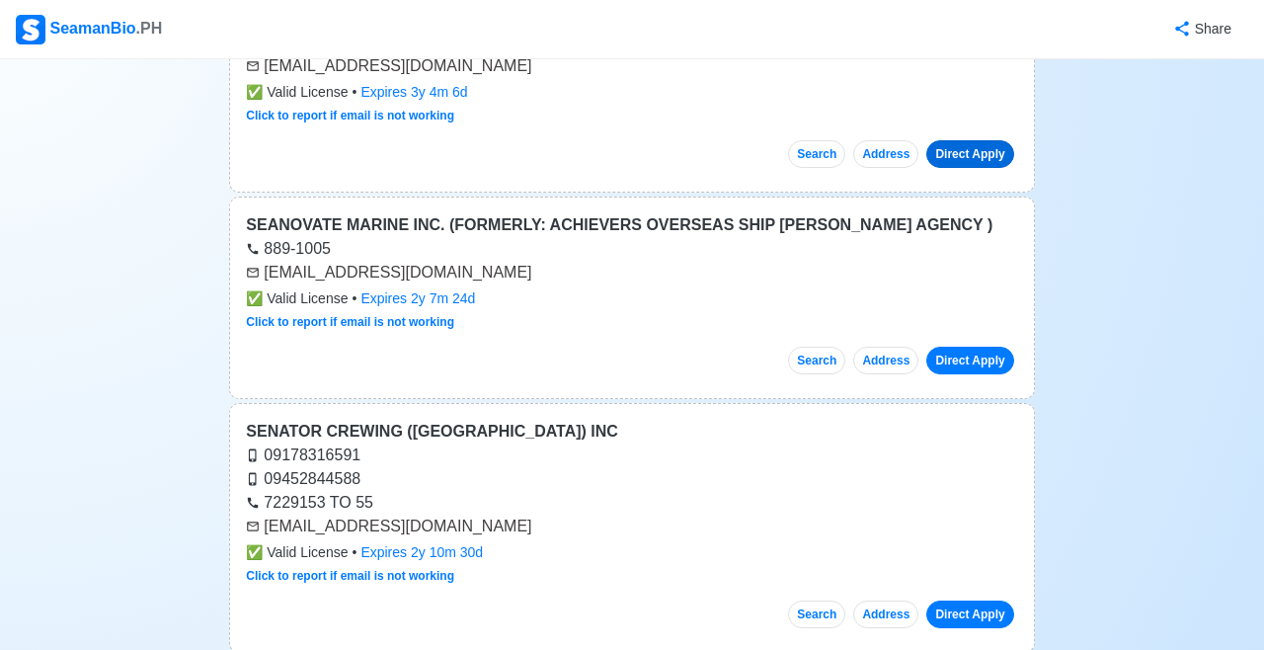
scroll to position [37779, 0]
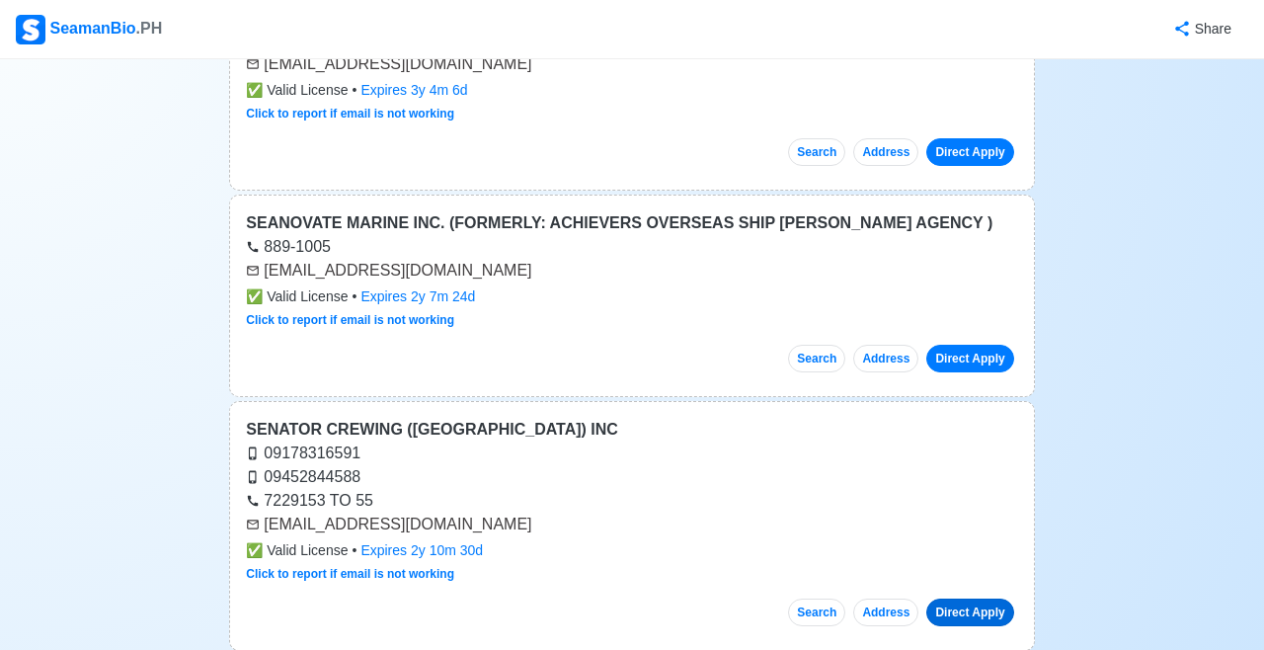
click at [978, 599] on link "Direct Apply" at bounding box center [969, 613] width 87 height 28
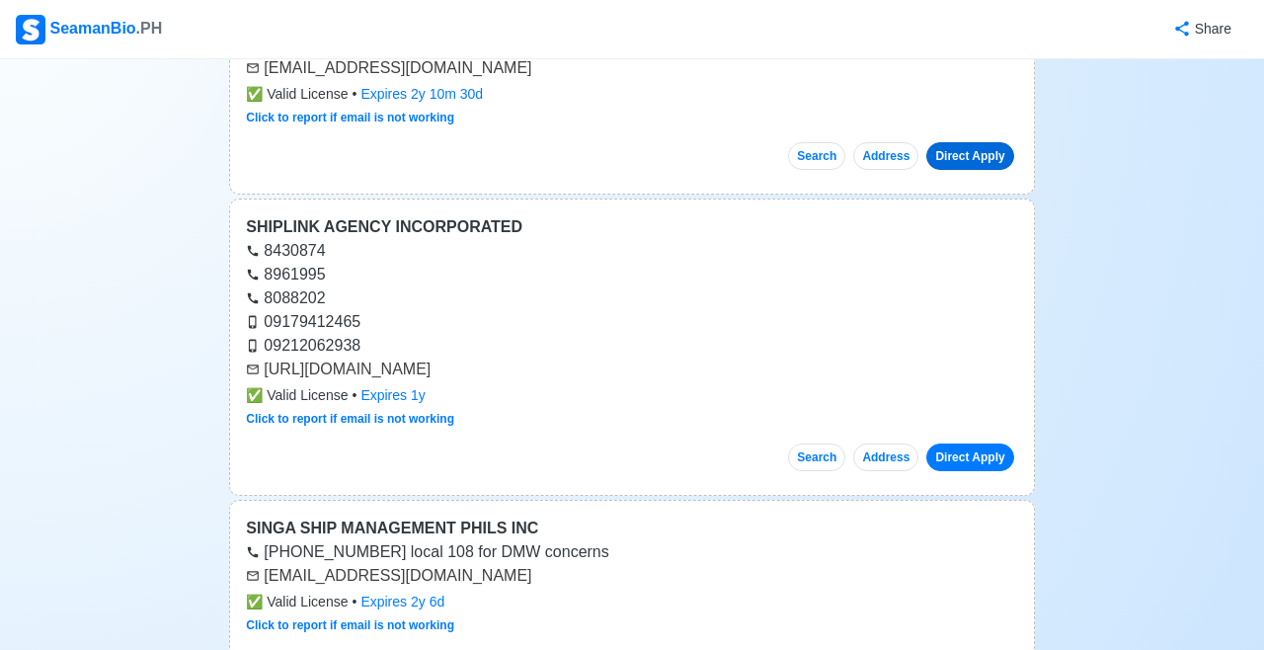
scroll to position [38238, 0]
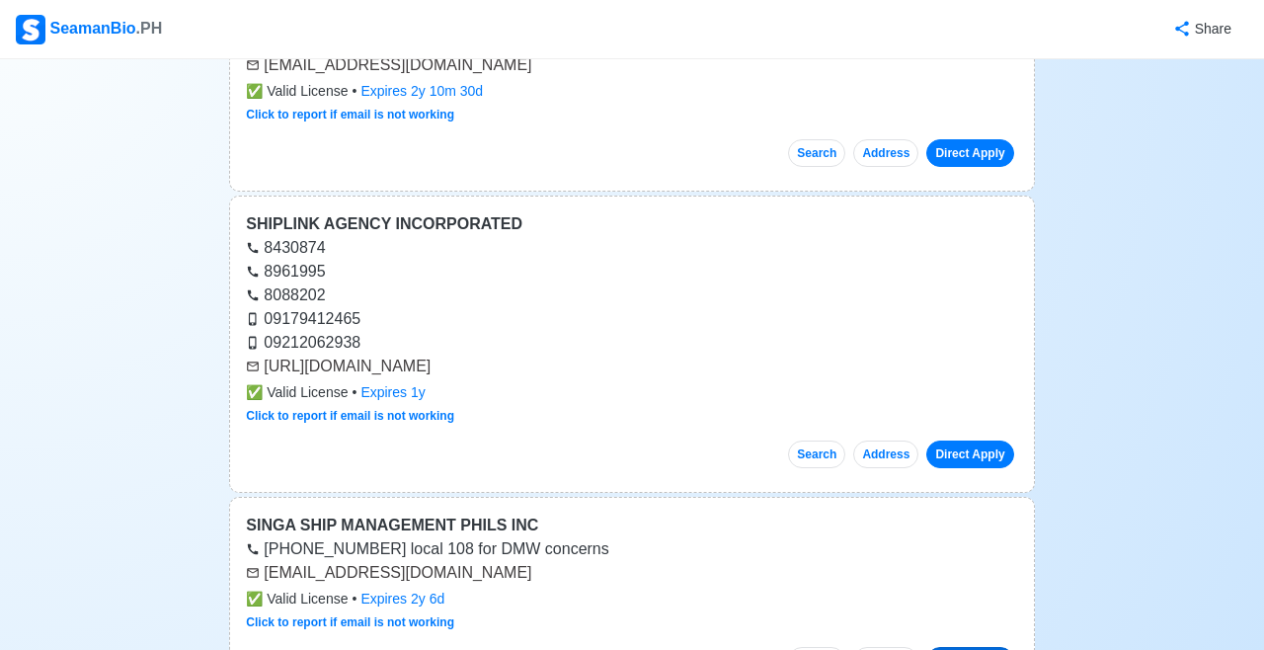
click at [971, 647] on link "Direct Apply" at bounding box center [969, 661] width 87 height 28
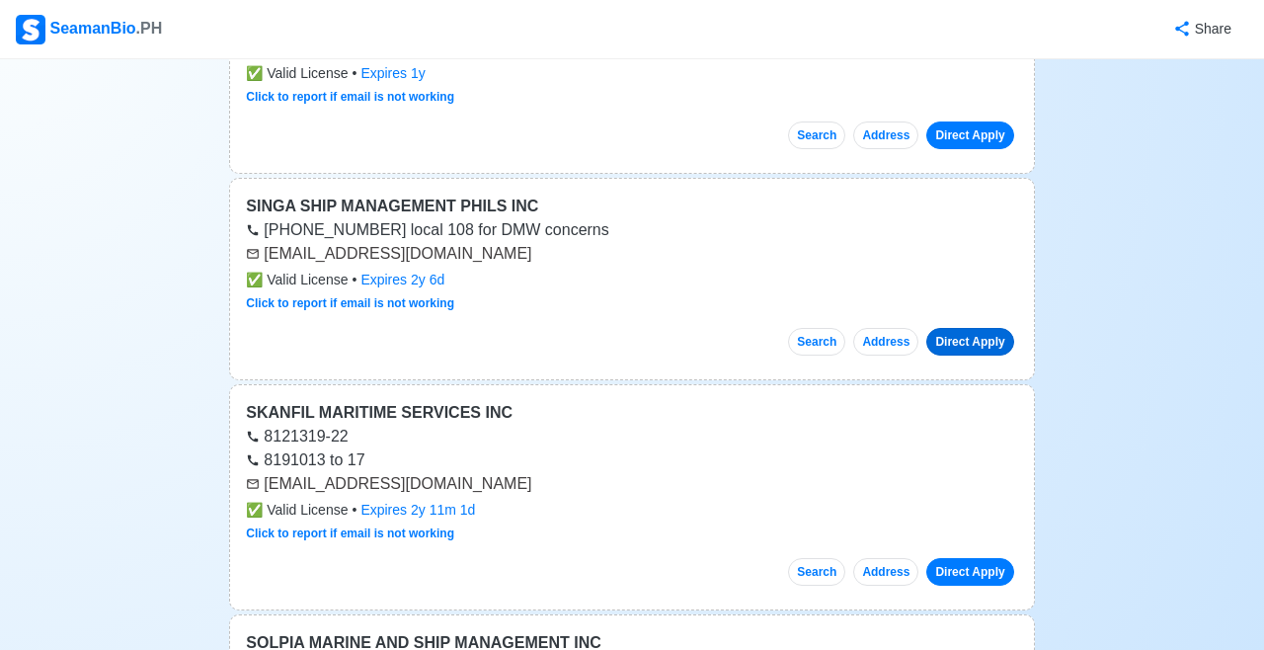
scroll to position [38561, 0]
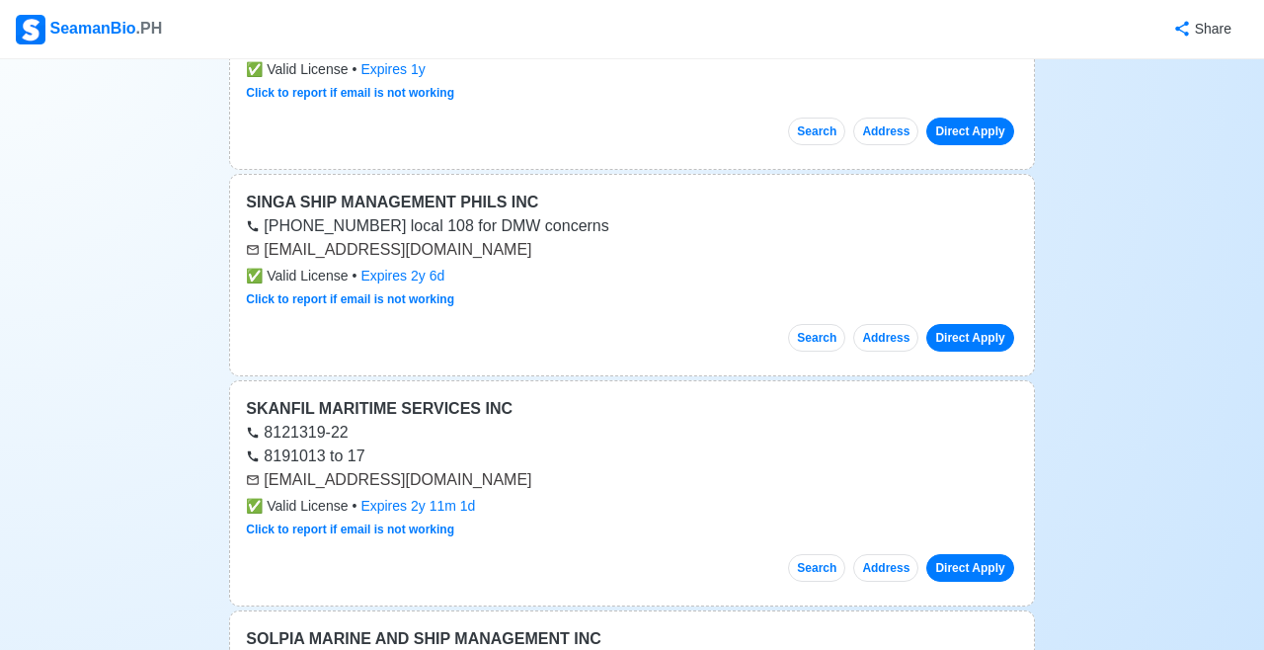
click at [974, 554] on link "Direct Apply" at bounding box center [969, 568] width 87 height 28
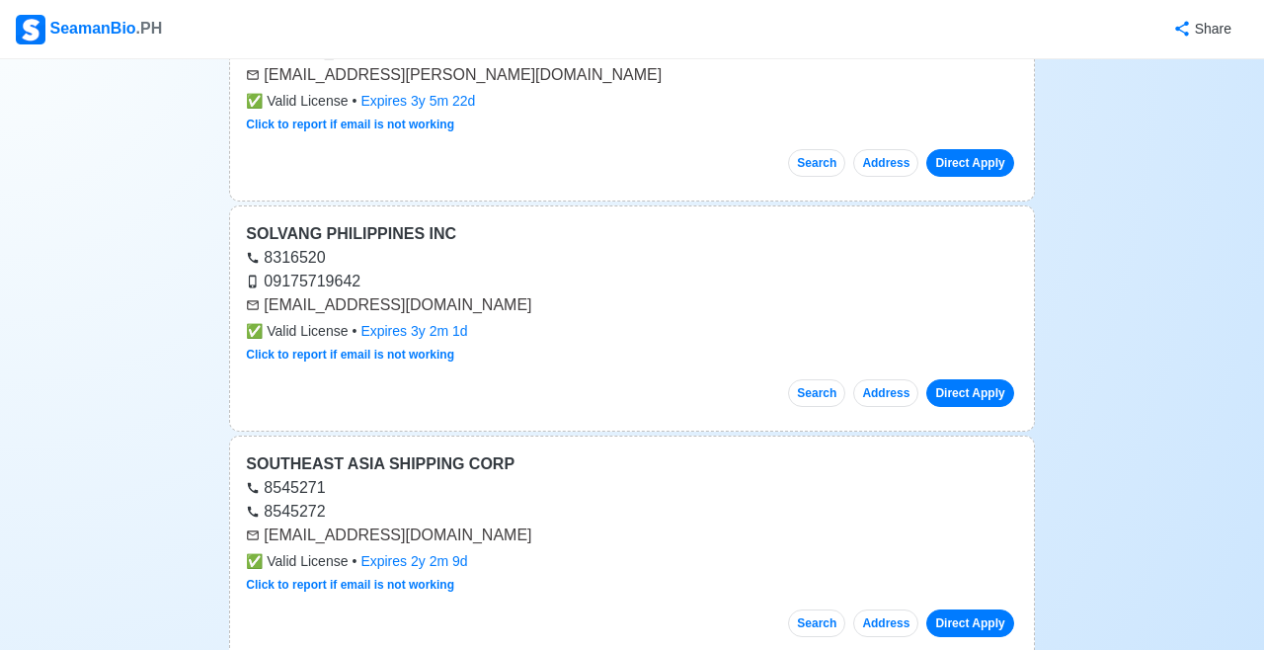
scroll to position [39473, 0]
click at [970, 380] on link "Direct Apply" at bounding box center [969, 394] width 87 height 28
click at [965, 610] on link "Direct Apply" at bounding box center [969, 624] width 87 height 28
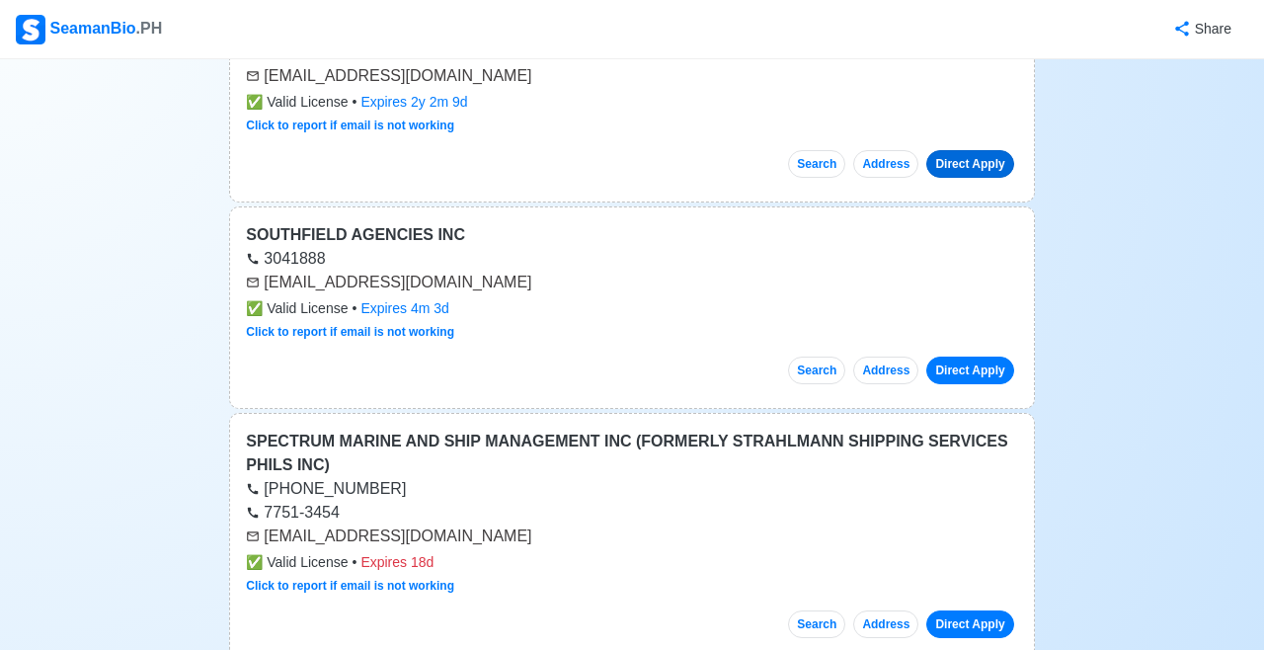
scroll to position [39938, 0]
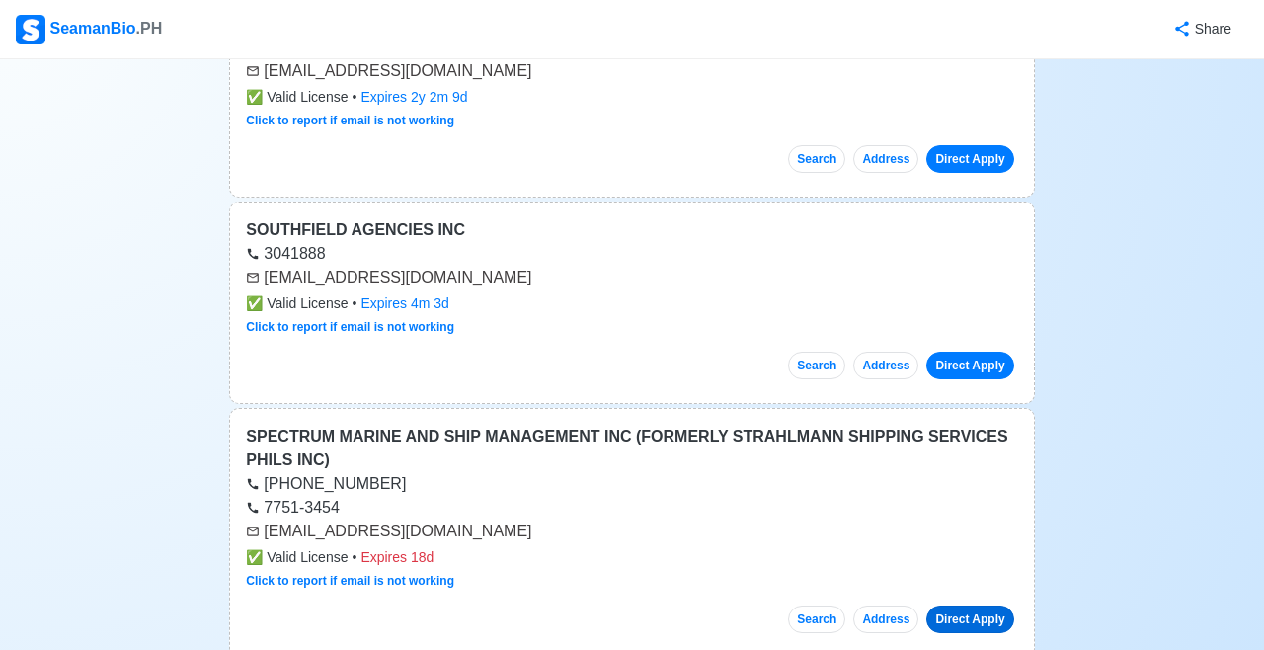
click at [977, 605] on link "Direct Apply" at bounding box center [969, 619] width 87 height 28
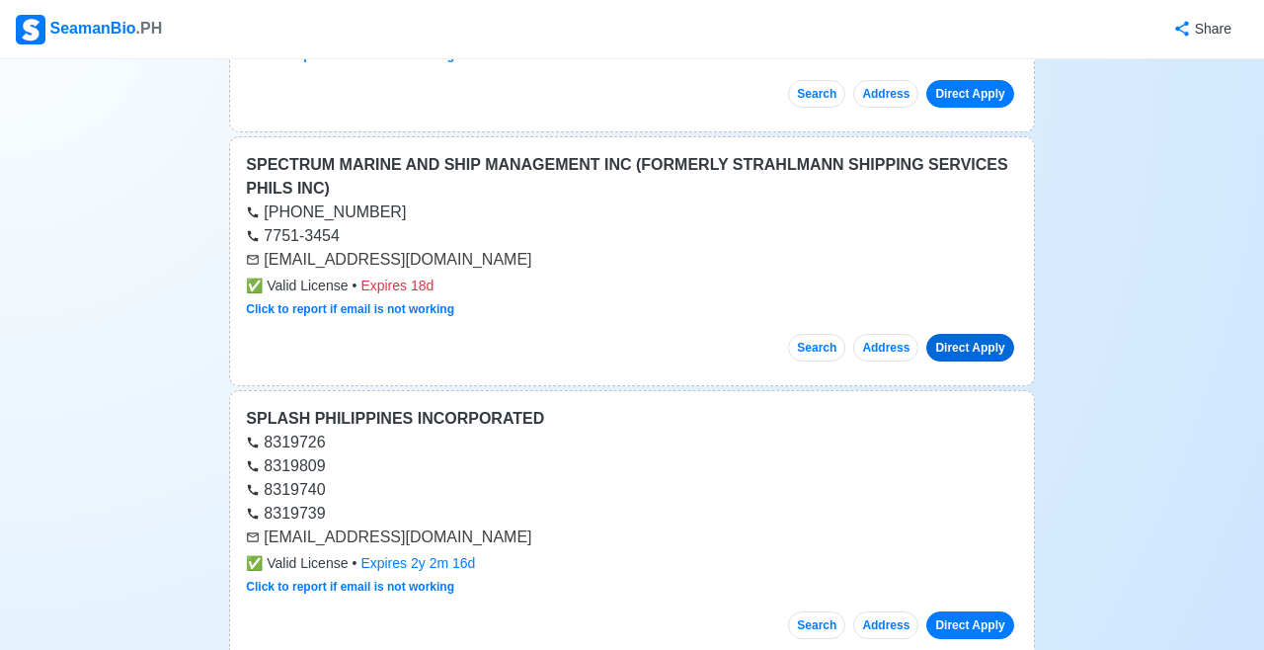
scroll to position [40211, 0]
click at [971, 610] on link "Direct Apply" at bounding box center [969, 624] width 87 height 28
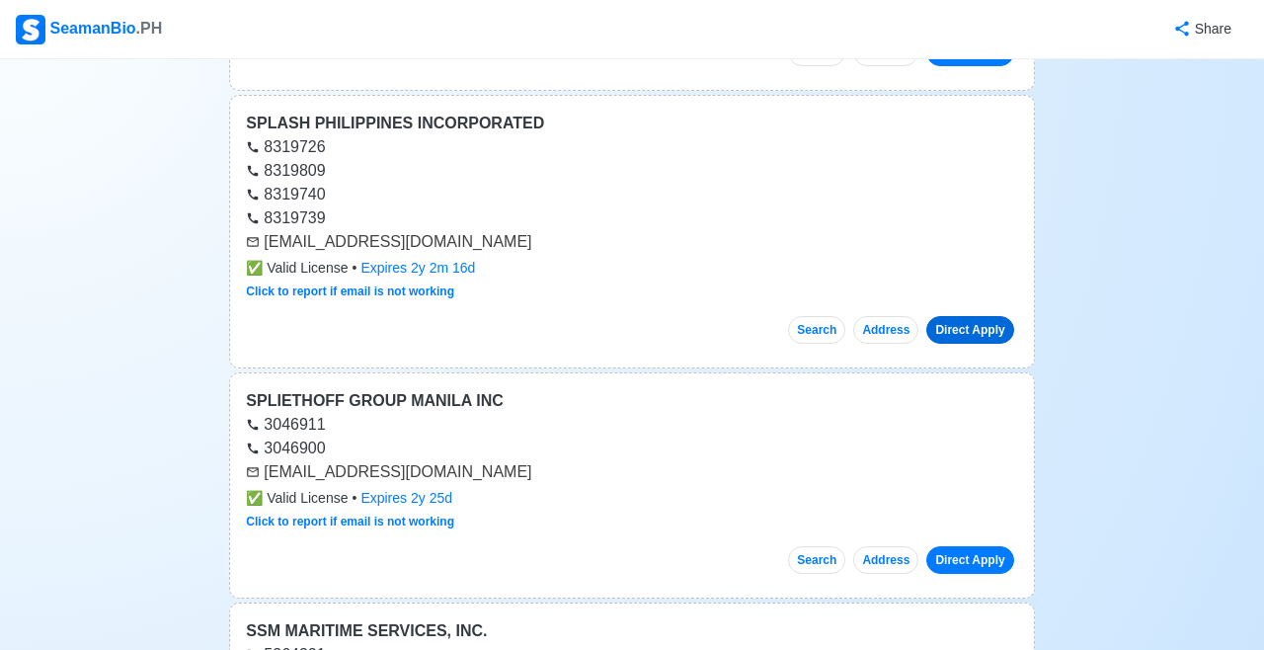
scroll to position [40512, 0]
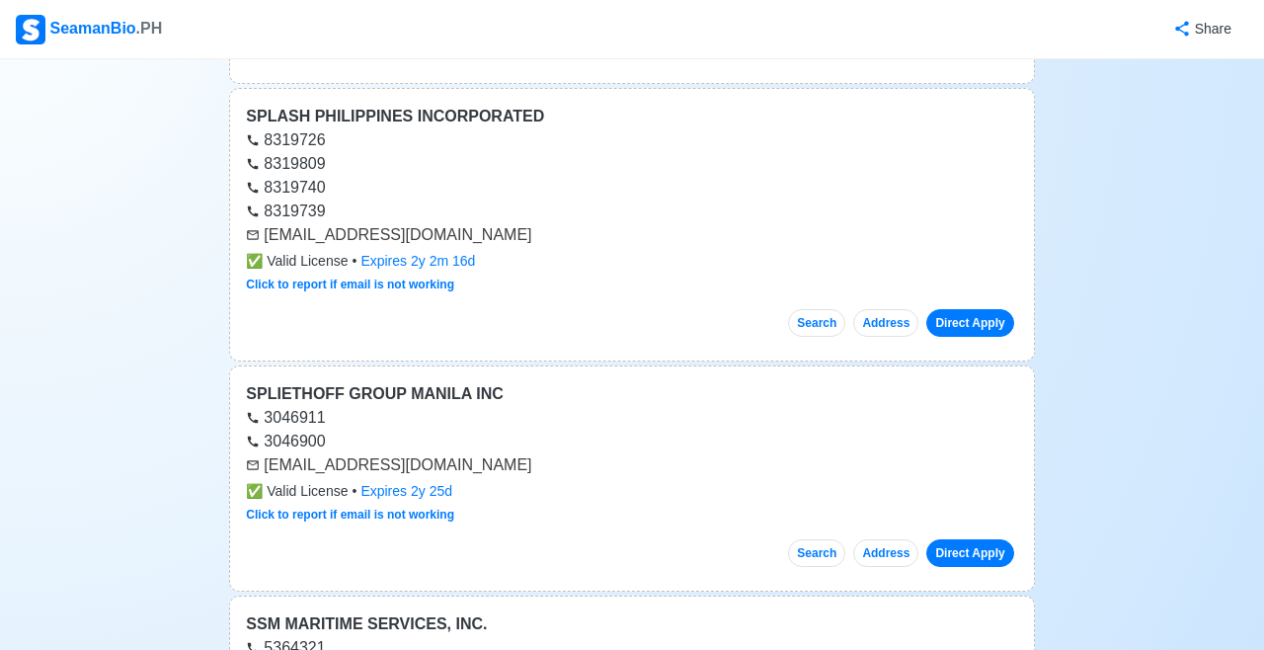
click at [975, 539] on link "Direct Apply" at bounding box center [969, 553] width 87 height 28
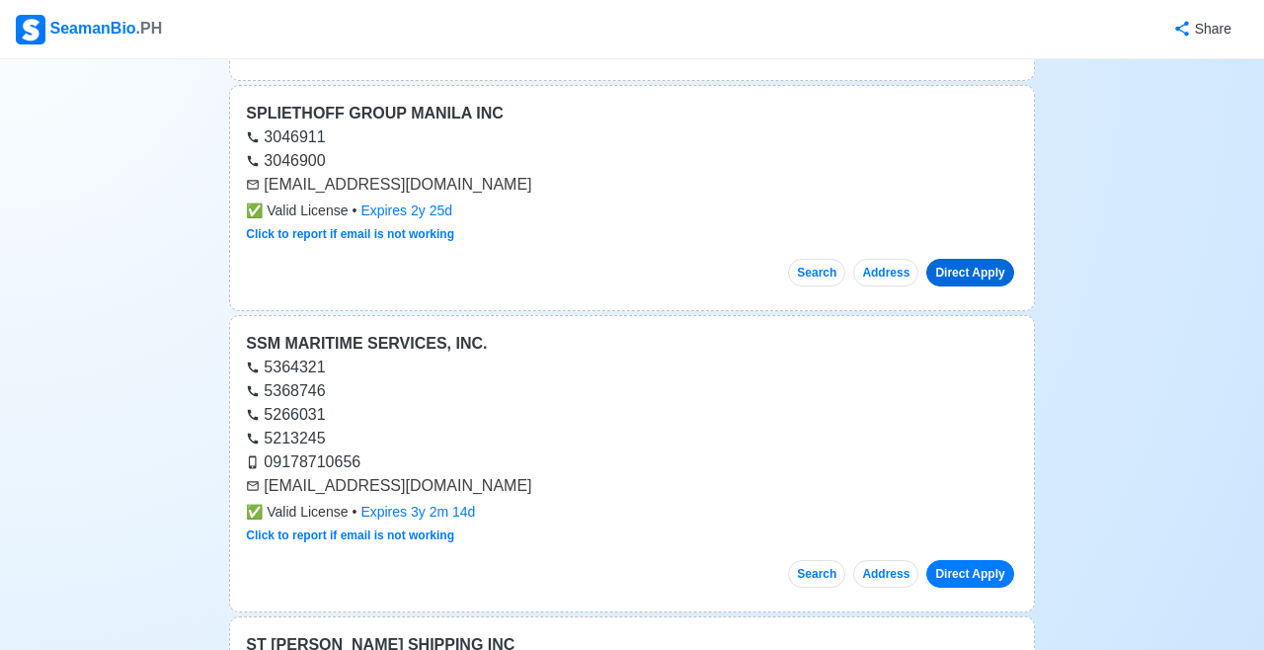
scroll to position [40794, 0]
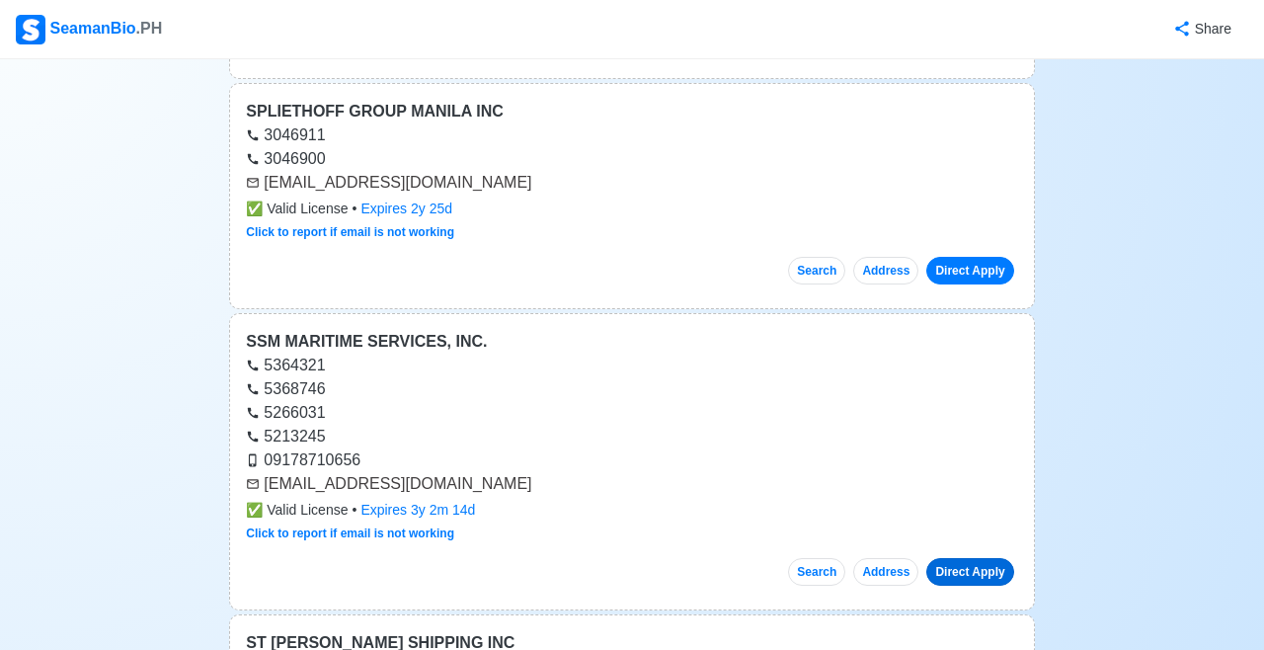
click at [976, 558] on link "Direct Apply" at bounding box center [969, 572] width 87 height 28
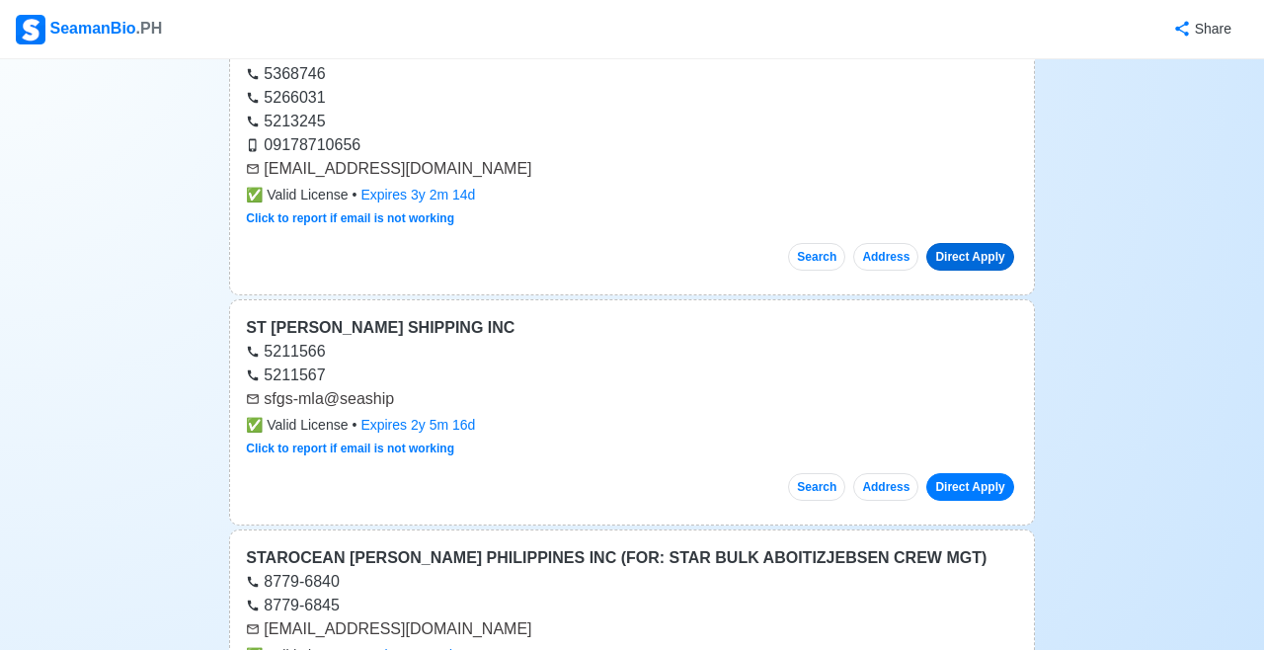
scroll to position [41112, 0]
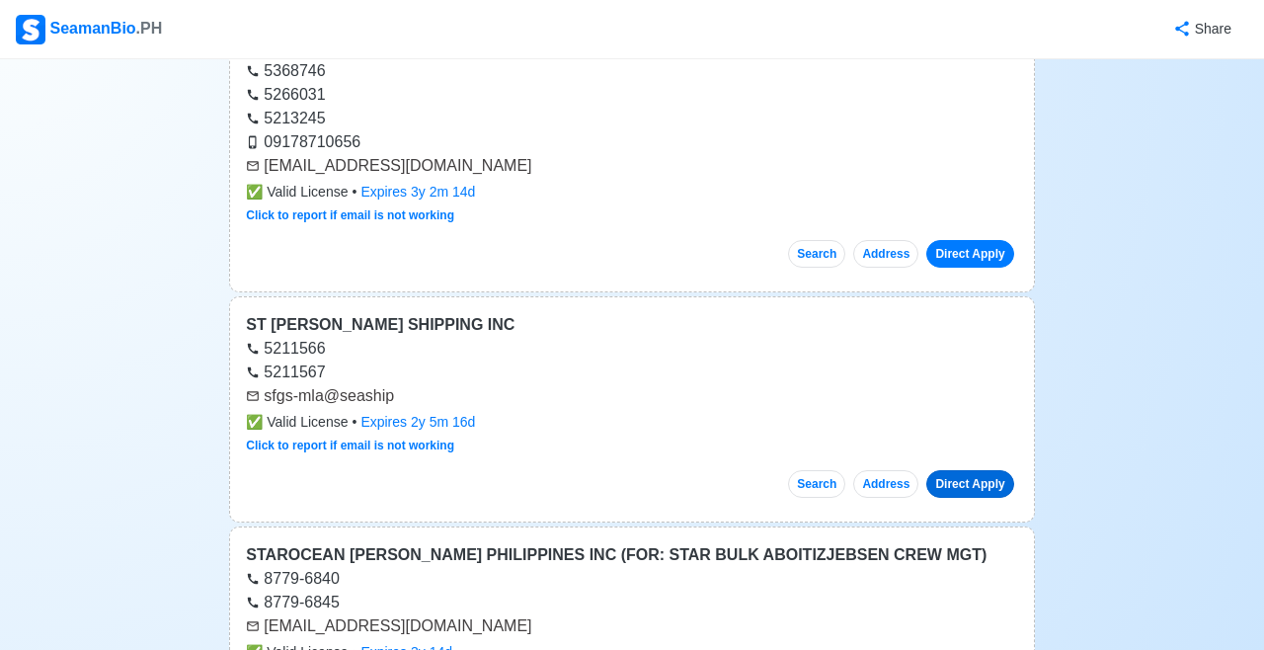
click at [978, 470] on link "Direct Apply" at bounding box center [969, 484] width 87 height 28
